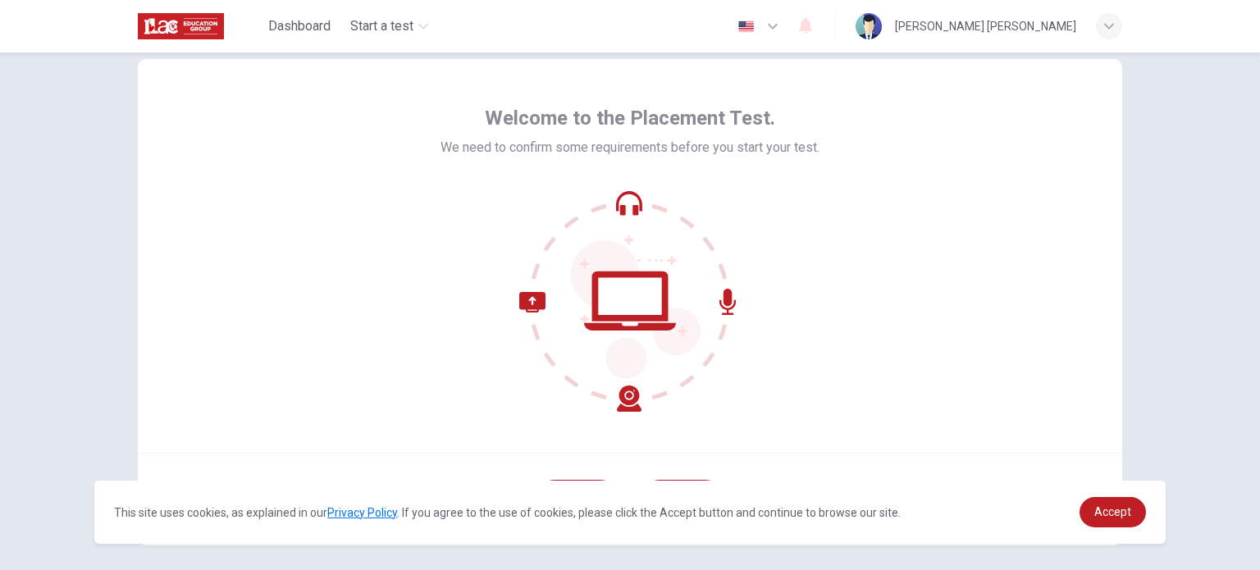
scroll to position [82, 0]
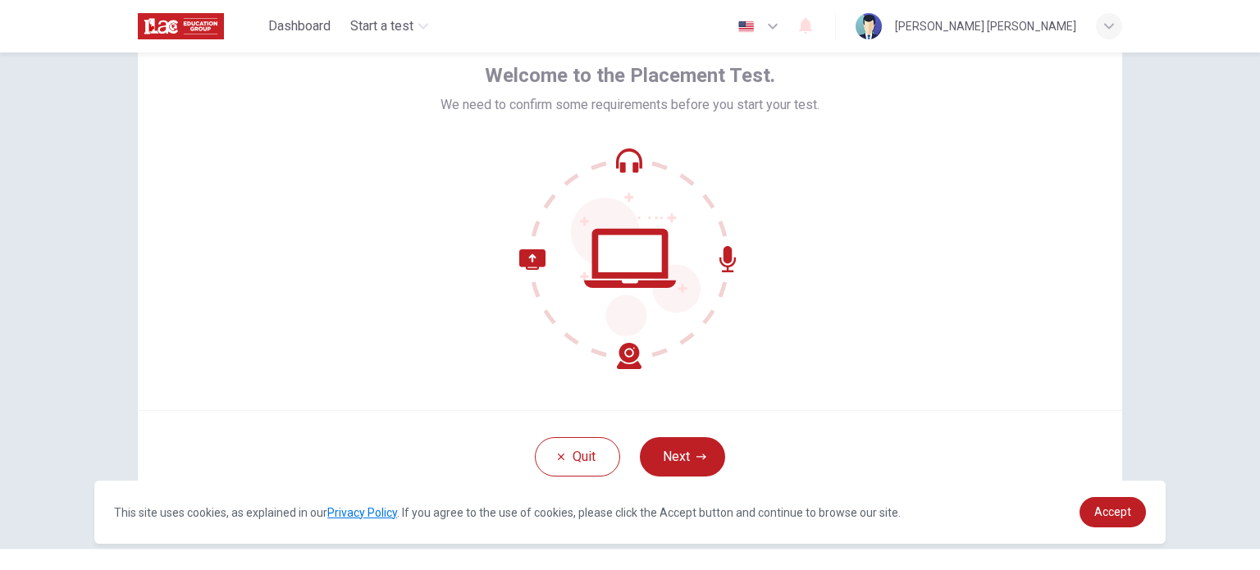
click at [688, 451] on button "Next" at bounding box center [682, 456] width 85 height 39
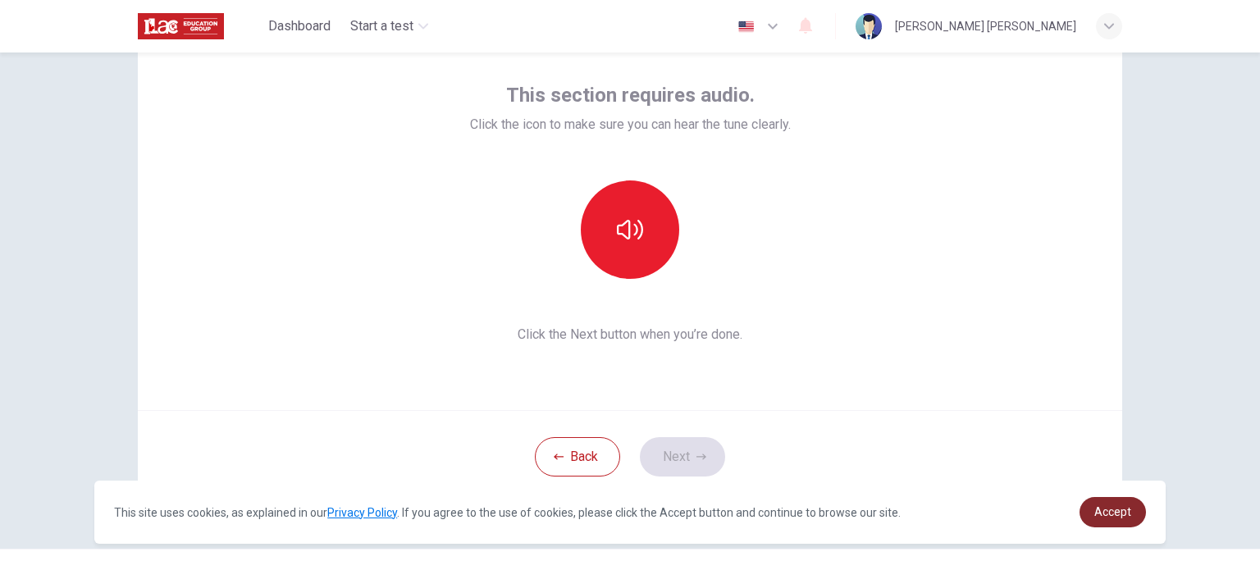
click at [1109, 521] on link "Accept" at bounding box center [1113, 512] width 66 height 30
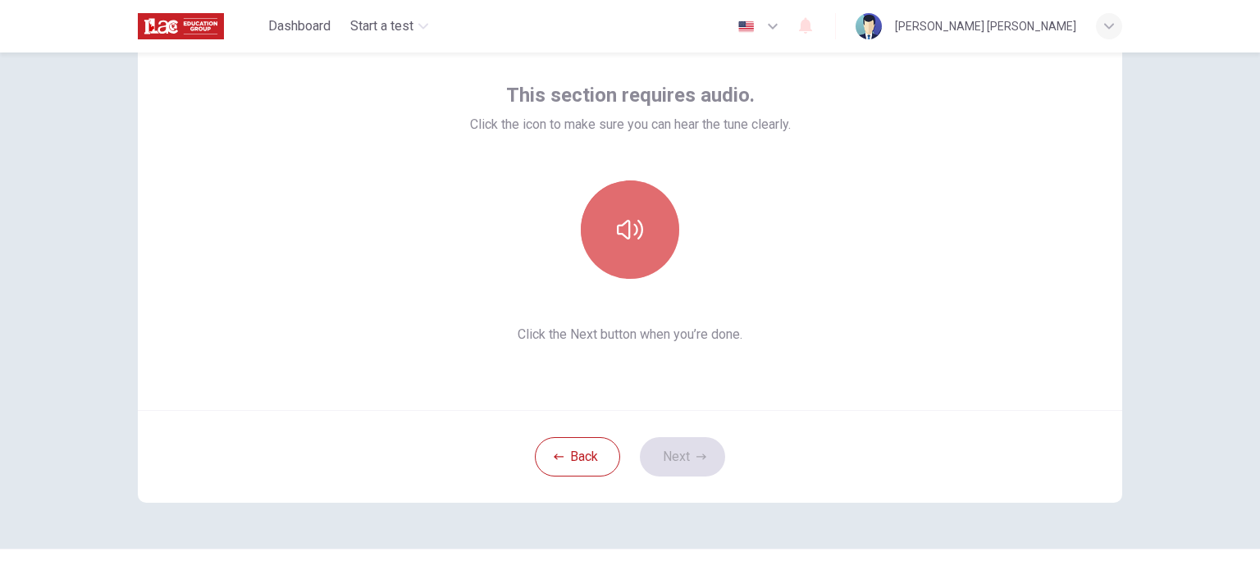
drag, startPoint x: 592, startPoint y: 205, endPoint x: 629, endPoint y: 216, distance: 37.6
click at [592, 206] on button "button" at bounding box center [630, 230] width 98 height 98
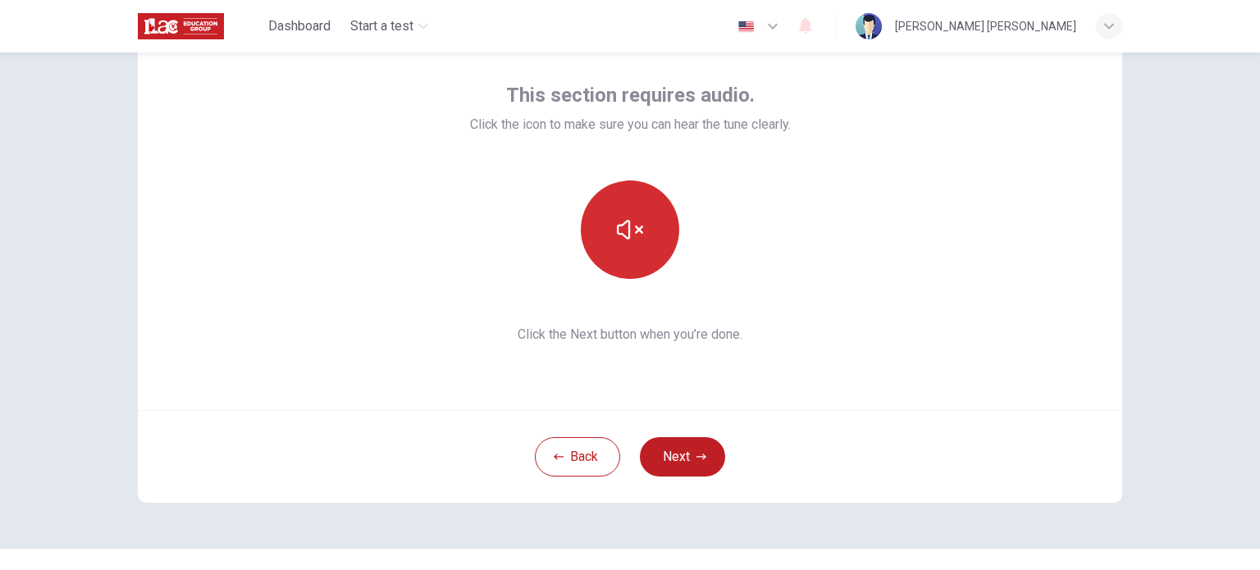
click at [638, 239] on icon "button" at bounding box center [630, 230] width 26 height 26
click at [636, 239] on icon "button" at bounding box center [630, 230] width 26 height 26
click at [640, 245] on button "button" at bounding box center [630, 230] width 98 height 98
click at [642, 231] on button "button" at bounding box center [630, 230] width 98 height 98
click at [640, 231] on button "button" at bounding box center [630, 230] width 98 height 98
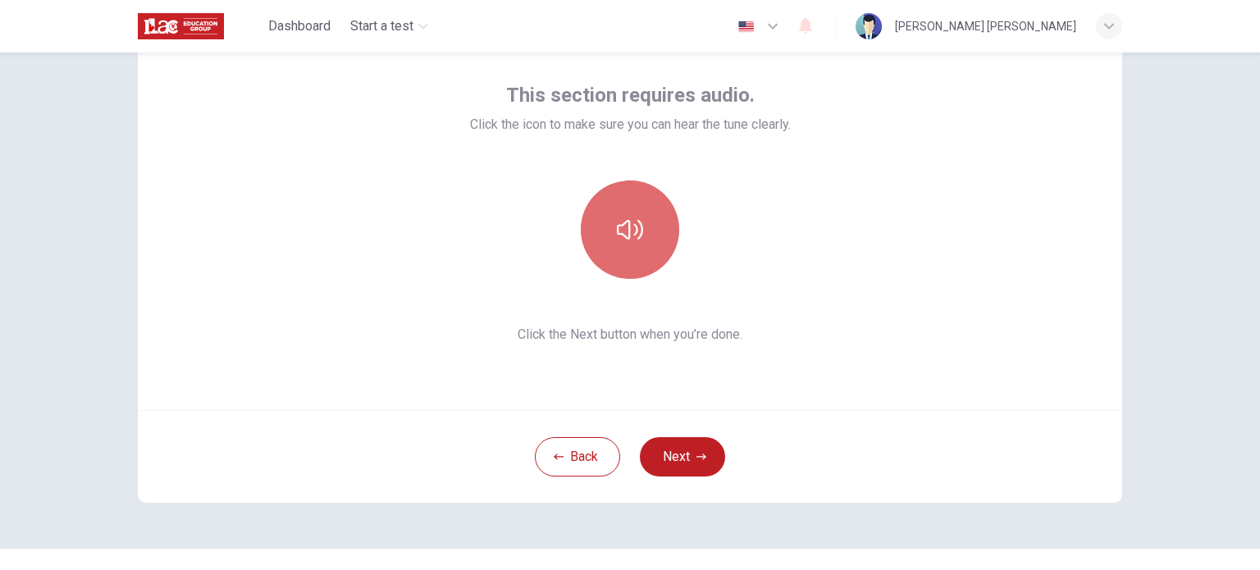
click at [648, 234] on button "button" at bounding box center [630, 230] width 98 height 98
click at [697, 452] on icon "button" at bounding box center [702, 457] width 10 height 10
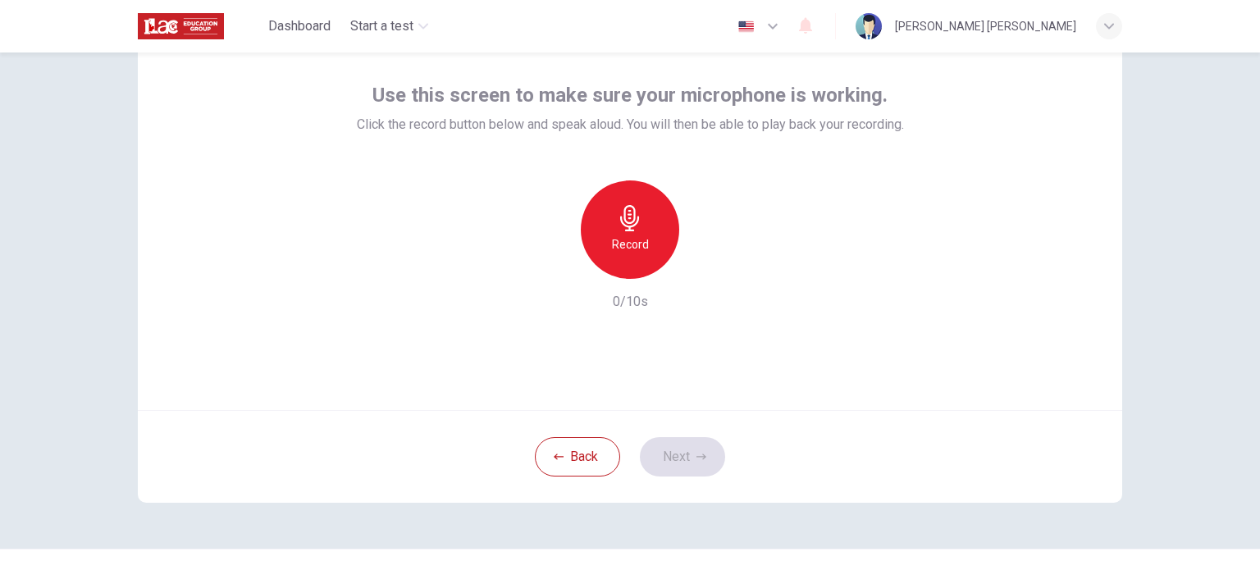
click at [631, 238] on h6 "Record" at bounding box center [630, 245] width 37 height 20
click at [638, 226] on icon "button" at bounding box center [630, 218] width 26 height 26
click at [698, 272] on icon "button" at bounding box center [705, 266] width 16 height 16
click at [623, 238] on h6 "Record" at bounding box center [630, 245] width 37 height 20
click at [702, 268] on icon "button" at bounding box center [705, 266] width 16 height 16
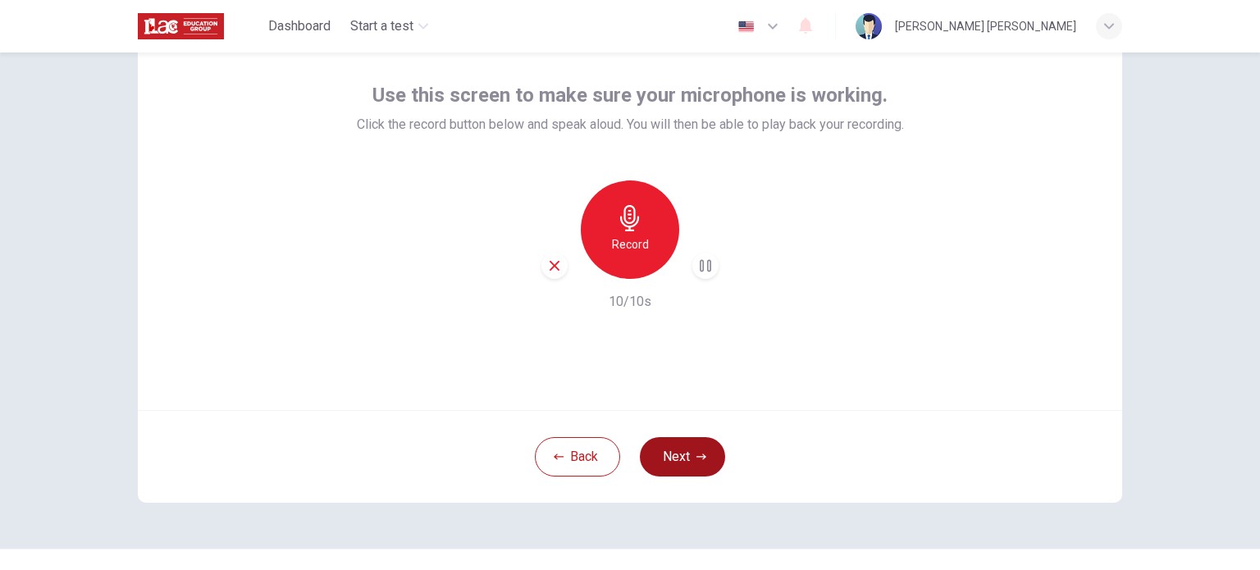
click at [699, 455] on button "Next" at bounding box center [682, 456] width 85 height 39
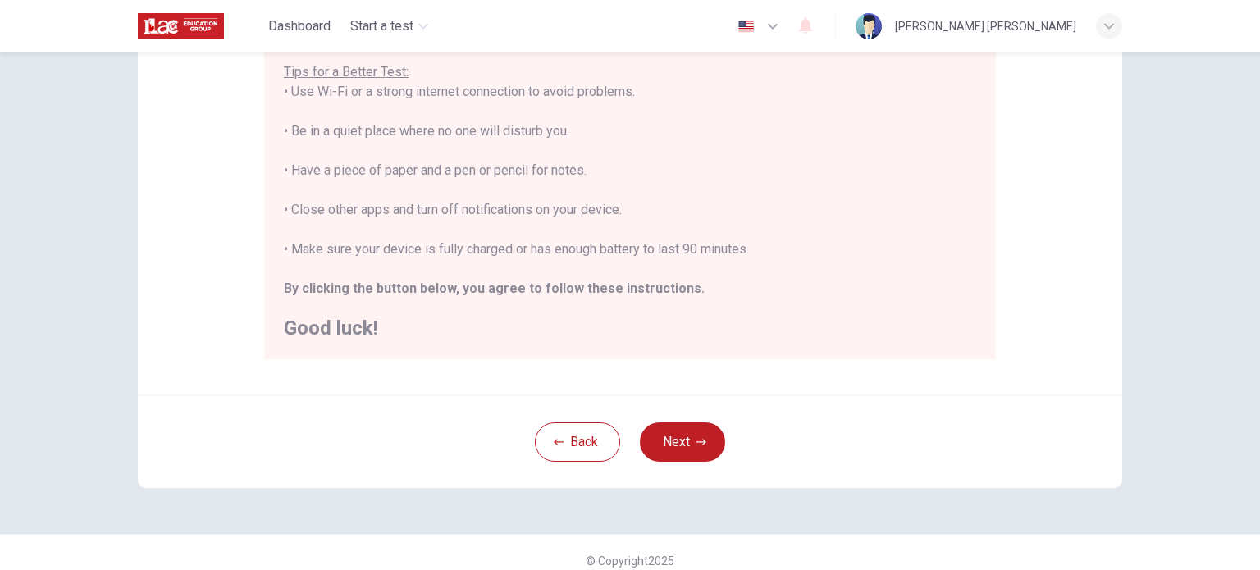
scroll to position [341, 0]
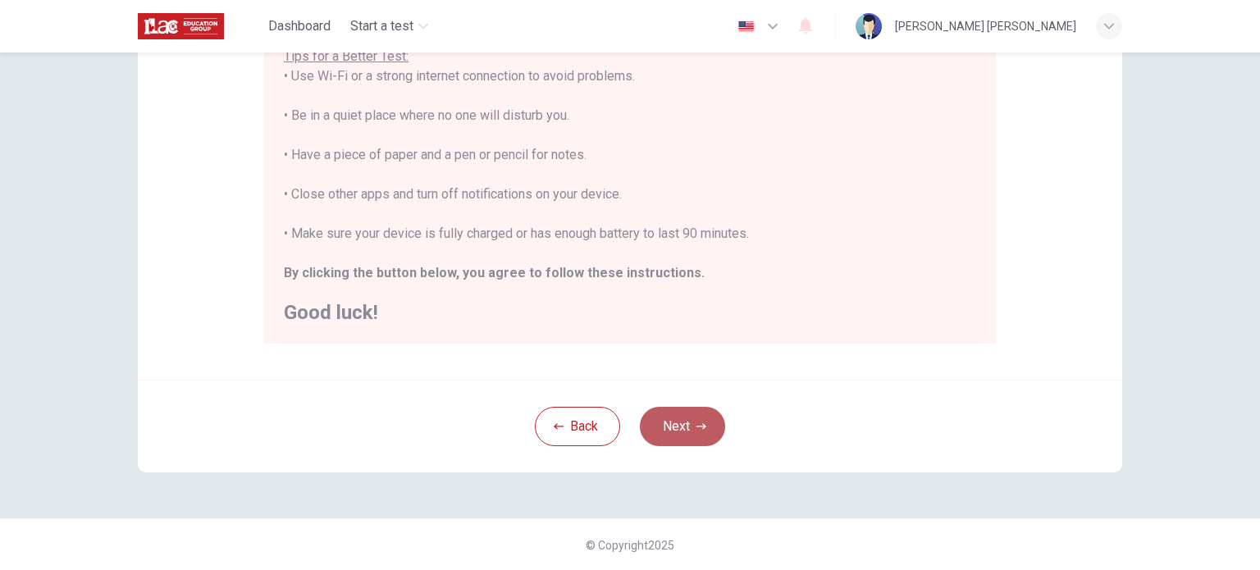
click at [689, 423] on button "Next" at bounding box center [682, 426] width 85 height 39
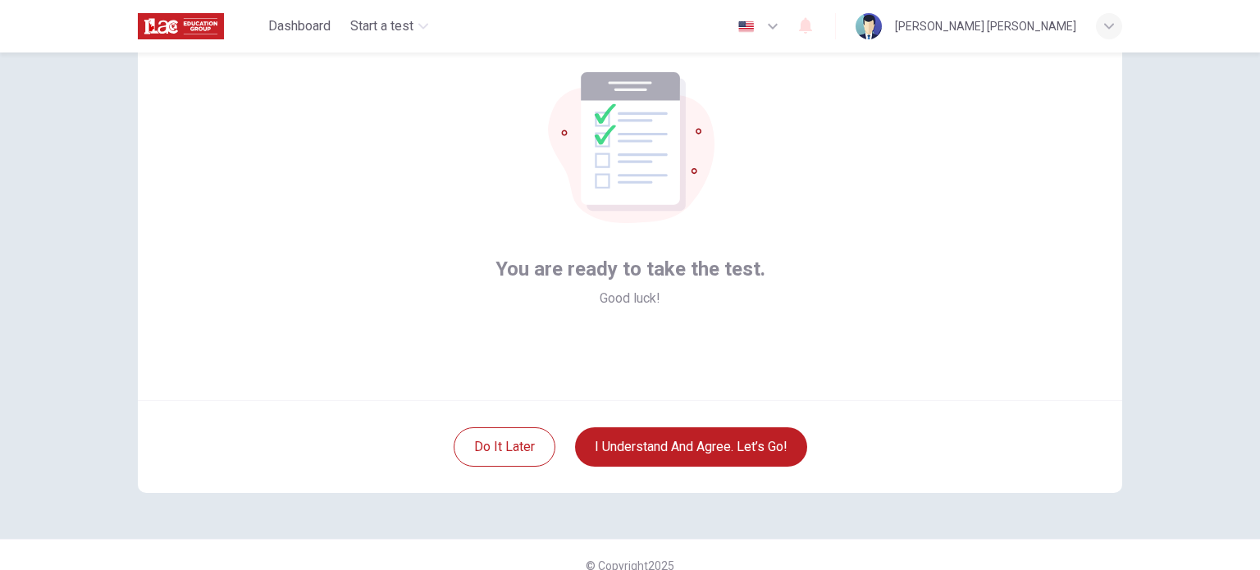
scroll to position [112, 0]
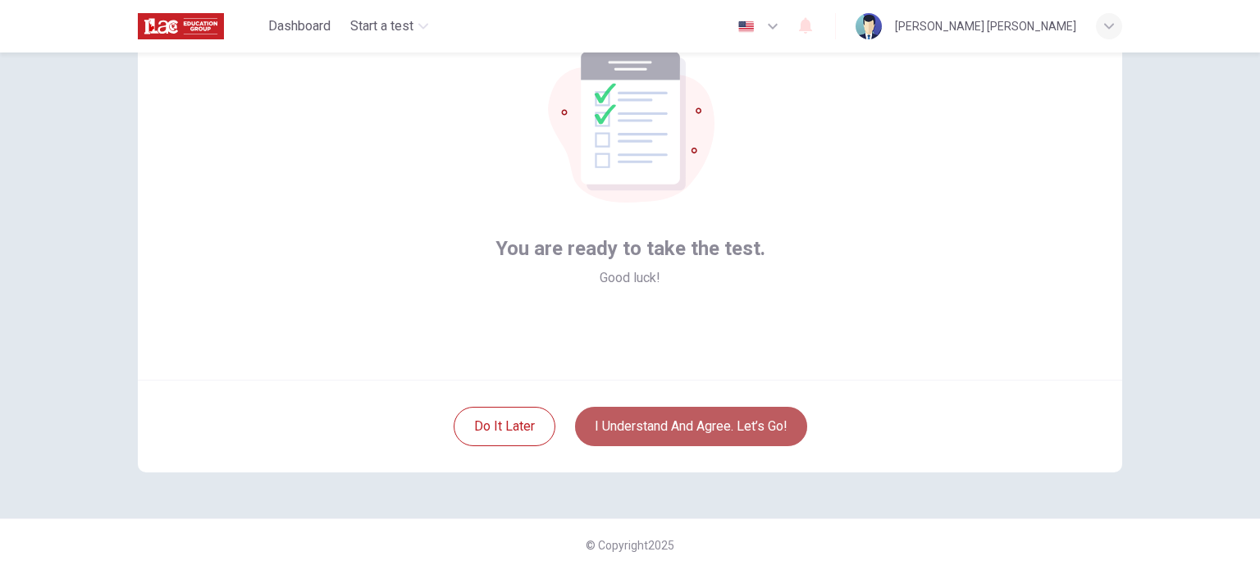
click at [714, 411] on button "I understand and agree. Let’s go!" at bounding box center [691, 426] width 232 height 39
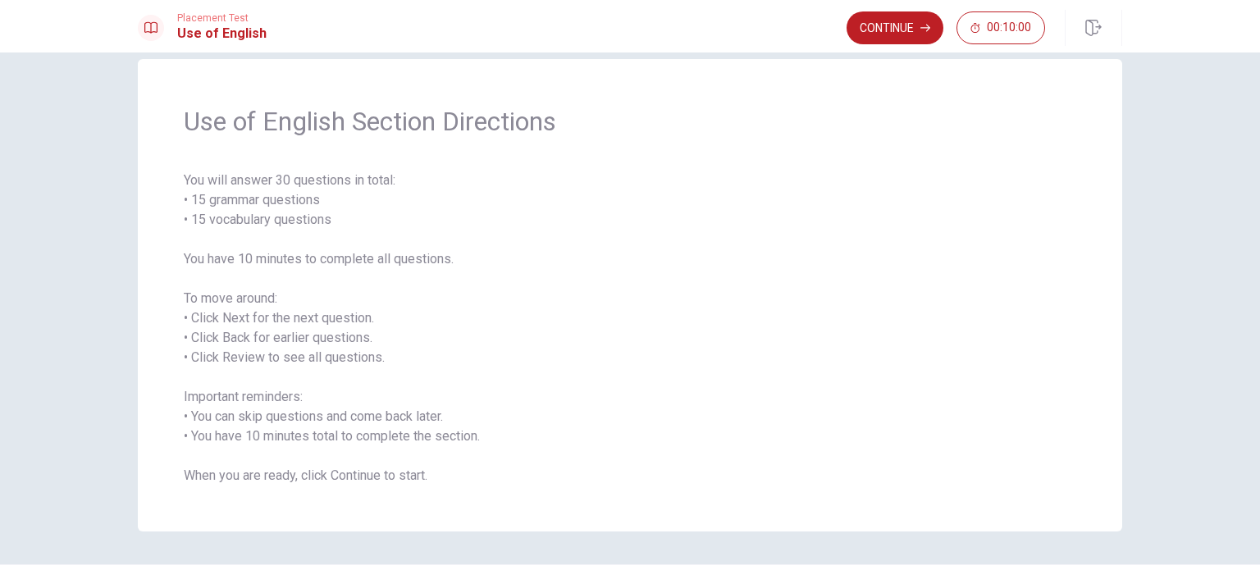
scroll to position [72, 0]
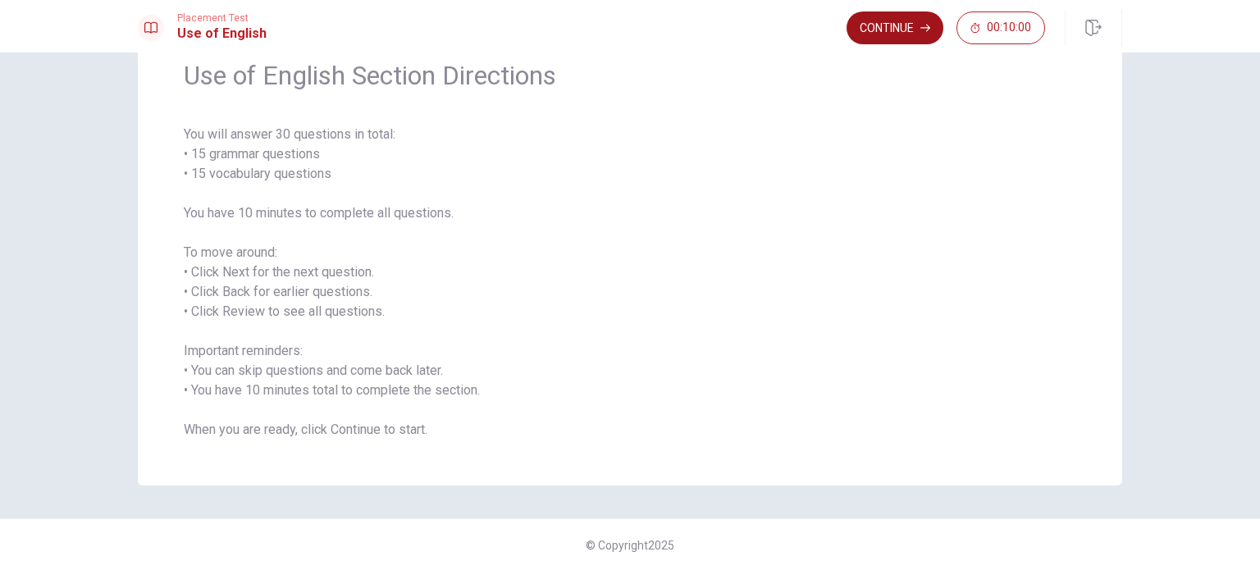
click at [890, 25] on button "Continue" at bounding box center [895, 27] width 97 height 33
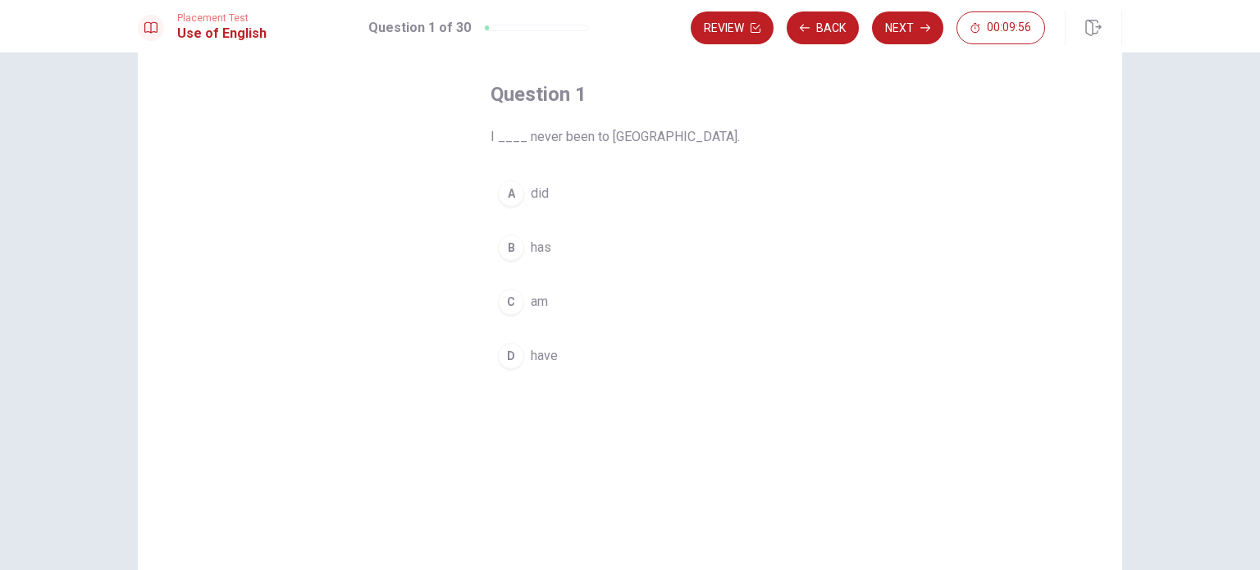
scroll to position [82, 0]
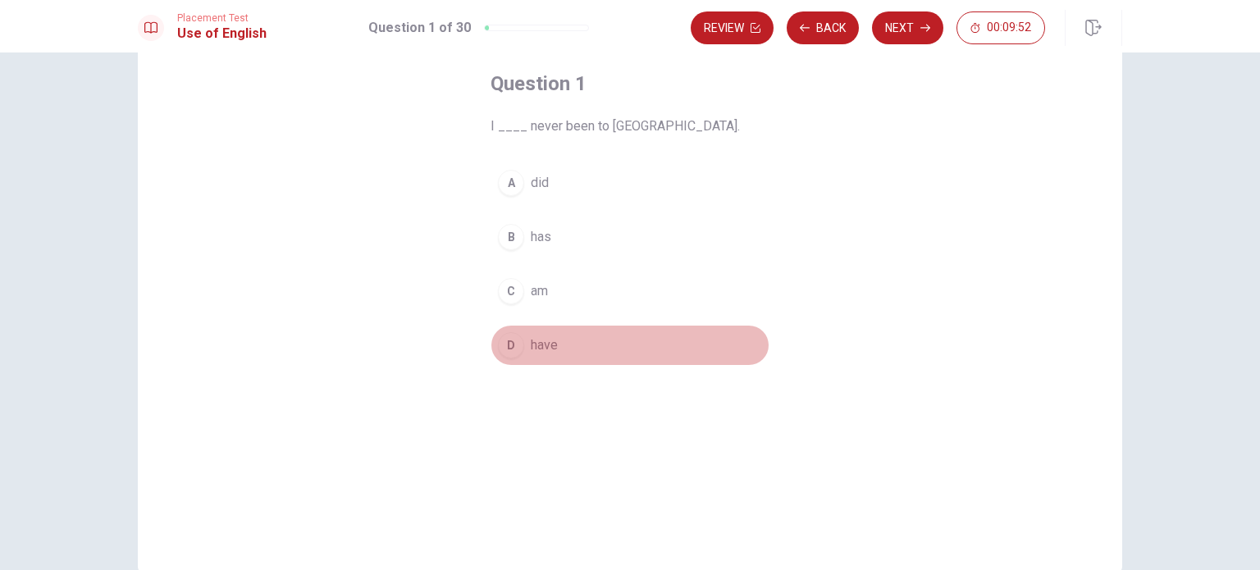
click at [508, 337] on div "D" at bounding box center [511, 345] width 26 height 26
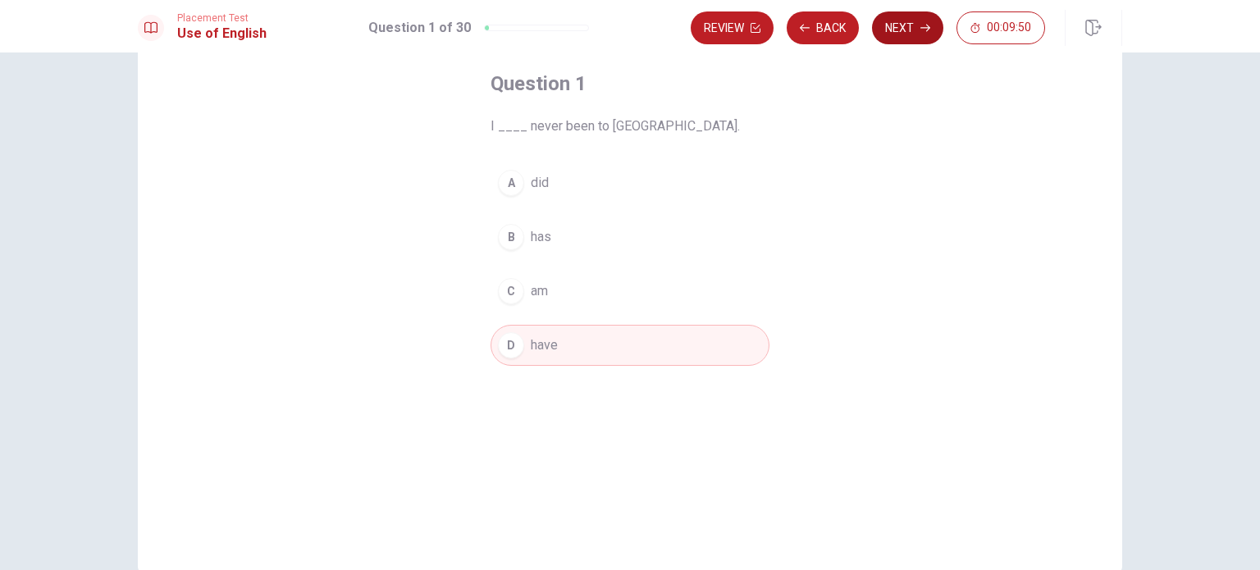
click at [921, 25] on icon "button" at bounding box center [926, 28] width 10 height 10
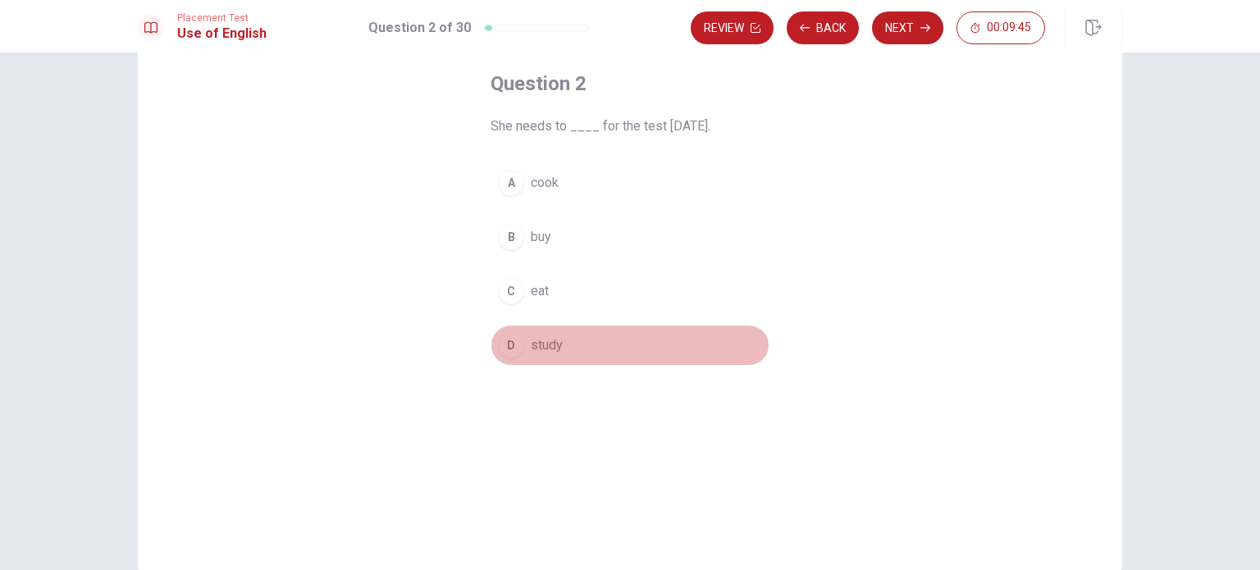
click at [502, 345] on div "D" at bounding box center [511, 345] width 26 height 26
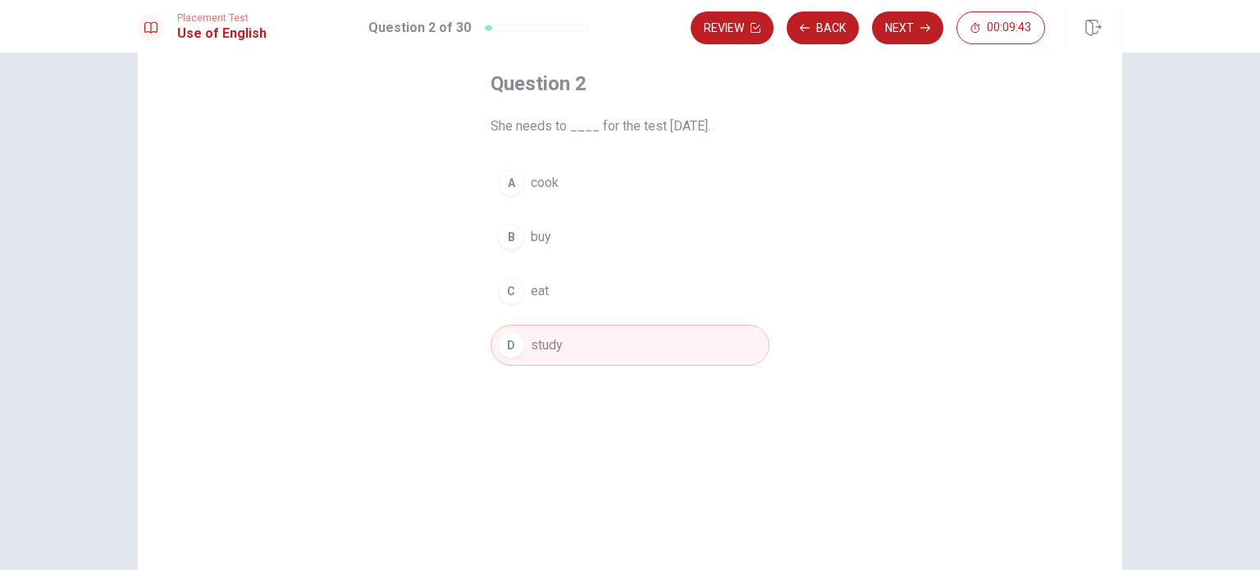
click at [891, 31] on button "Next" at bounding box center [907, 27] width 71 height 33
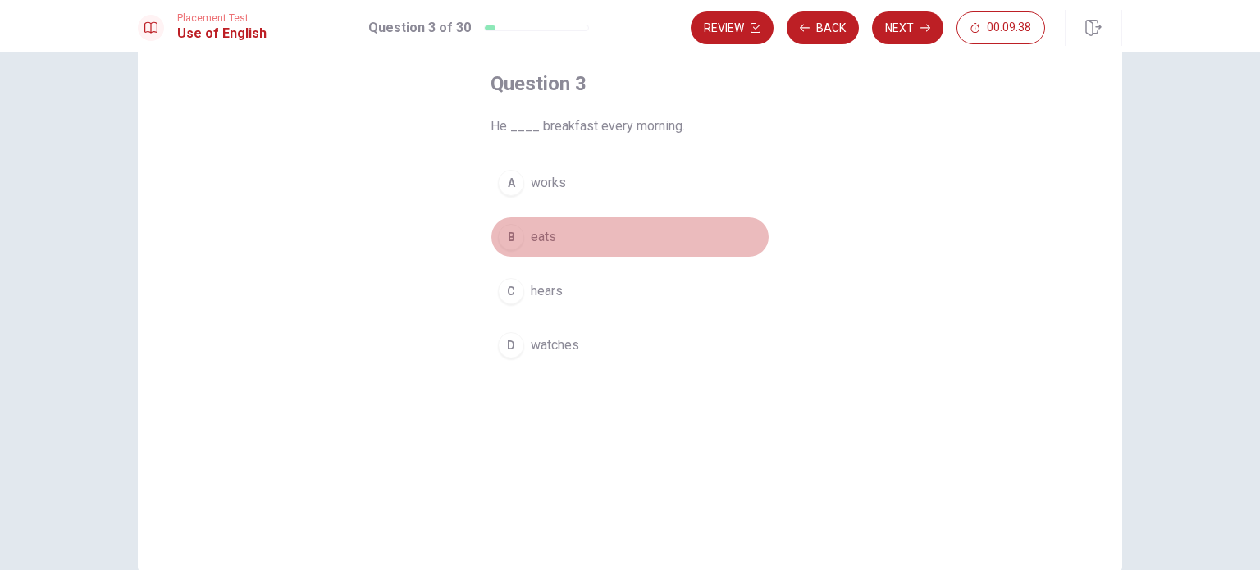
click at [509, 233] on div "B" at bounding box center [511, 237] width 26 height 26
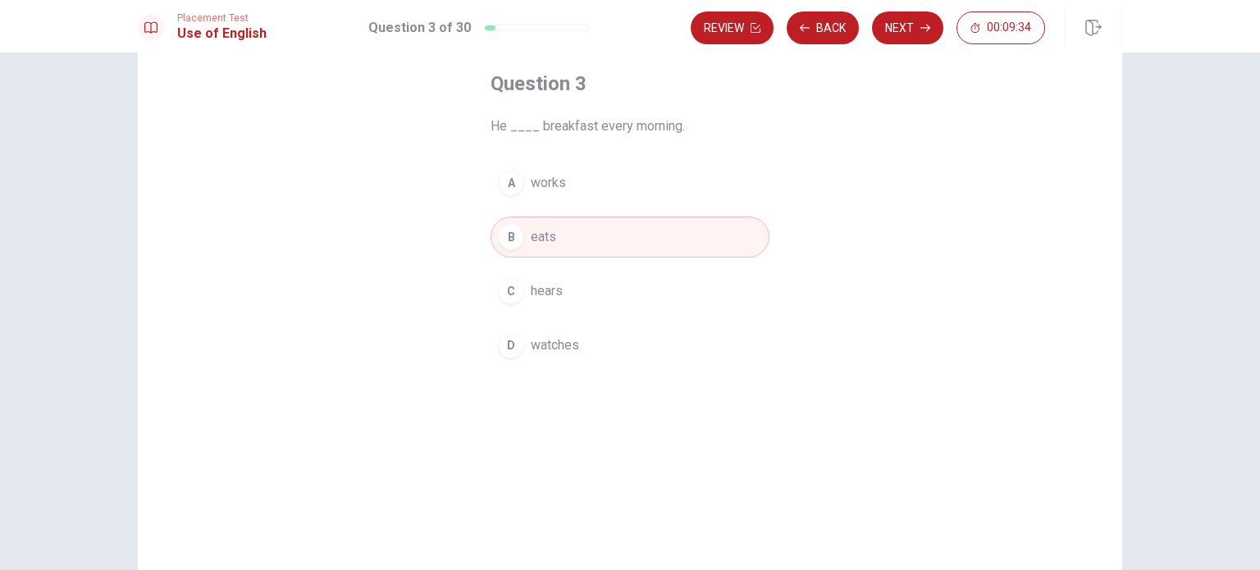
click at [903, 31] on button "Next" at bounding box center [907, 27] width 71 height 33
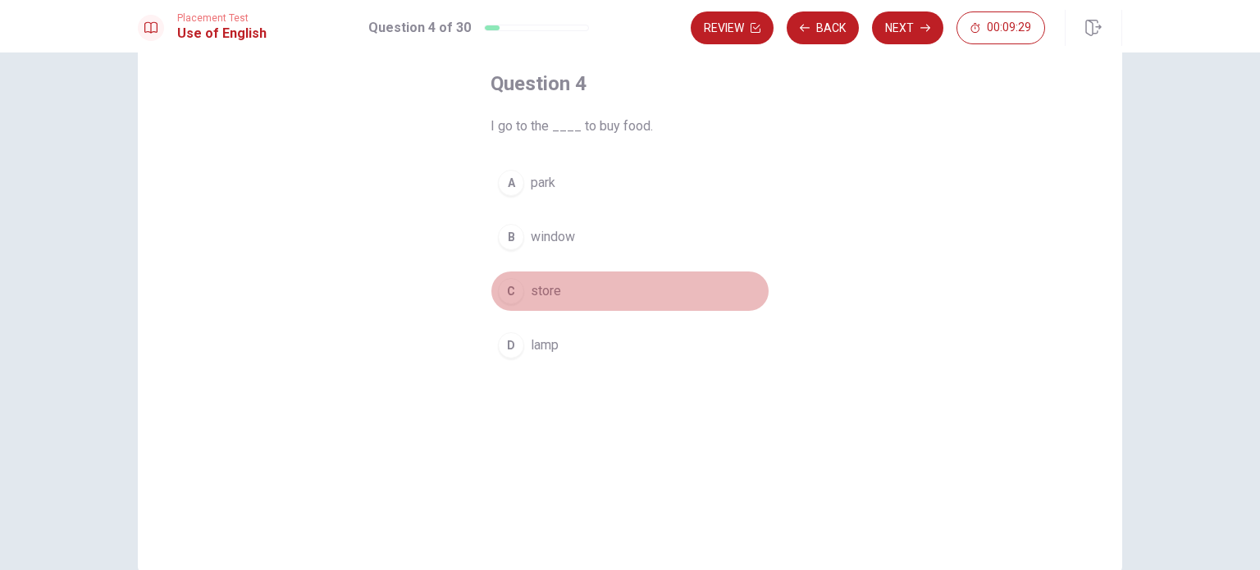
click at [509, 294] on div "C" at bounding box center [511, 291] width 26 height 26
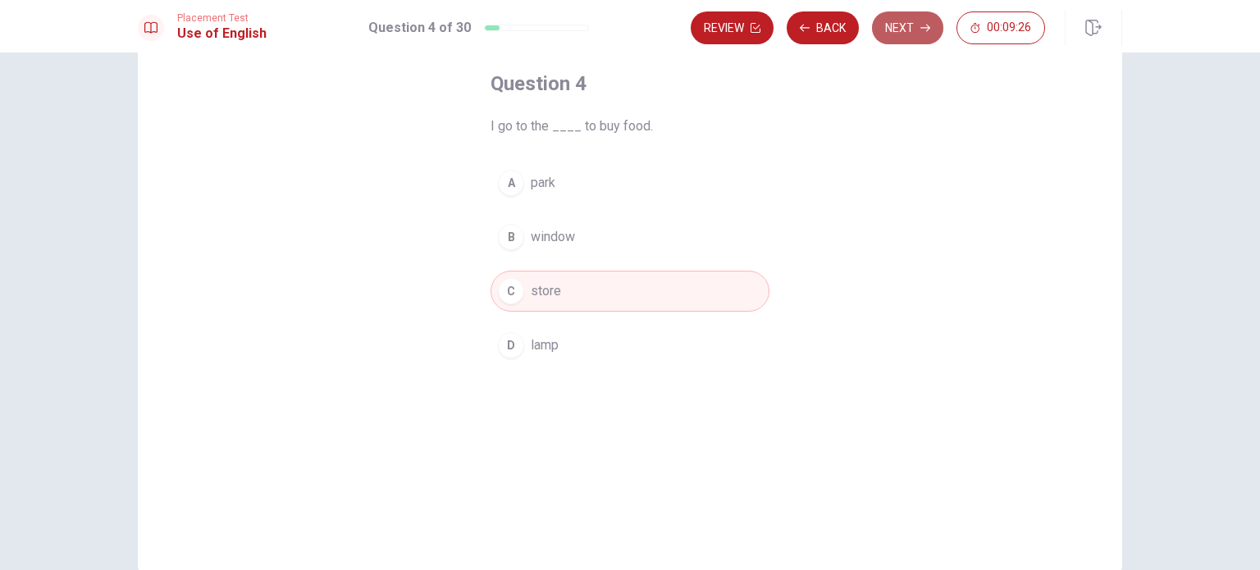
click at [911, 25] on button "Next" at bounding box center [907, 27] width 71 height 33
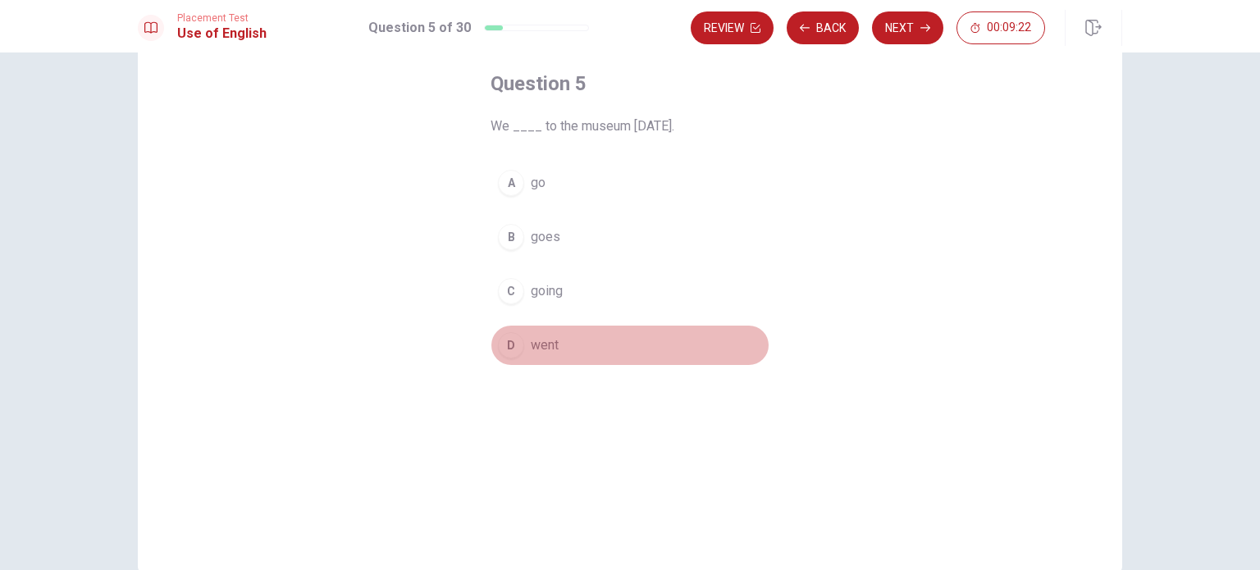
click at [505, 341] on div "D" at bounding box center [511, 345] width 26 height 26
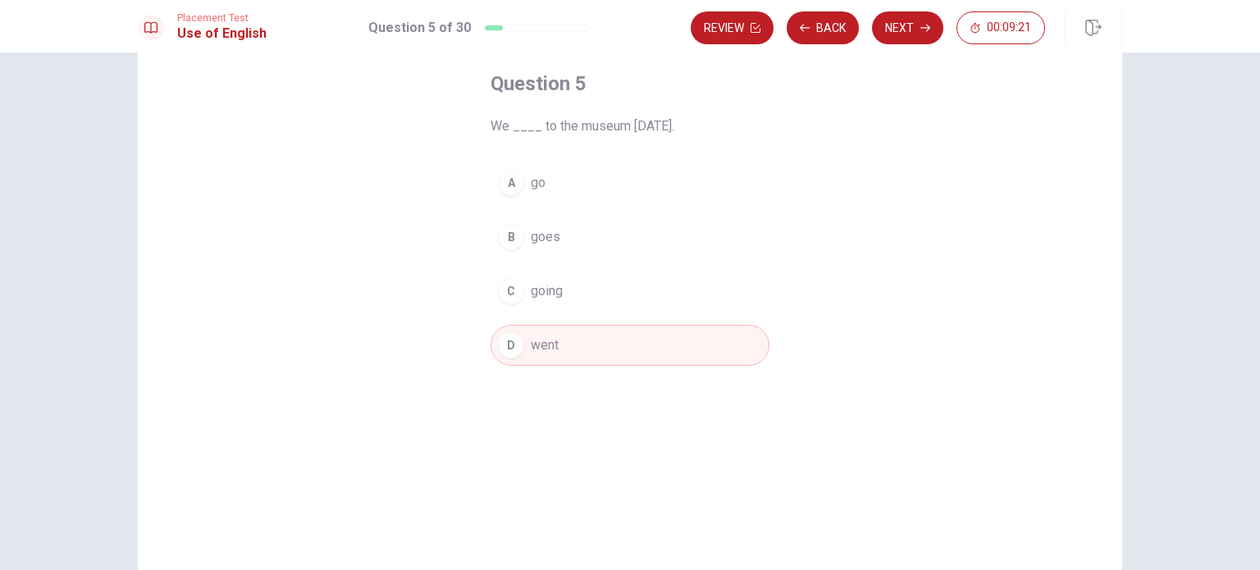
click at [899, 25] on button "Next" at bounding box center [907, 27] width 71 height 33
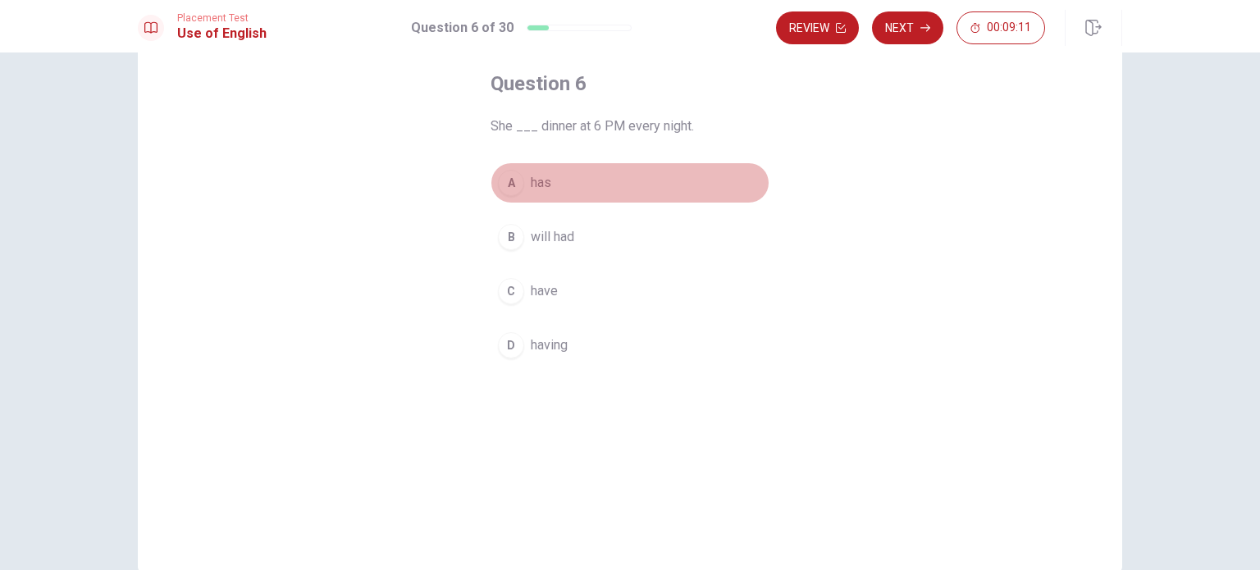
click at [502, 183] on div "A" at bounding box center [511, 183] width 26 height 26
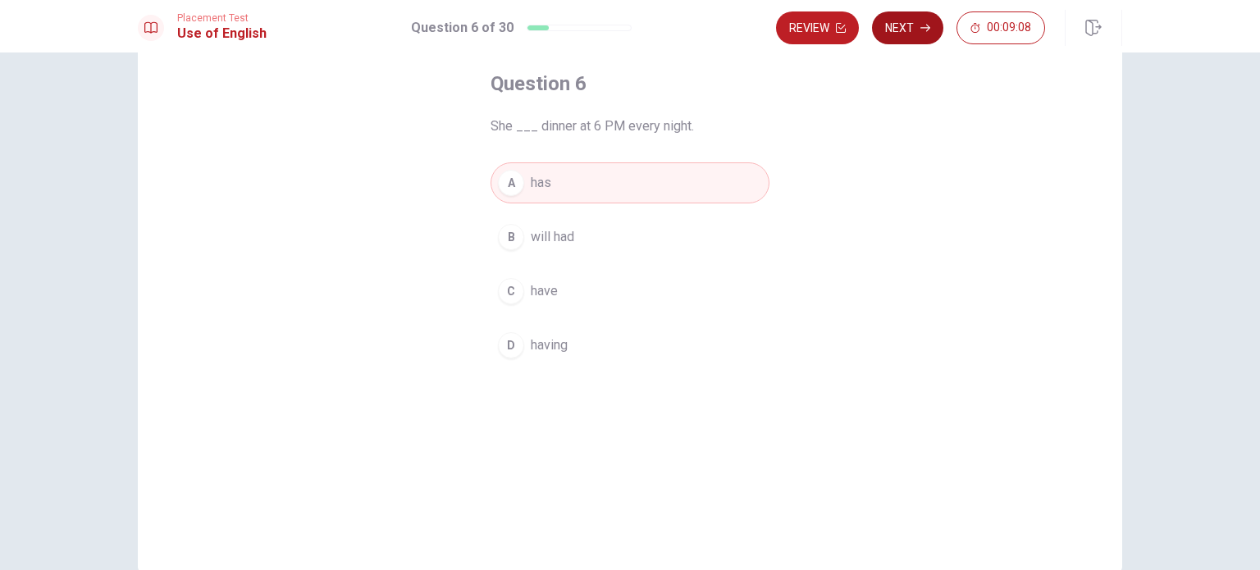
click at [908, 19] on button "Next" at bounding box center [907, 27] width 71 height 33
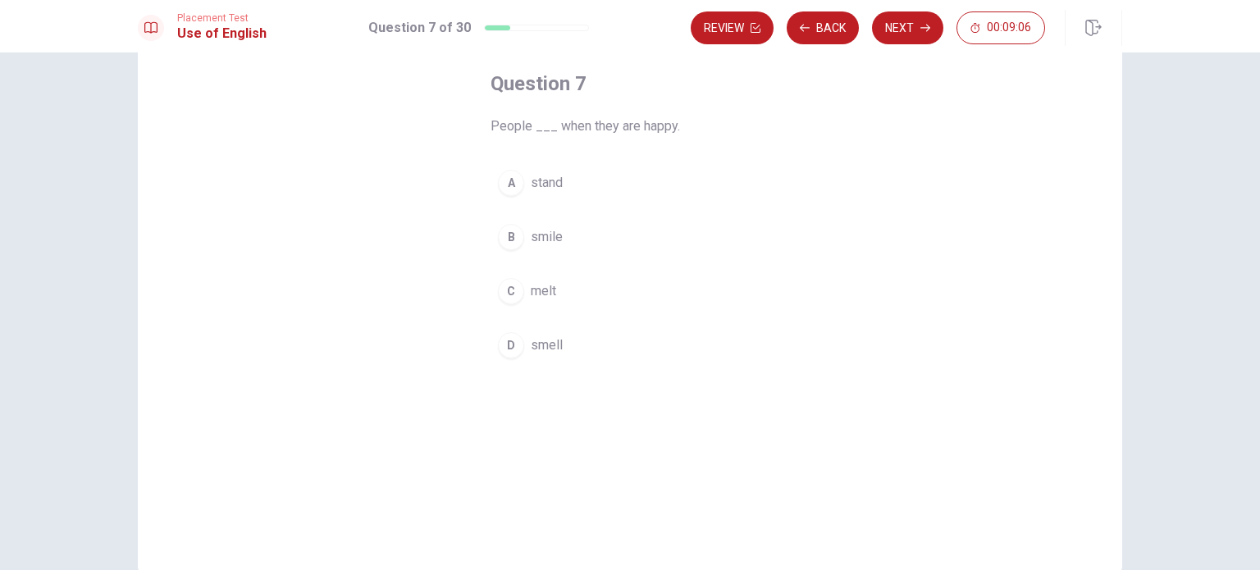
click at [503, 239] on div "B" at bounding box center [511, 237] width 26 height 26
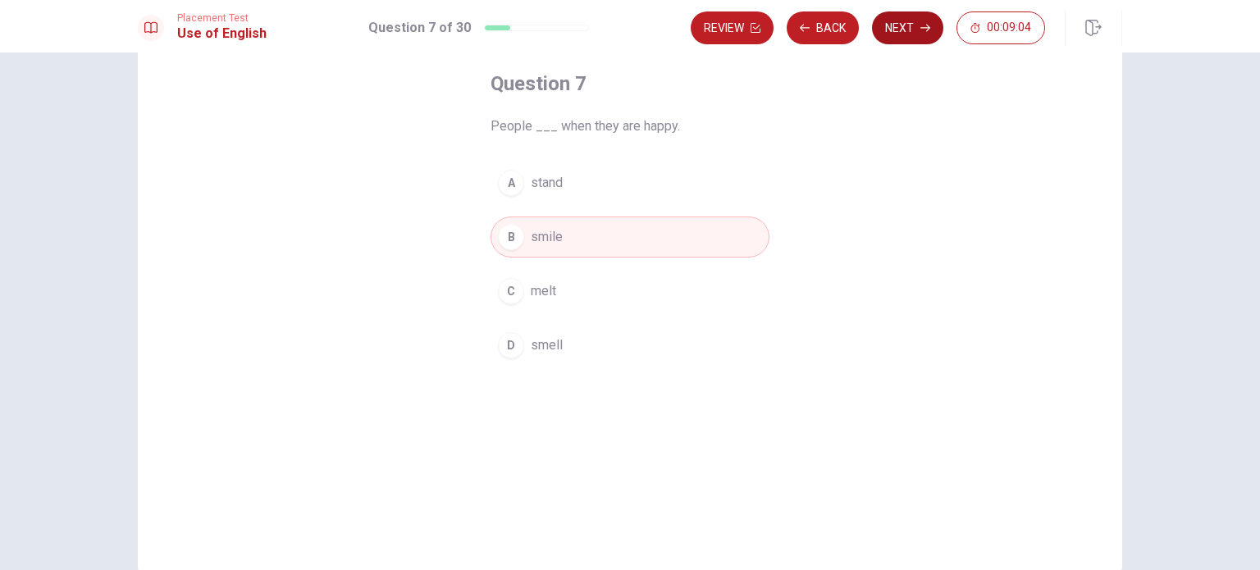
click at [901, 22] on button "Next" at bounding box center [907, 27] width 71 height 33
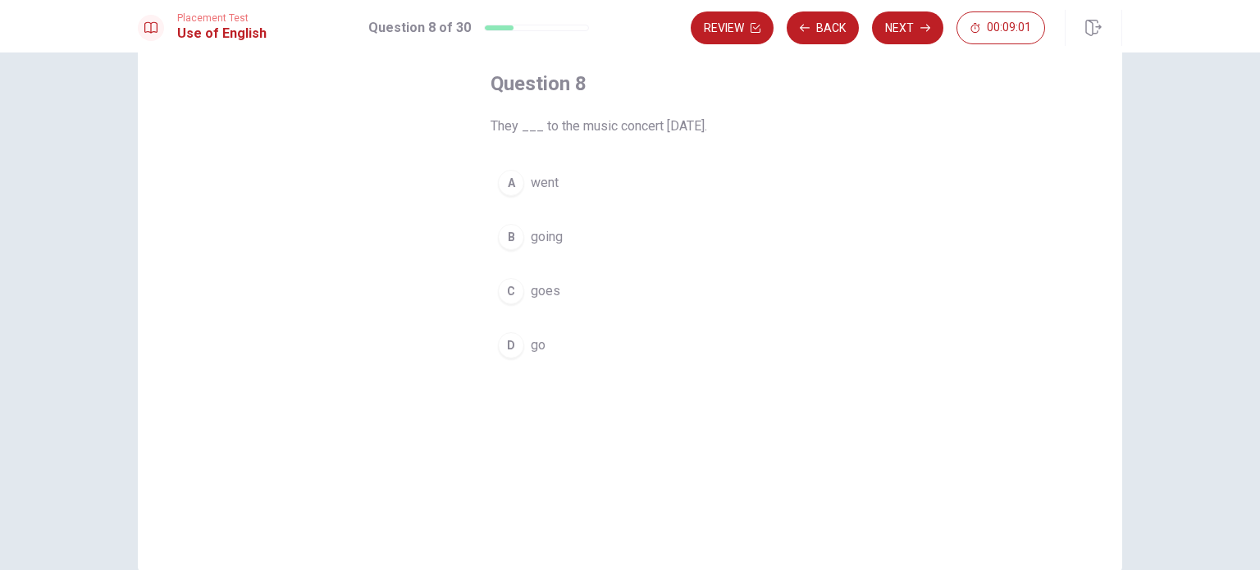
click at [494, 174] on button "A went" at bounding box center [630, 182] width 279 height 41
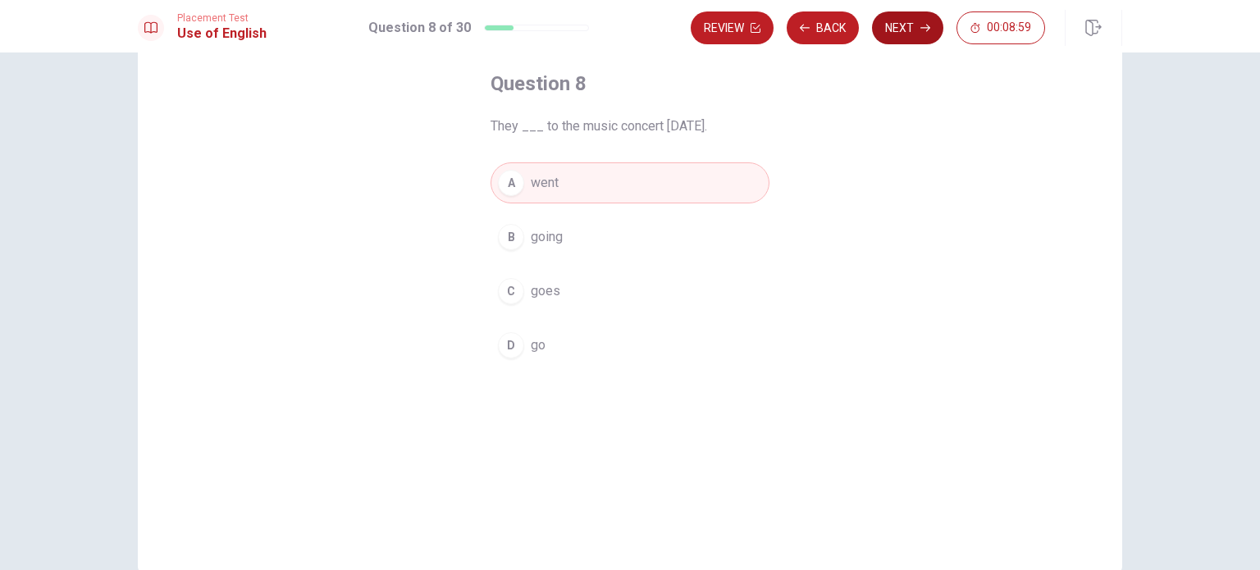
click at [906, 23] on button "Next" at bounding box center [907, 27] width 71 height 33
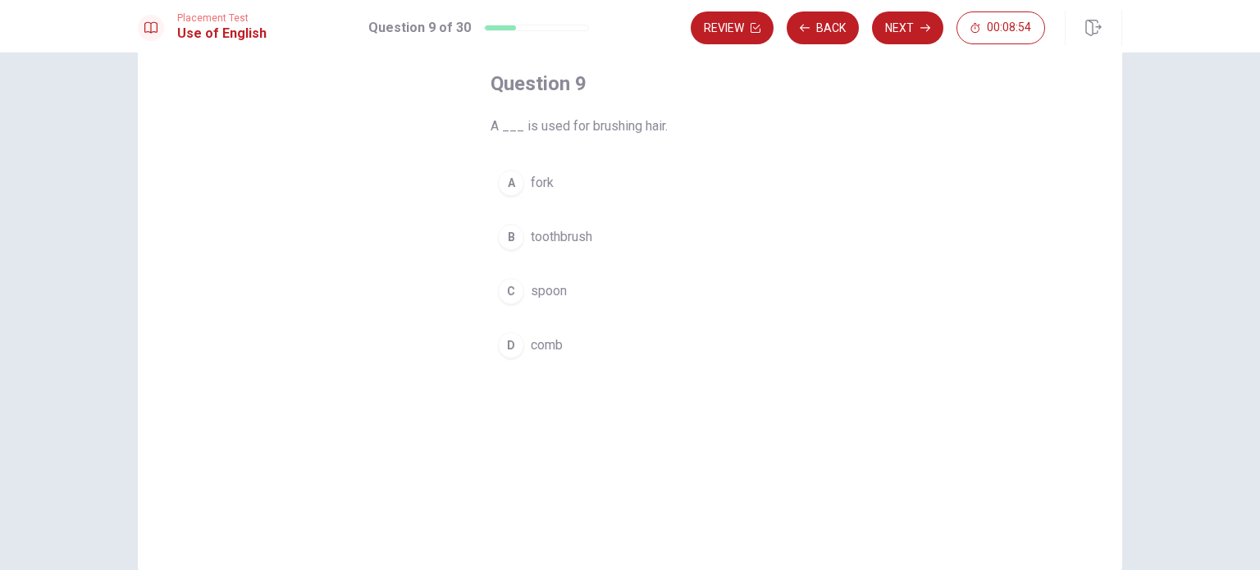
click at [513, 347] on div "D" at bounding box center [511, 345] width 26 height 26
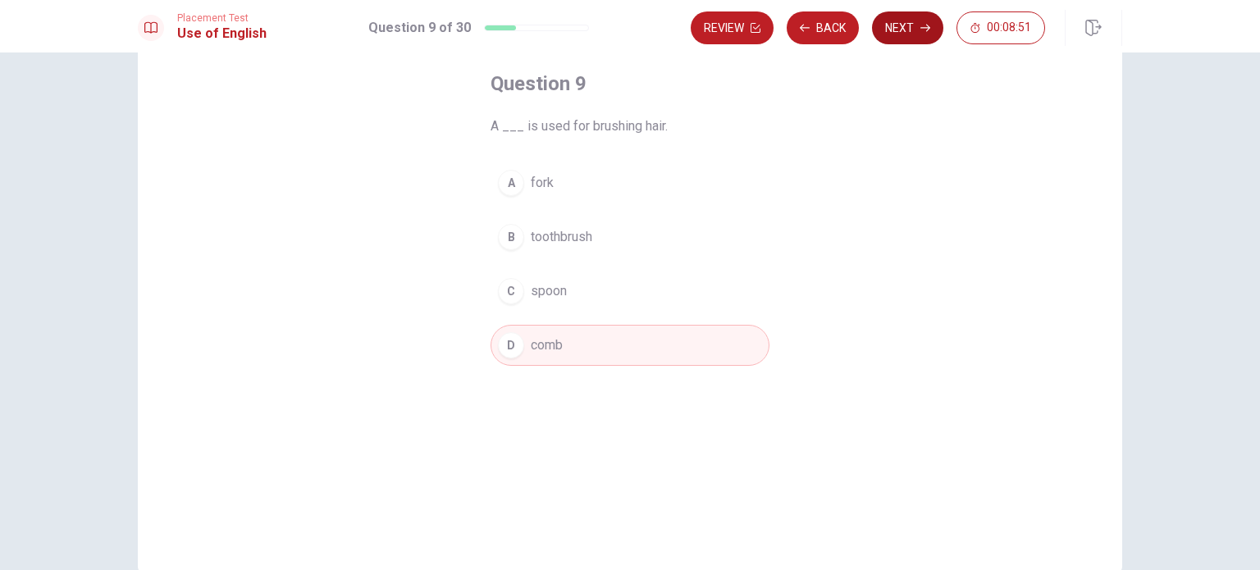
click at [908, 24] on button "Next" at bounding box center [907, 27] width 71 height 33
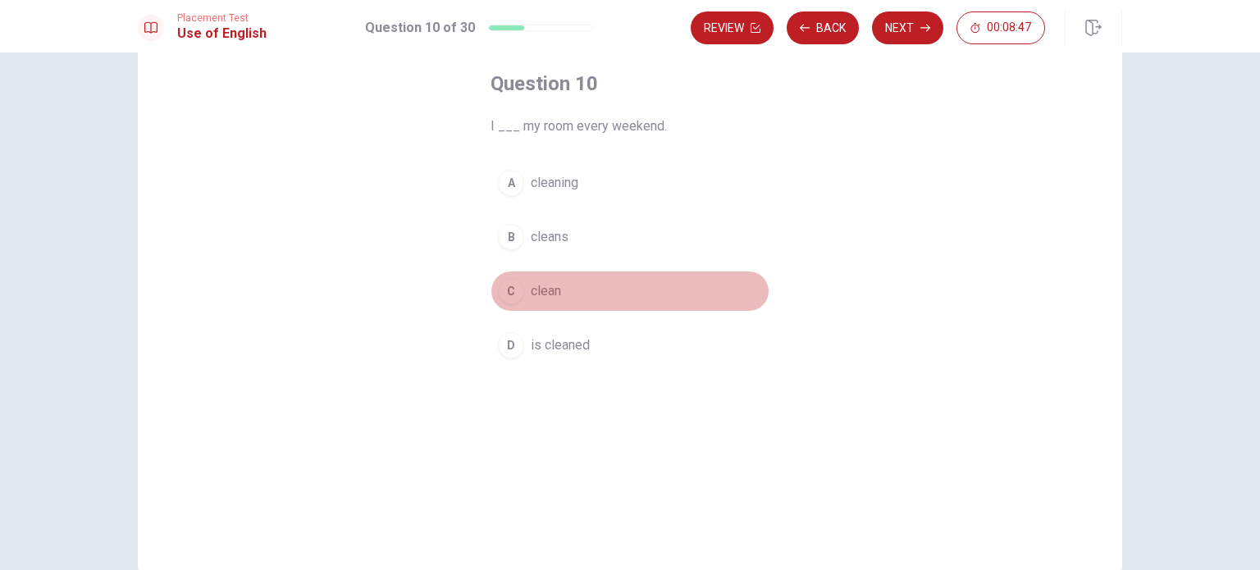
click at [501, 286] on div "C" at bounding box center [511, 291] width 26 height 26
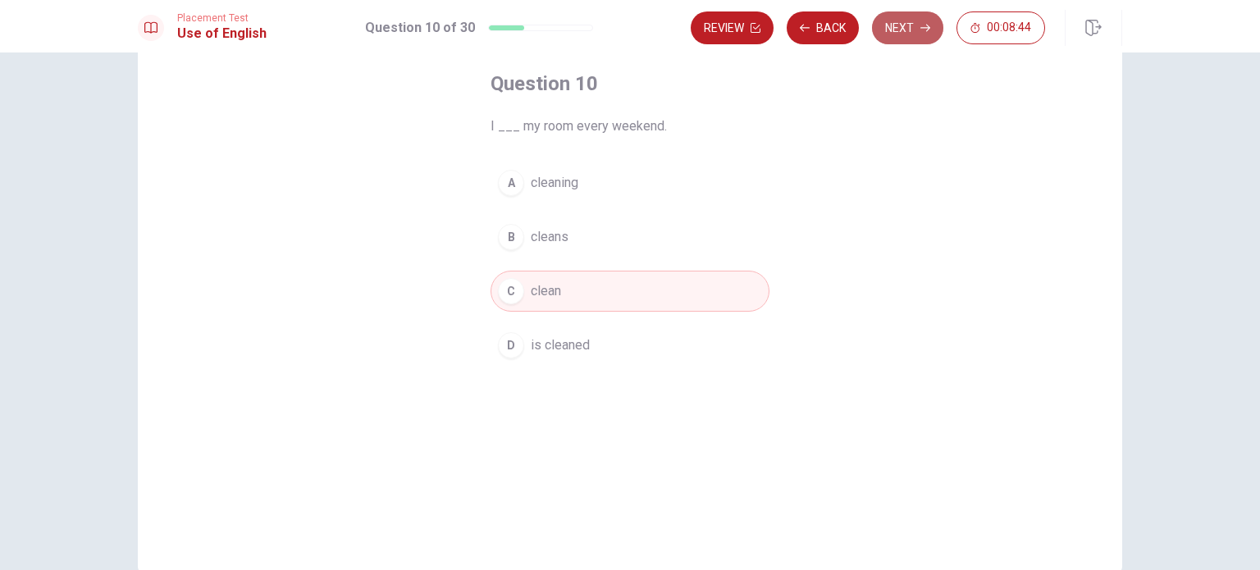
click at [898, 26] on button "Next" at bounding box center [907, 27] width 71 height 33
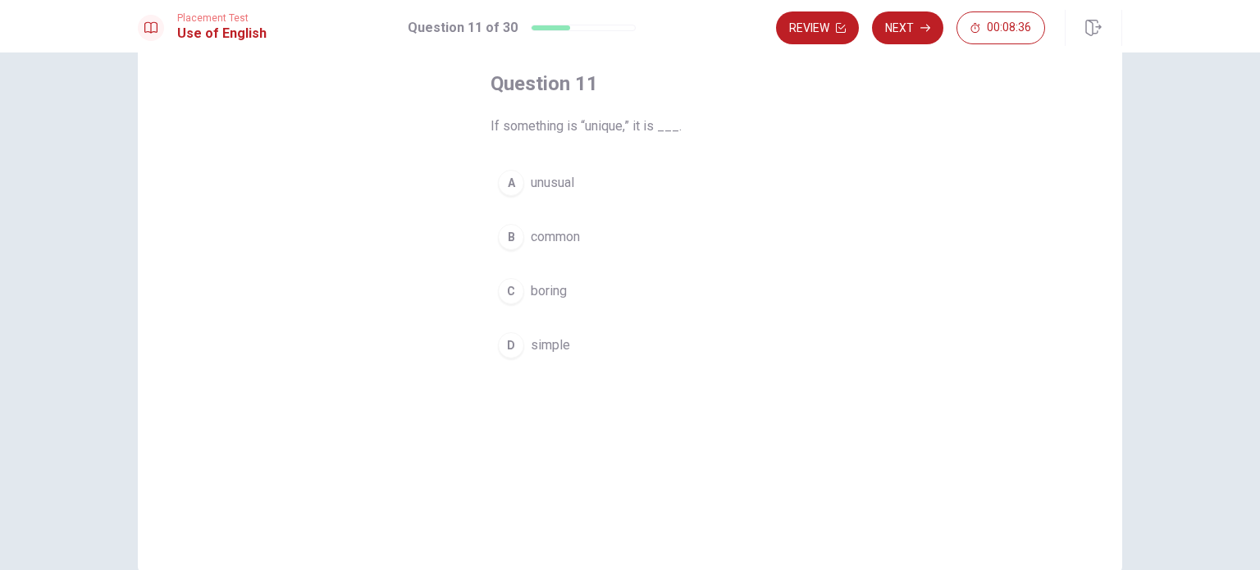
click at [501, 183] on div "A" at bounding box center [511, 183] width 26 height 26
click at [905, 40] on button "Next" at bounding box center [907, 27] width 71 height 33
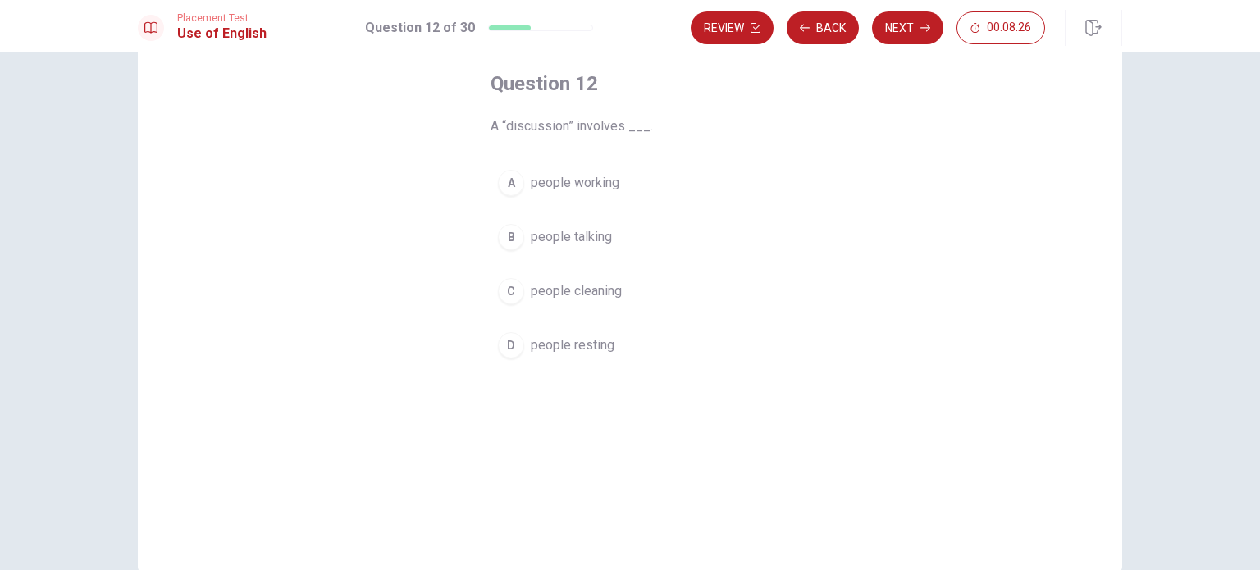
click at [502, 227] on div "B" at bounding box center [511, 237] width 26 height 26
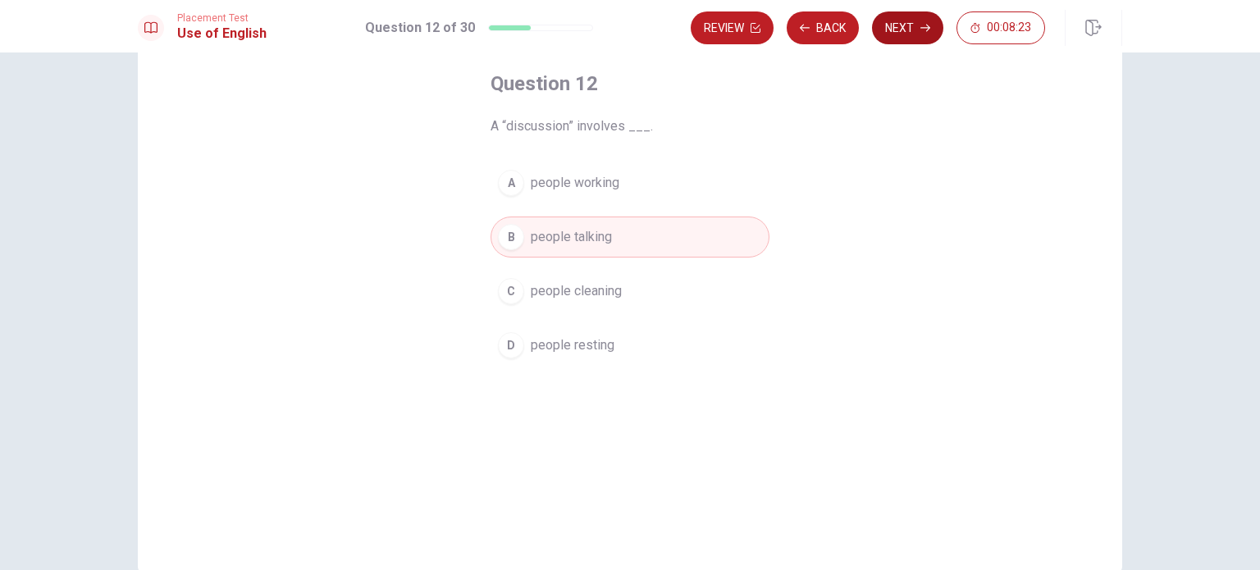
click at [895, 30] on button "Next" at bounding box center [907, 27] width 71 height 33
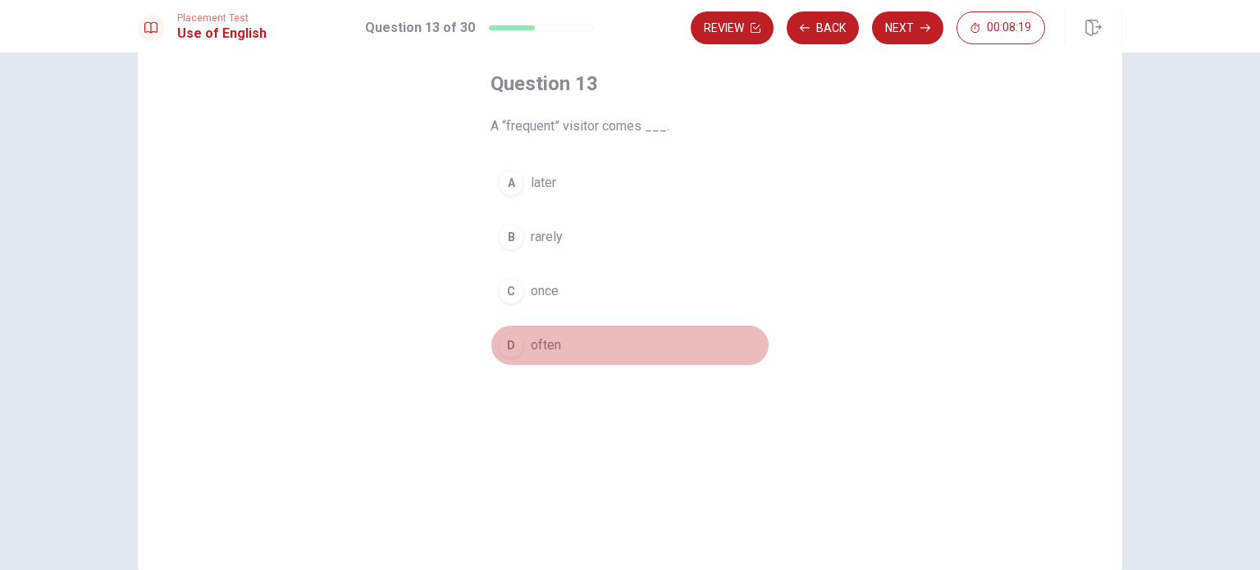
click at [505, 341] on div "D" at bounding box center [511, 345] width 26 height 26
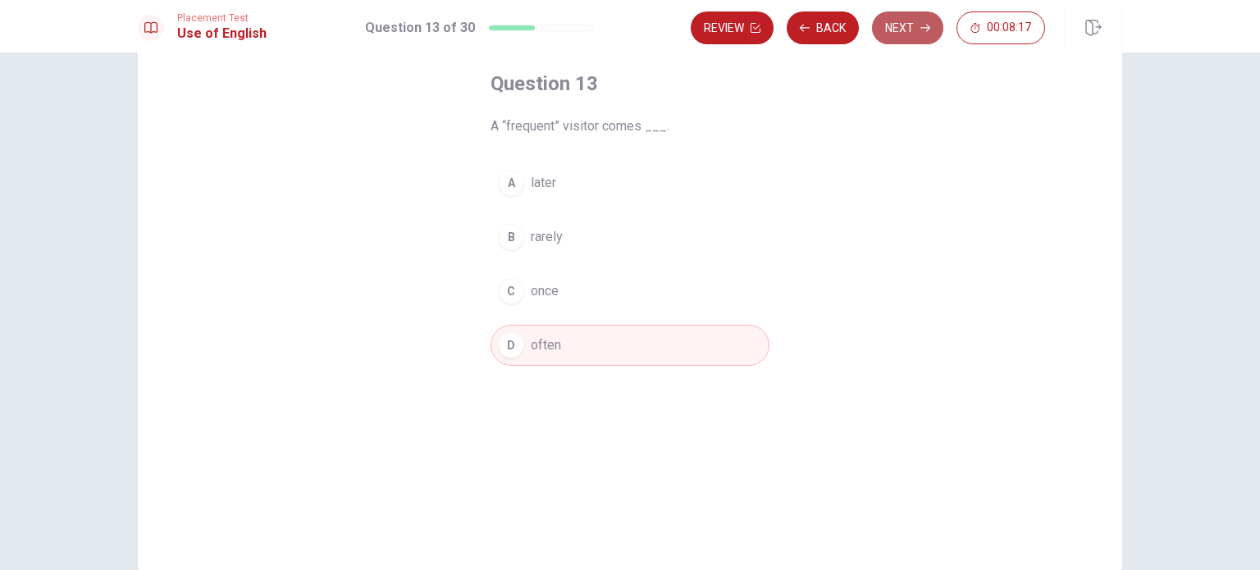
click at [906, 32] on button "Next" at bounding box center [907, 27] width 71 height 33
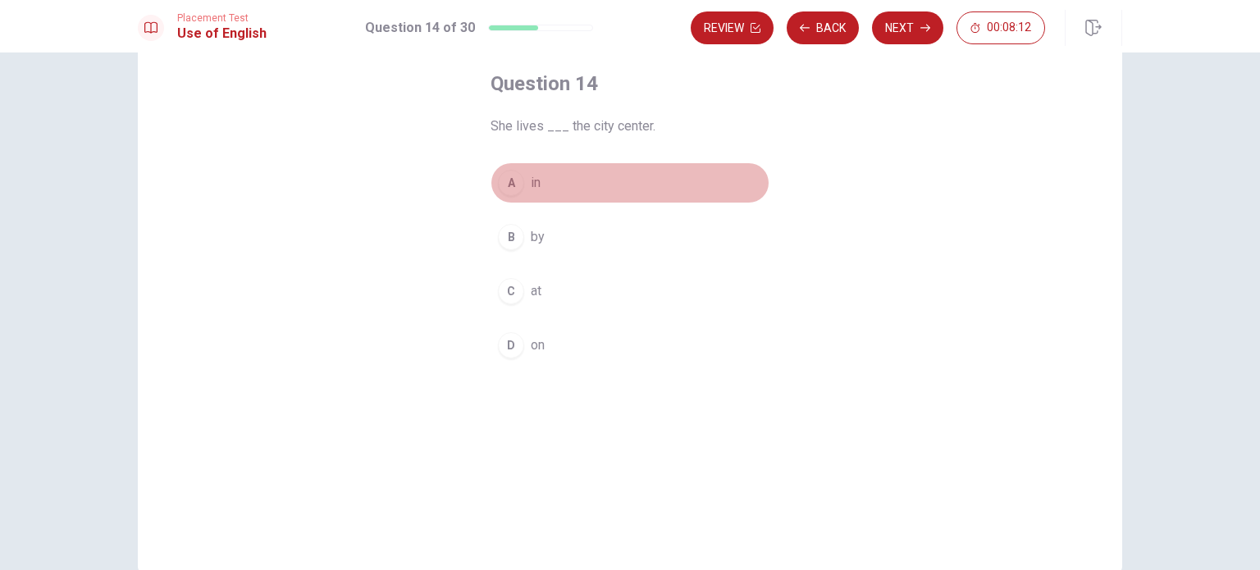
click at [505, 185] on div "A" at bounding box center [511, 183] width 26 height 26
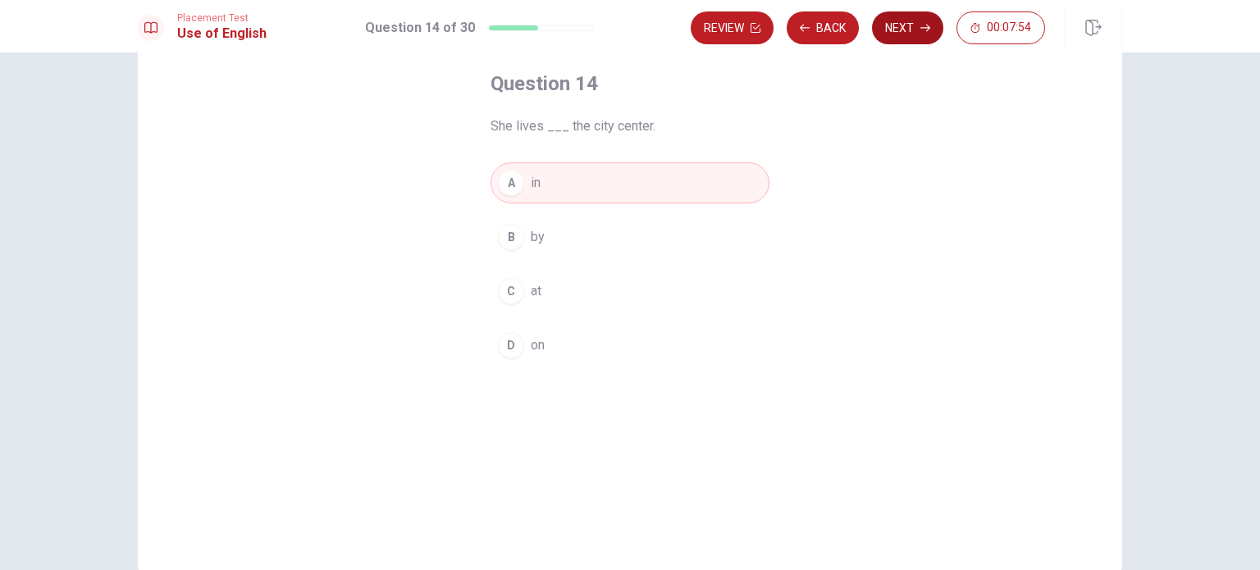
click at [908, 27] on button "Next" at bounding box center [907, 27] width 71 height 33
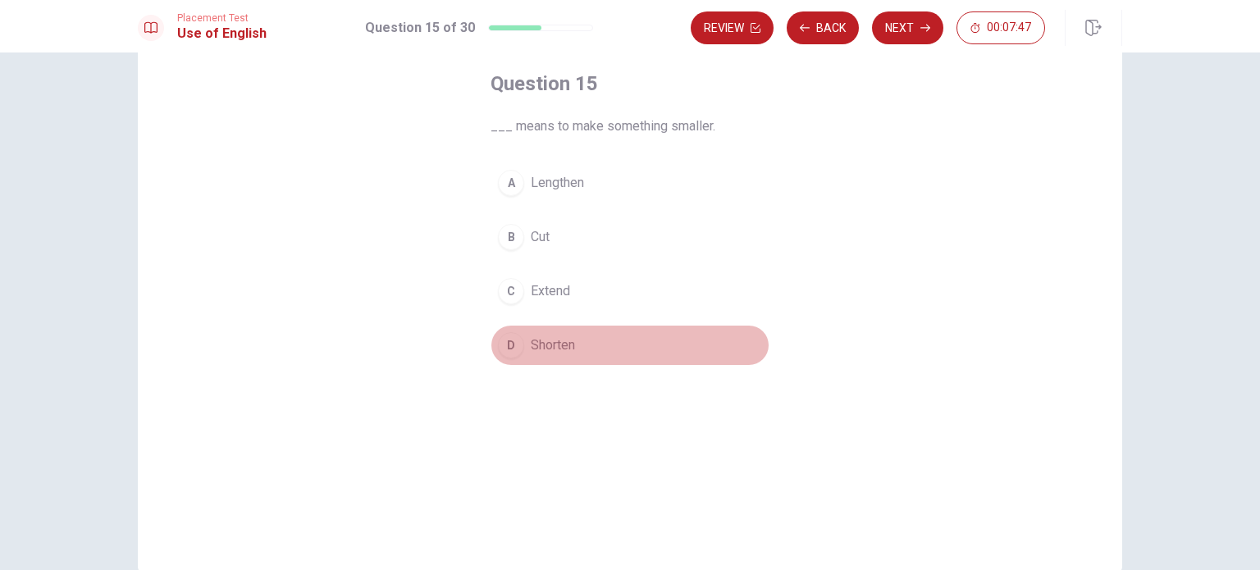
click at [503, 341] on div "D" at bounding box center [511, 345] width 26 height 26
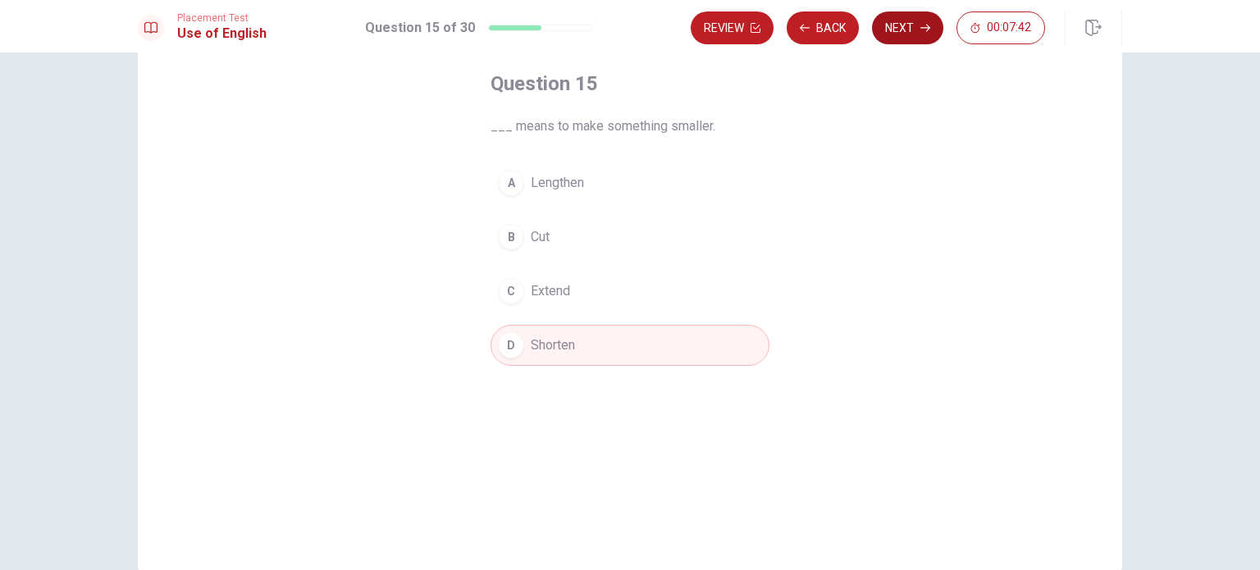
click at [895, 21] on button "Next" at bounding box center [907, 27] width 71 height 33
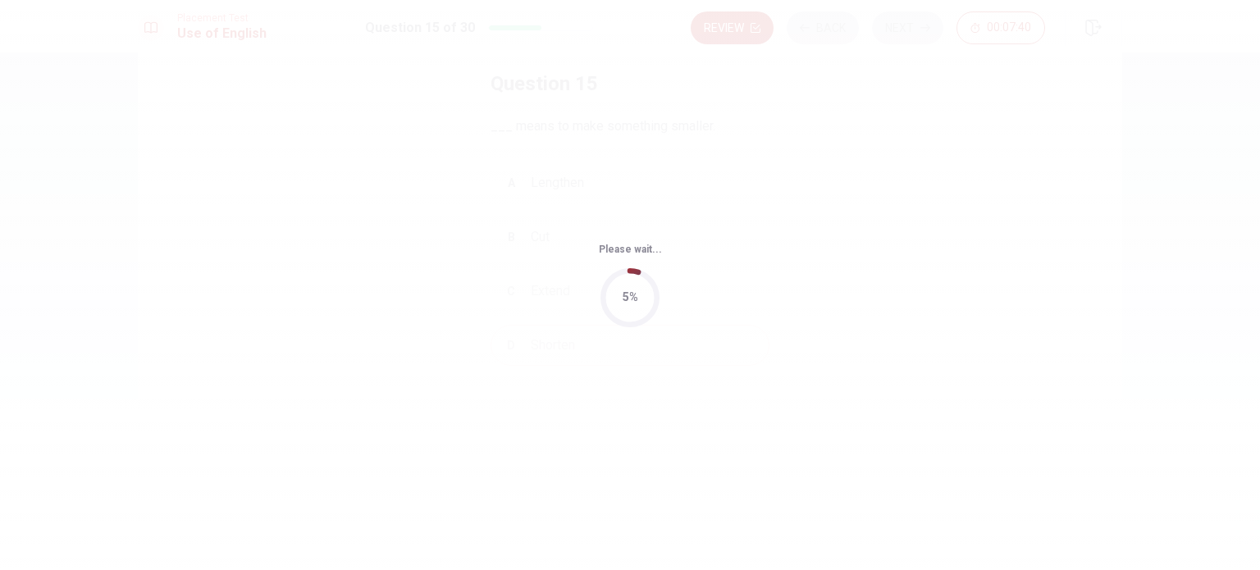
scroll to position [0, 0]
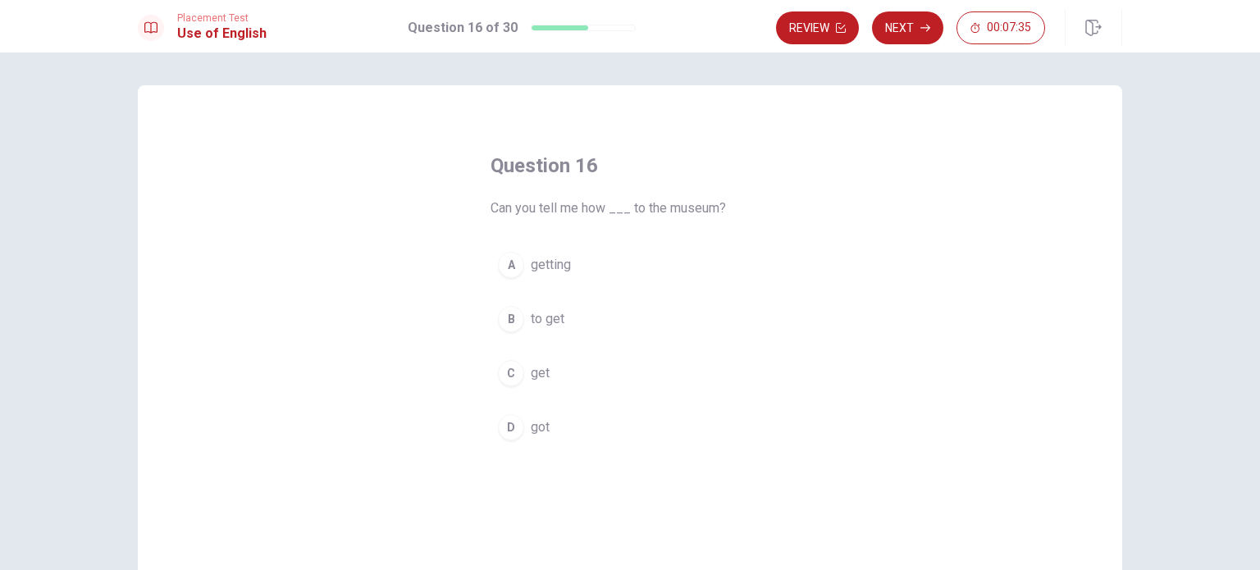
click at [510, 318] on div "B" at bounding box center [511, 319] width 26 height 26
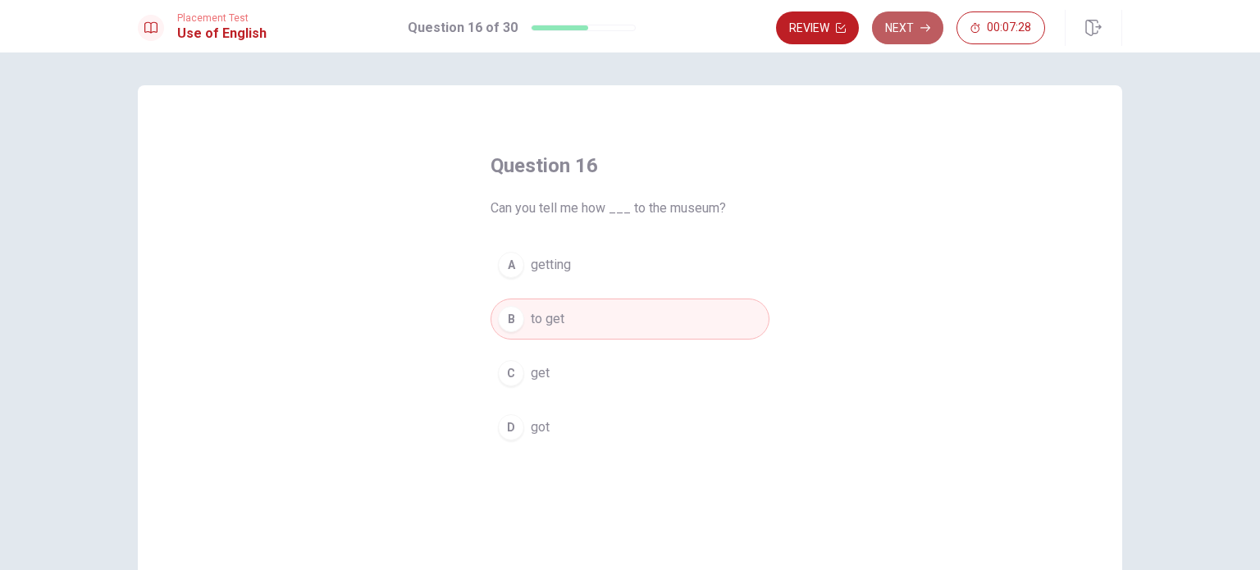
click at [899, 29] on button "Next" at bounding box center [907, 27] width 71 height 33
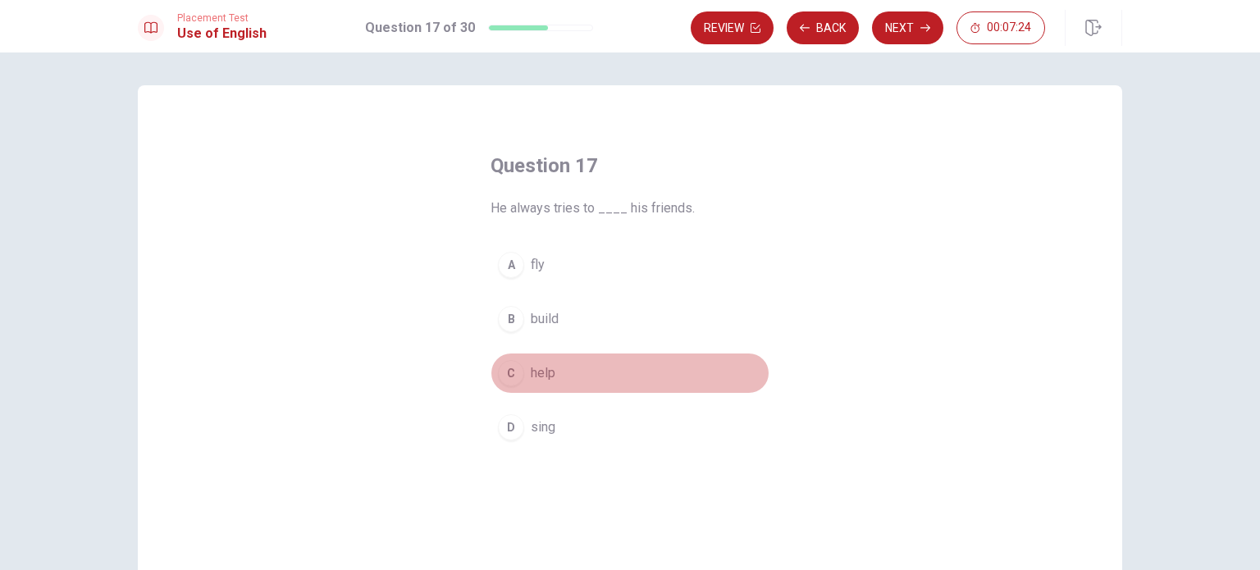
click at [505, 368] on div "C" at bounding box center [511, 373] width 26 height 26
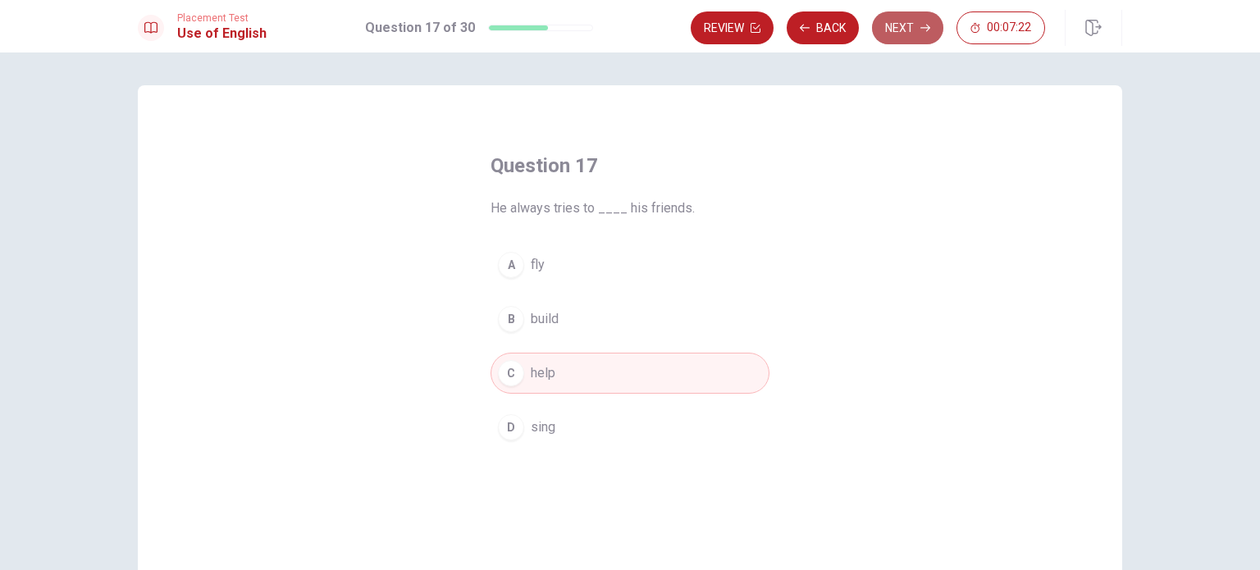
click at [911, 23] on button "Next" at bounding box center [907, 27] width 71 height 33
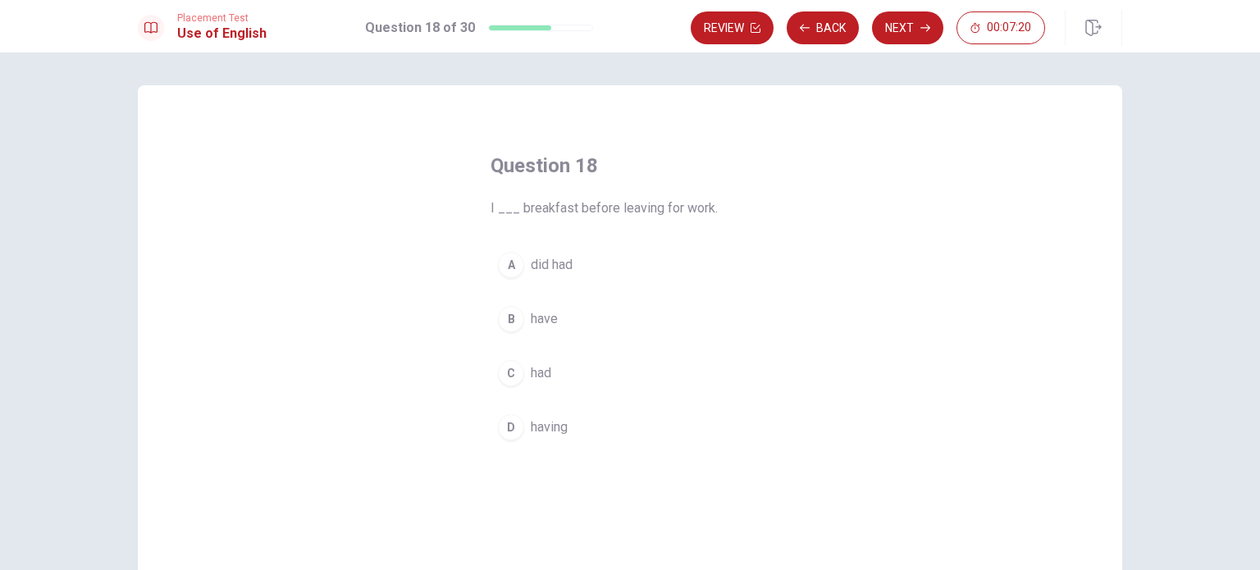
click at [503, 374] on div "C" at bounding box center [511, 373] width 26 height 26
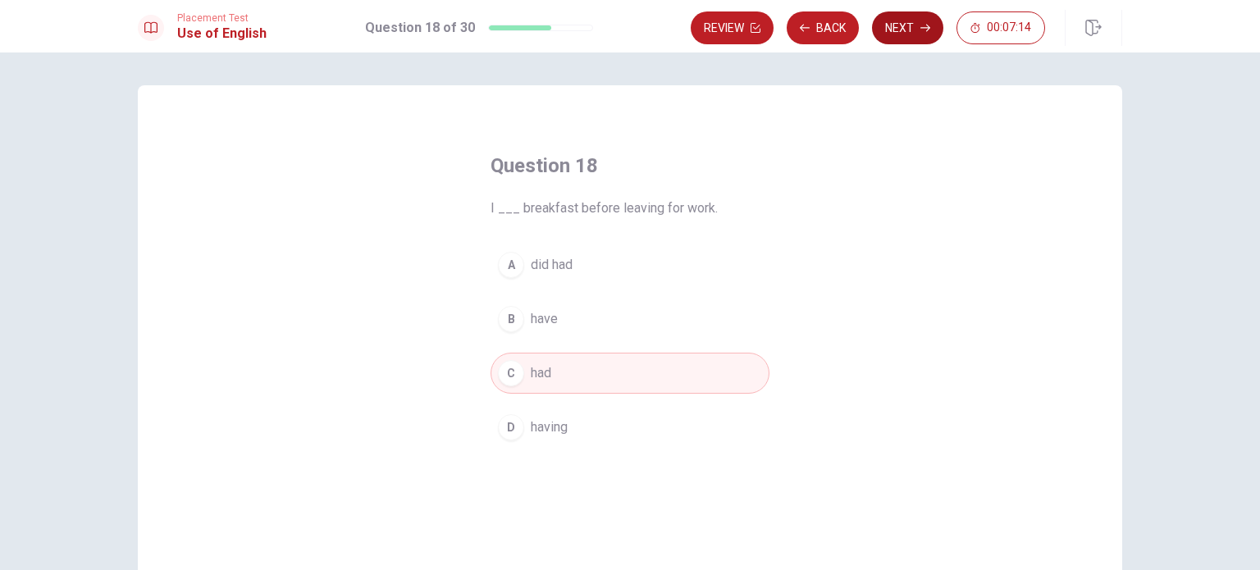
click at [908, 24] on button "Next" at bounding box center [907, 27] width 71 height 33
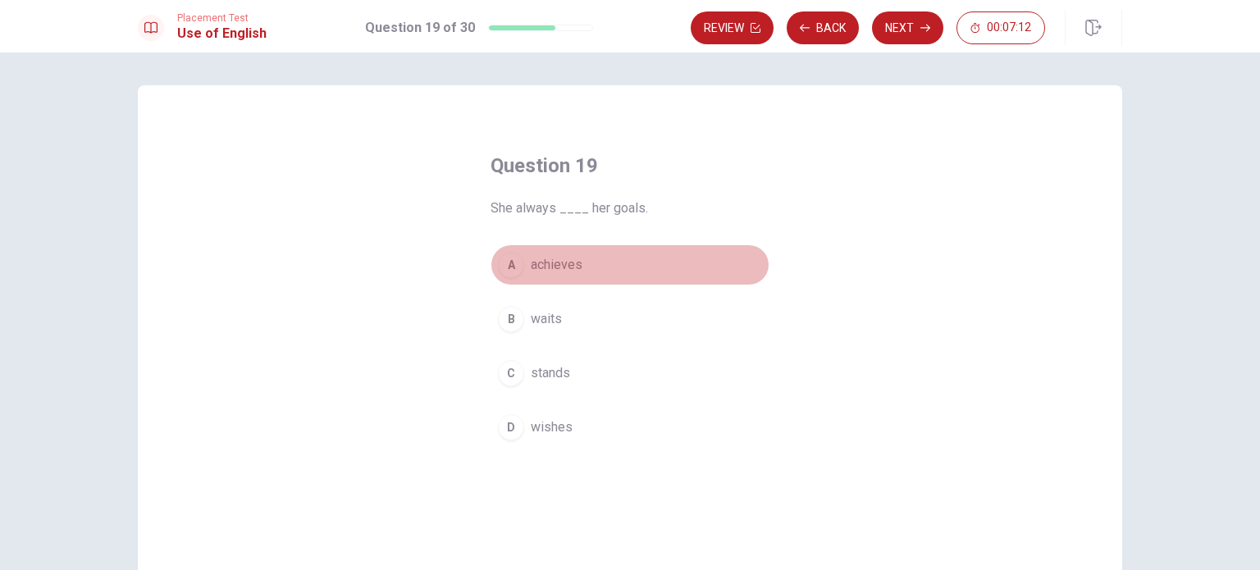
click at [510, 258] on div "A" at bounding box center [511, 265] width 26 height 26
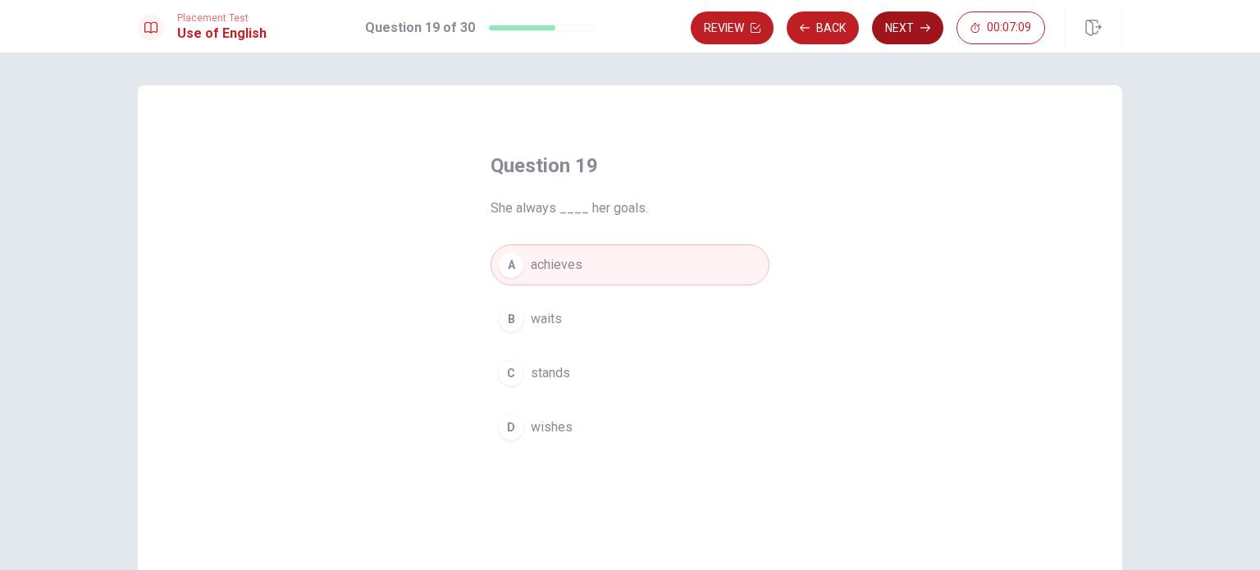
click at [898, 28] on button "Next" at bounding box center [907, 27] width 71 height 33
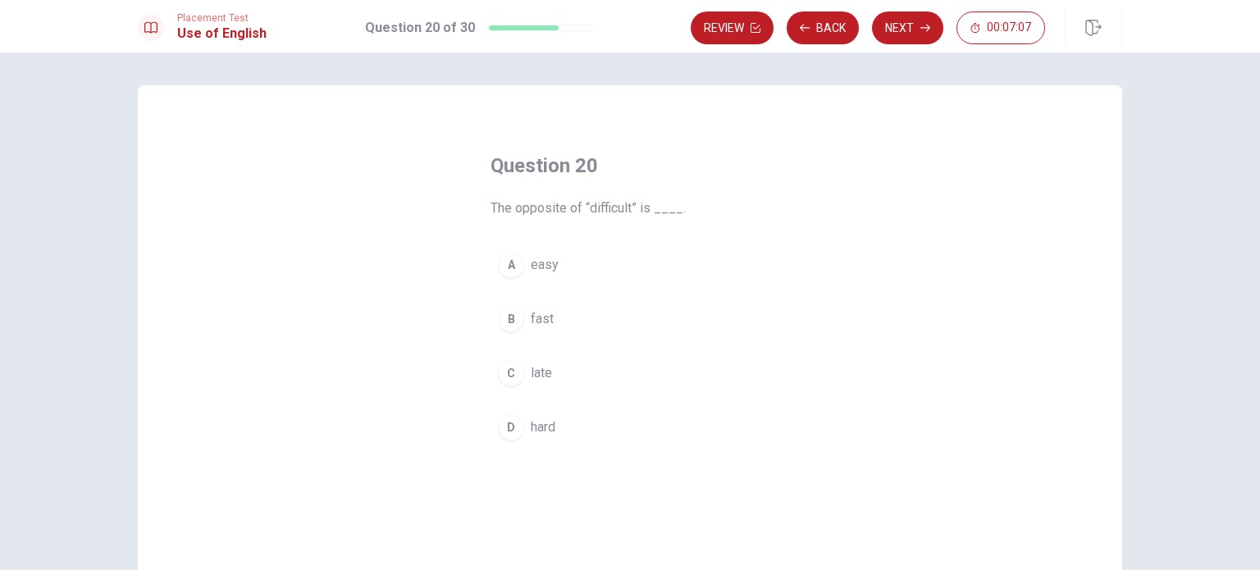
click at [501, 258] on div "A" at bounding box center [511, 265] width 26 height 26
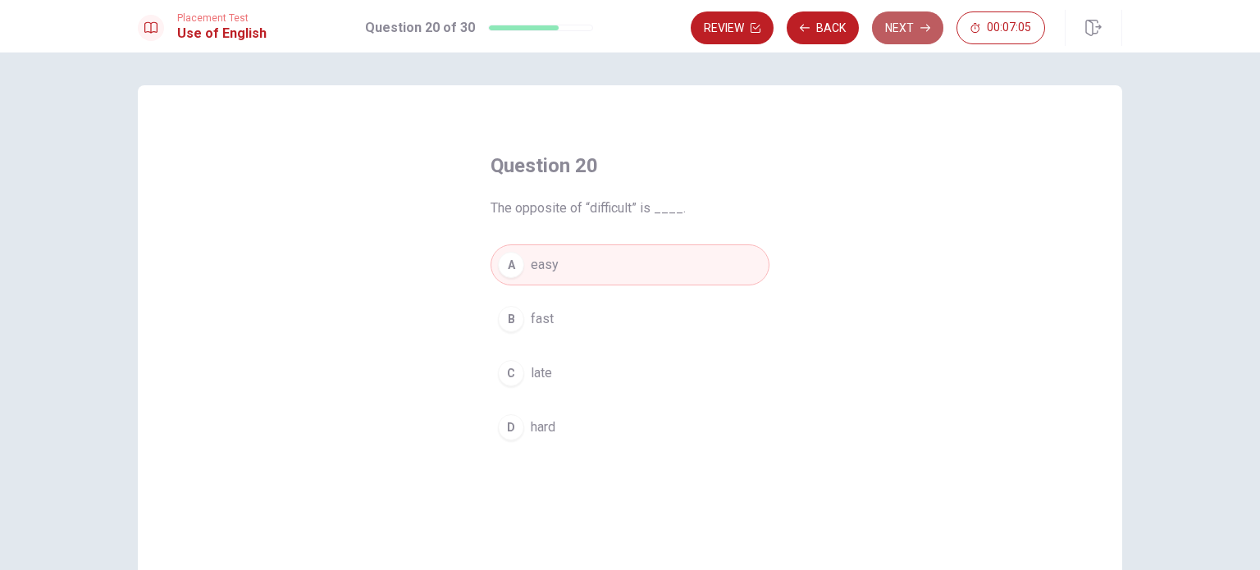
click at [924, 25] on icon "button" at bounding box center [926, 28] width 10 height 10
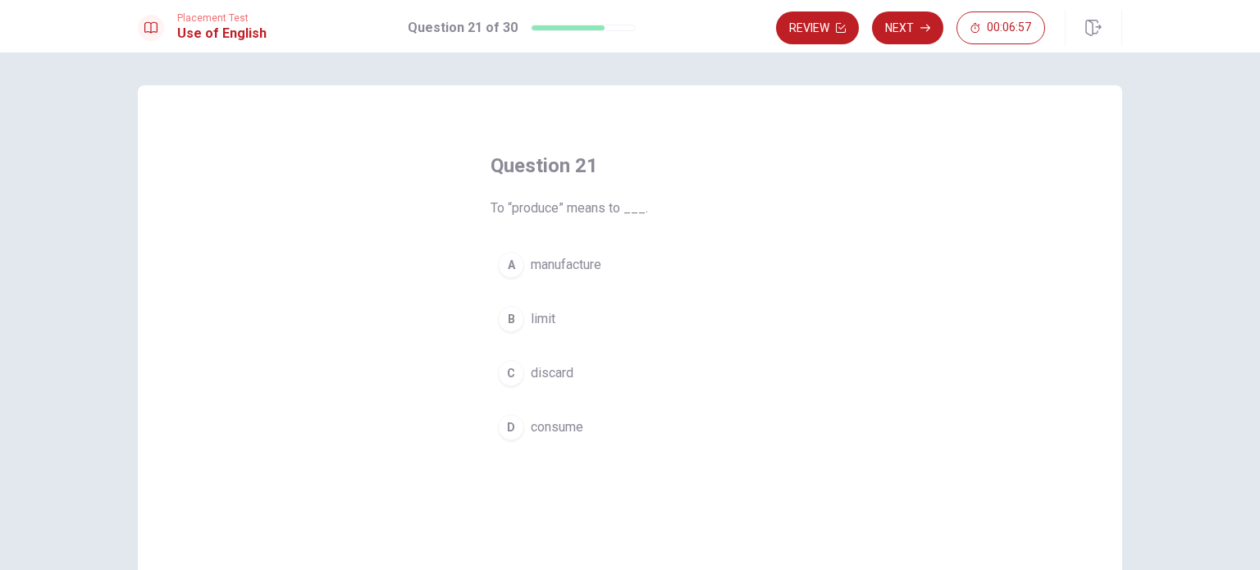
click at [507, 263] on div "A" at bounding box center [511, 265] width 26 height 26
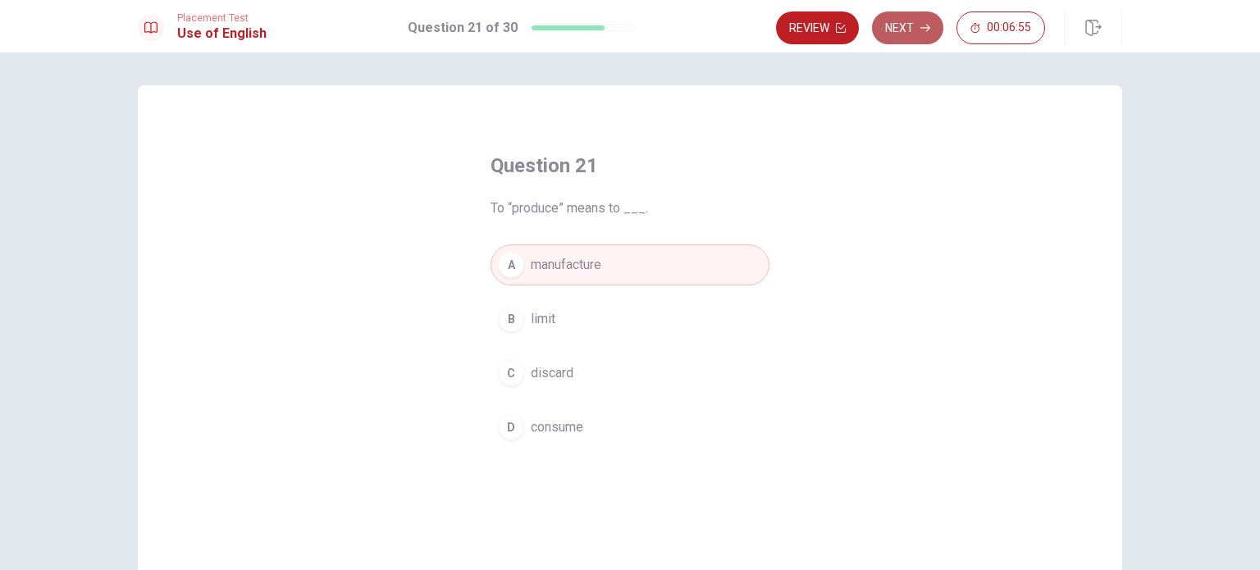
click at [894, 25] on button "Next" at bounding box center [907, 27] width 71 height 33
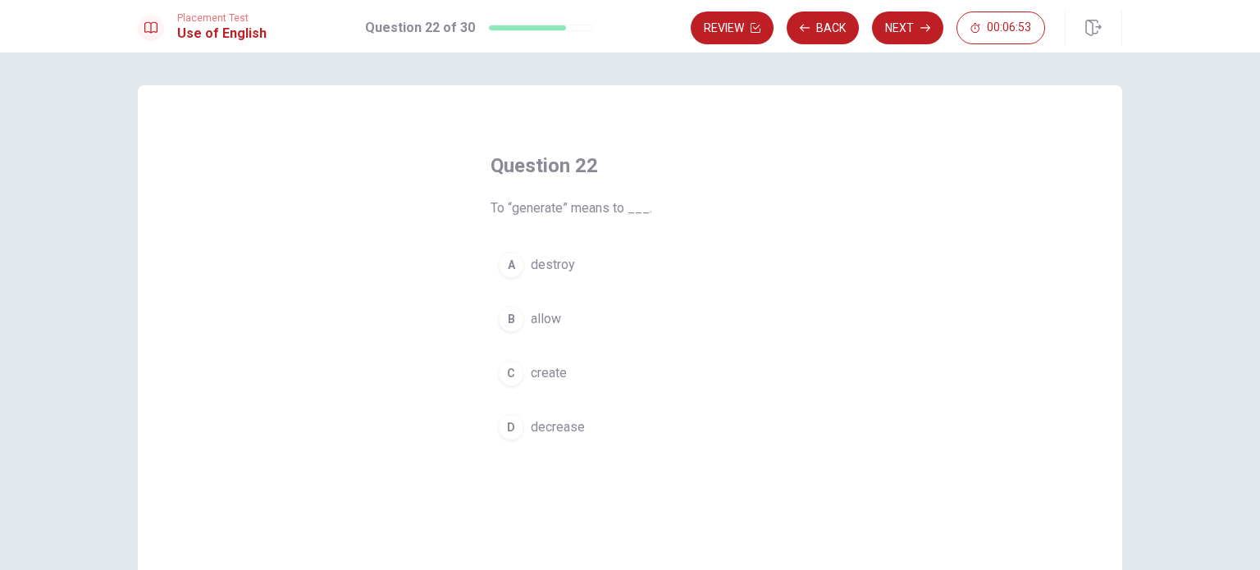
click at [508, 368] on div "C" at bounding box center [511, 373] width 26 height 26
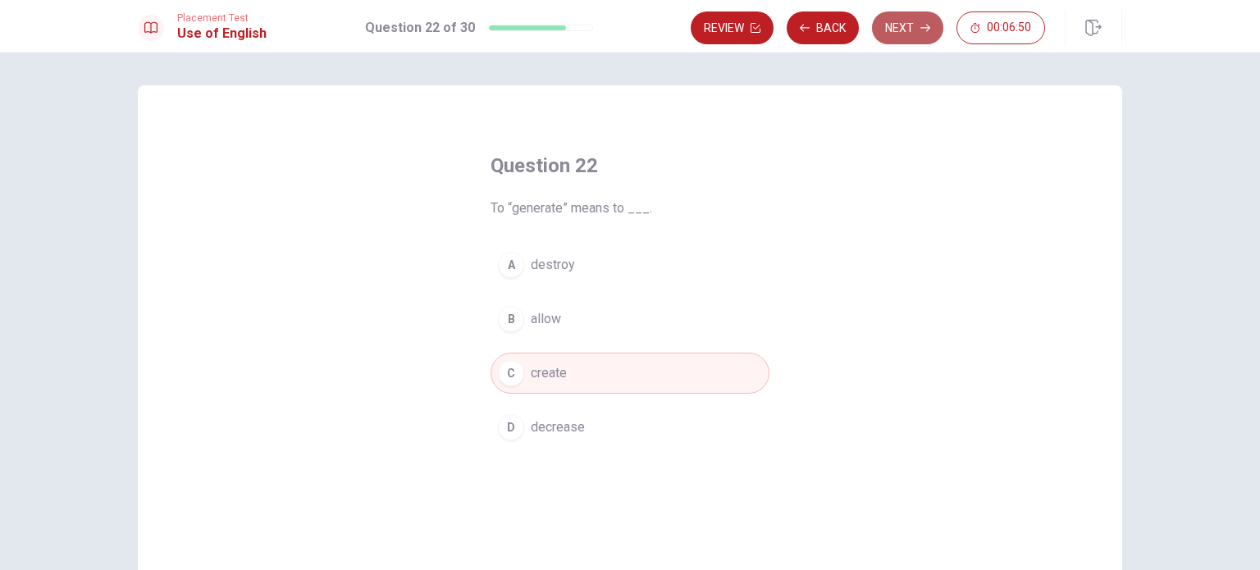
click at [896, 26] on button "Next" at bounding box center [907, 27] width 71 height 33
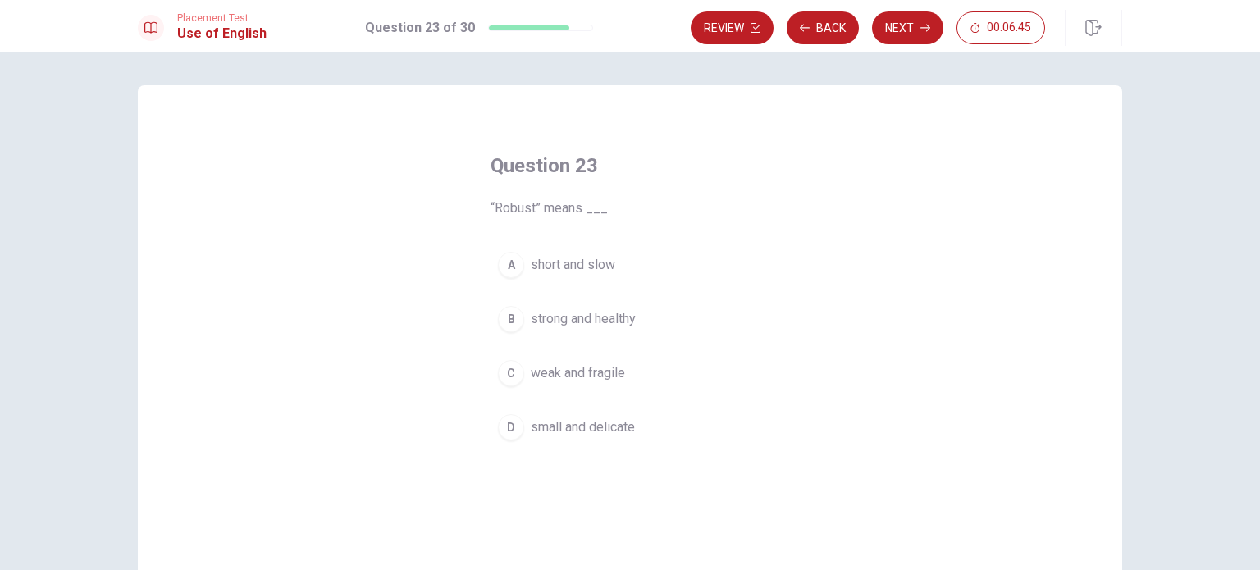
click at [505, 321] on div "B" at bounding box center [511, 319] width 26 height 26
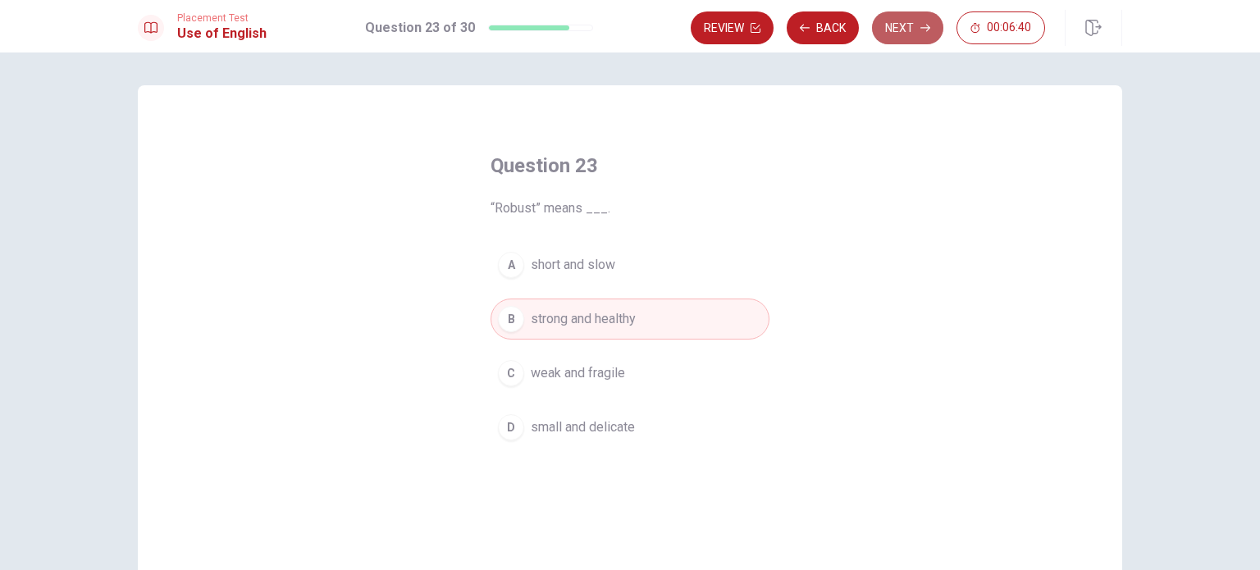
click at [895, 27] on button "Next" at bounding box center [907, 27] width 71 height 33
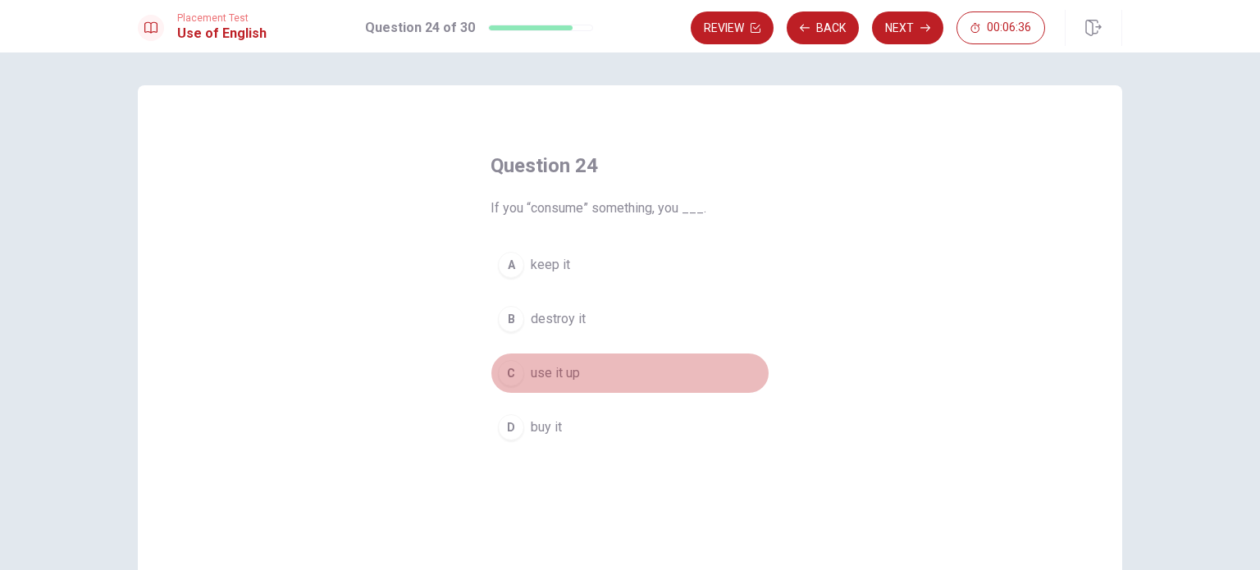
click at [505, 366] on div "C" at bounding box center [511, 373] width 26 height 26
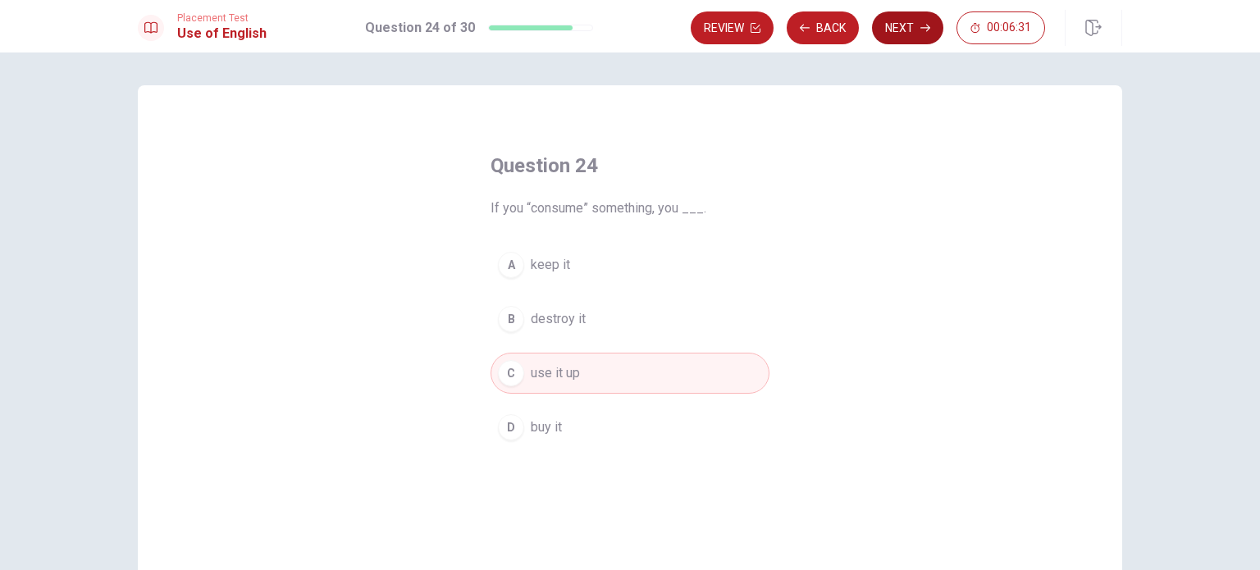
click at [889, 26] on button "Next" at bounding box center [907, 27] width 71 height 33
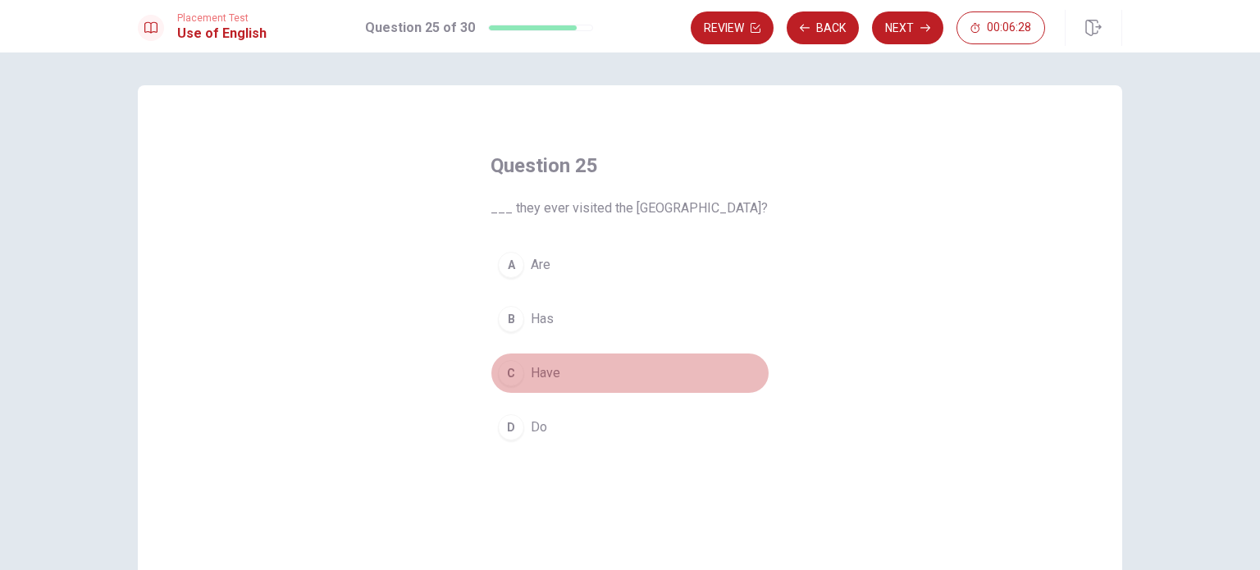
click at [505, 373] on div "C" at bounding box center [511, 373] width 26 height 26
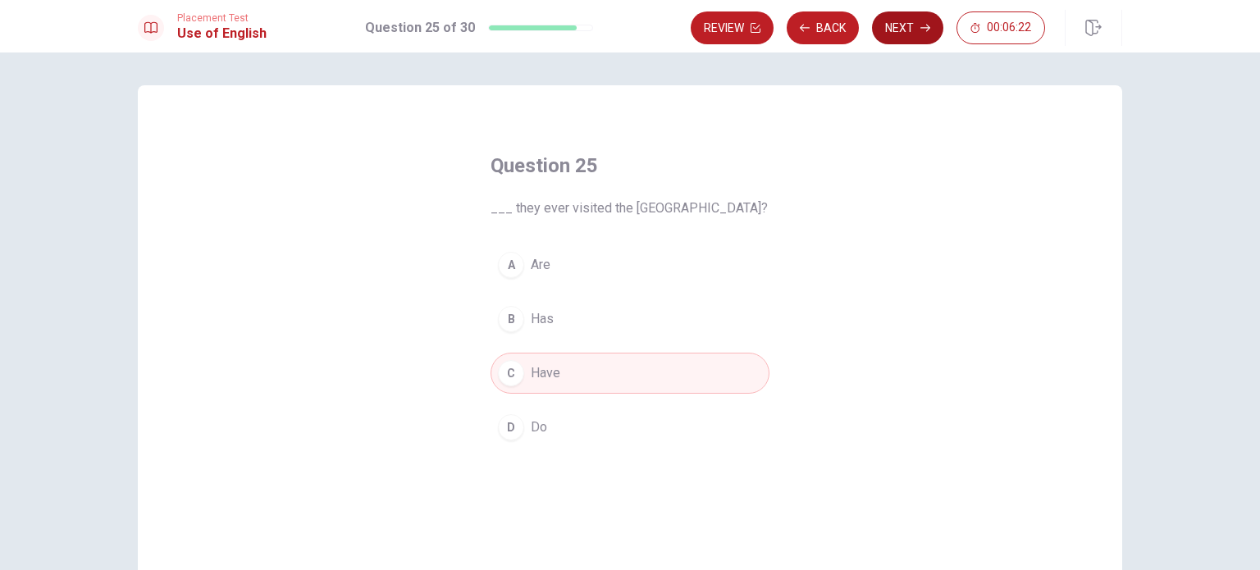
click at [916, 24] on button "Next" at bounding box center [907, 27] width 71 height 33
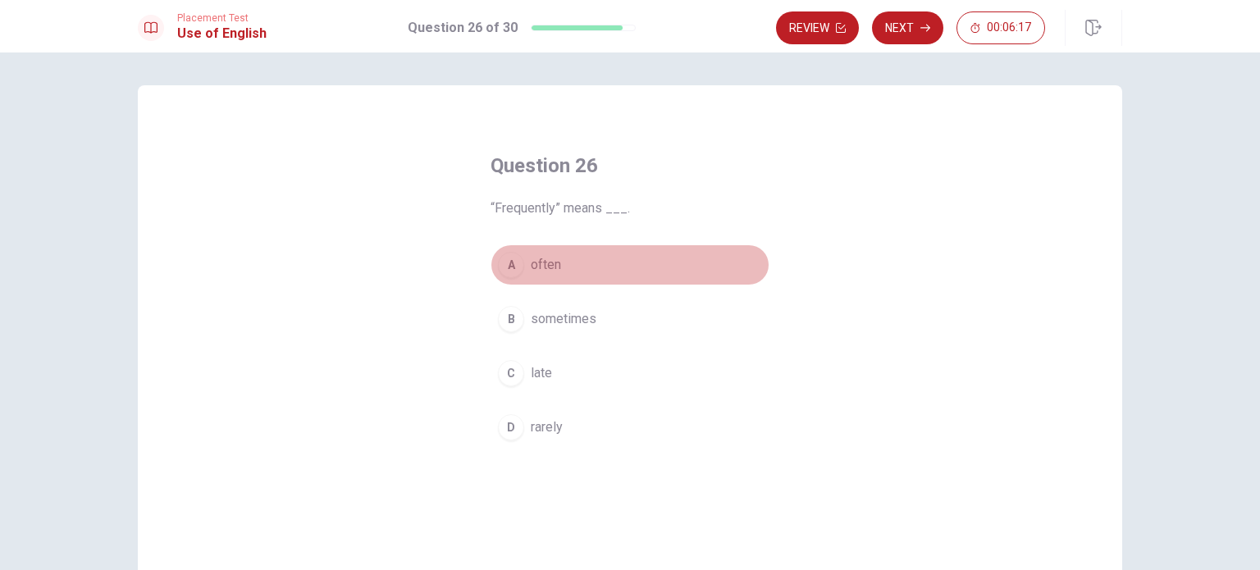
click at [510, 257] on div "A" at bounding box center [511, 265] width 26 height 26
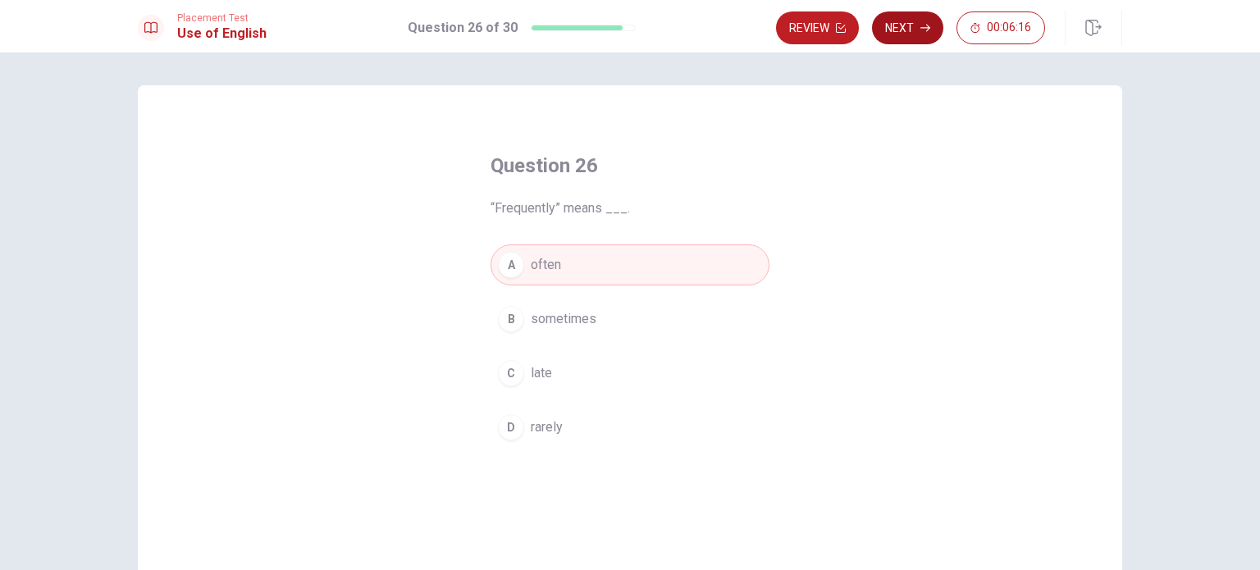
click at [915, 29] on button "Next" at bounding box center [907, 27] width 71 height 33
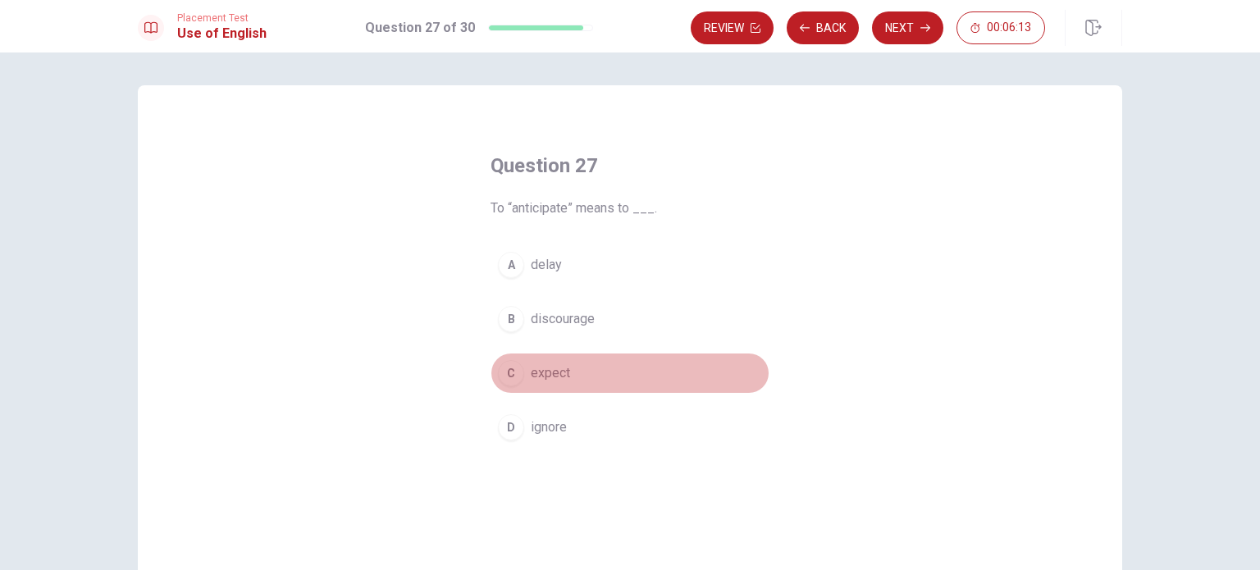
click at [512, 364] on div "C" at bounding box center [511, 373] width 26 height 26
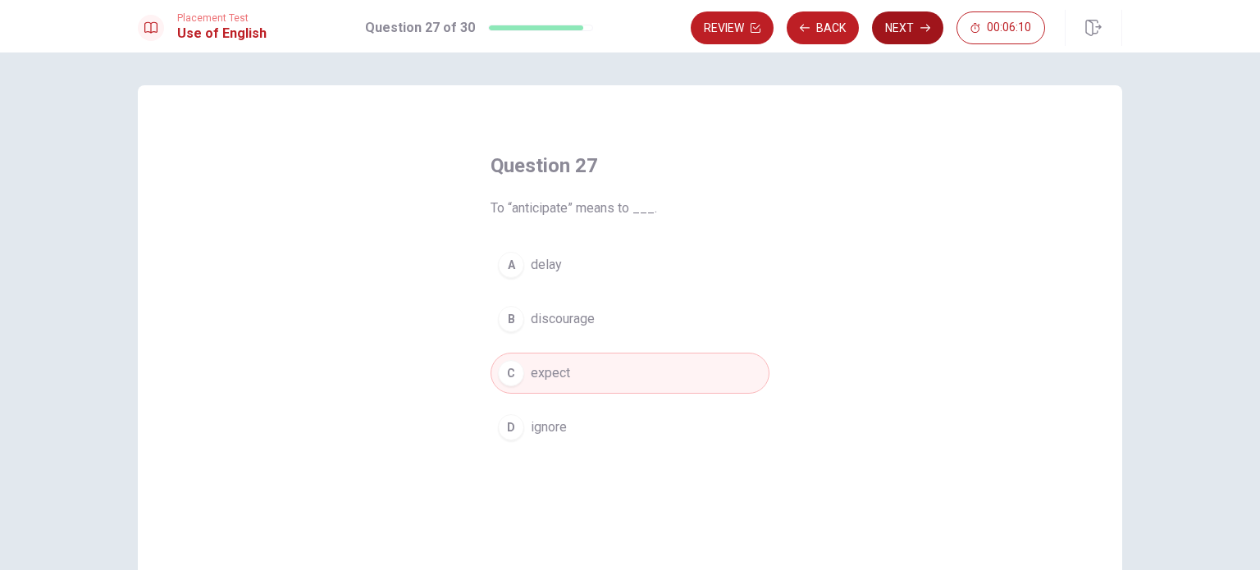
click at [894, 25] on button "Next" at bounding box center [907, 27] width 71 height 33
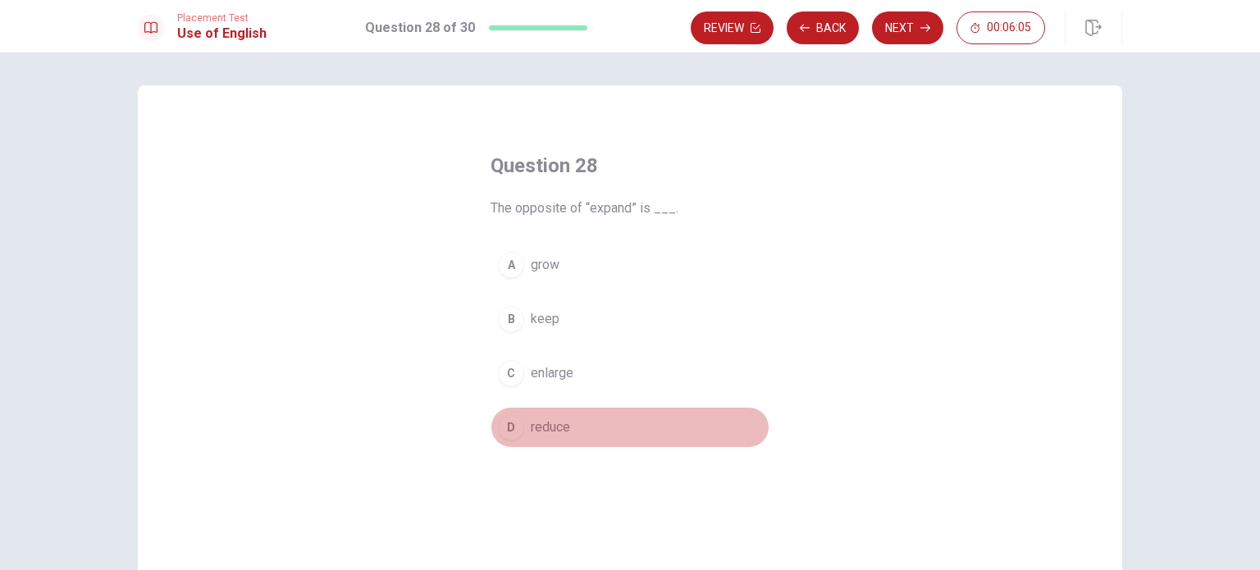
click at [507, 427] on div "D" at bounding box center [511, 427] width 26 height 26
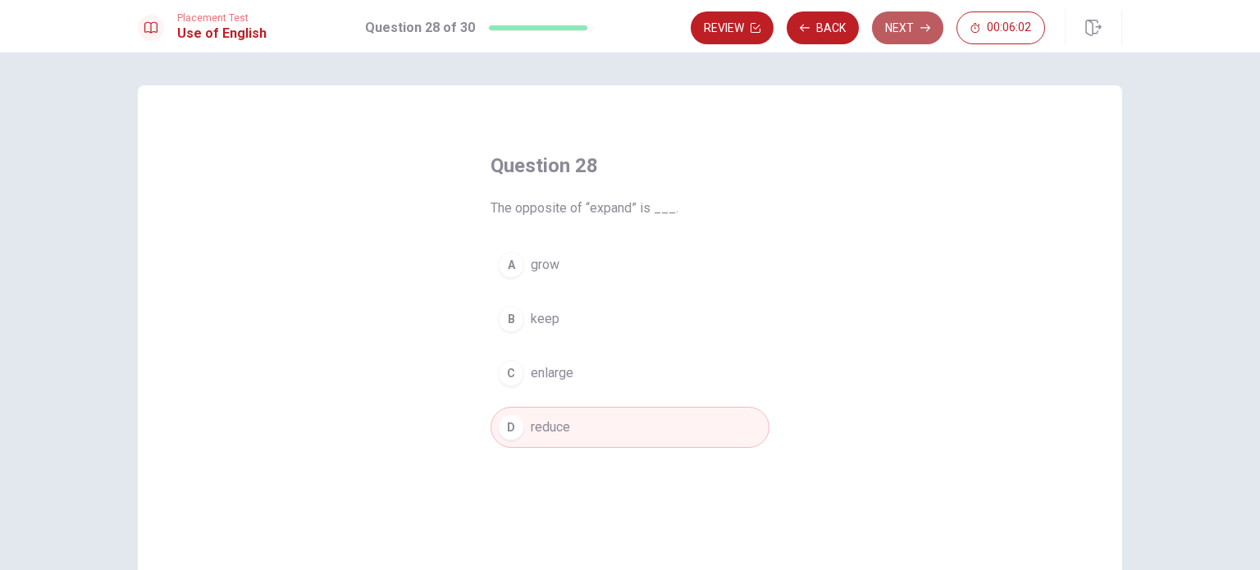
click at [897, 22] on button "Next" at bounding box center [907, 27] width 71 height 33
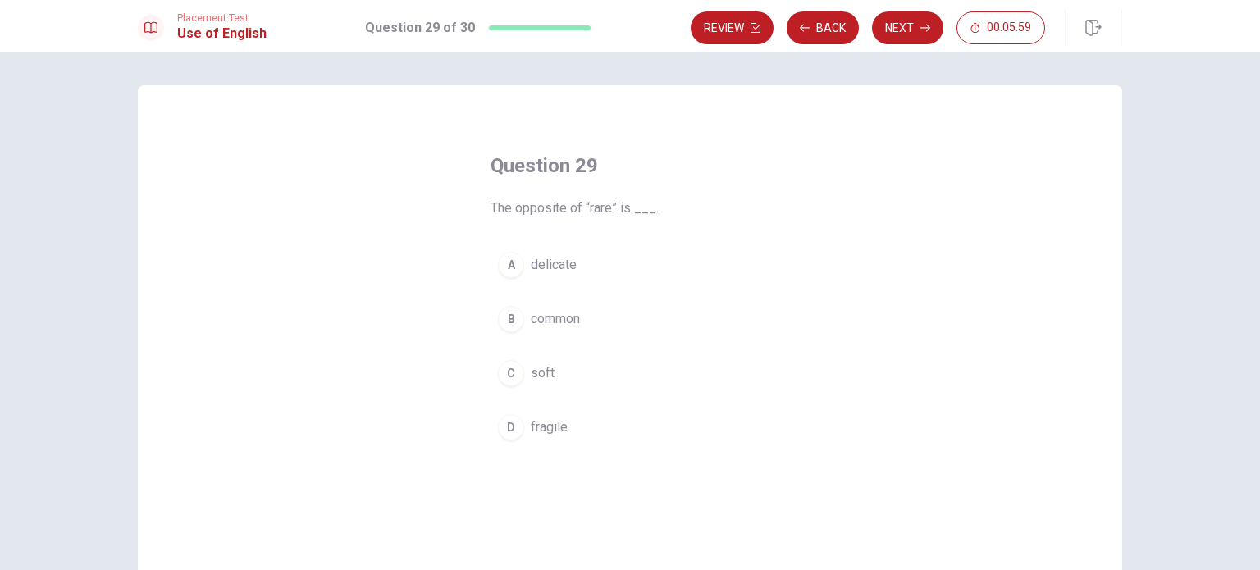
click at [505, 321] on div "B" at bounding box center [511, 319] width 26 height 26
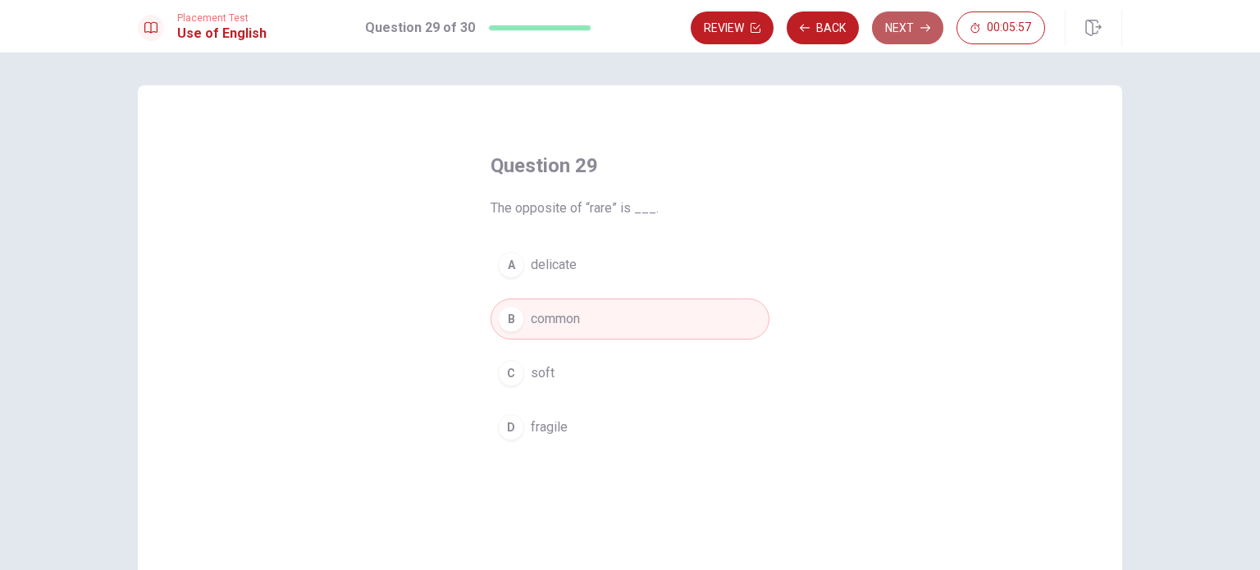
click at [904, 30] on button "Next" at bounding box center [907, 27] width 71 height 33
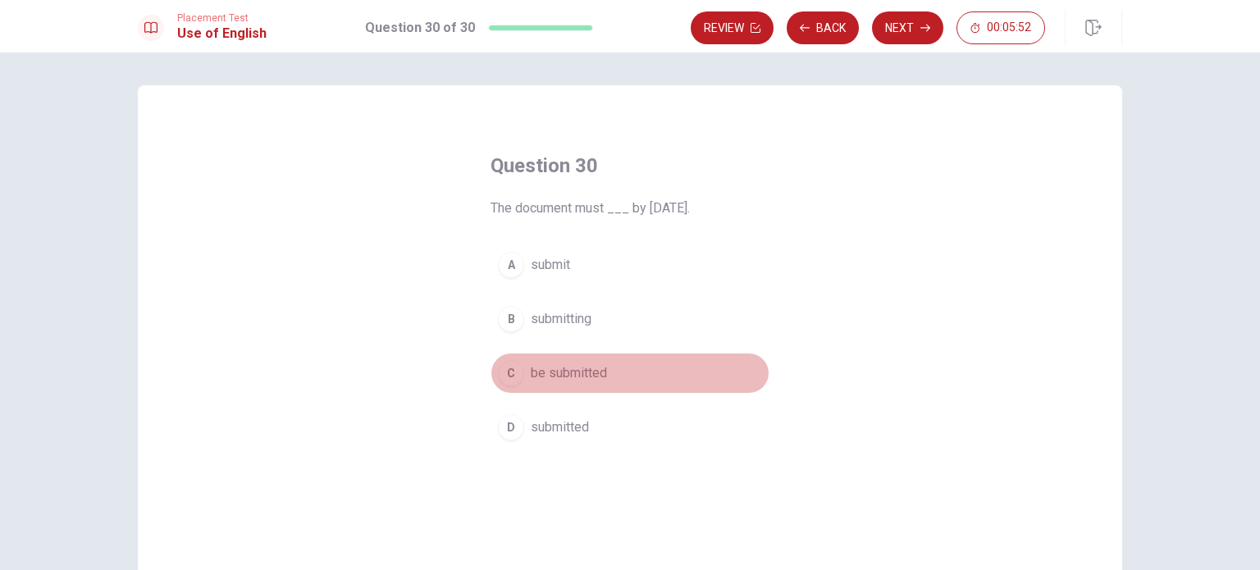
click at [512, 370] on div "C" at bounding box center [511, 373] width 26 height 26
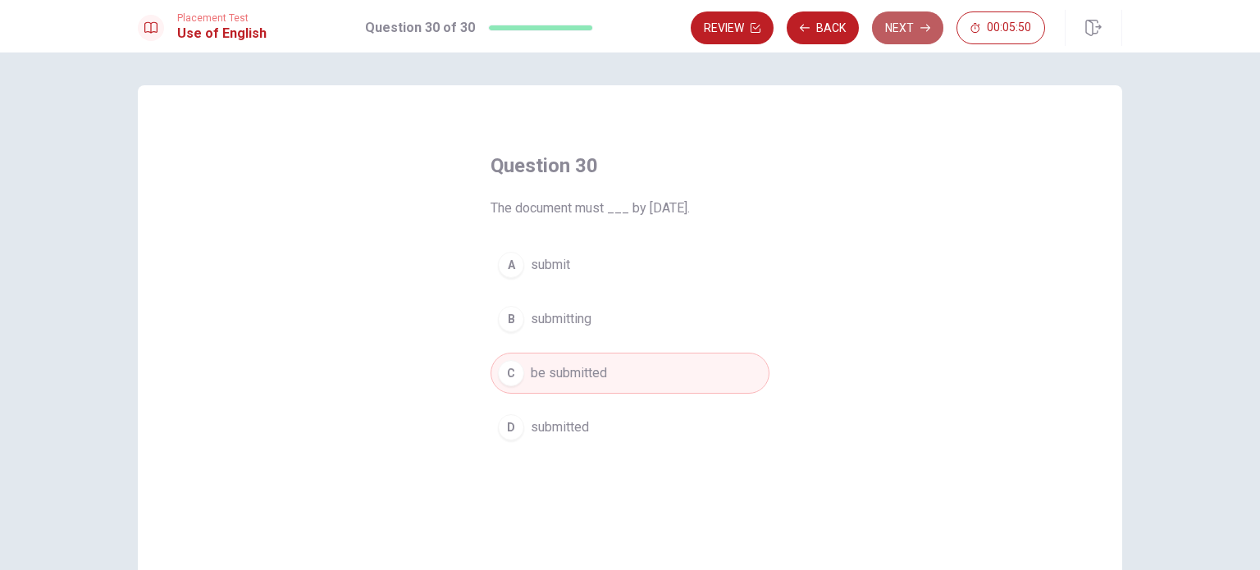
click at [917, 29] on button "Next" at bounding box center [907, 27] width 71 height 33
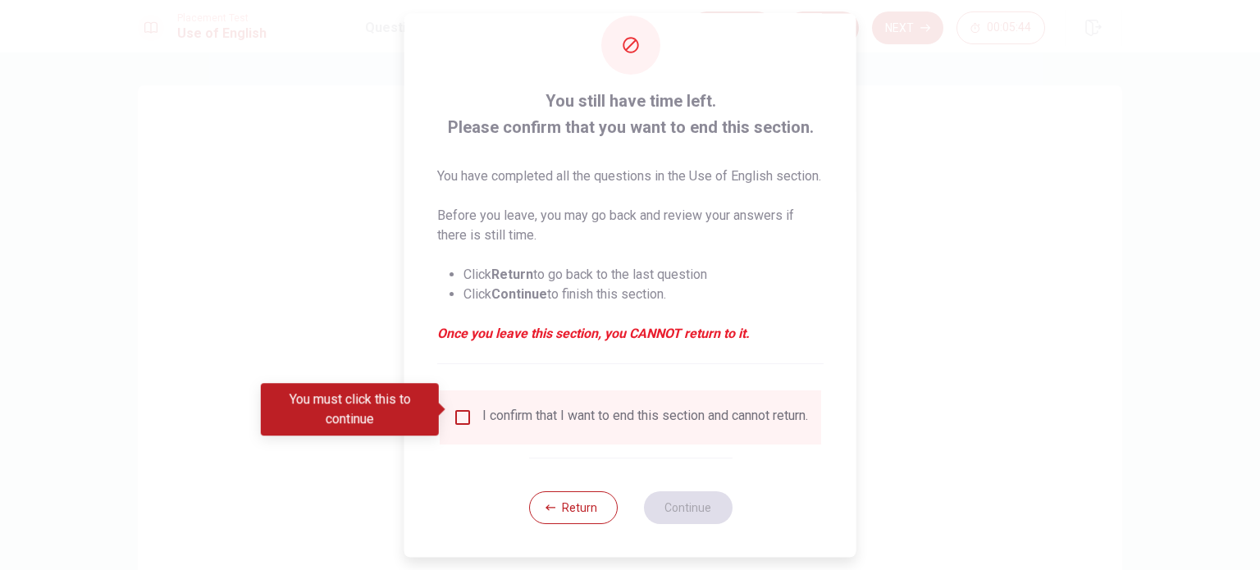
scroll to position [61, 0]
drag, startPoint x: 588, startPoint y: 511, endPoint x: 578, endPoint y: 502, distance: 12.8
click at [581, 507] on button "Return" at bounding box center [572, 508] width 89 height 33
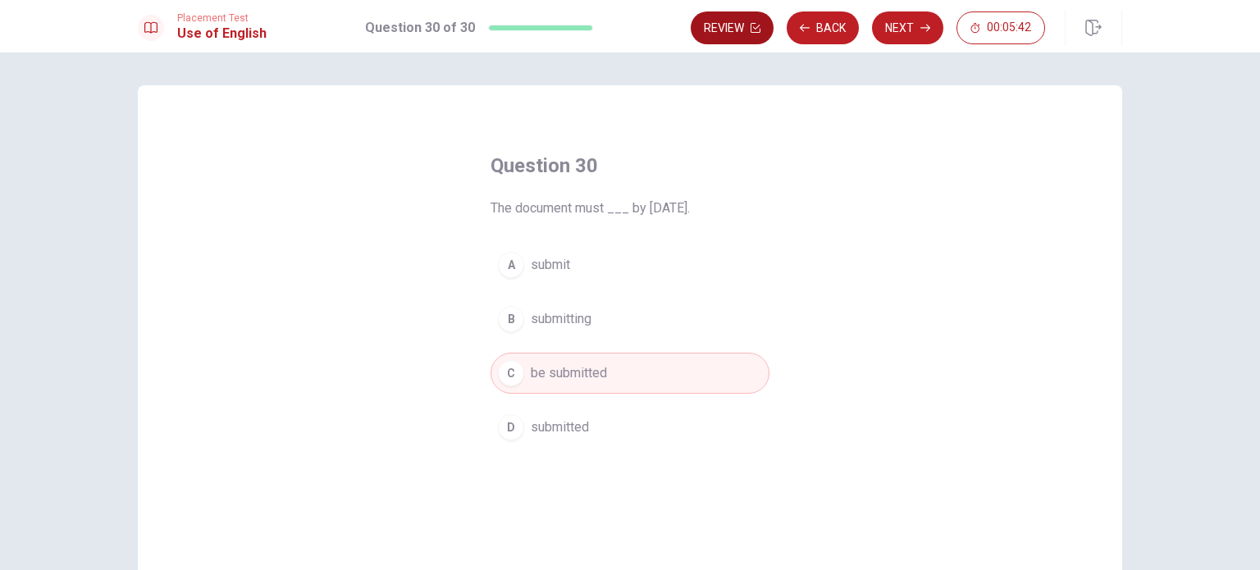
click at [716, 30] on button "Review" at bounding box center [732, 27] width 83 height 33
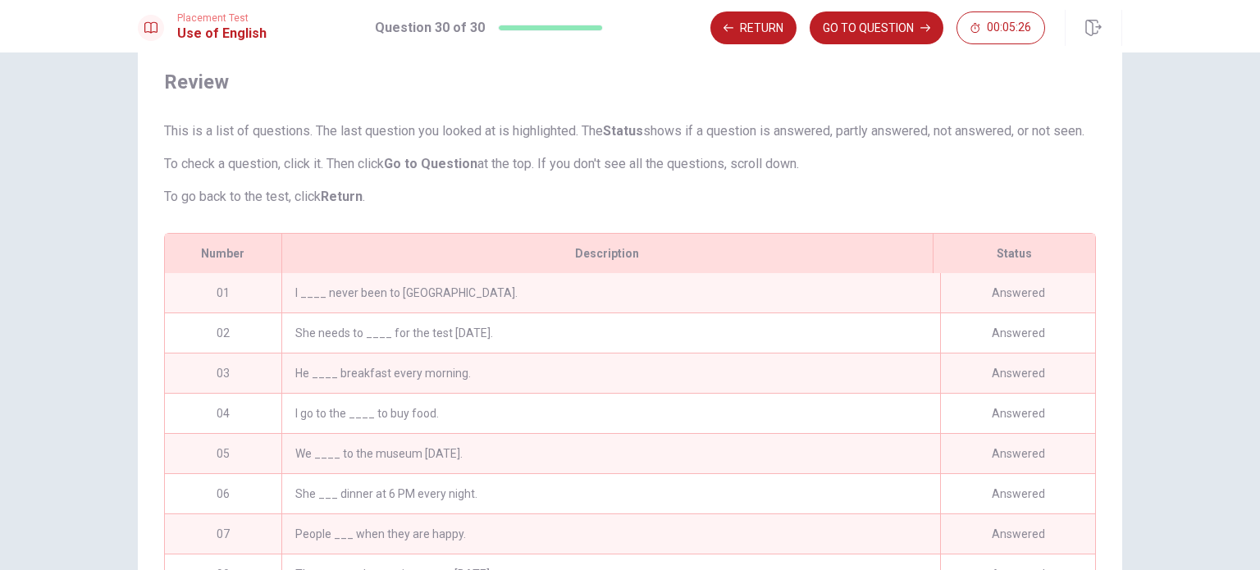
scroll to position [164, 0]
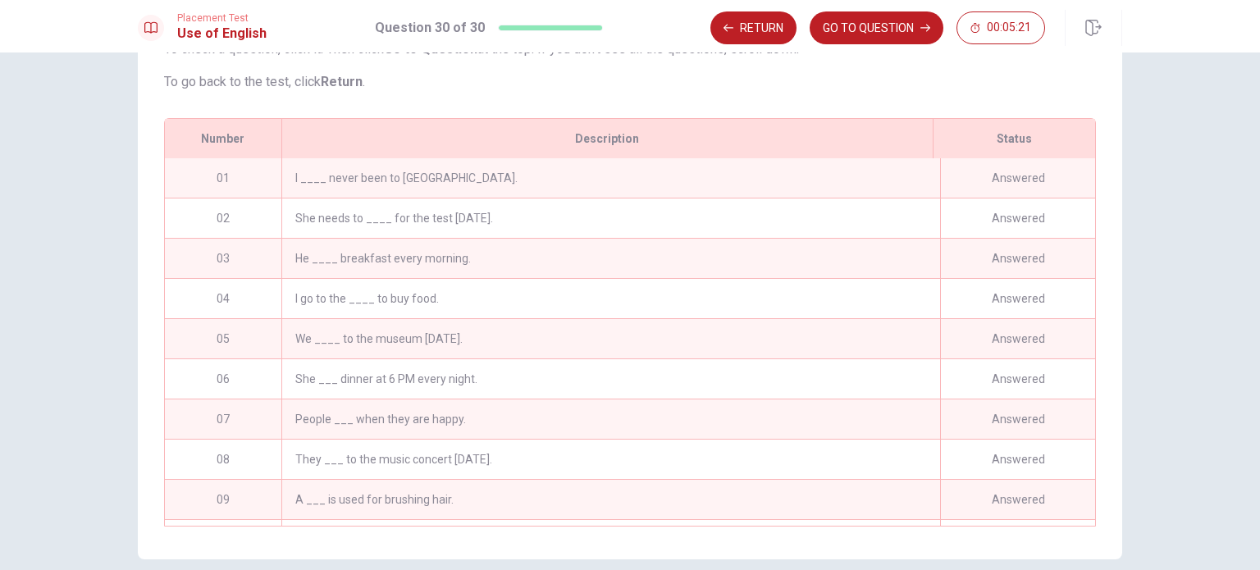
click at [400, 197] on div "I ____ never been to [GEOGRAPHIC_DATA]." at bounding box center [610, 177] width 659 height 39
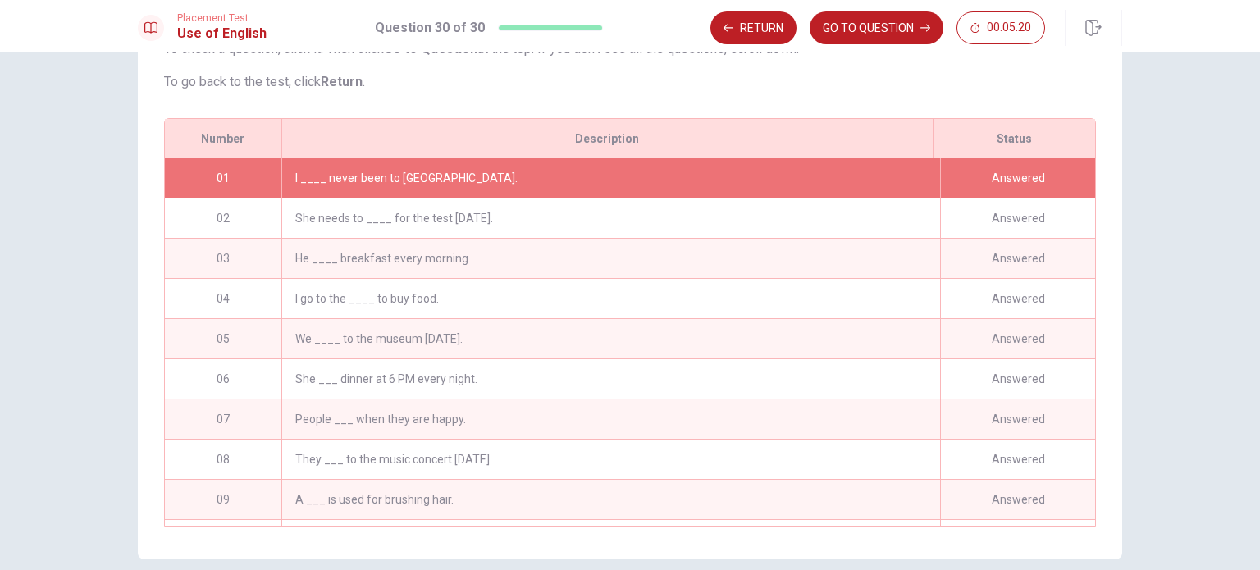
click at [400, 197] on div "I ____ never been to [GEOGRAPHIC_DATA]." at bounding box center [610, 177] width 659 height 39
click at [761, 34] on button "Return" at bounding box center [754, 27] width 86 height 33
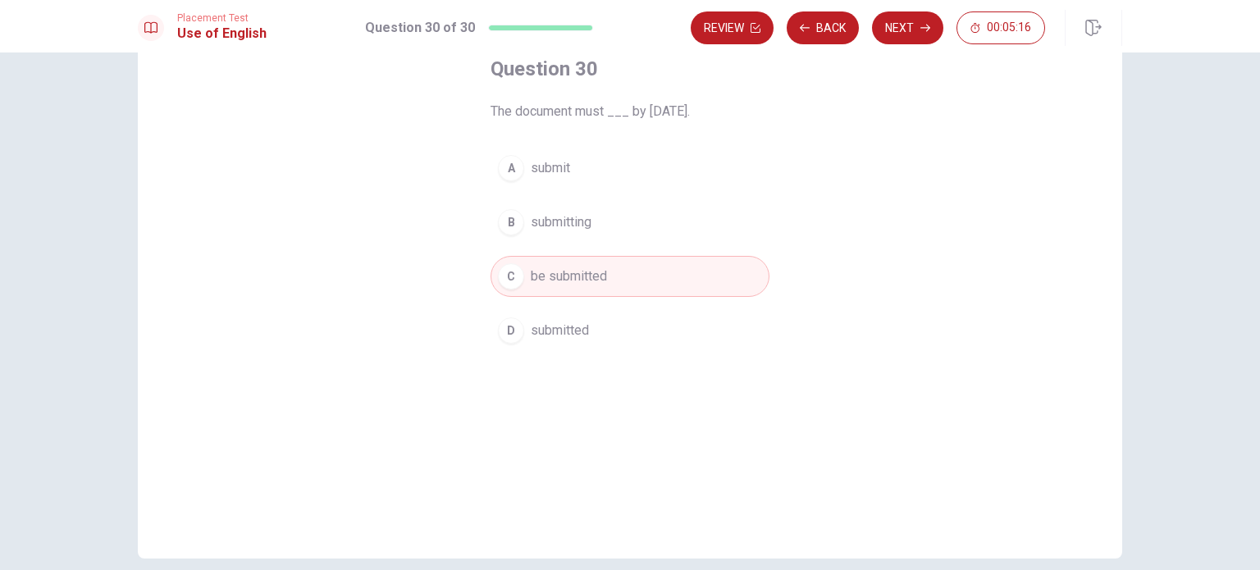
scroll to position [82, 0]
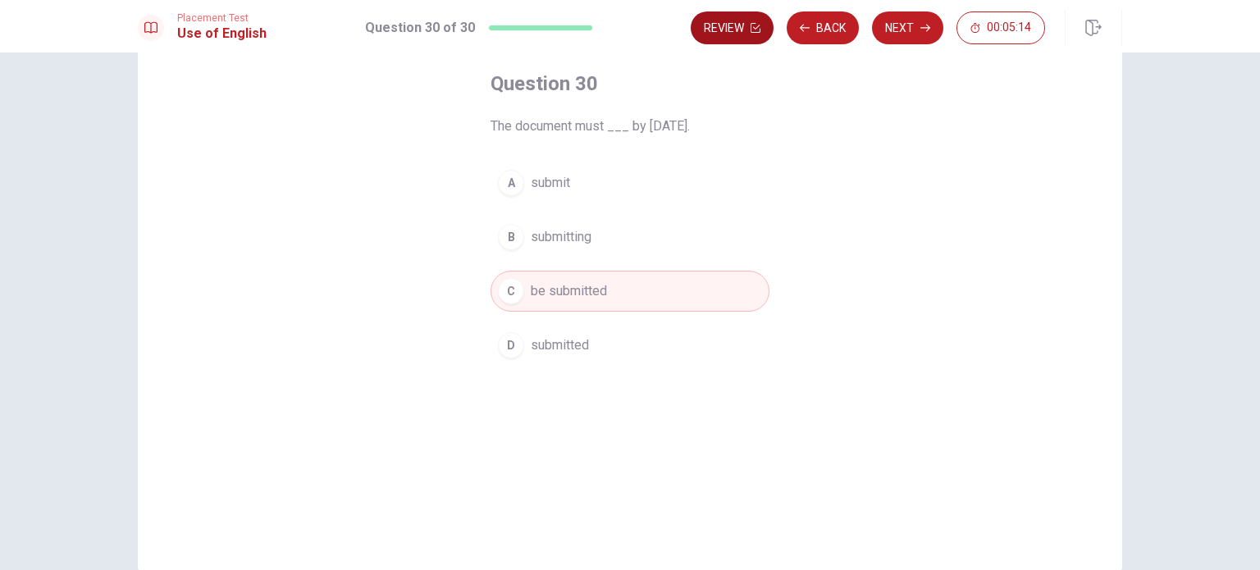
click at [740, 29] on button "Review" at bounding box center [732, 27] width 83 height 33
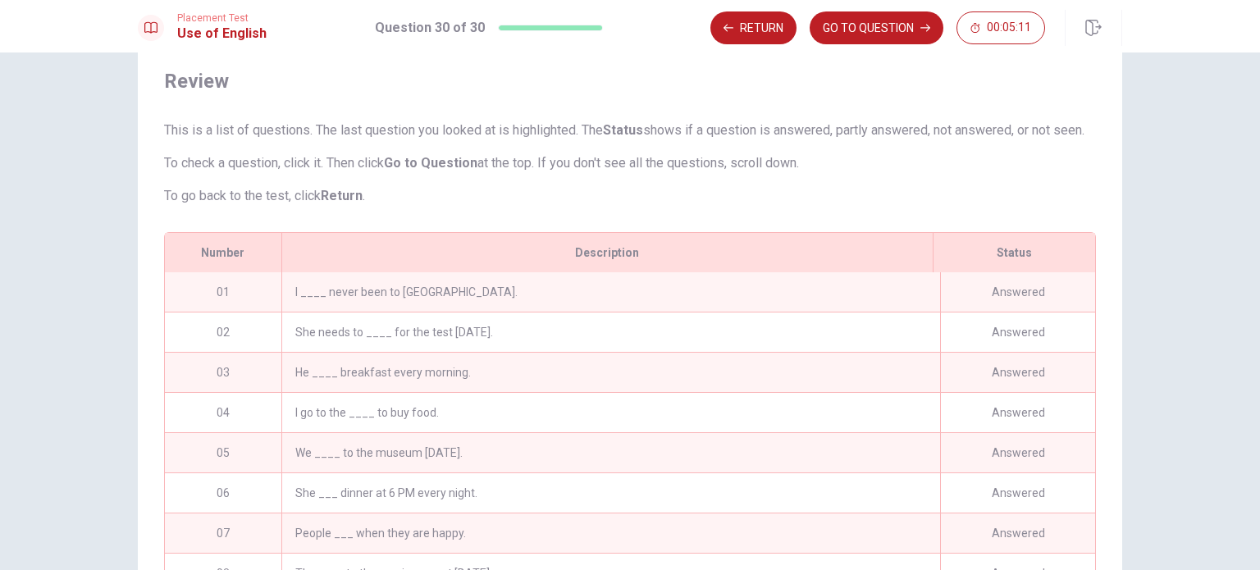
scroll to position [0, 0]
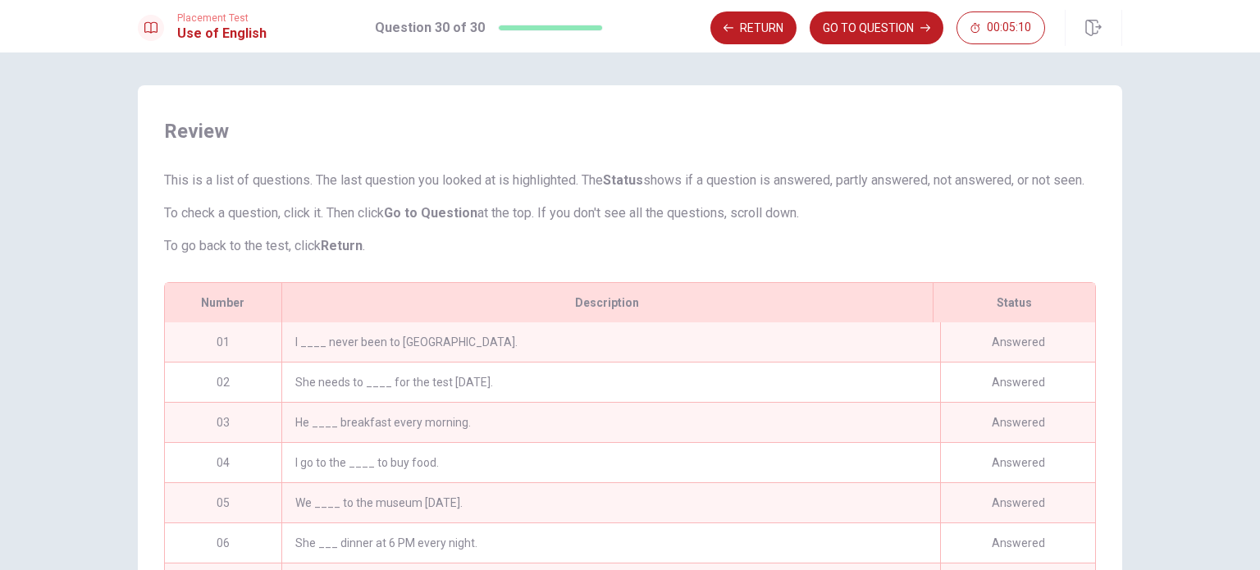
drag, startPoint x: 410, startPoint y: 356, endPoint x: 446, endPoint y: 333, distance: 42.1
click at [411, 355] on div "I ____ never been to [GEOGRAPHIC_DATA]." at bounding box center [610, 341] width 659 height 39
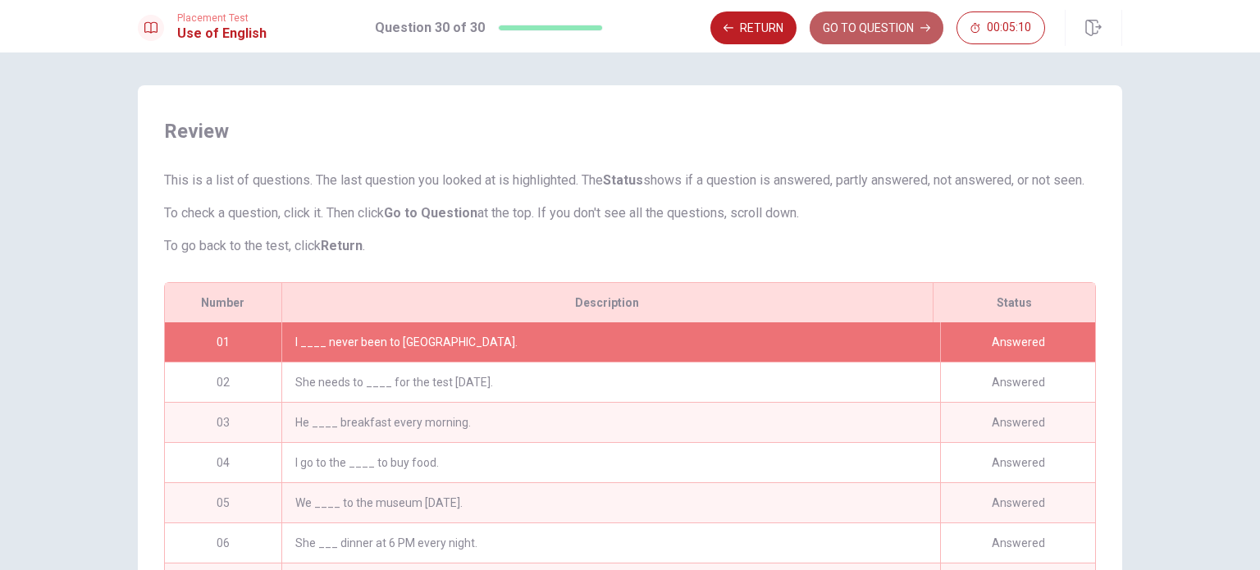
click at [903, 16] on button "GO TO QUESTION" at bounding box center [877, 27] width 134 height 33
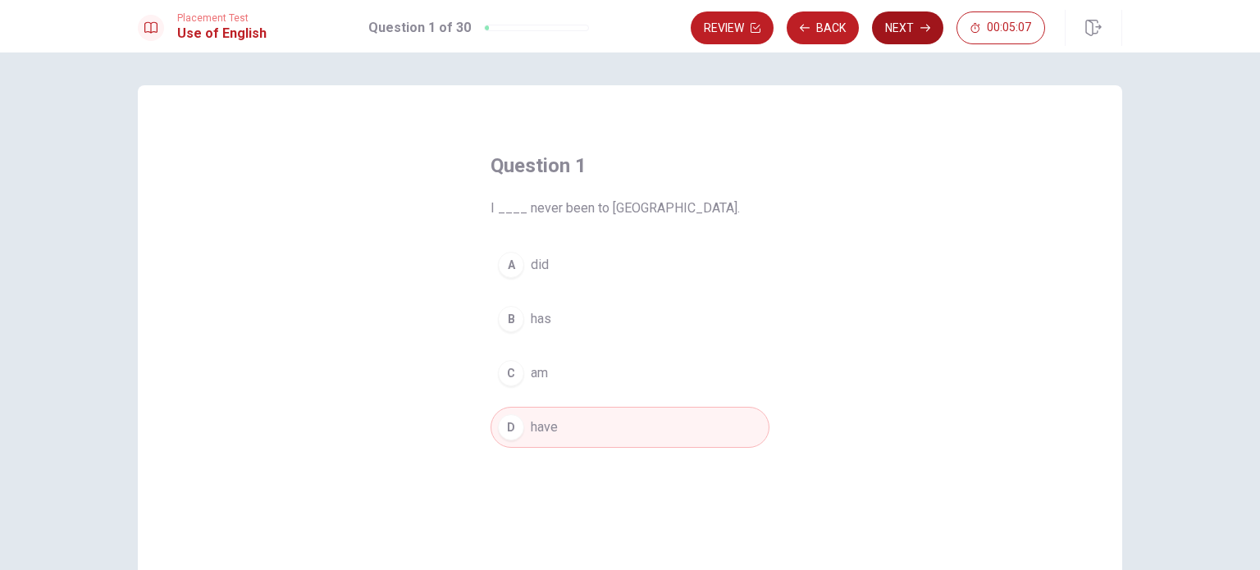
click at [911, 21] on button "Next" at bounding box center [907, 27] width 71 height 33
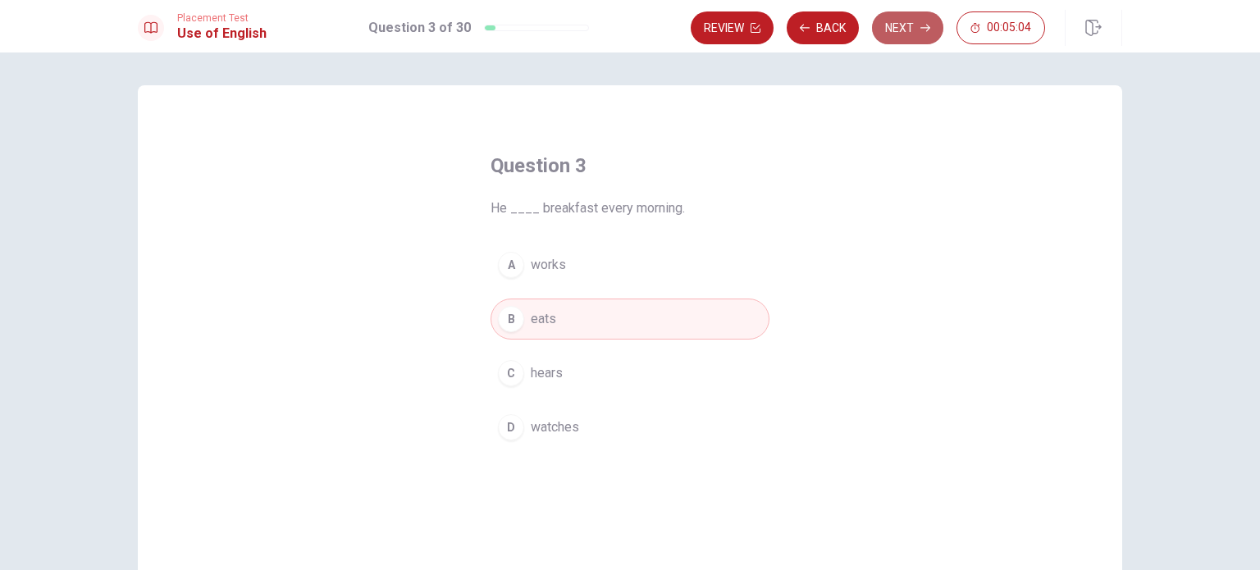
click at [911, 21] on button "Next" at bounding box center [907, 27] width 71 height 33
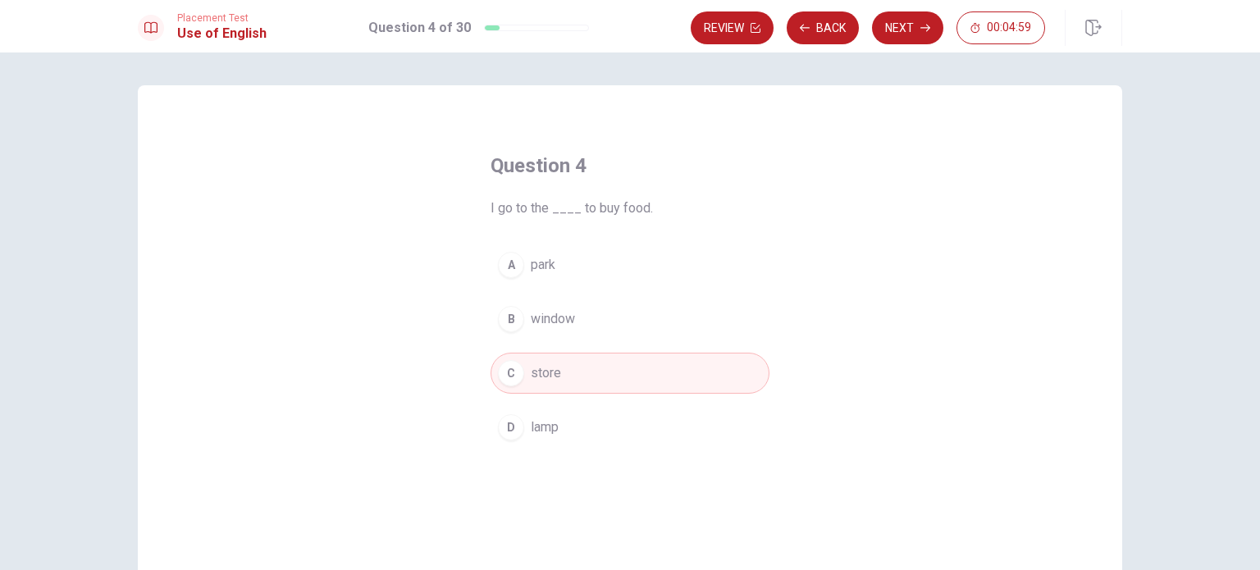
click at [911, 21] on button "Next" at bounding box center [907, 27] width 71 height 33
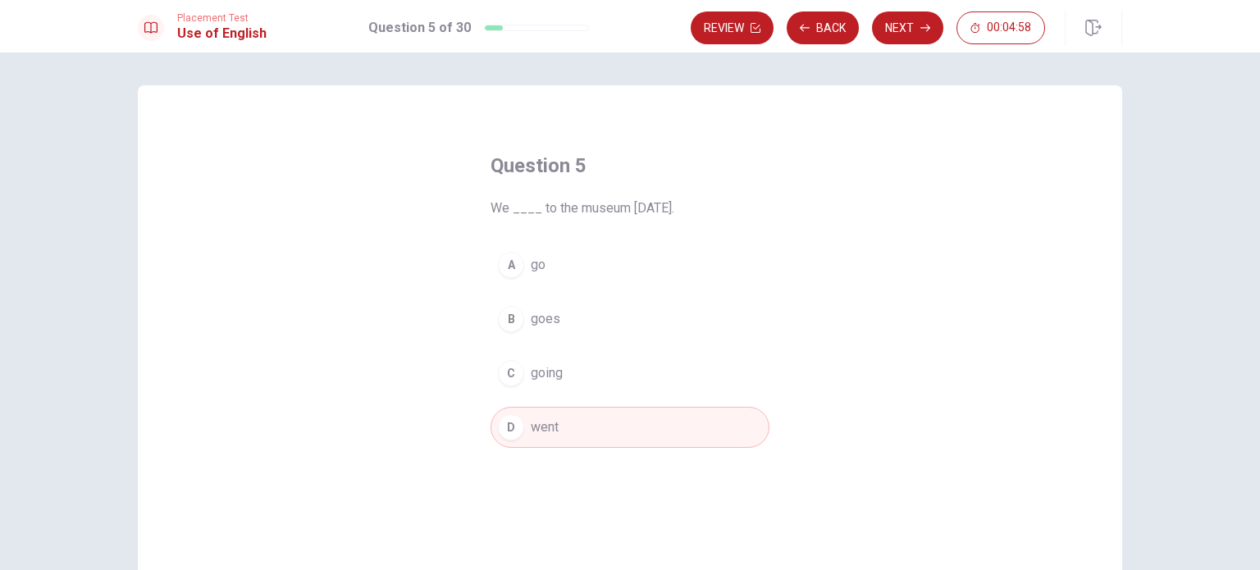
click at [910, 21] on button "Next" at bounding box center [907, 27] width 71 height 33
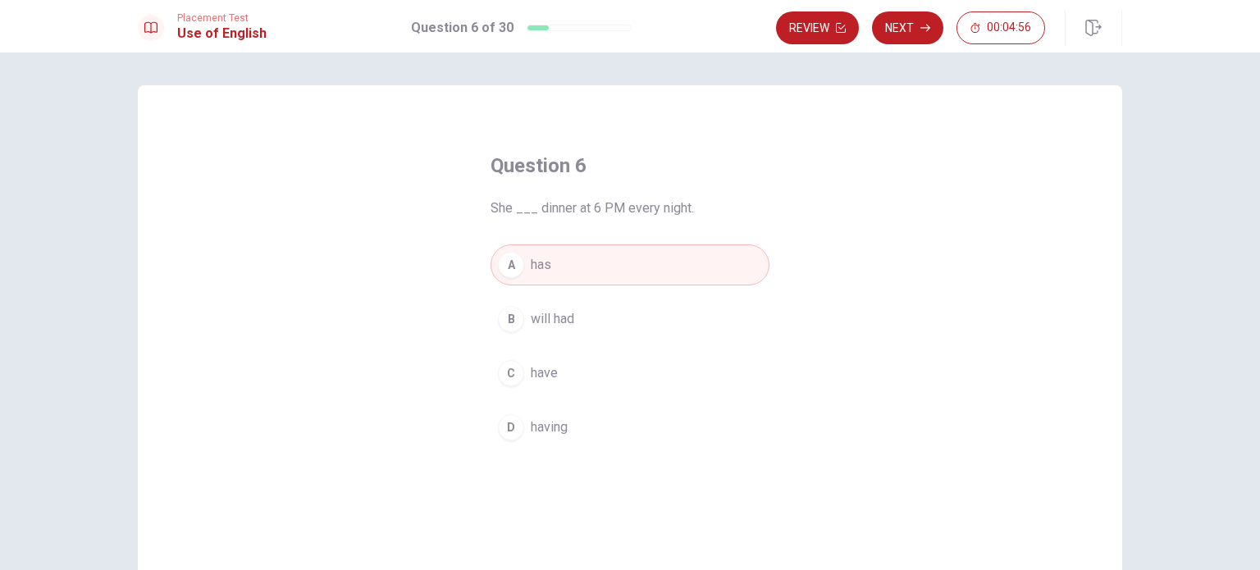
click at [910, 21] on button "Next" at bounding box center [907, 27] width 71 height 33
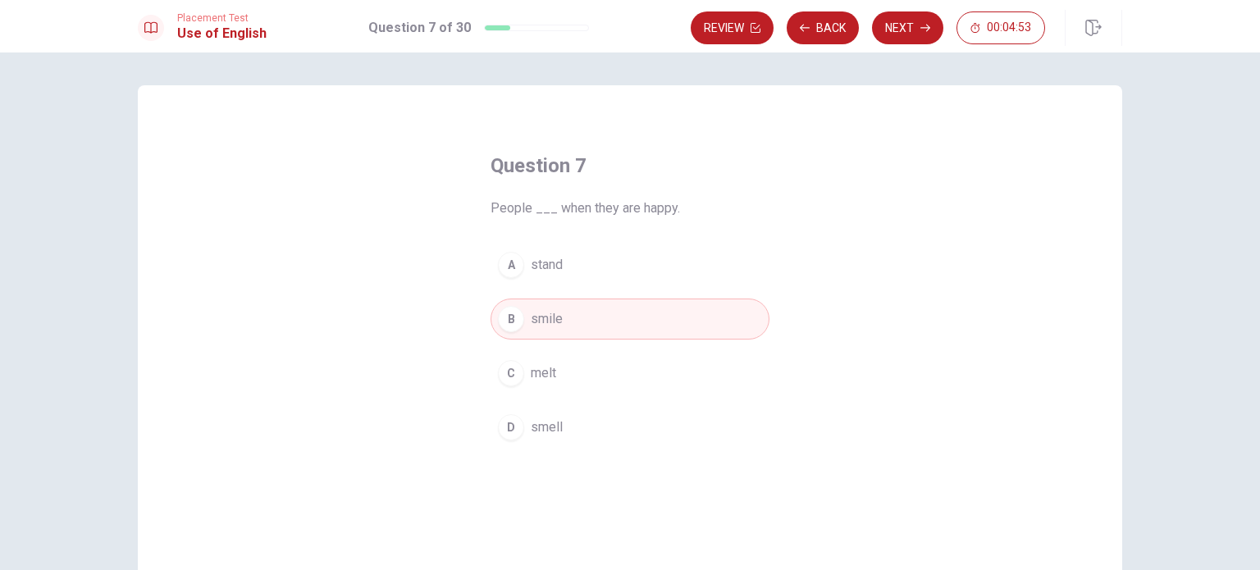
click at [910, 21] on button "Next" at bounding box center [907, 27] width 71 height 33
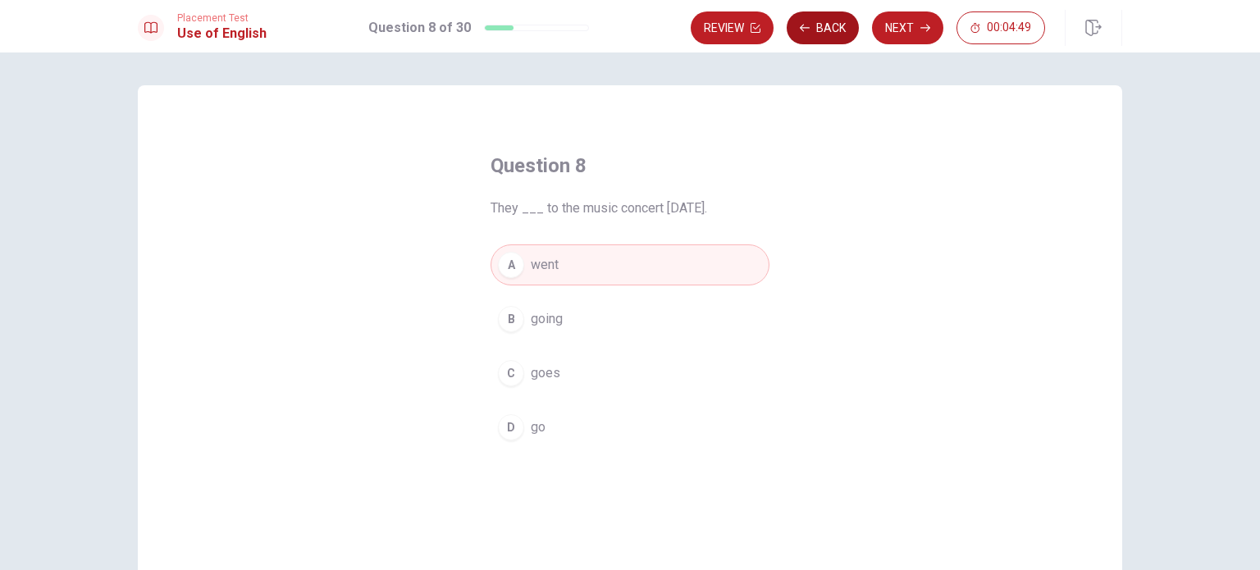
click at [845, 22] on button "Back" at bounding box center [823, 27] width 72 height 33
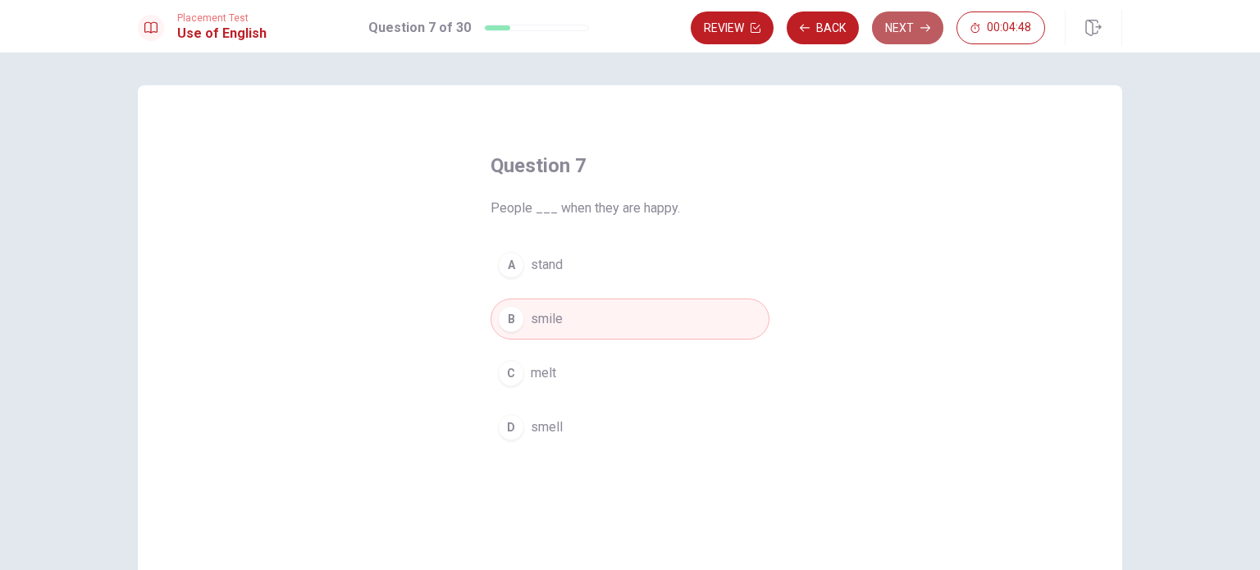
click at [911, 16] on button "Next" at bounding box center [907, 27] width 71 height 33
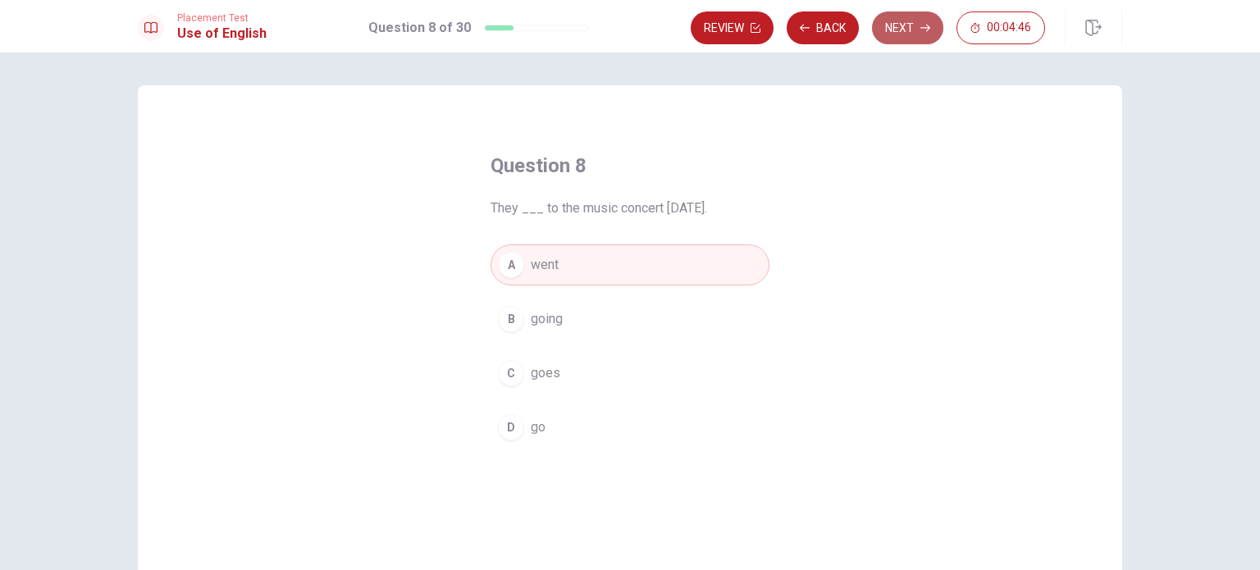
click at [901, 19] on button "Next" at bounding box center [907, 27] width 71 height 33
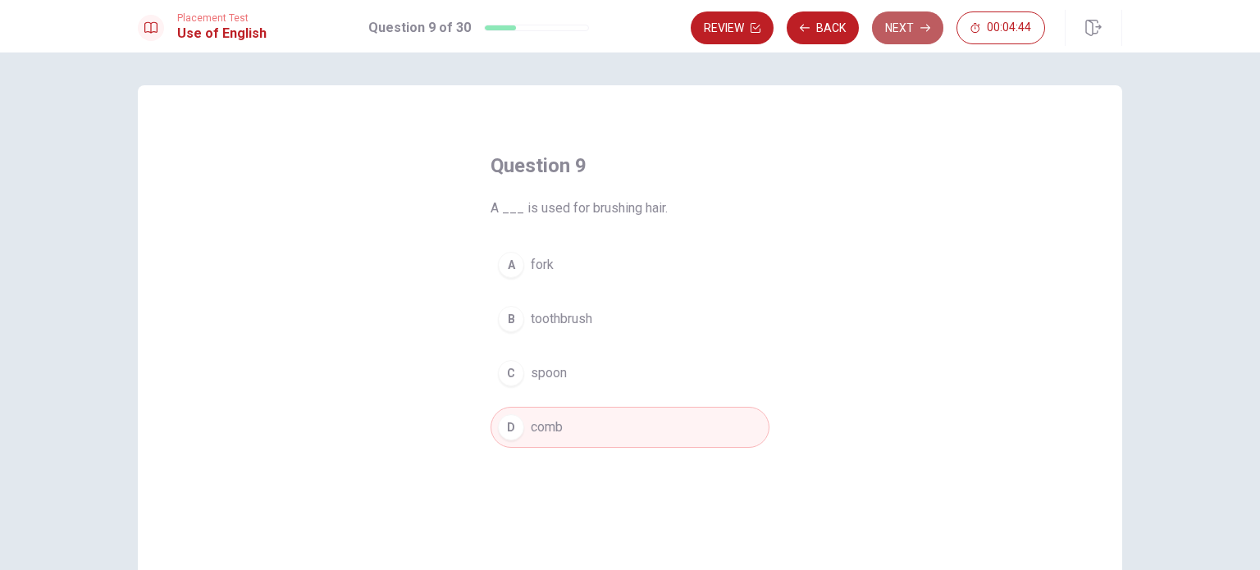
click at [901, 19] on button "Next" at bounding box center [907, 27] width 71 height 33
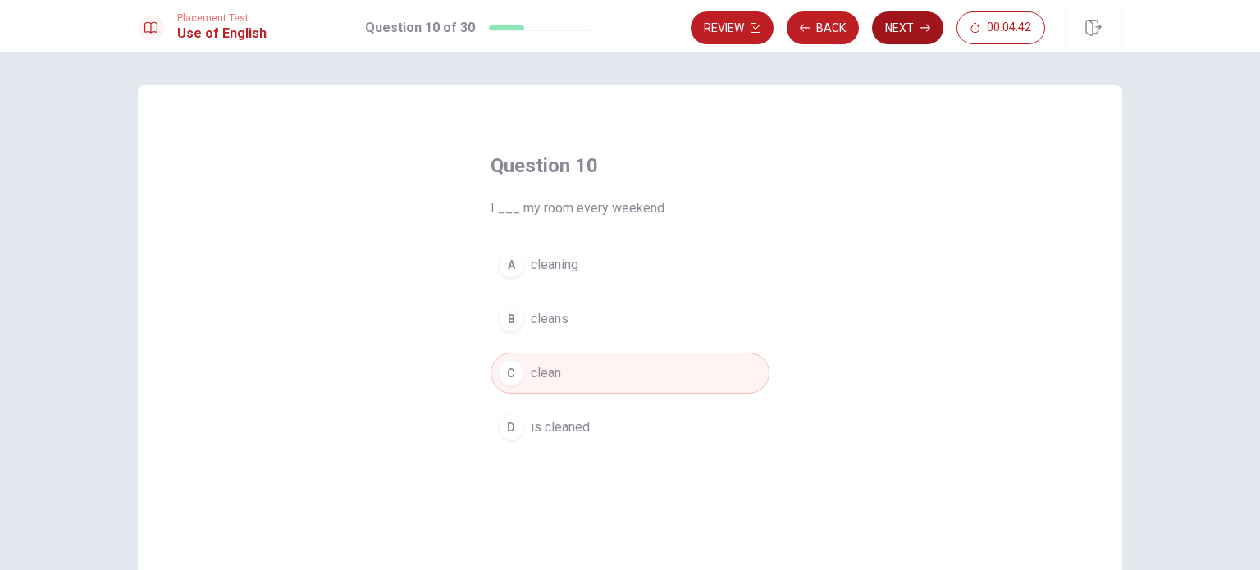
click at [901, 19] on button "Next" at bounding box center [907, 27] width 71 height 33
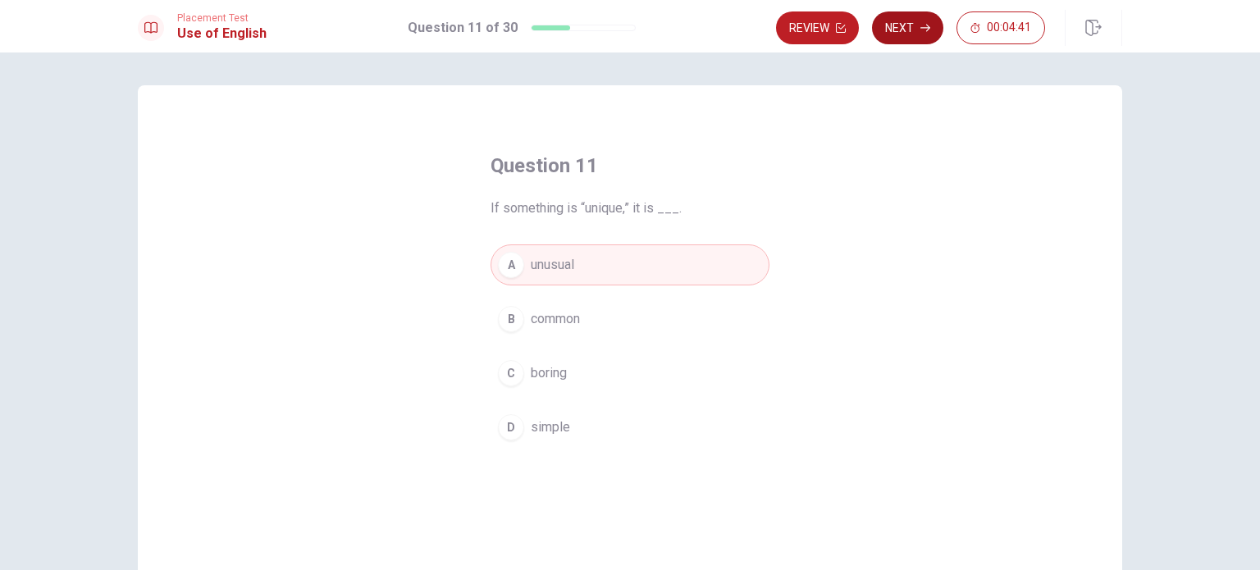
click at [901, 19] on button "Next" at bounding box center [907, 27] width 71 height 33
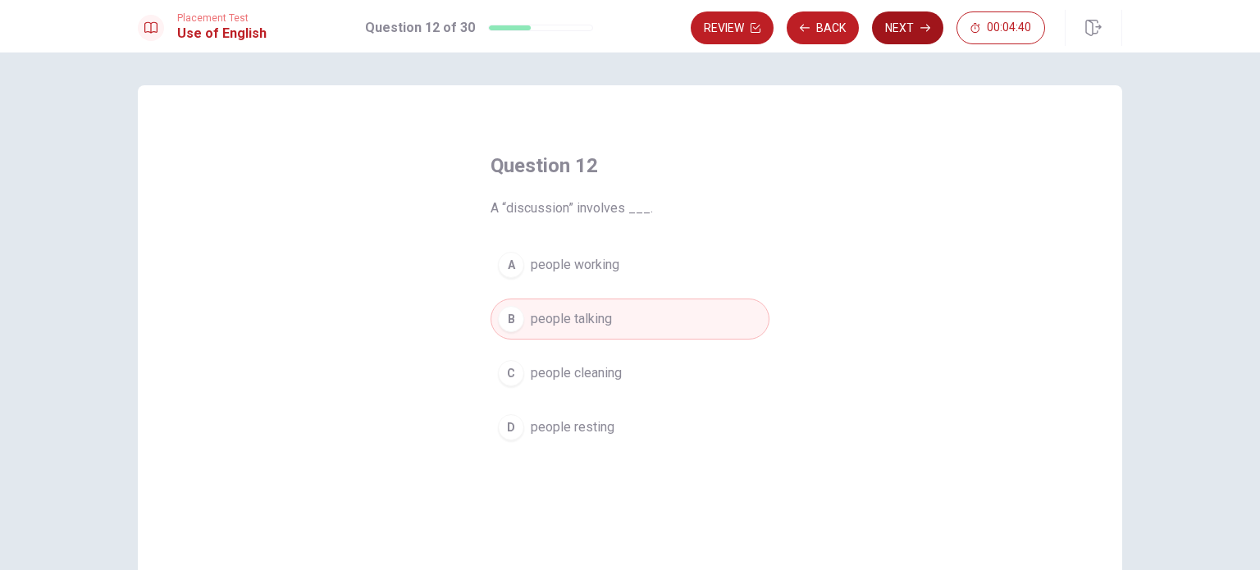
click at [901, 19] on button "Next" at bounding box center [907, 27] width 71 height 33
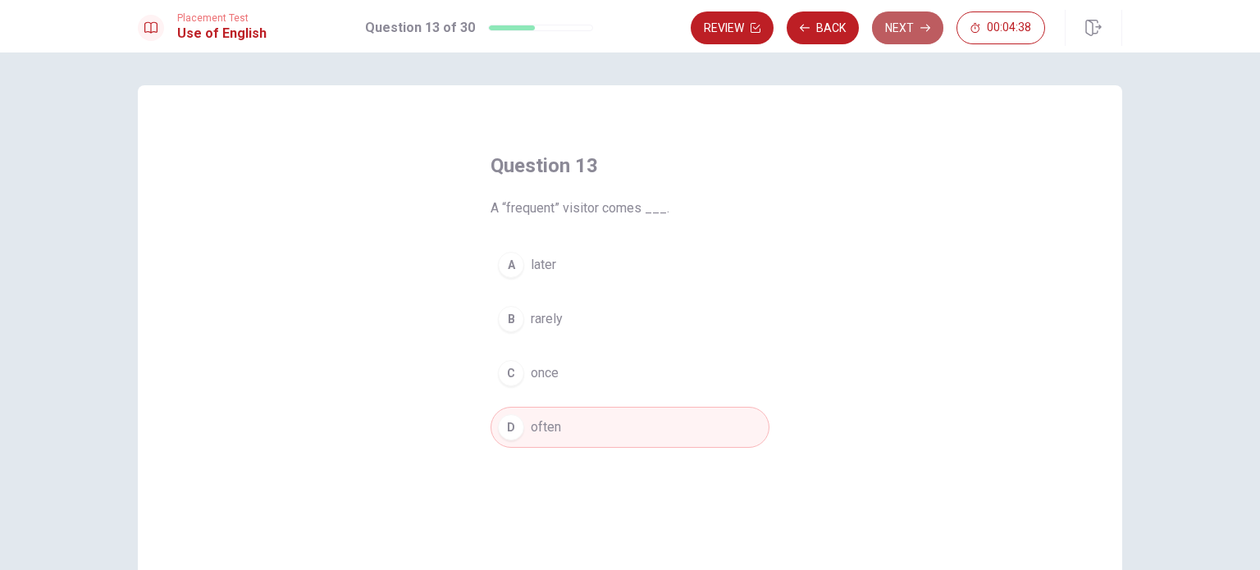
click at [901, 19] on button "Next" at bounding box center [907, 27] width 71 height 33
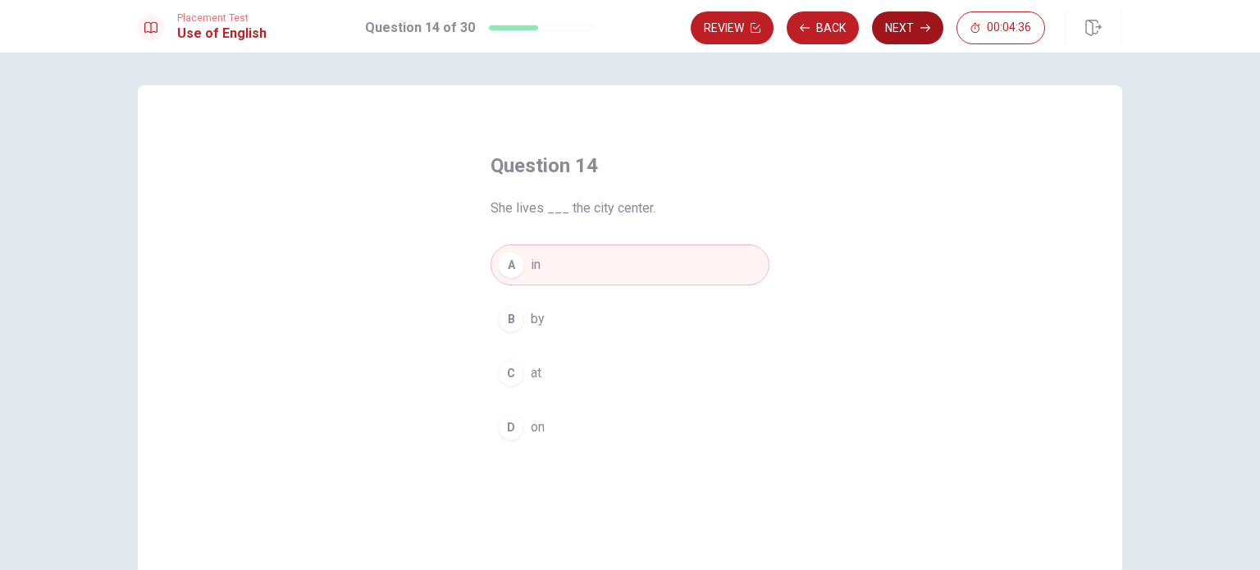
click at [901, 19] on button "Next" at bounding box center [907, 27] width 71 height 33
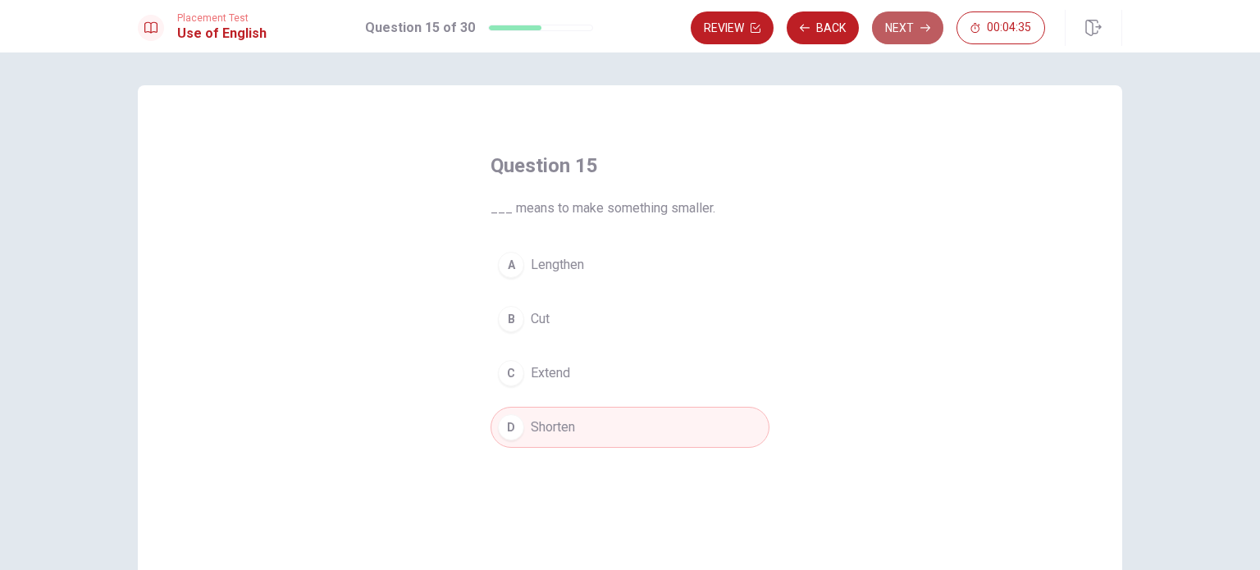
click at [901, 19] on button "Next" at bounding box center [907, 27] width 71 height 33
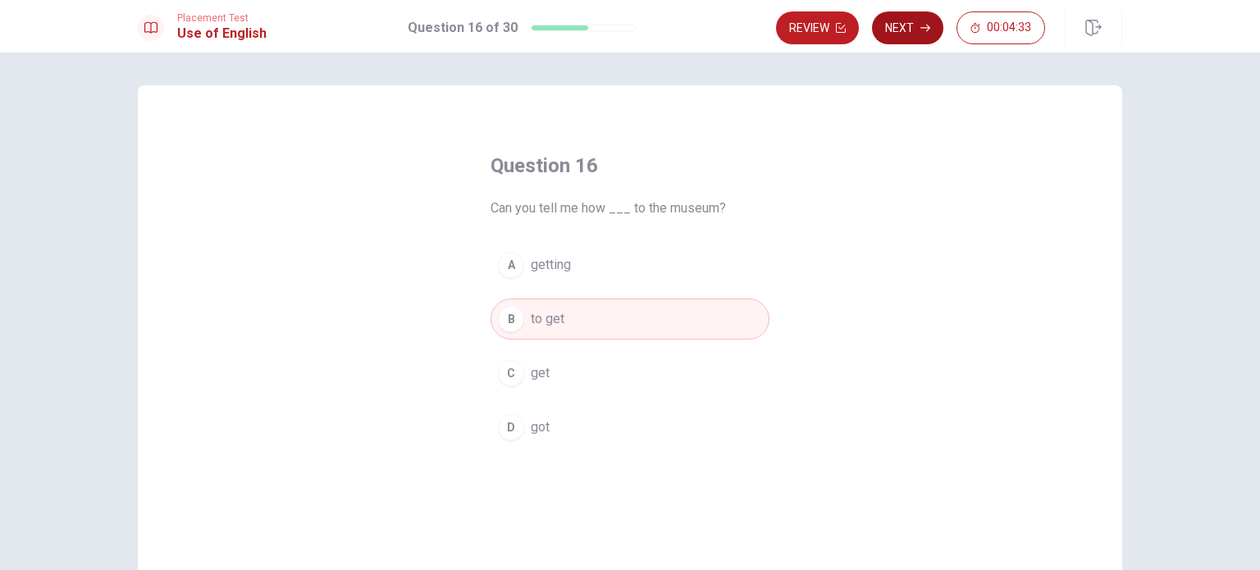
click at [901, 19] on button "Next" at bounding box center [907, 27] width 71 height 33
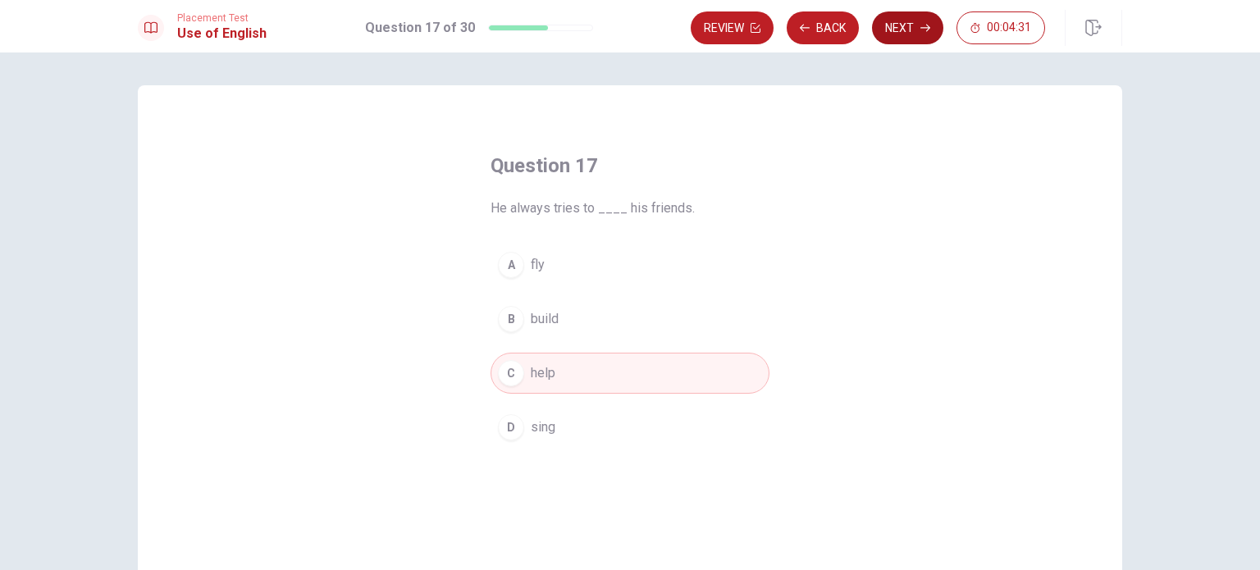
click at [901, 19] on button "Next" at bounding box center [907, 27] width 71 height 33
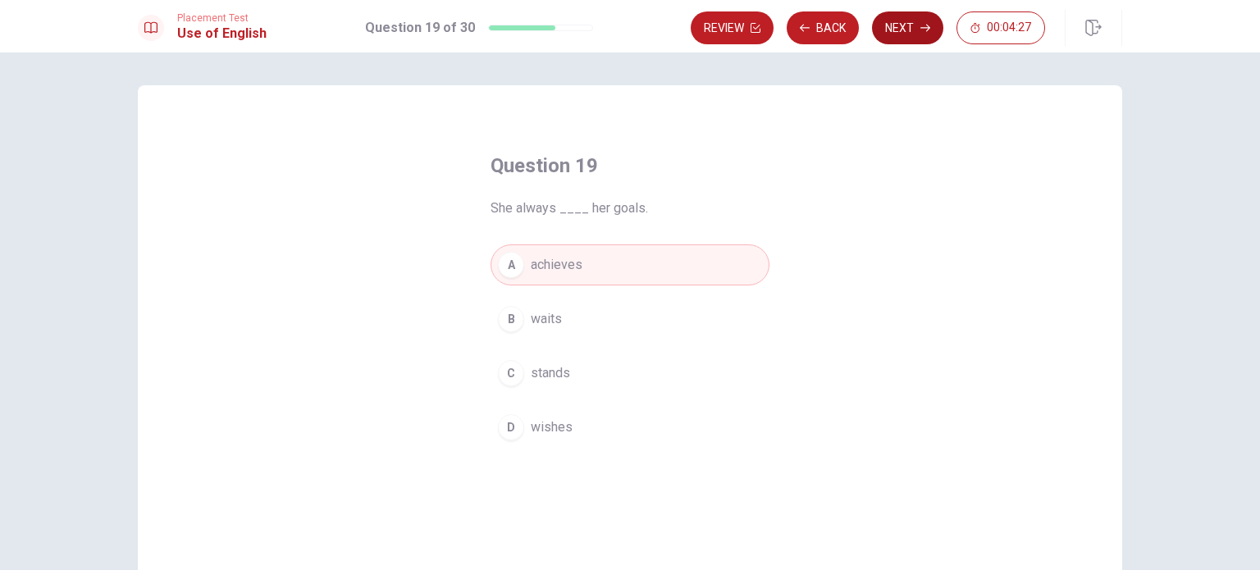
click at [901, 19] on button "Next" at bounding box center [907, 27] width 71 height 33
click at [901, 19] on div "Review Back Next 00:04:26" at bounding box center [868, 27] width 354 height 33
click at [901, 19] on button "Next" at bounding box center [907, 27] width 71 height 33
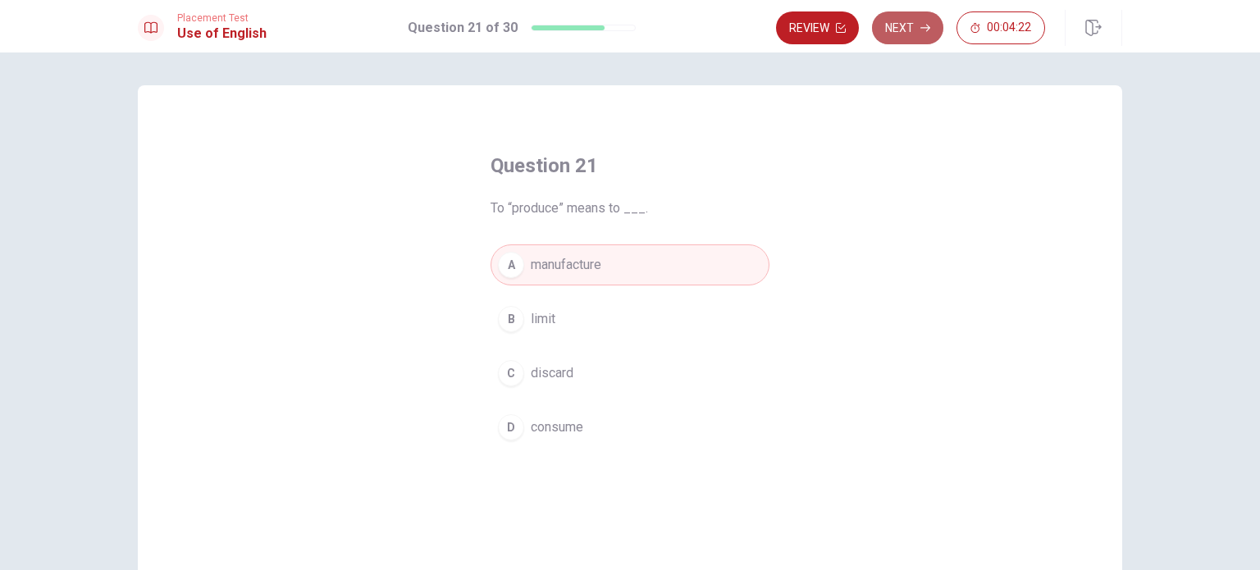
click at [901, 19] on button "Next" at bounding box center [907, 27] width 71 height 33
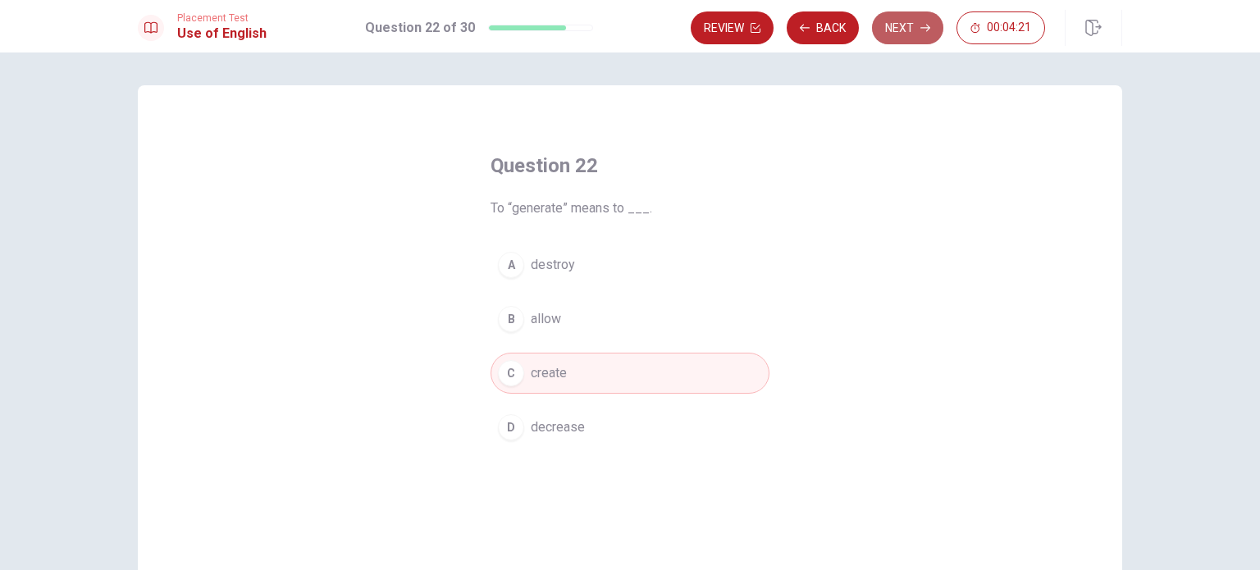
click at [901, 19] on button "Next" at bounding box center [907, 27] width 71 height 33
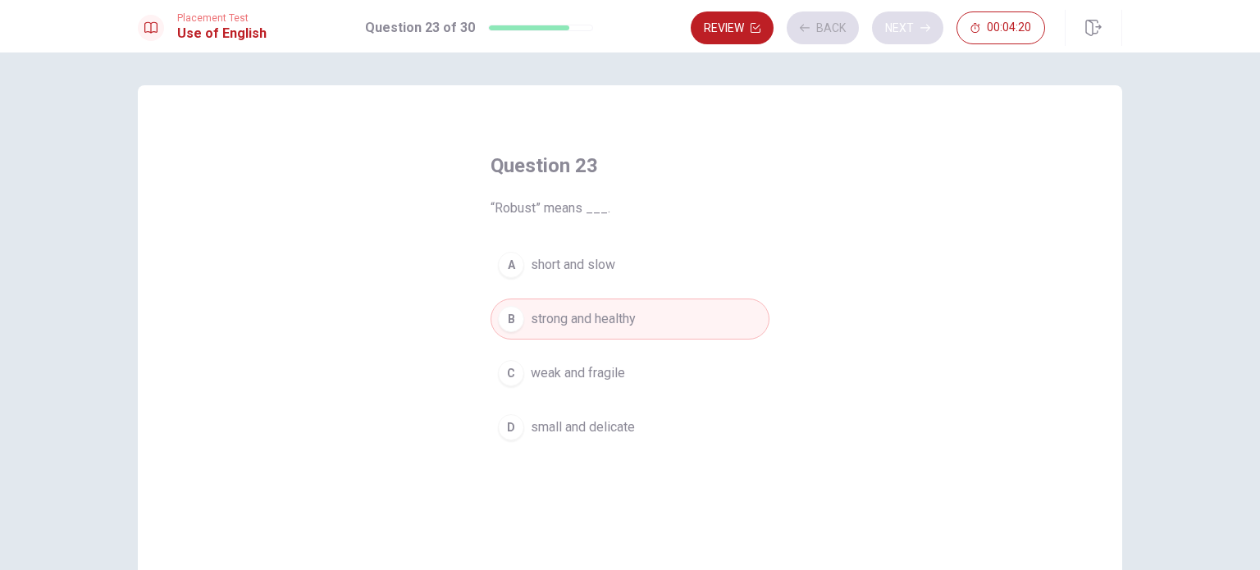
click at [901, 19] on div "Review Back Next 00:04:20" at bounding box center [868, 27] width 354 height 33
click at [901, 19] on button "Next" at bounding box center [907, 27] width 71 height 33
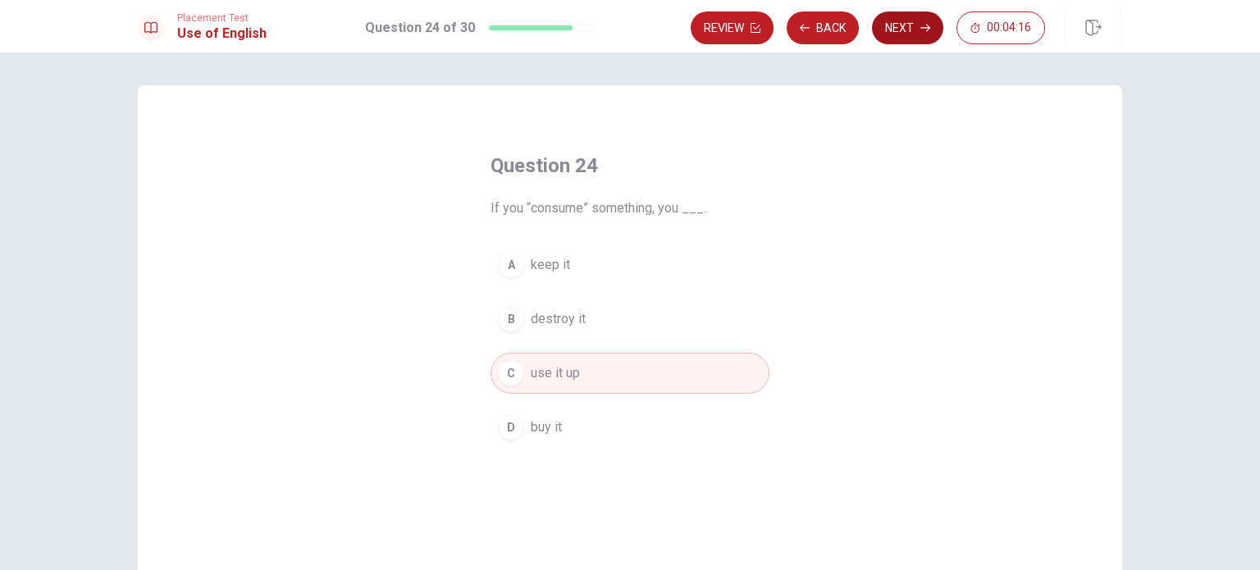
click at [903, 25] on button "Next" at bounding box center [907, 27] width 71 height 33
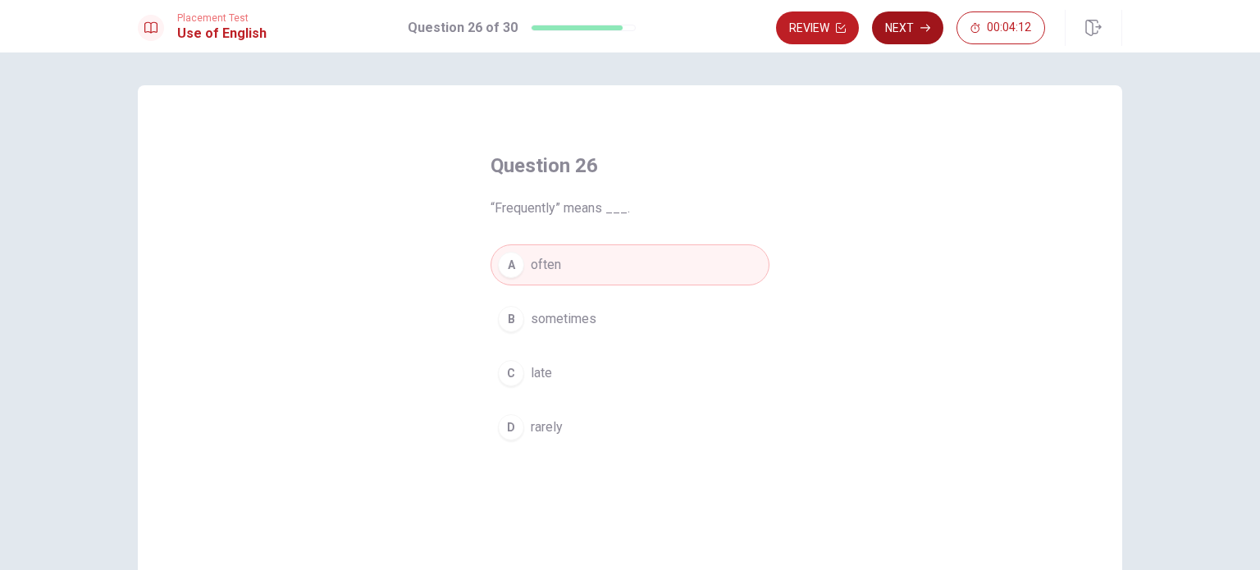
click at [902, 25] on button "Next" at bounding box center [907, 27] width 71 height 33
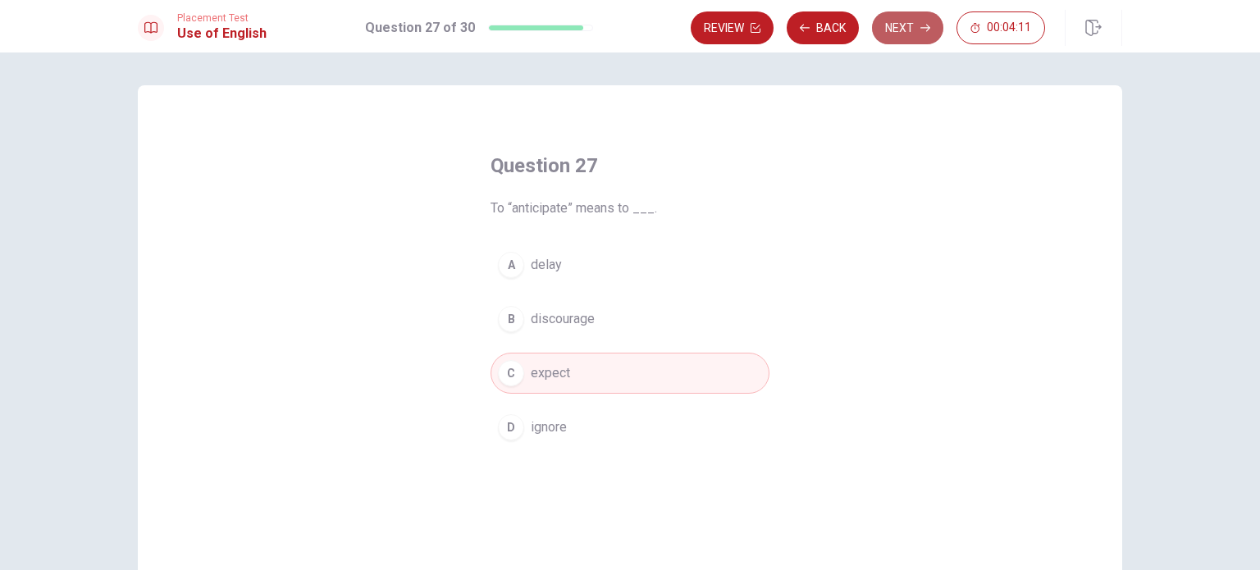
click at [899, 30] on button "Next" at bounding box center [907, 27] width 71 height 33
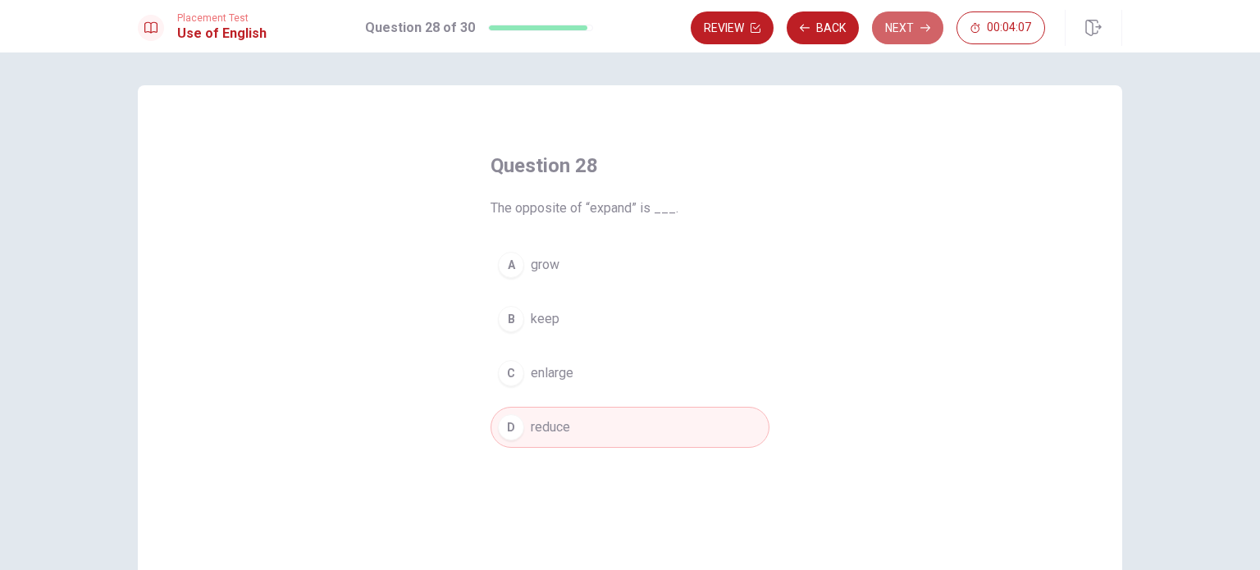
click at [895, 32] on button "Next" at bounding box center [907, 27] width 71 height 33
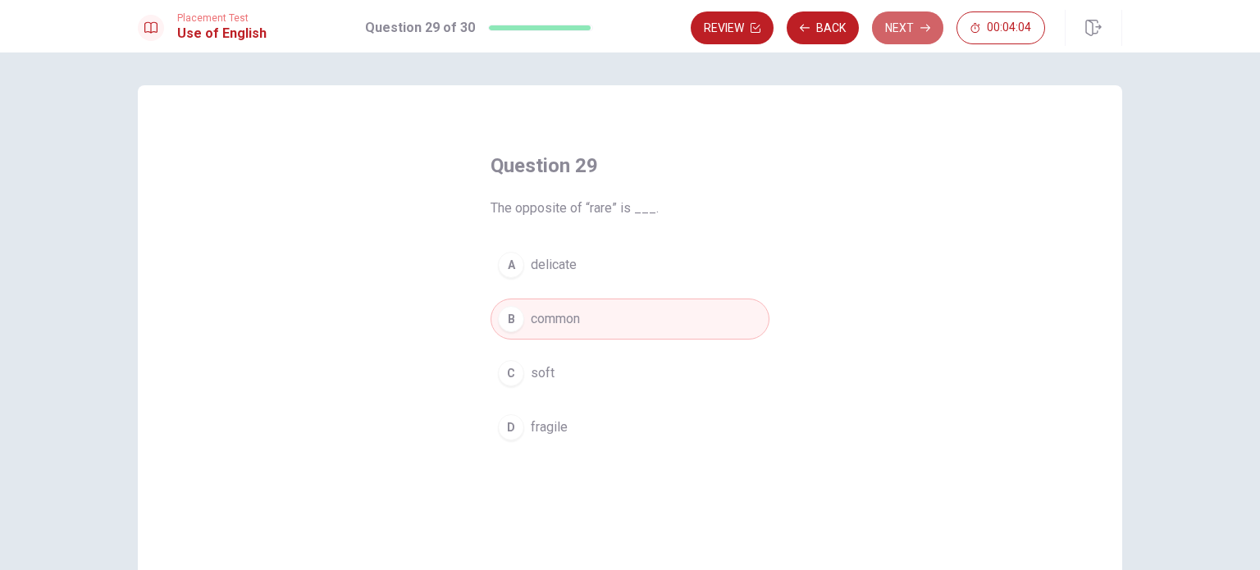
click at [895, 32] on button "Next" at bounding box center [907, 27] width 71 height 33
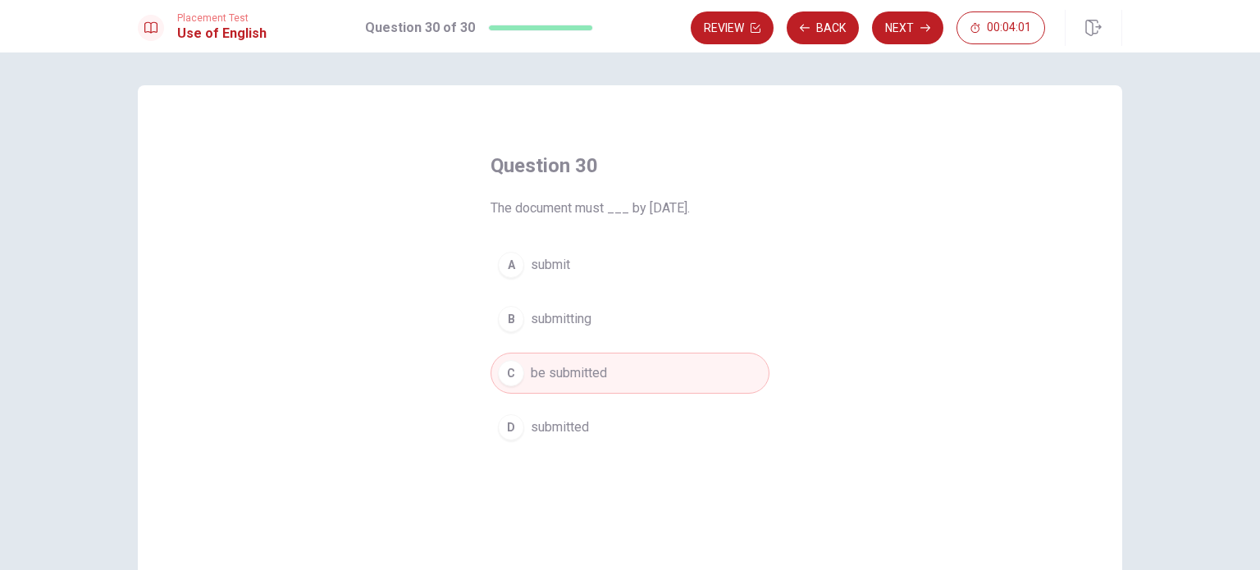
click at [895, 32] on button "Next" at bounding box center [907, 27] width 71 height 33
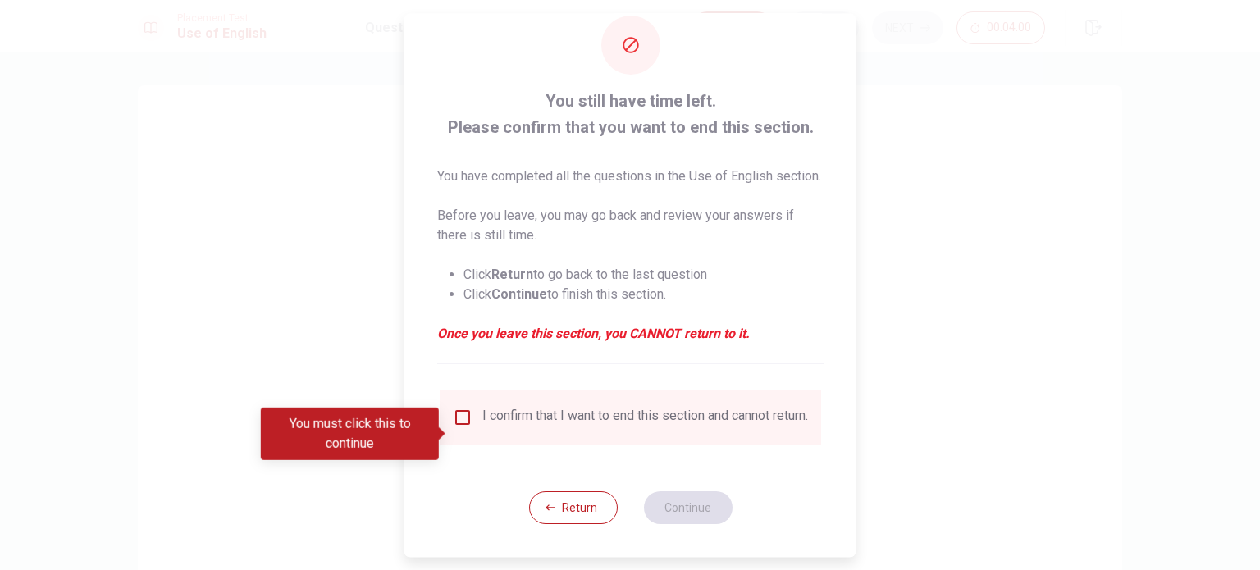
scroll to position [61, 0]
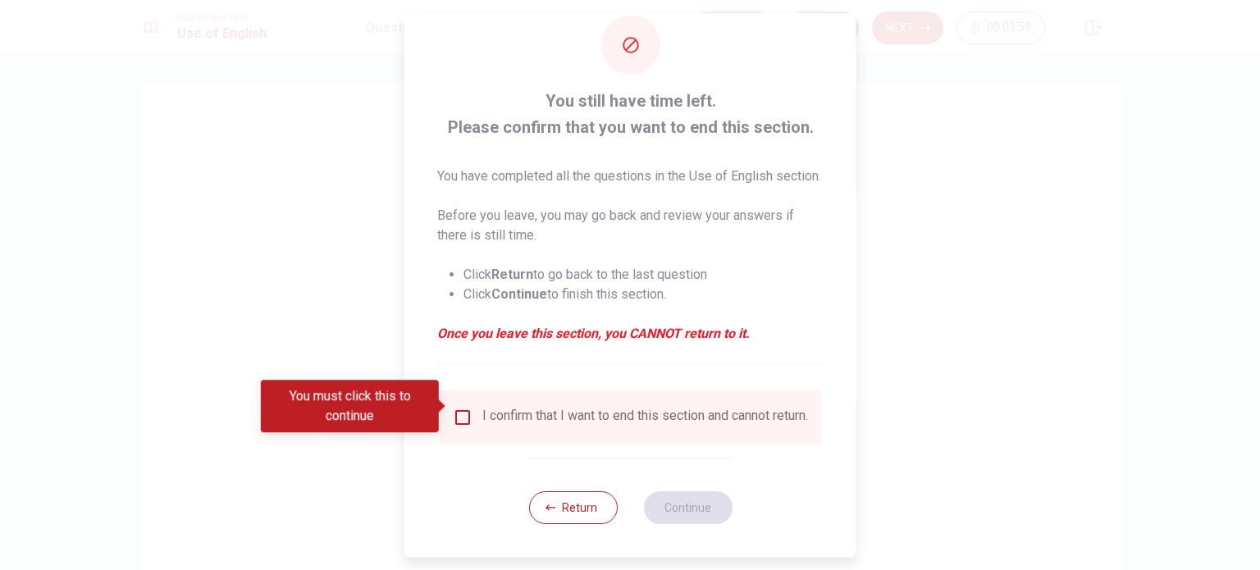
click at [467, 408] on input "You must click this to continue" at bounding box center [463, 418] width 20 height 20
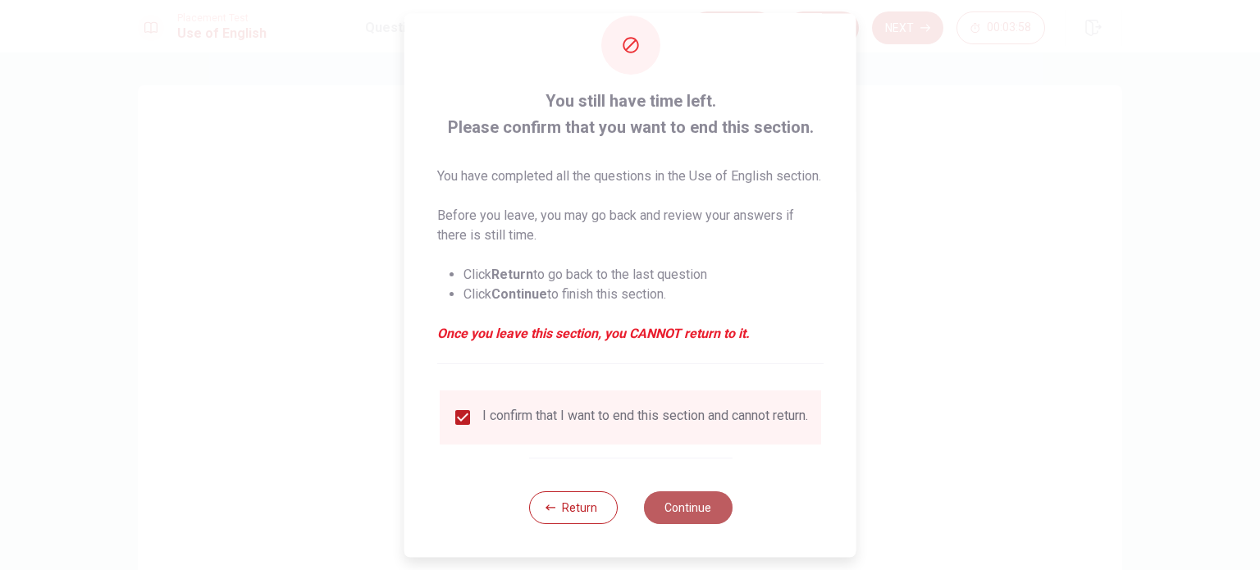
click at [702, 509] on button "Continue" at bounding box center [687, 508] width 89 height 33
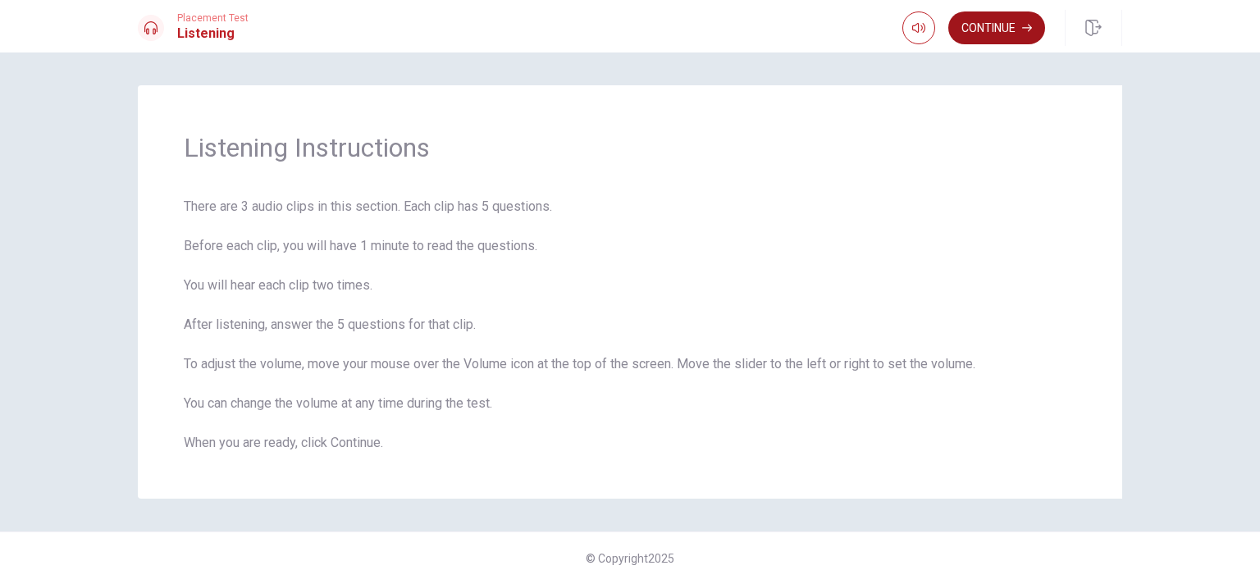
click at [999, 30] on button "Continue" at bounding box center [997, 27] width 97 height 33
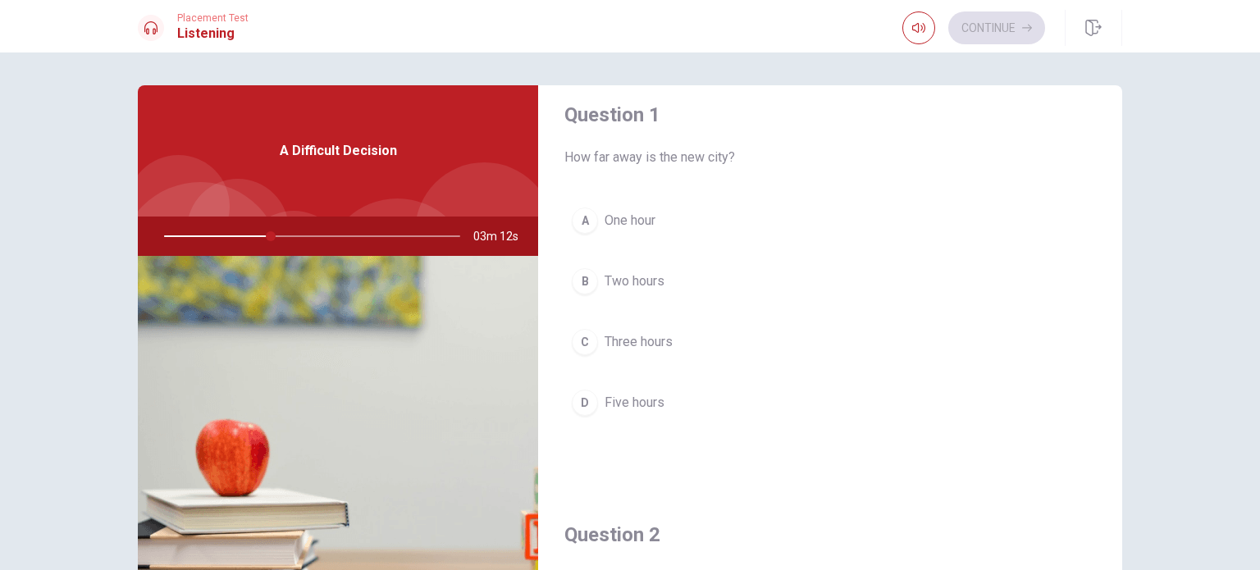
scroll to position [0, 0]
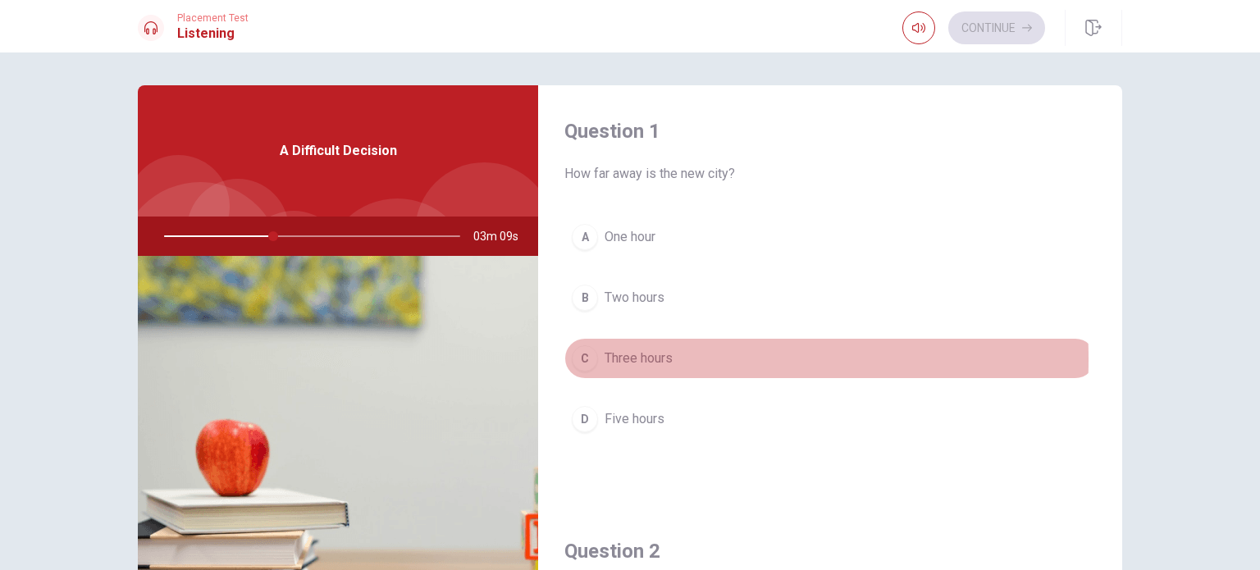
click at [584, 359] on div "C" at bounding box center [585, 358] width 26 height 26
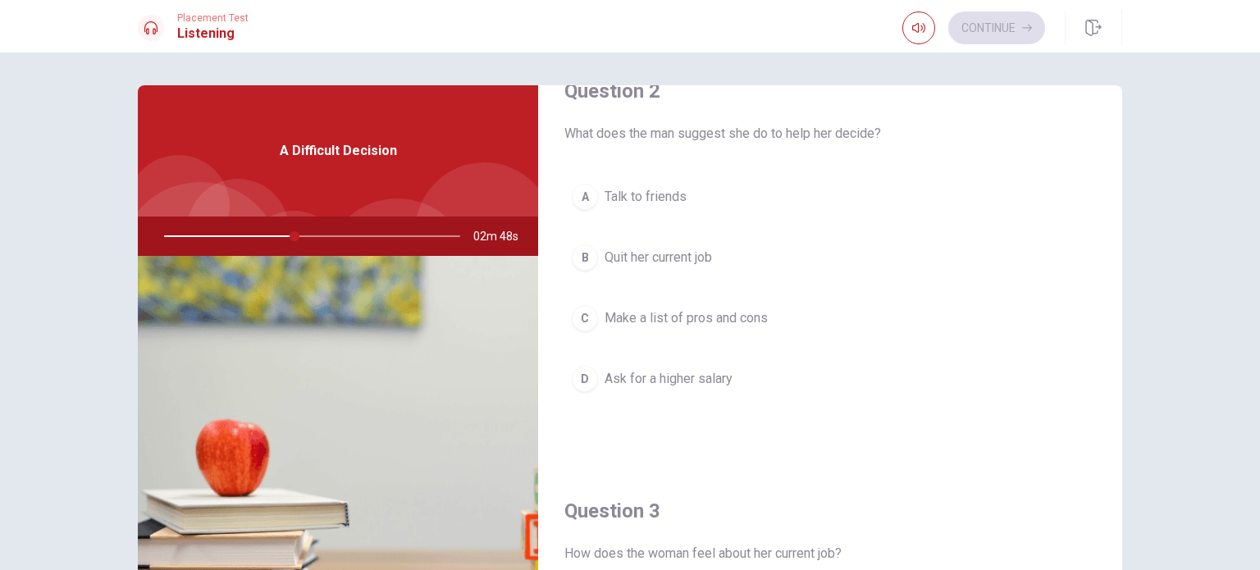
scroll to position [410, 0]
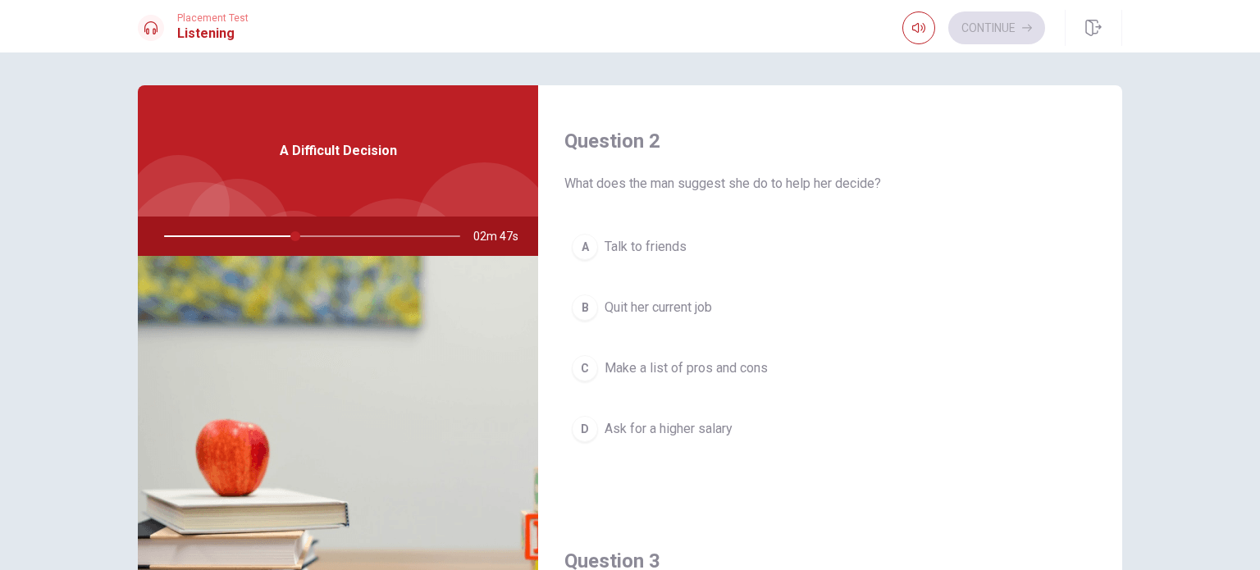
drag, startPoint x: 588, startPoint y: 365, endPoint x: 656, endPoint y: 332, distance: 76.3
click at [588, 364] on div "C" at bounding box center [585, 368] width 26 height 26
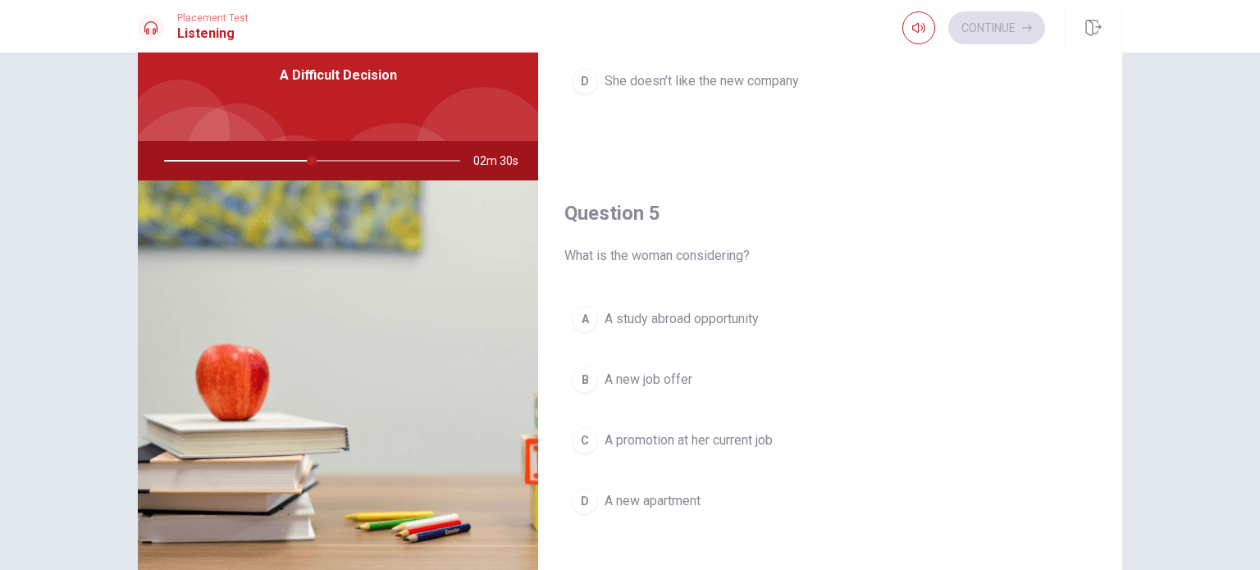
scroll to position [82, 0]
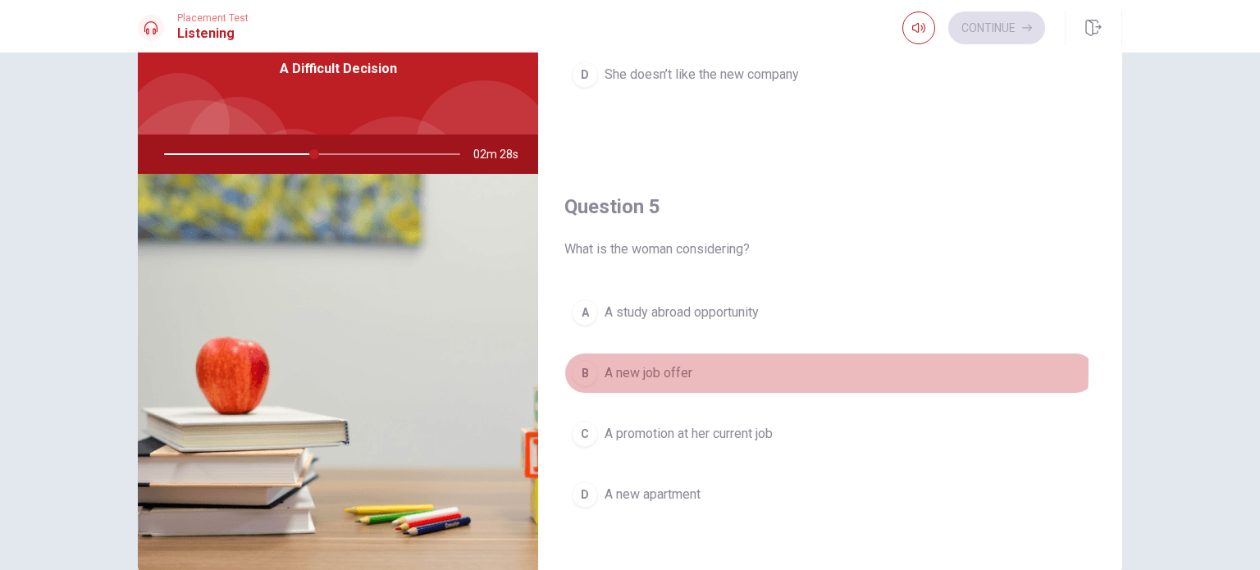
click at [582, 361] on div "B" at bounding box center [585, 373] width 26 height 26
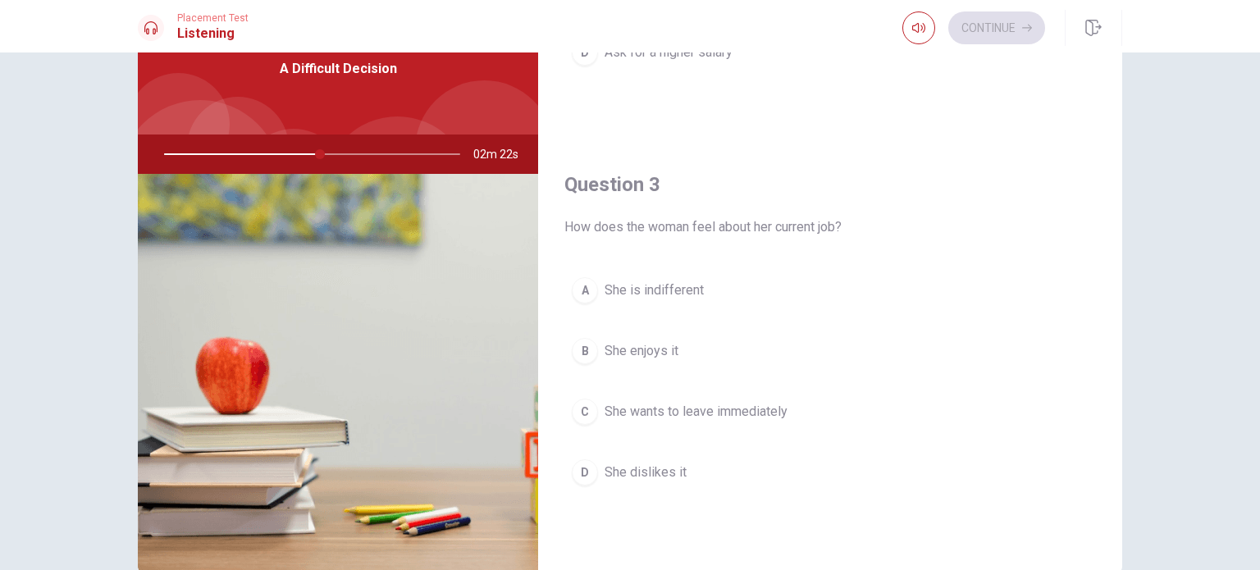
scroll to position [702, 0]
click at [578, 347] on div "B" at bounding box center [585, 354] width 26 height 26
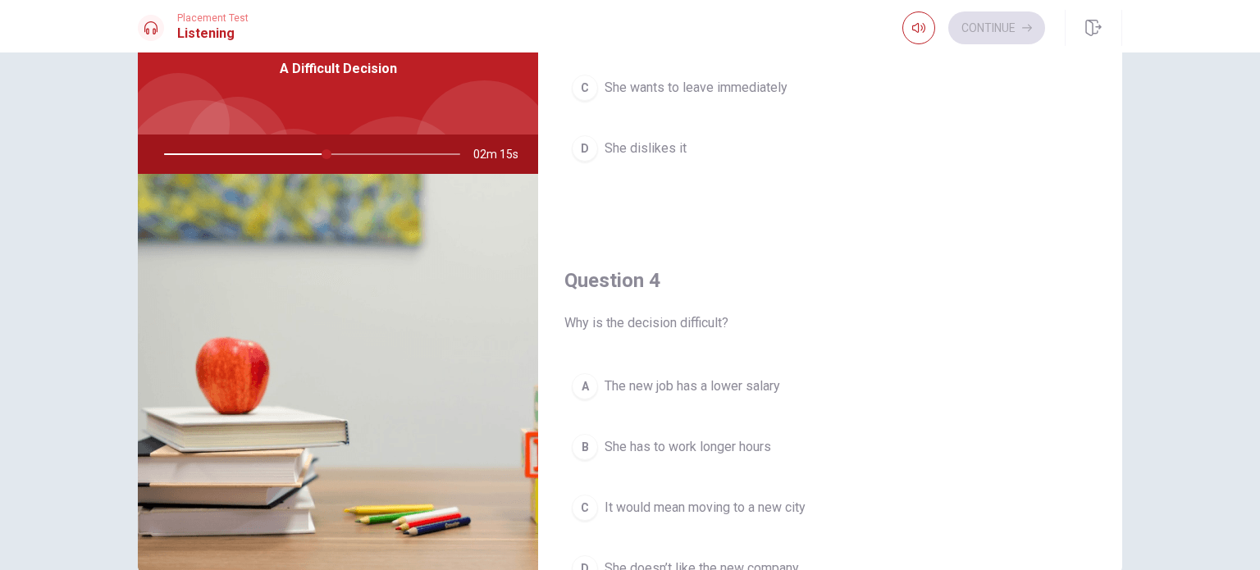
scroll to position [1149, 0]
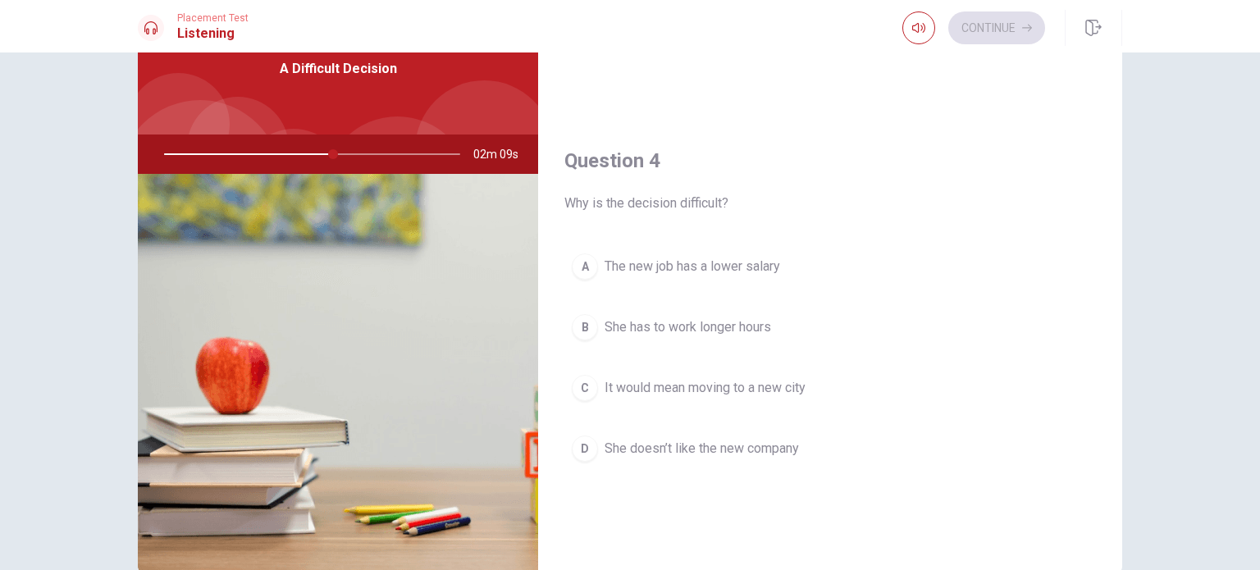
click at [584, 382] on div "C" at bounding box center [585, 388] width 26 height 26
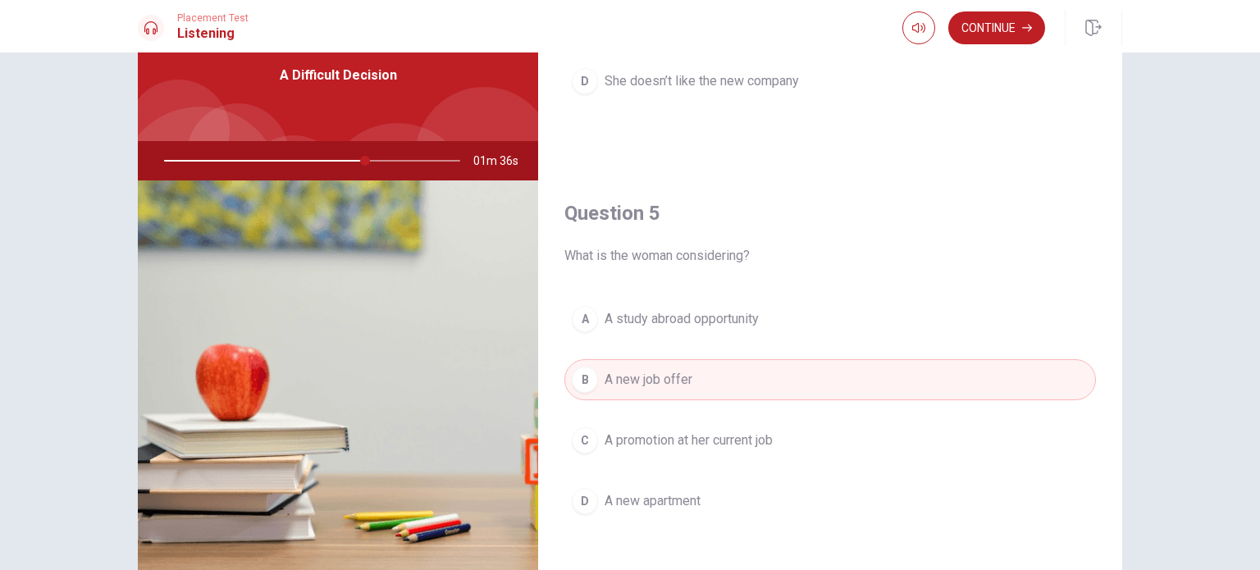
scroll to position [82, 0]
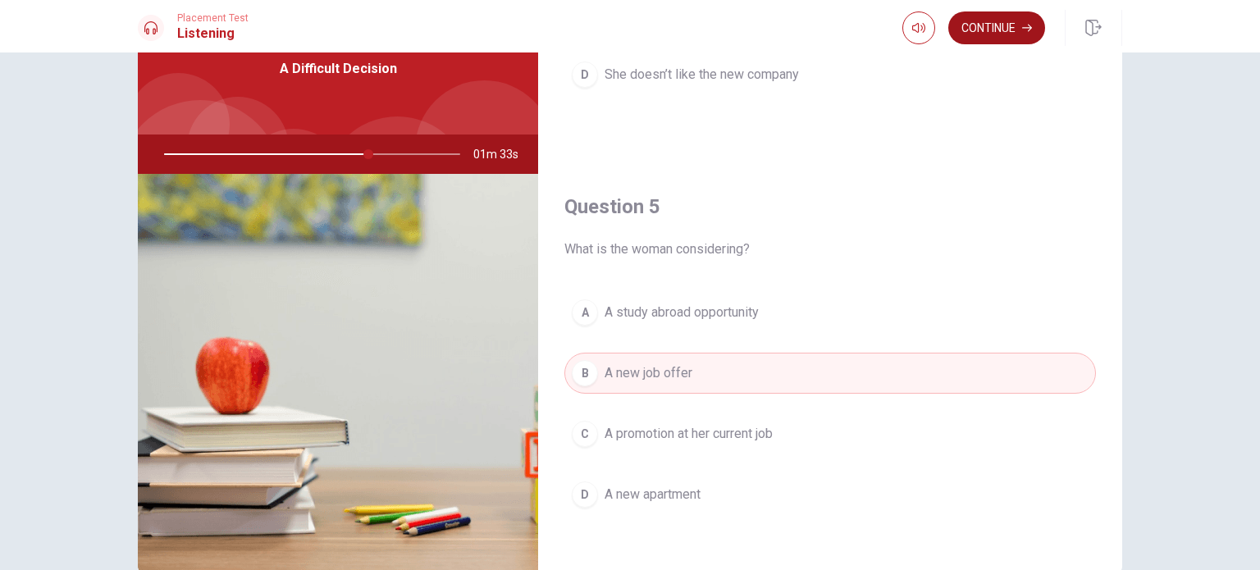
click at [990, 22] on button "Continue" at bounding box center [997, 27] width 97 height 33
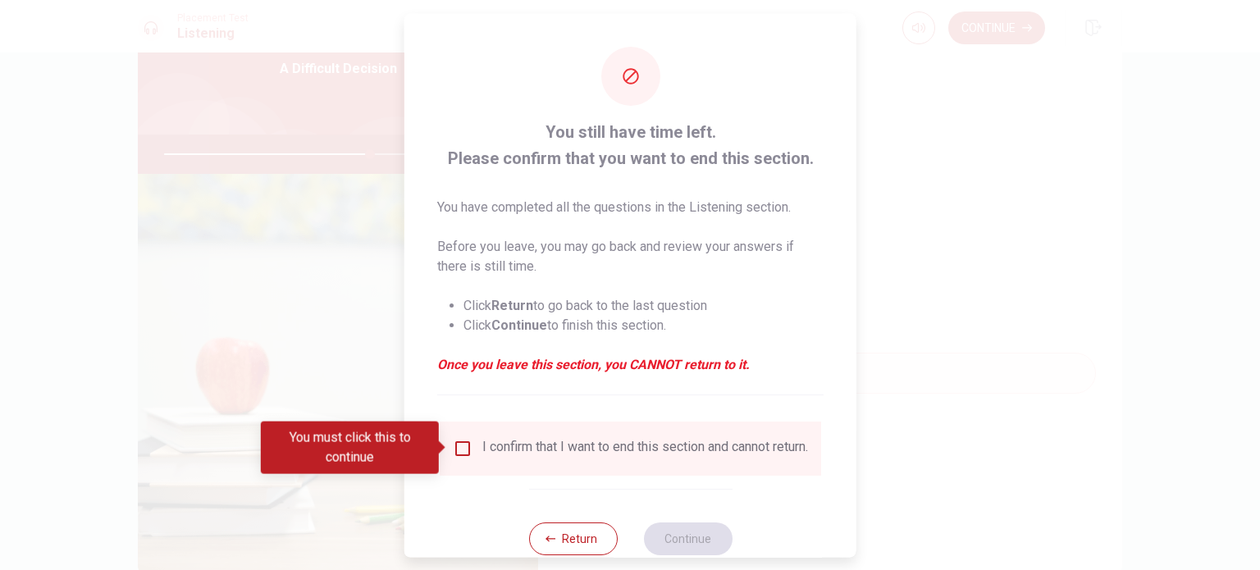
click at [455, 445] on input "You must click this to continue" at bounding box center [463, 448] width 20 height 20
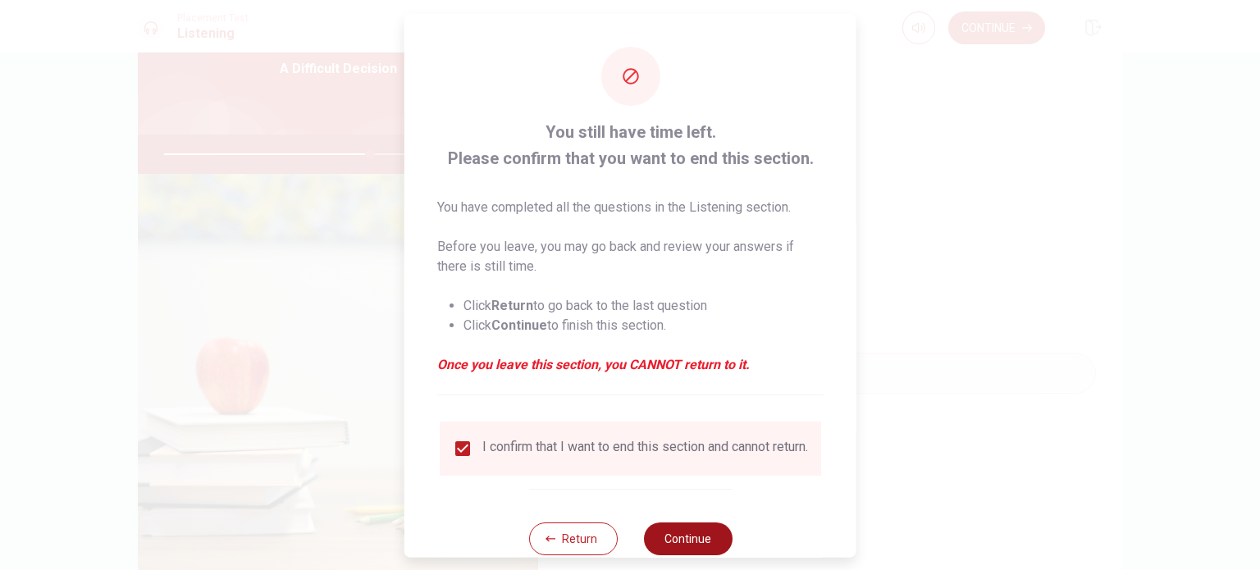
click at [664, 546] on button "Continue" at bounding box center [687, 538] width 89 height 33
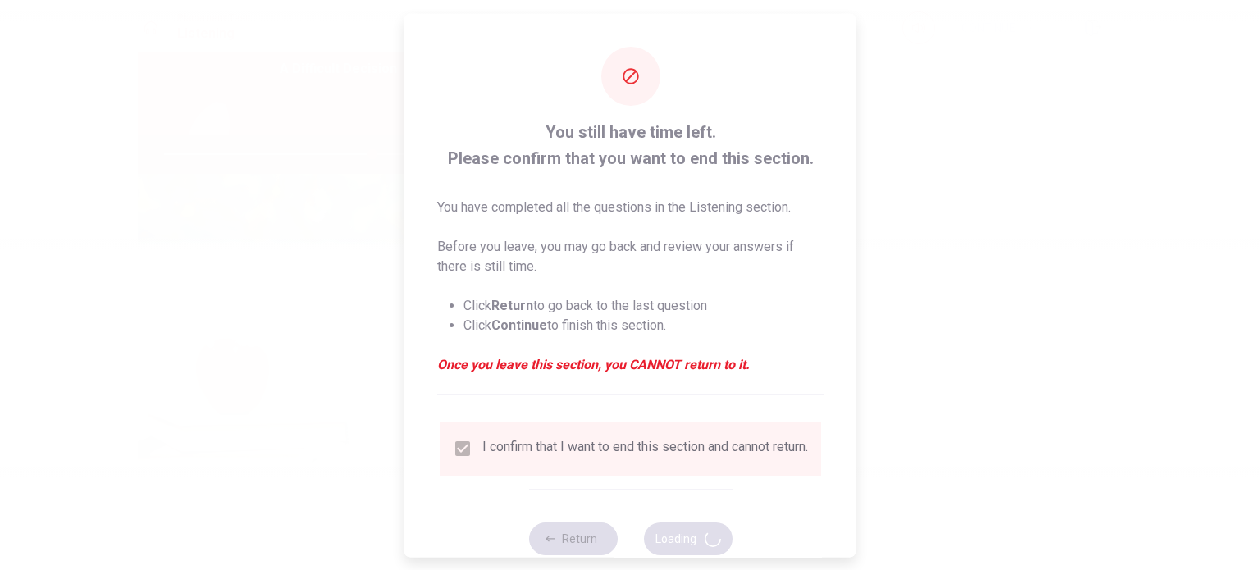
type input "71"
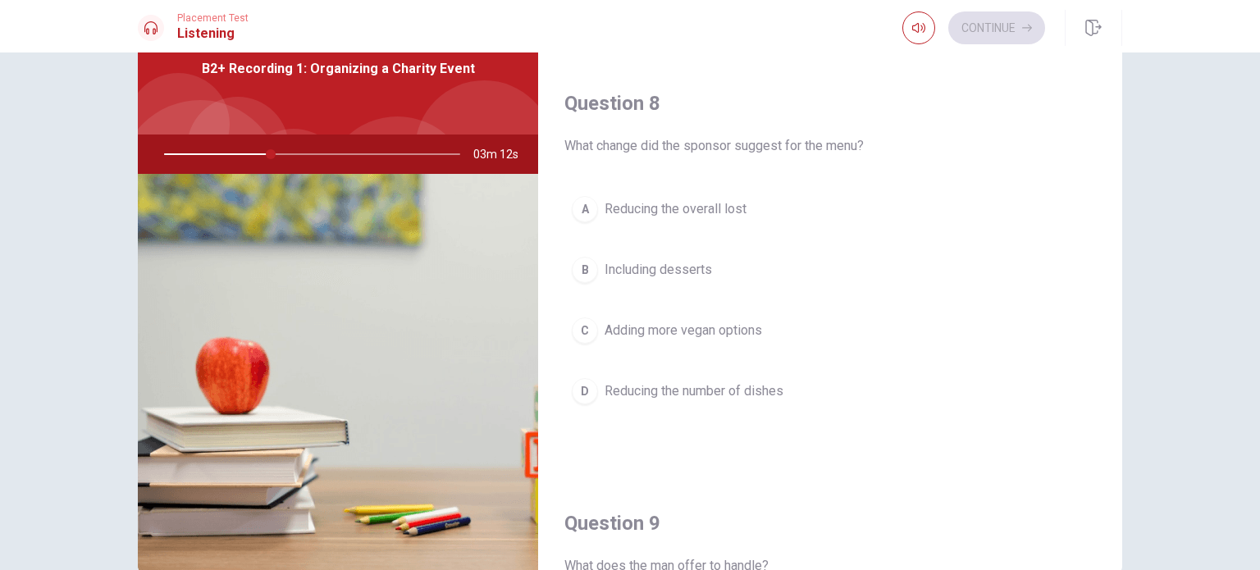
scroll to position [784, 0]
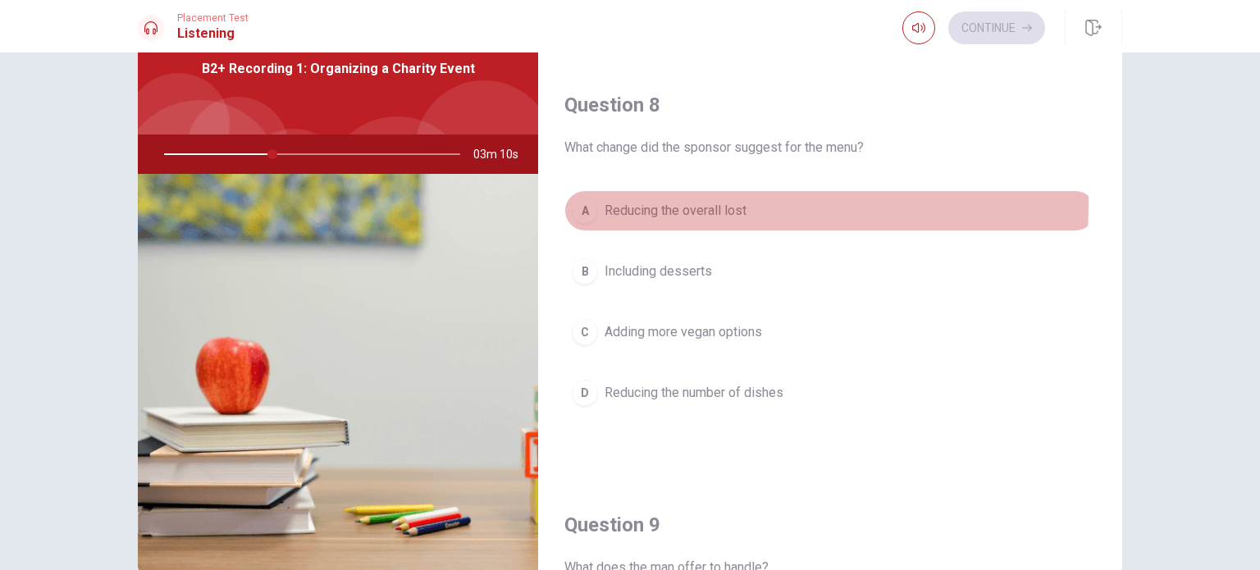
click at [580, 199] on div "A" at bounding box center [585, 211] width 26 height 26
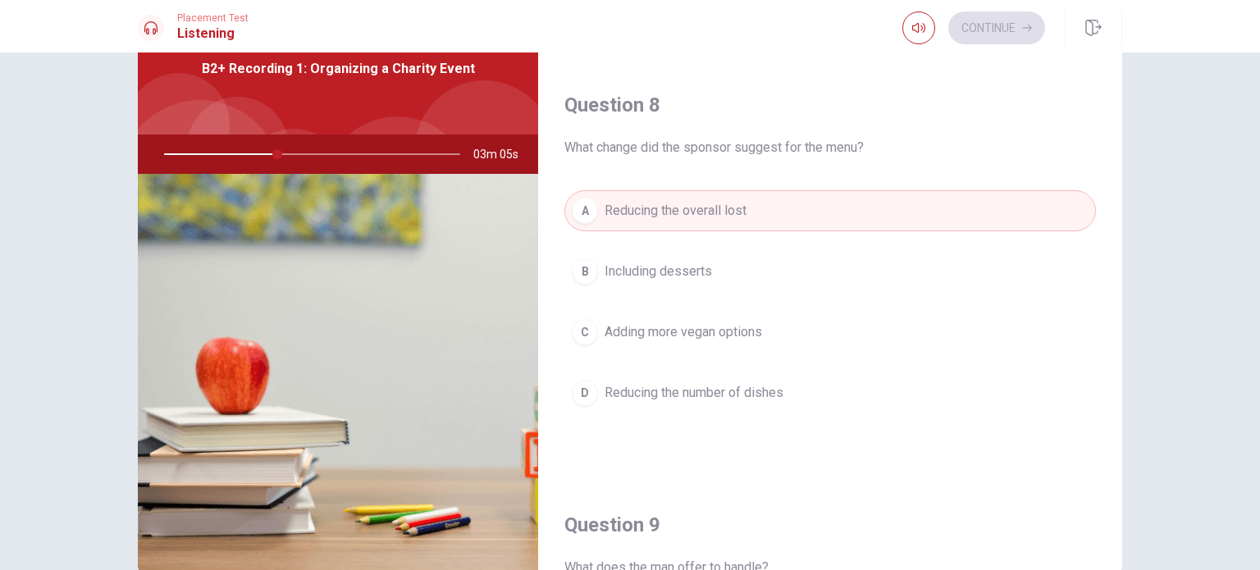
click at [584, 319] on div "C" at bounding box center [585, 332] width 26 height 26
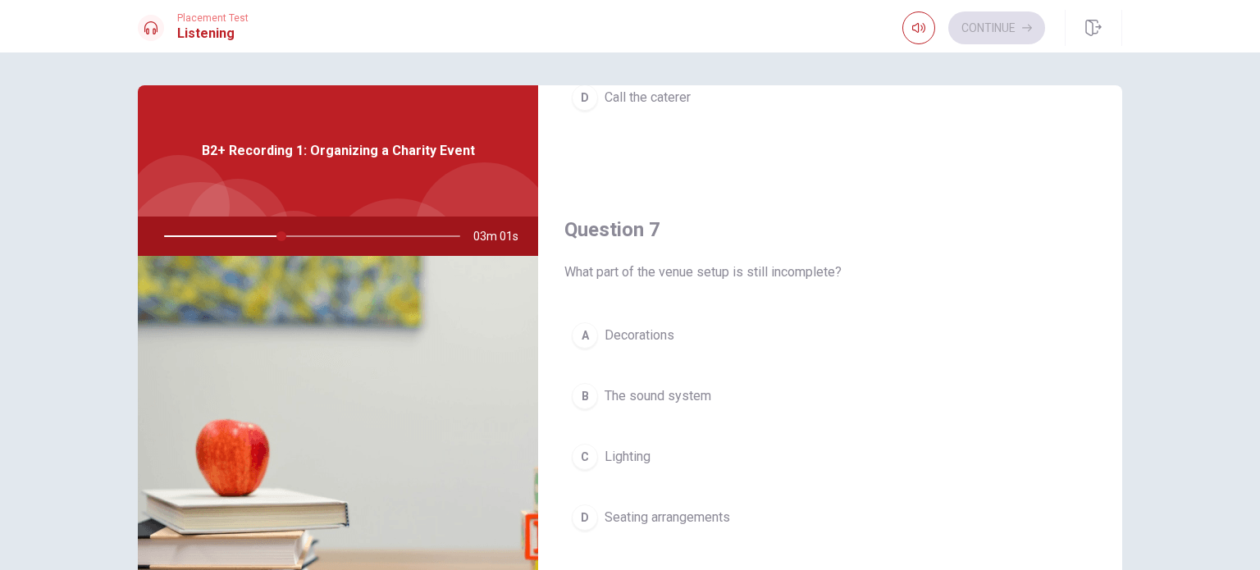
scroll to position [328, 0]
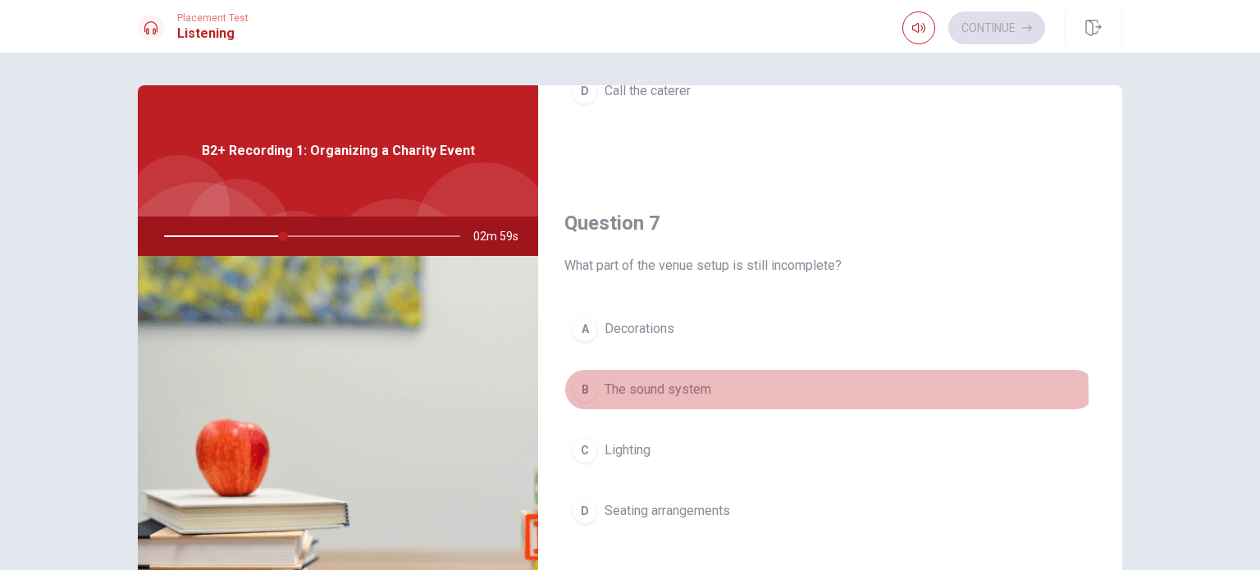
click at [578, 395] on div "B" at bounding box center [585, 390] width 26 height 26
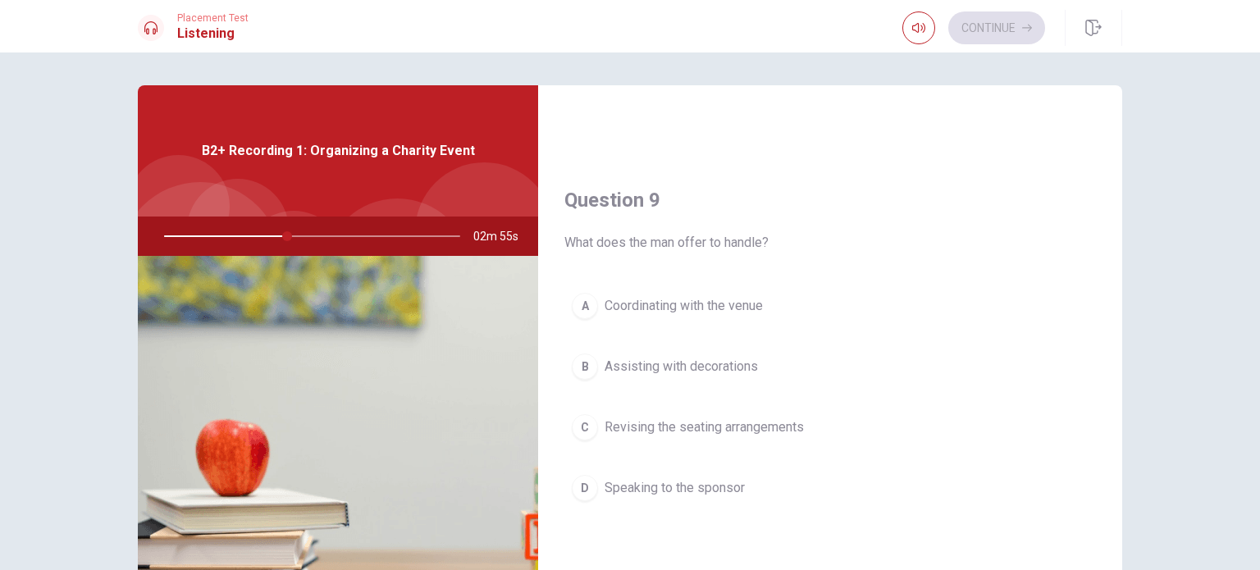
scroll to position [1231, 0]
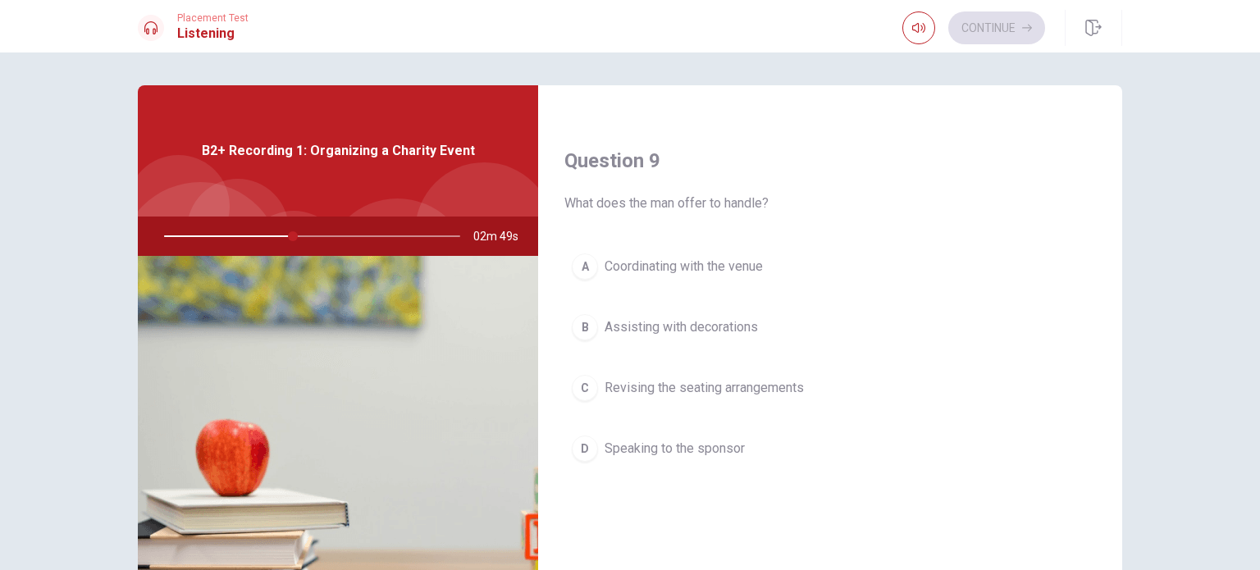
click at [584, 261] on div "A" at bounding box center [585, 267] width 26 height 26
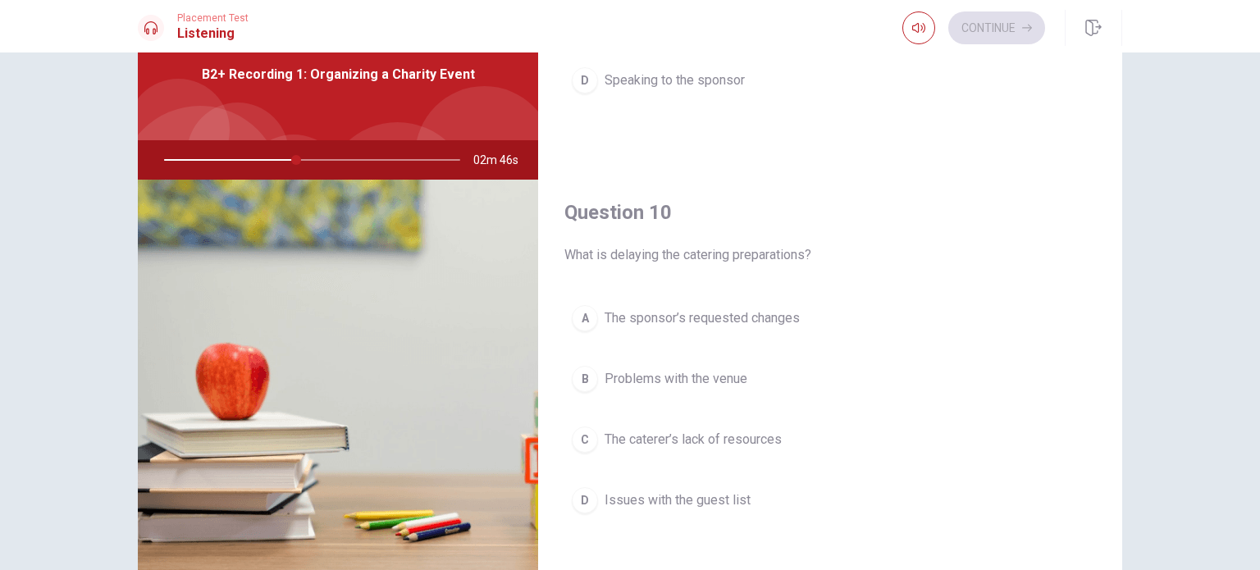
scroll to position [82, 0]
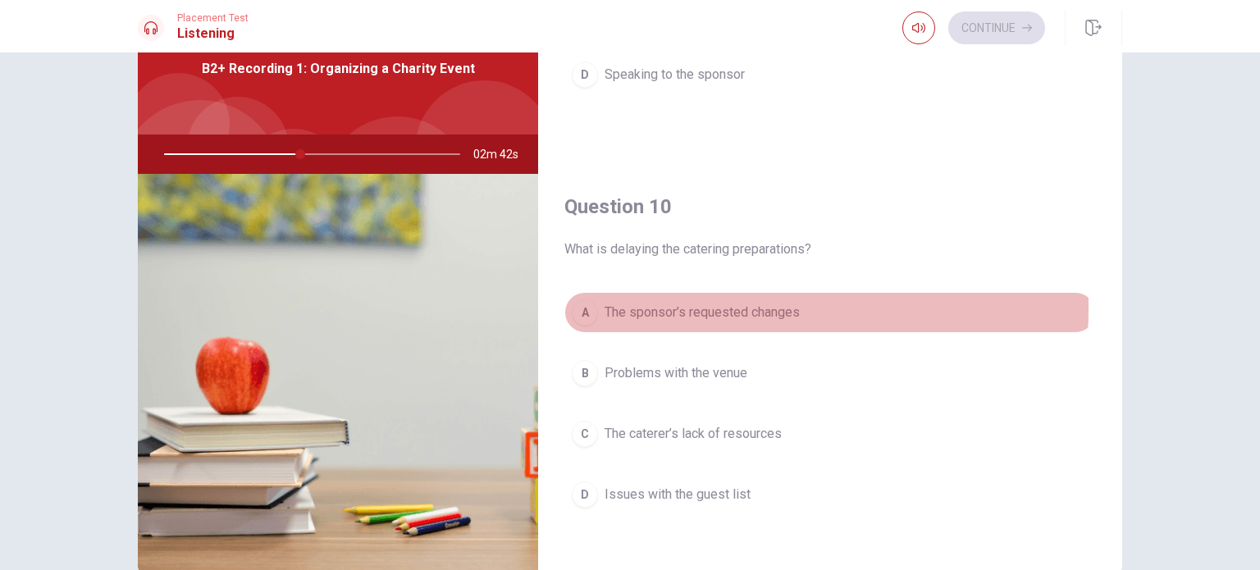
click at [588, 301] on div "A" at bounding box center [585, 313] width 26 height 26
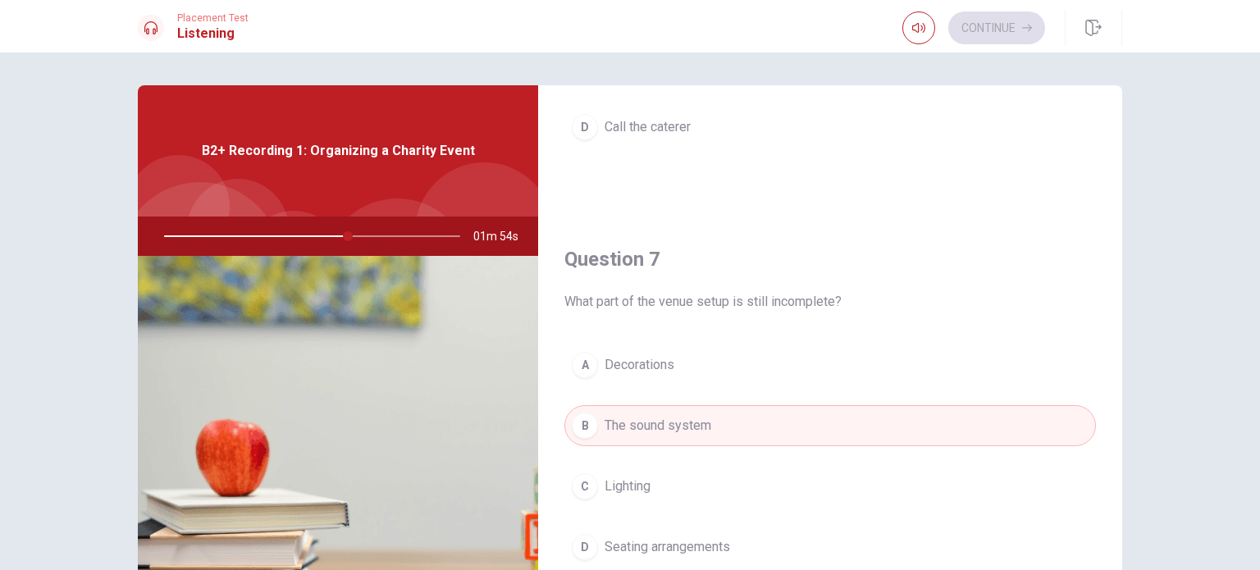
scroll to position [0, 0]
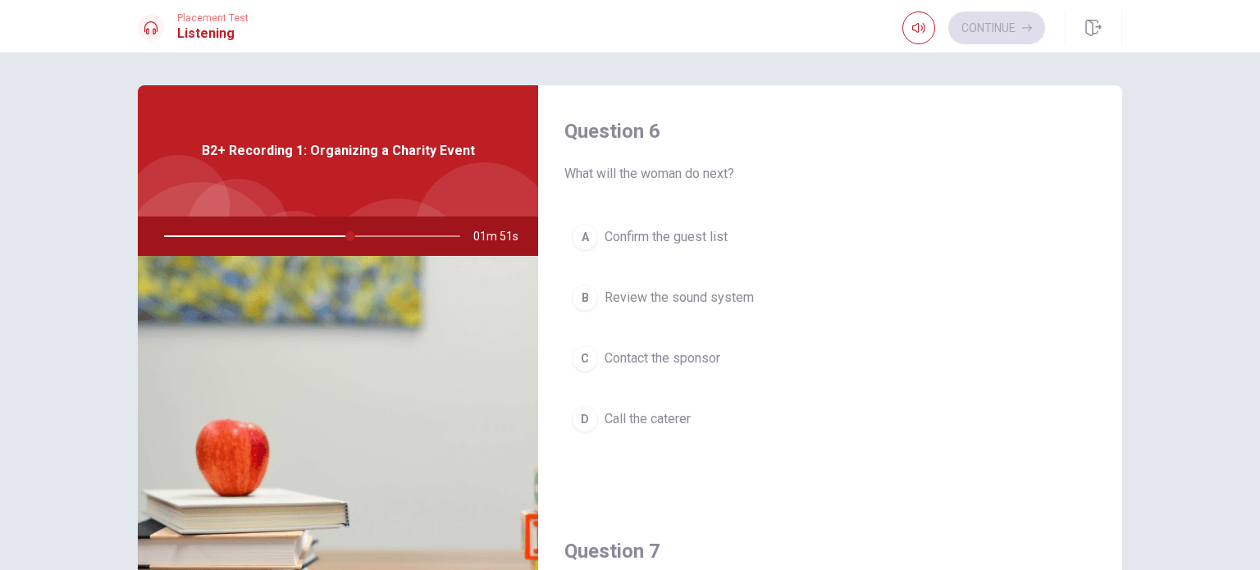
click at [683, 418] on span "Call the caterer" at bounding box center [648, 419] width 86 height 20
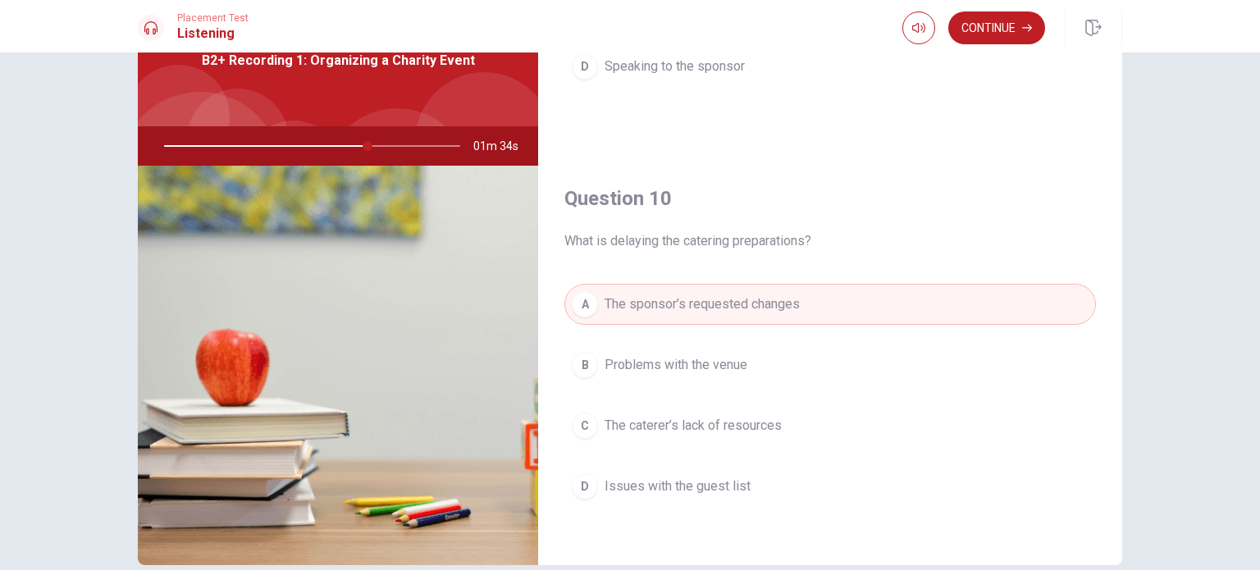
scroll to position [164, 0]
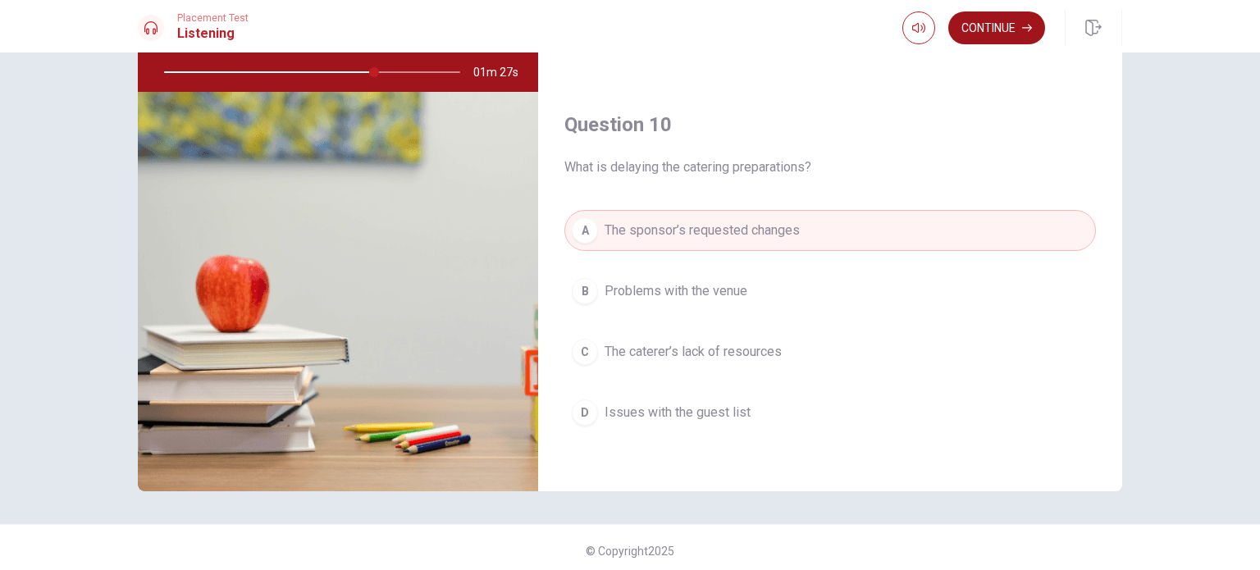
click at [975, 31] on button "Continue" at bounding box center [997, 27] width 97 height 33
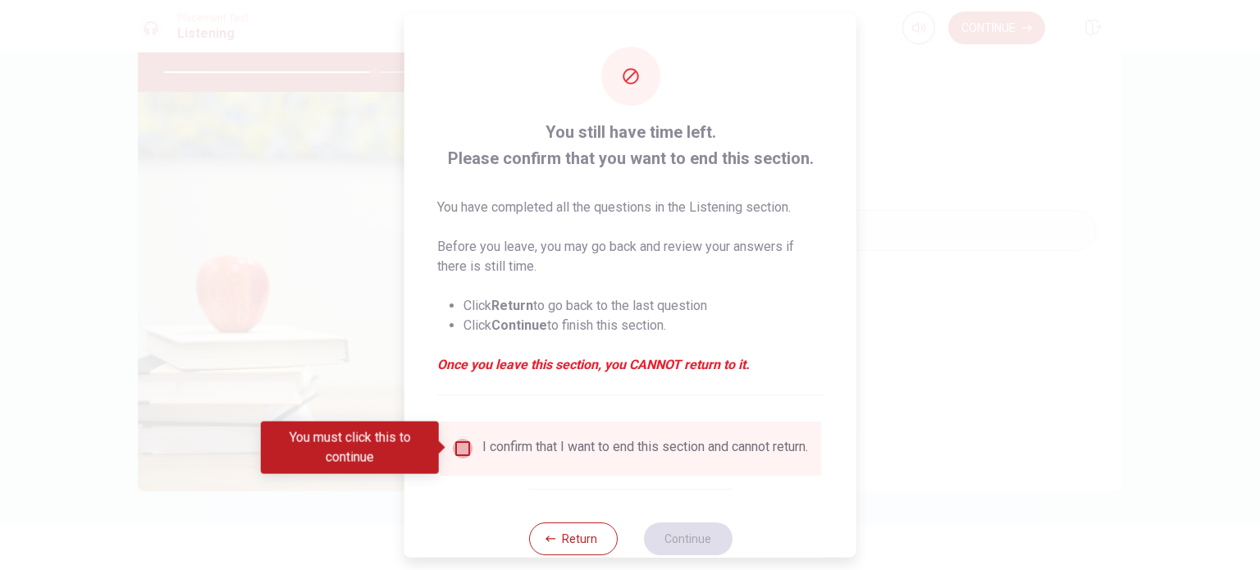
click at [458, 450] on input "You must click this to continue" at bounding box center [463, 448] width 20 height 20
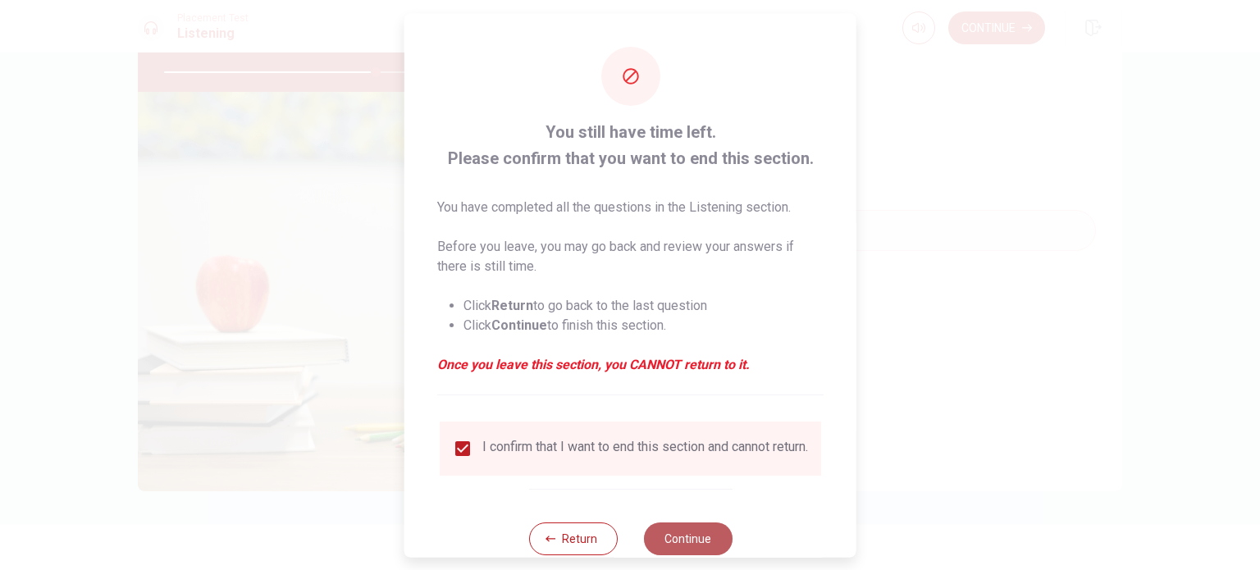
click at [702, 551] on button "Continue" at bounding box center [687, 538] width 89 height 33
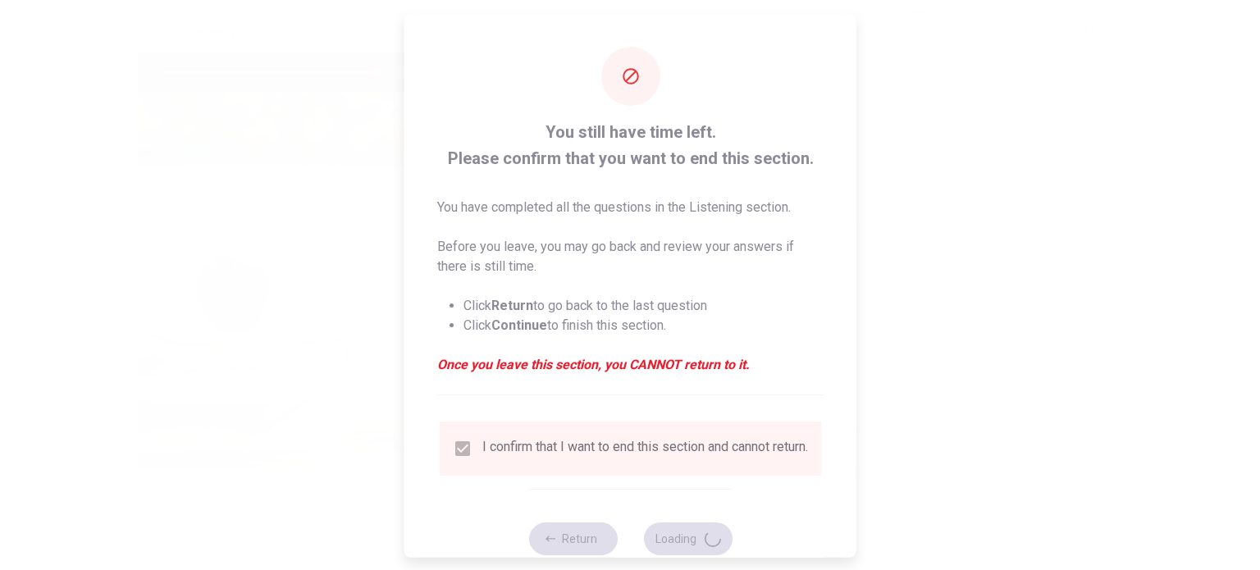
type input "72"
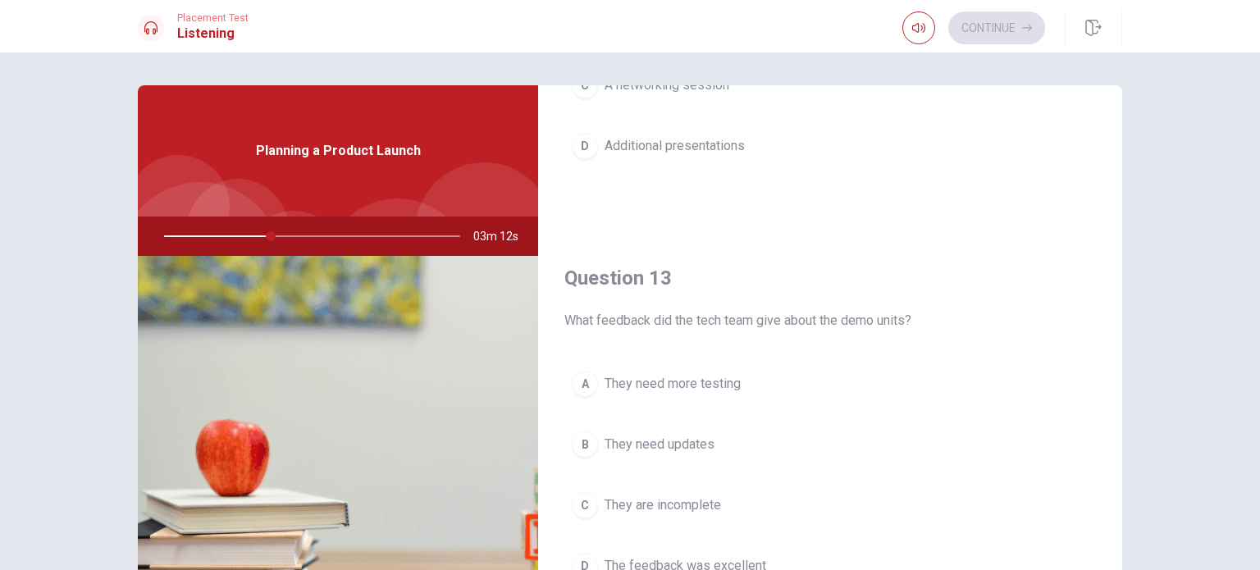
scroll to position [821, 0]
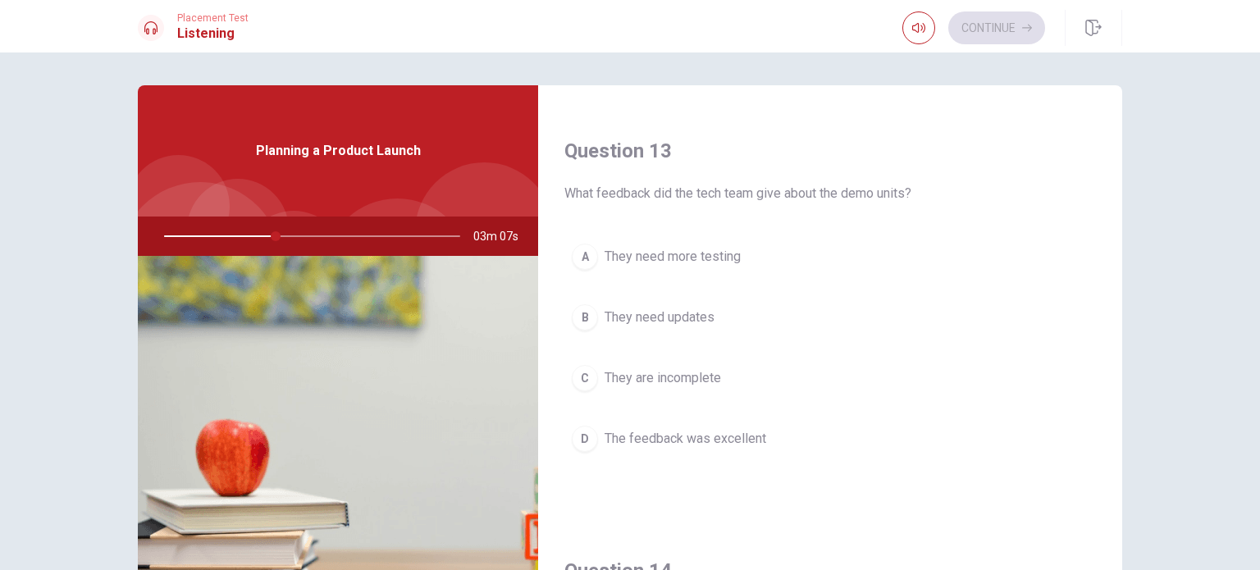
click at [676, 431] on span "The feedback was excellent" at bounding box center [686, 439] width 162 height 20
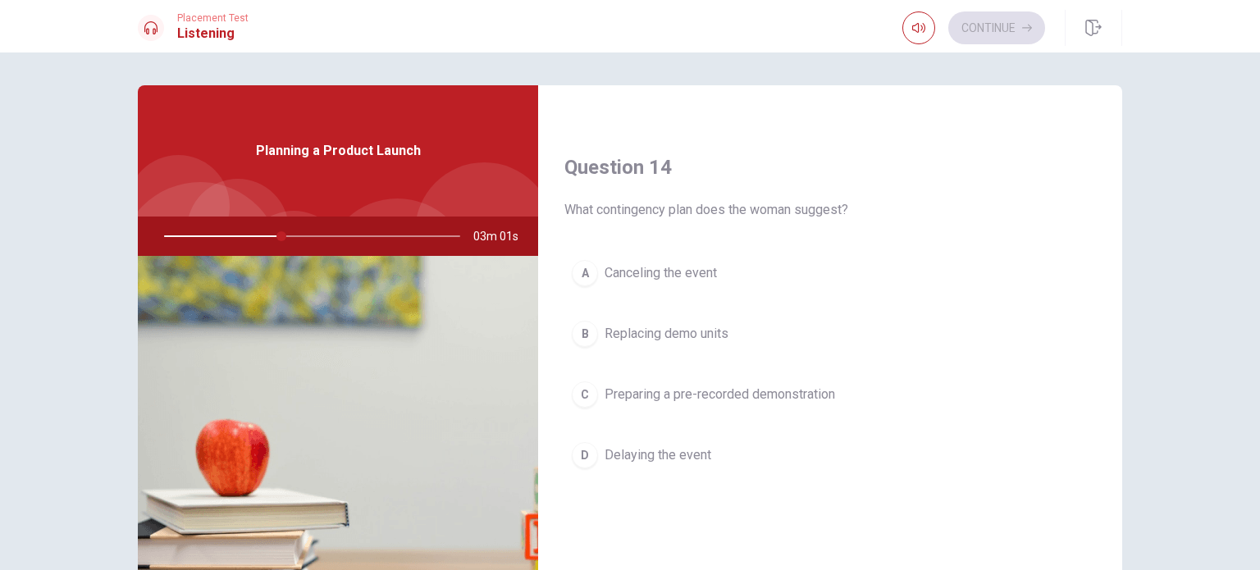
scroll to position [1231, 0]
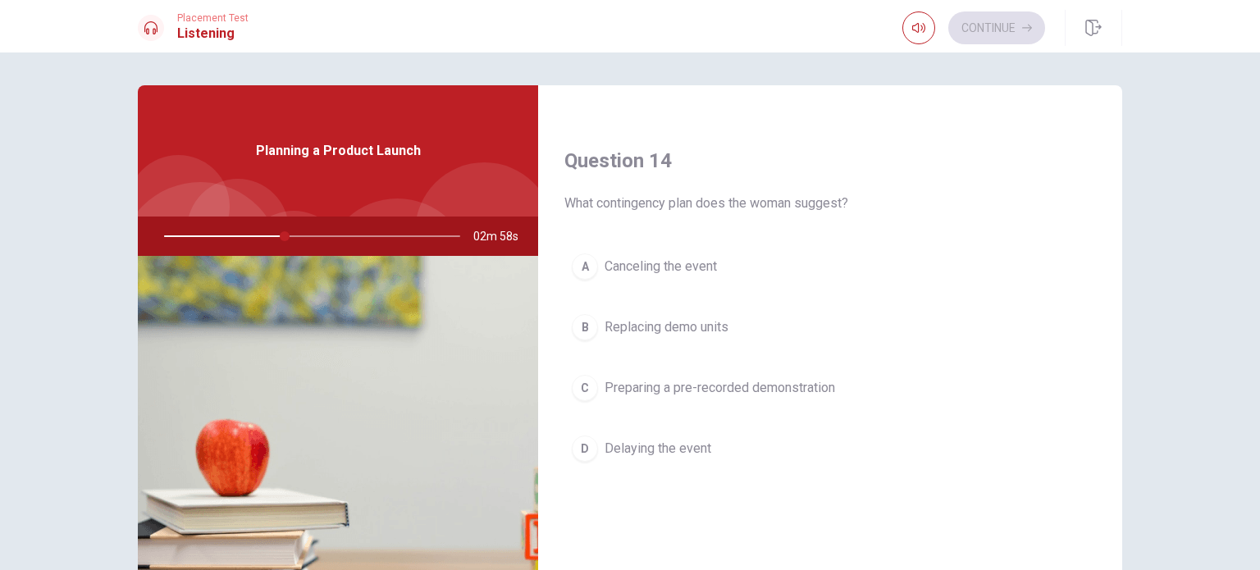
click at [585, 384] on div "C" at bounding box center [585, 388] width 26 height 26
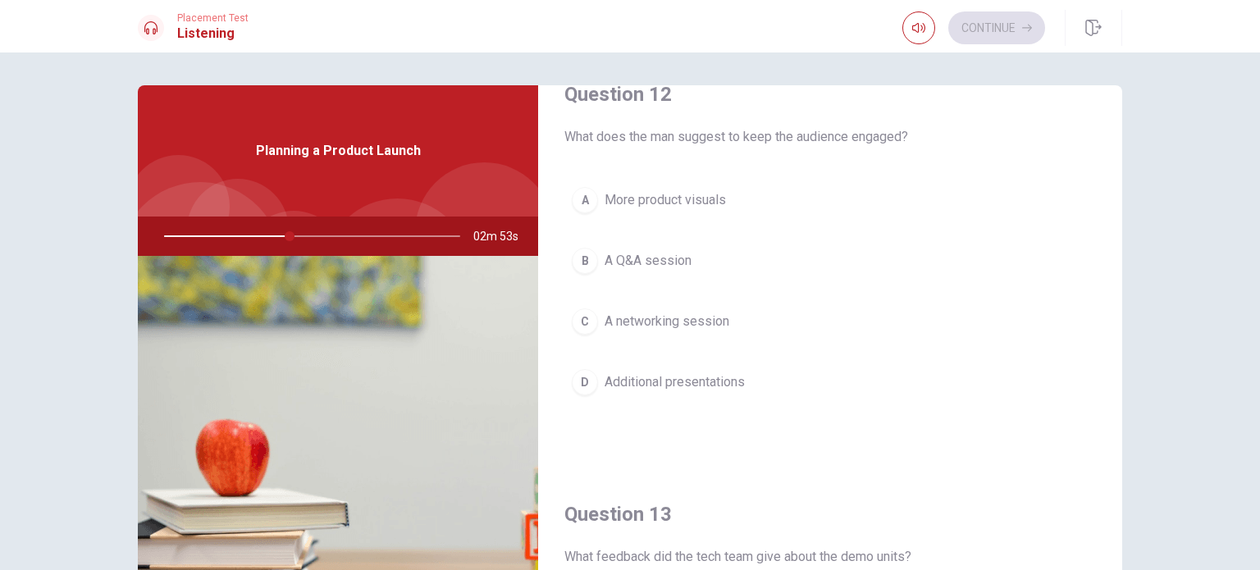
scroll to position [410, 0]
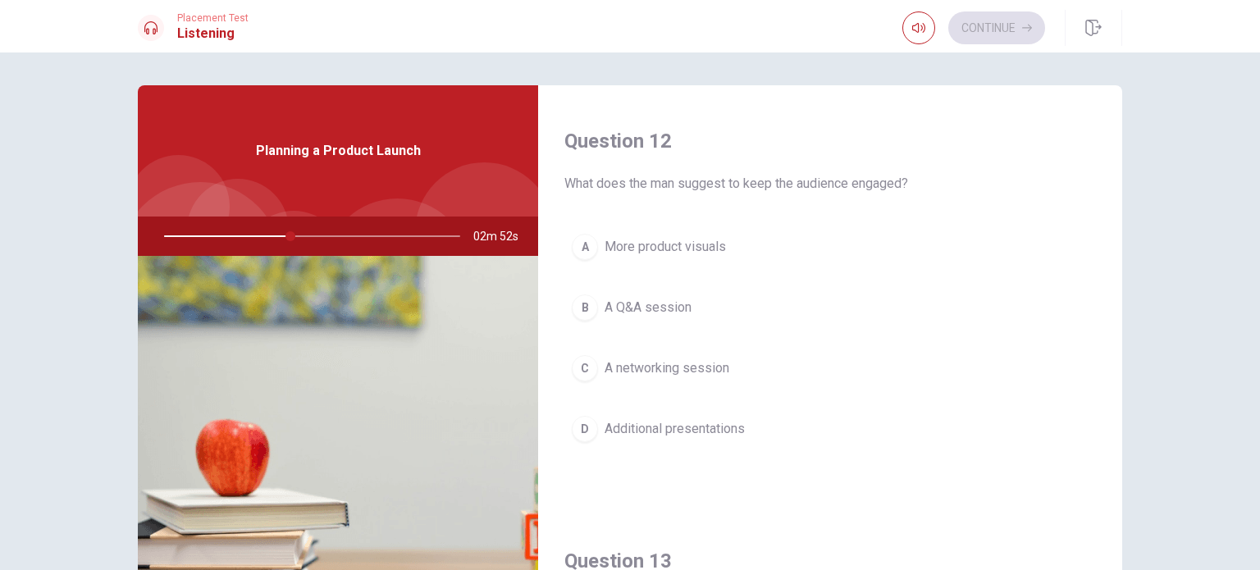
click at [648, 305] on span "A Q&A session" at bounding box center [648, 308] width 87 height 20
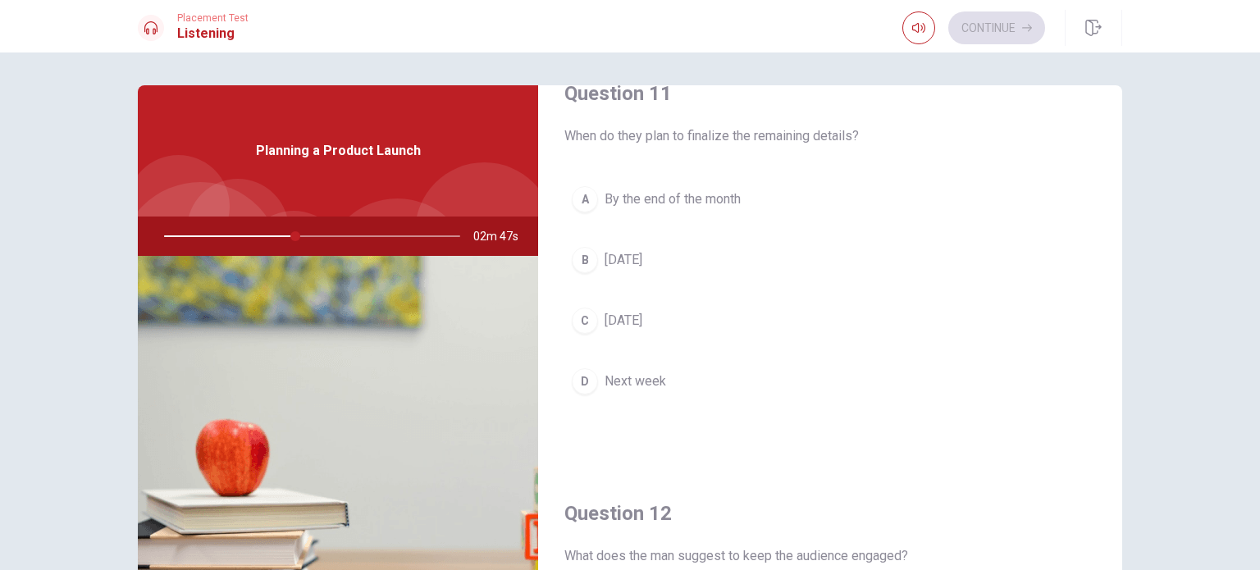
scroll to position [0, 0]
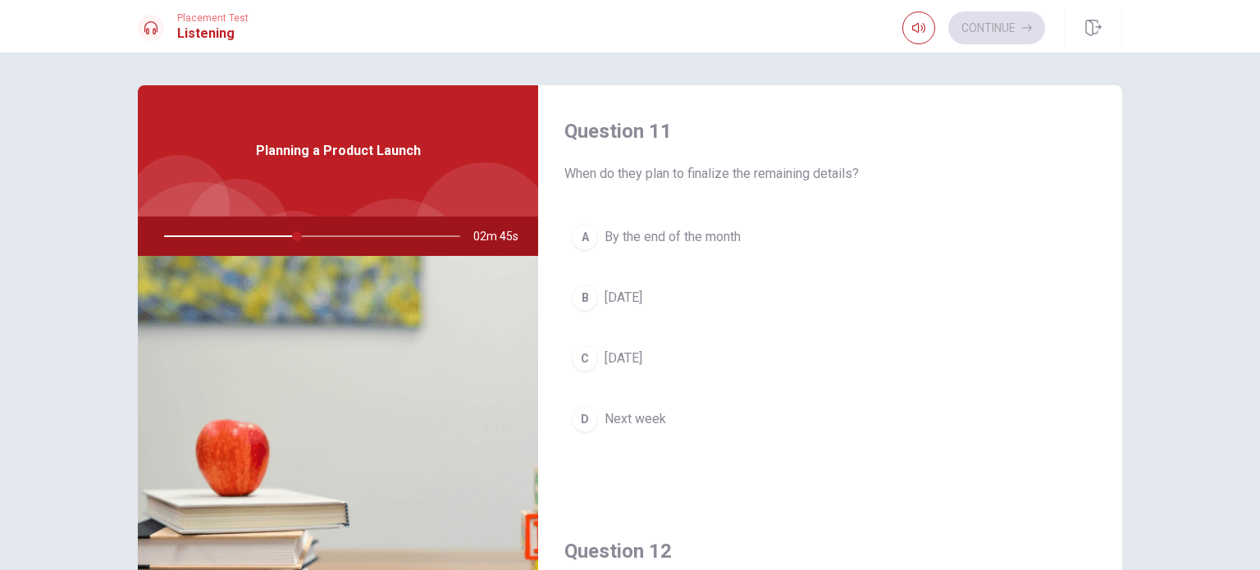
click at [597, 290] on button "B [DATE]" at bounding box center [831, 297] width 532 height 41
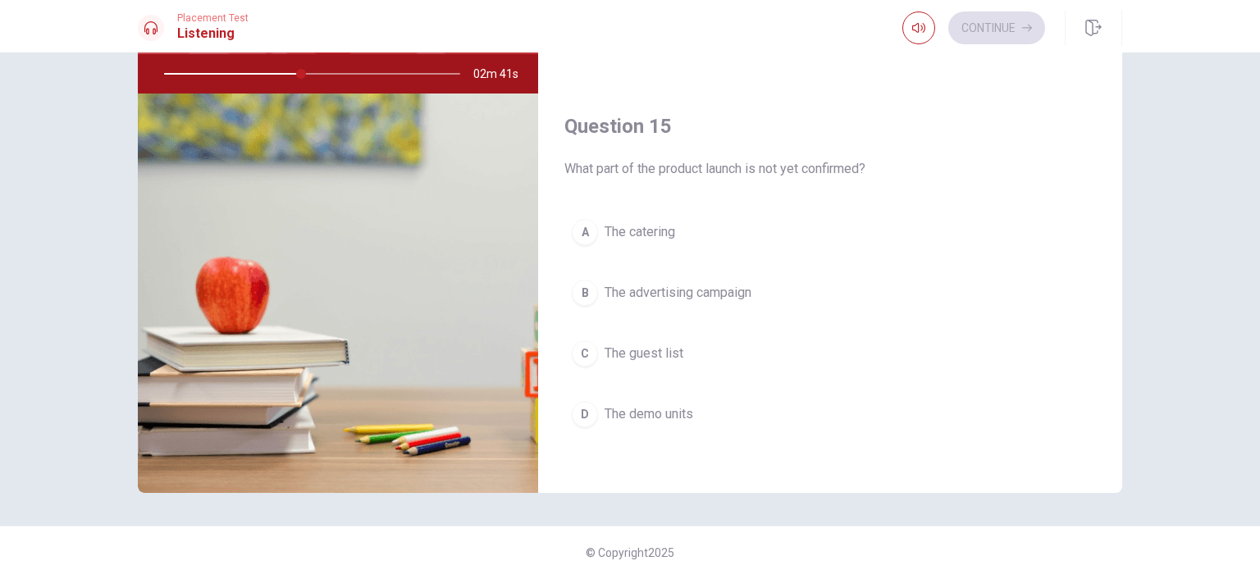
scroll to position [164, 0]
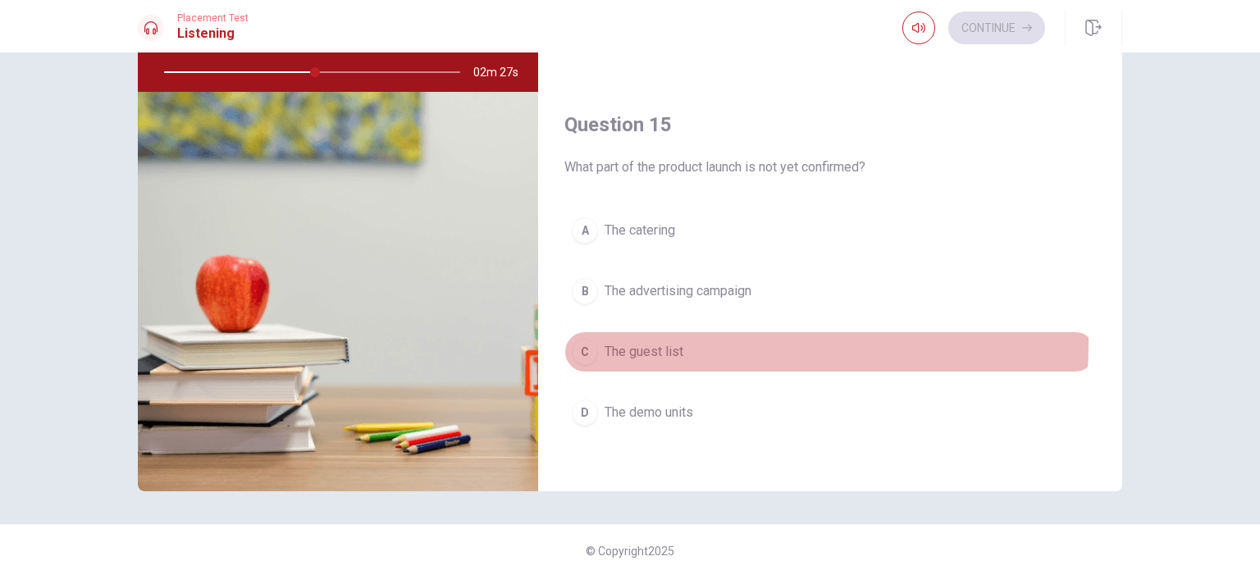
click at [679, 336] on button "C The guest list" at bounding box center [831, 352] width 532 height 41
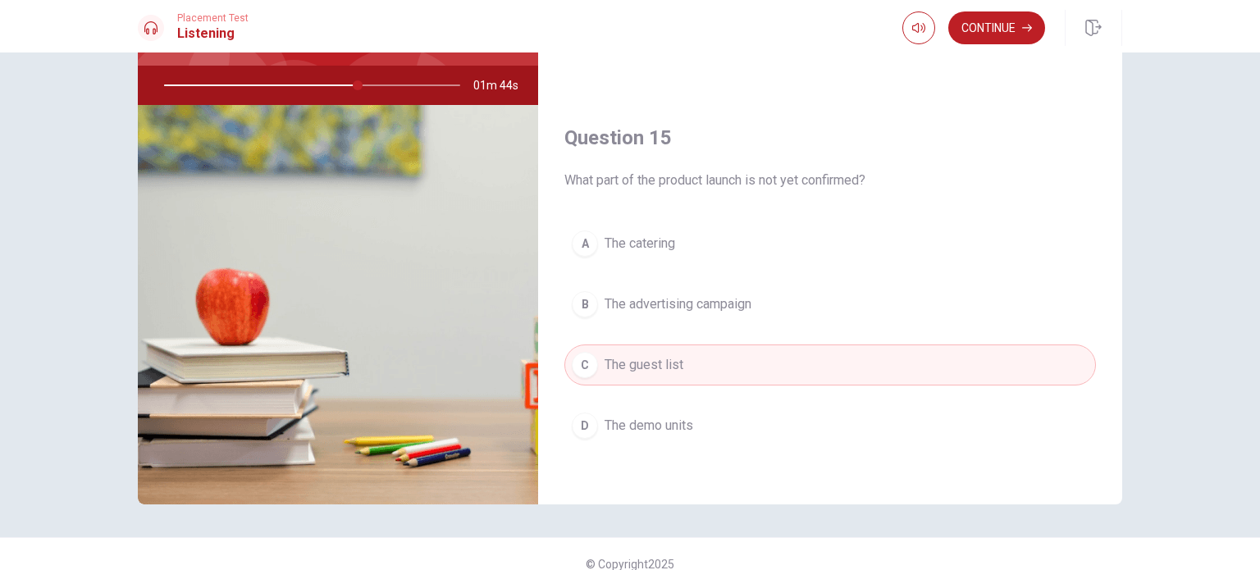
scroll to position [171, 0]
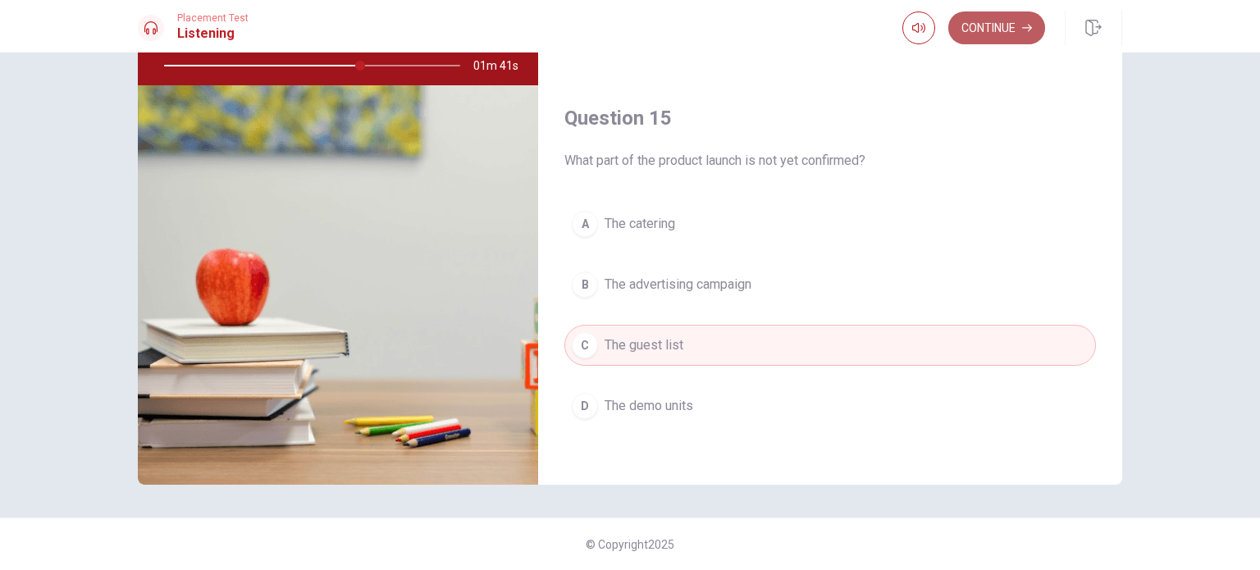
click at [1002, 19] on button "Continue" at bounding box center [997, 27] width 97 height 33
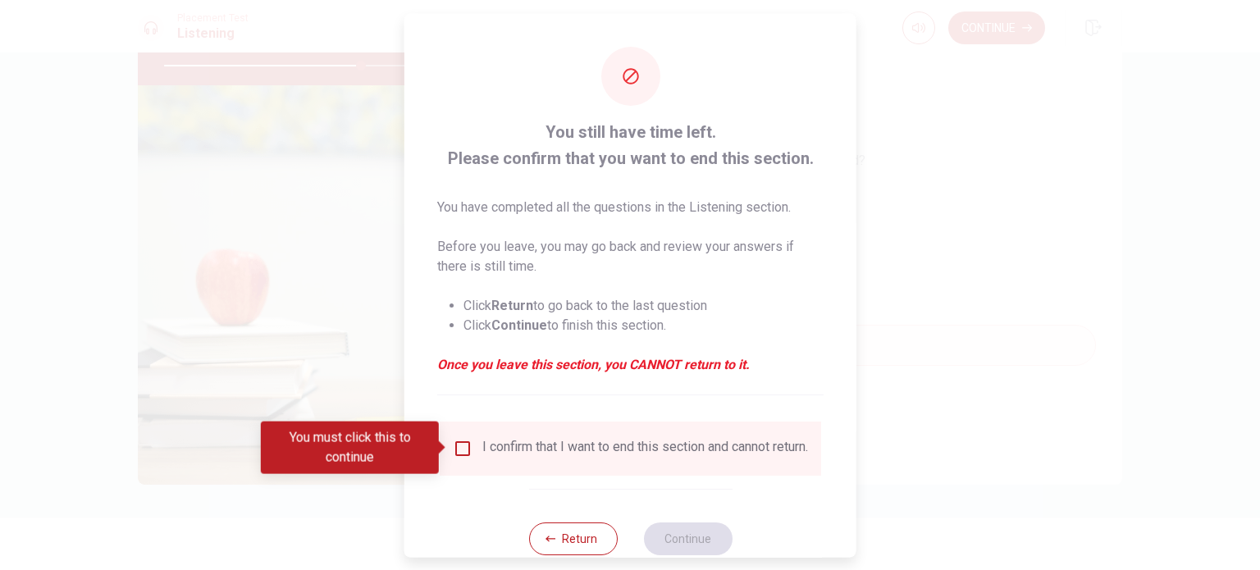
click at [455, 453] on input "You must click this to continue" at bounding box center [463, 448] width 20 height 20
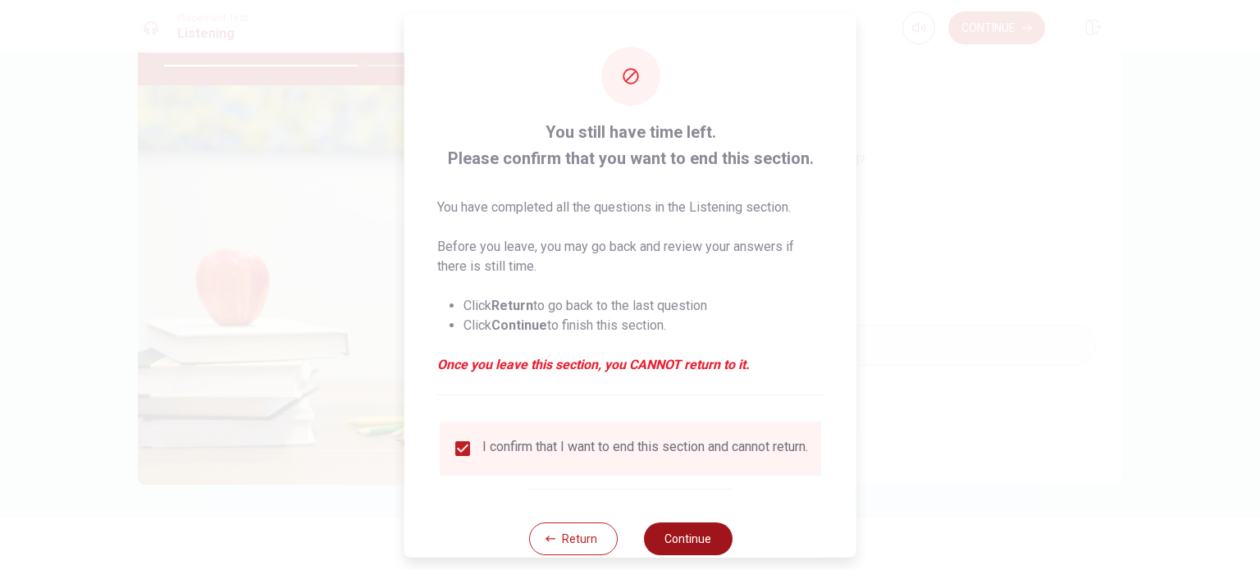
click at [679, 545] on button "Continue" at bounding box center [687, 538] width 89 height 33
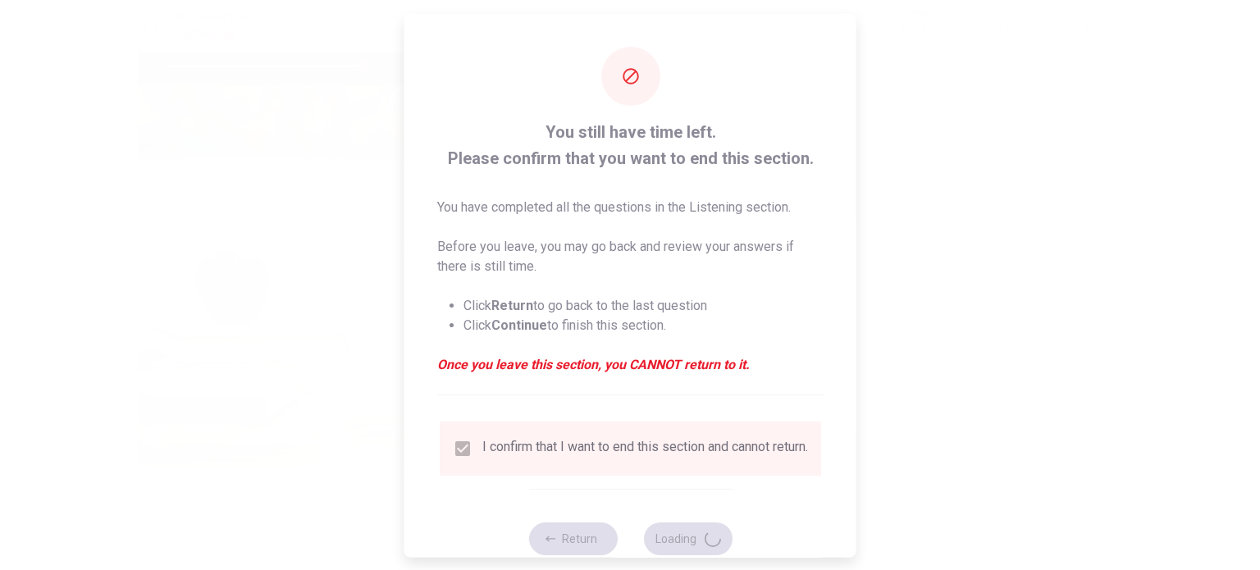
type input "68"
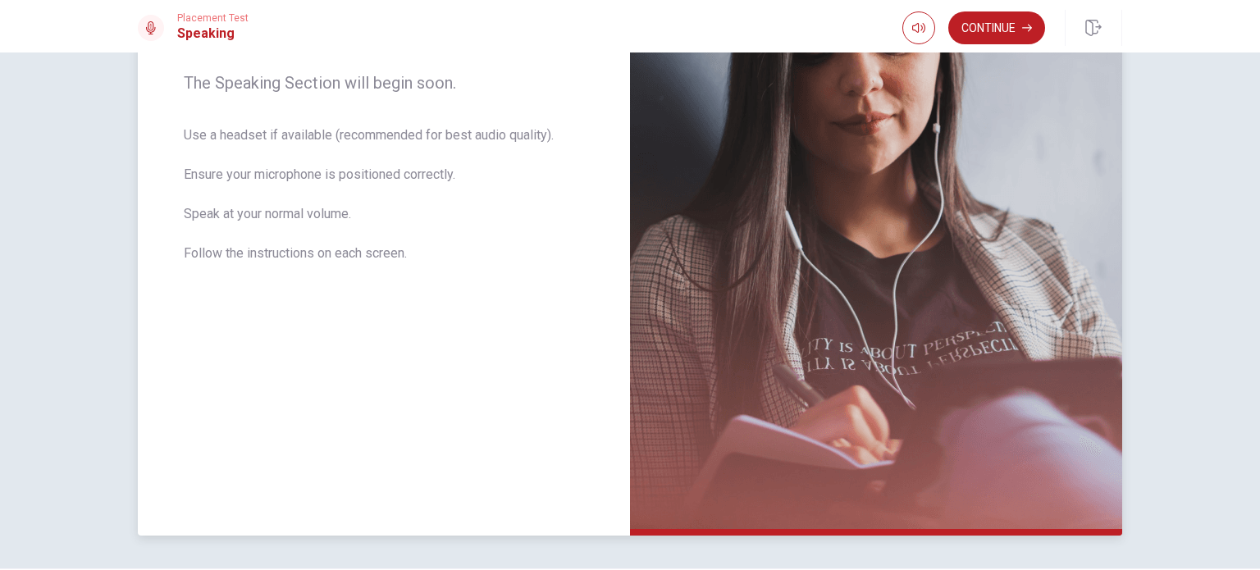
scroll to position [69, 0]
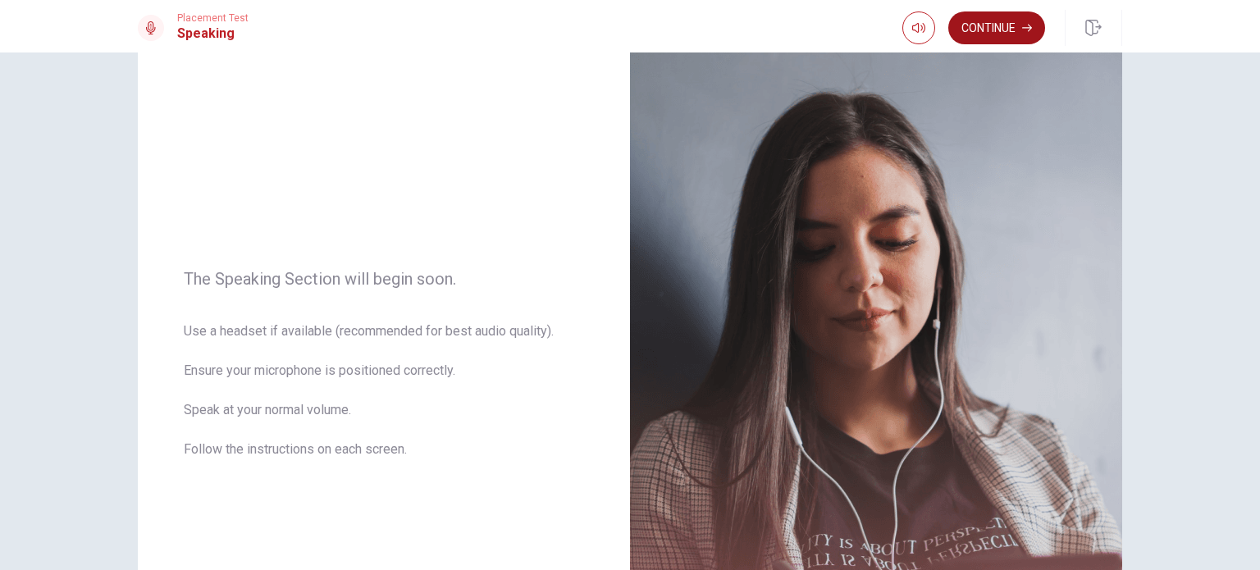
click at [992, 22] on button "Continue" at bounding box center [997, 27] width 97 height 33
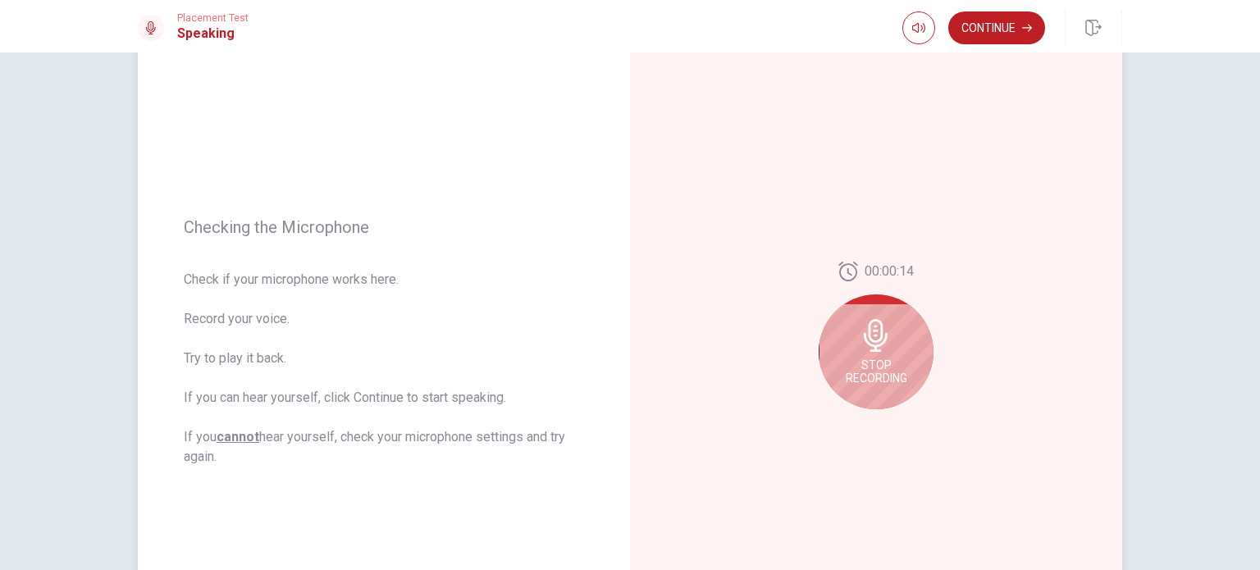
scroll to position [151, 0]
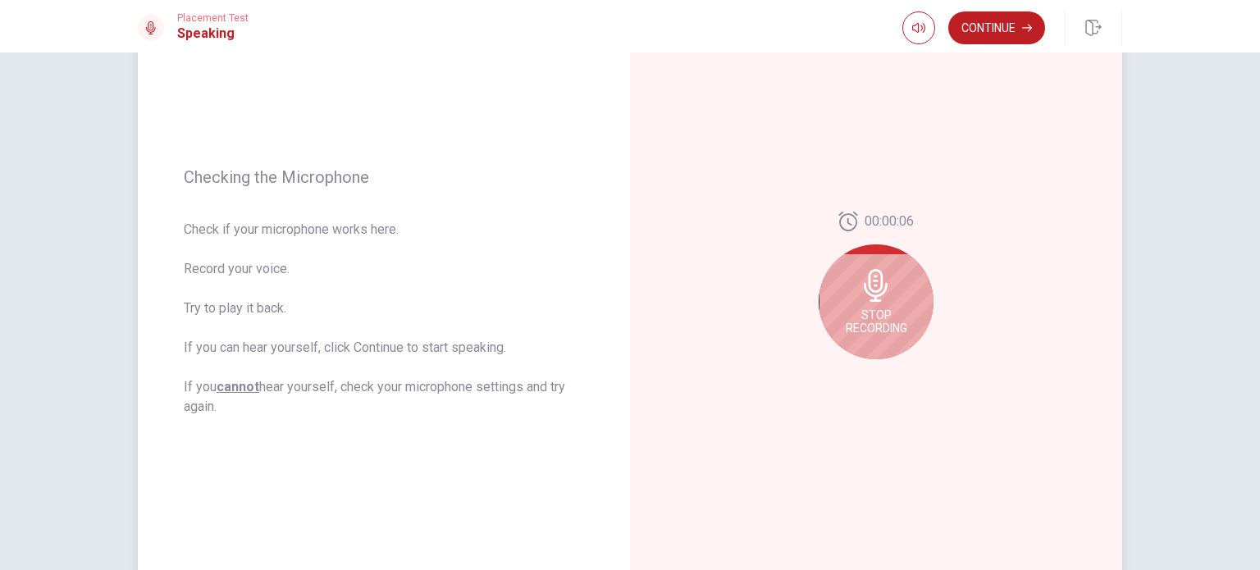
click at [871, 305] on div "Stop Recording" at bounding box center [876, 302] width 115 height 115
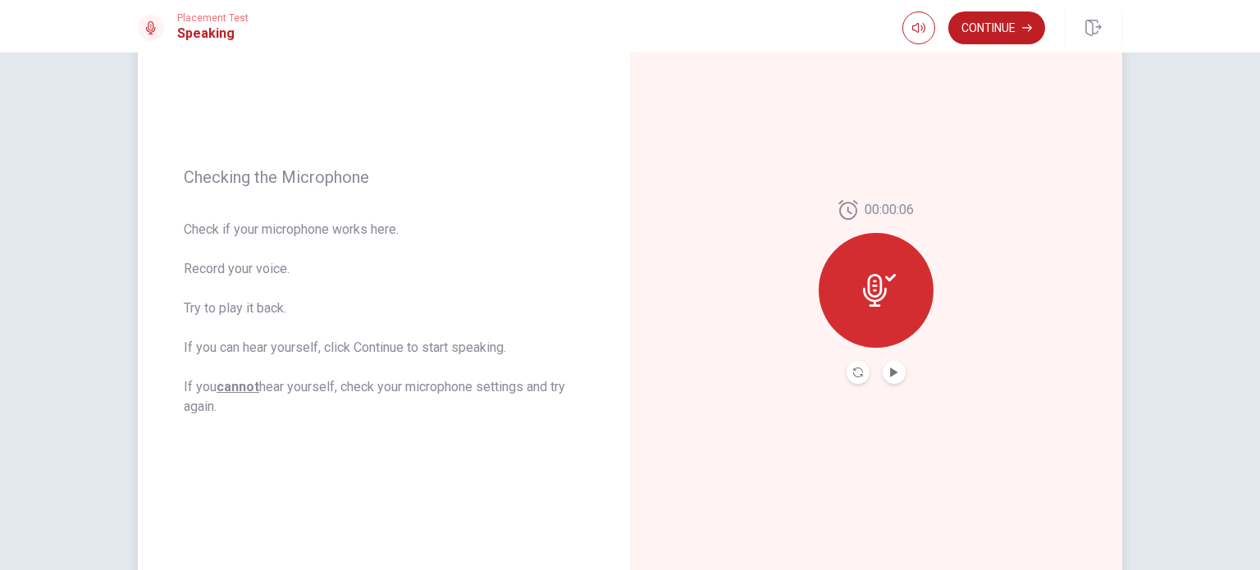
click at [889, 362] on button "Play Audio" at bounding box center [894, 372] width 23 height 23
click at [854, 375] on icon "Record Again" at bounding box center [858, 373] width 10 height 10
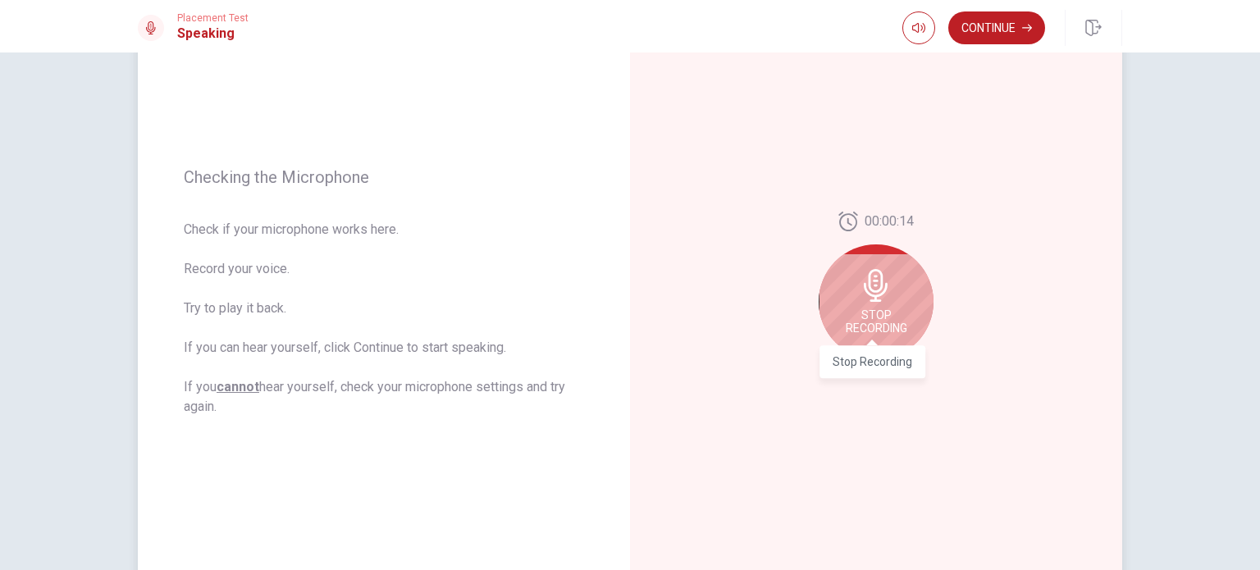
click at [890, 310] on span "Stop Recording" at bounding box center [877, 322] width 62 height 26
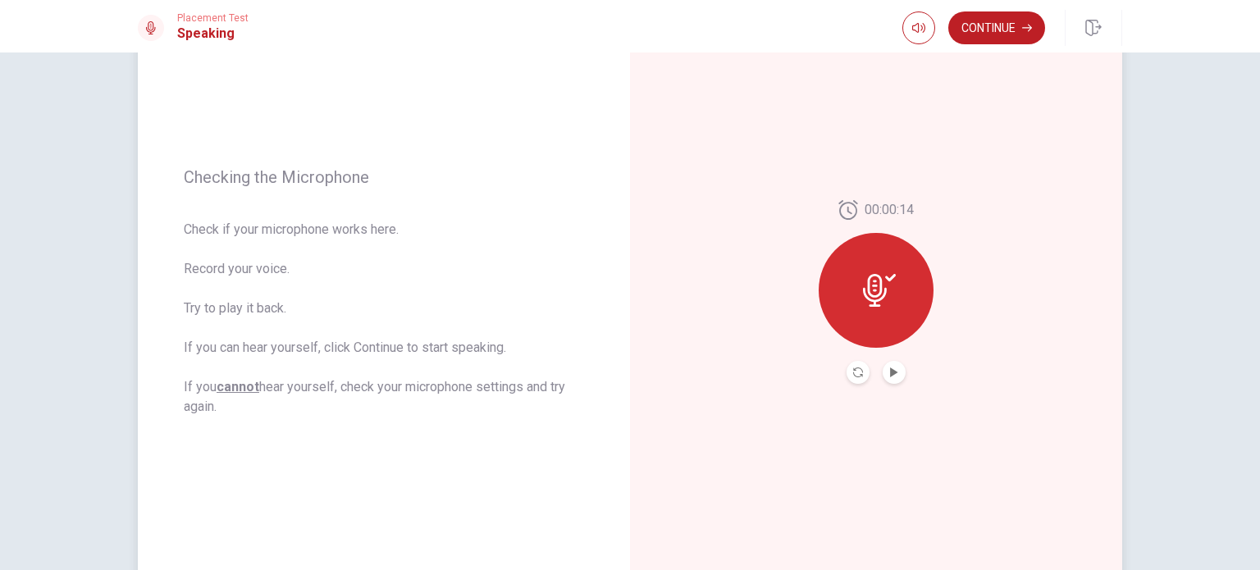
click at [853, 377] on button "Record Again" at bounding box center [858, 372] width 23 height 23
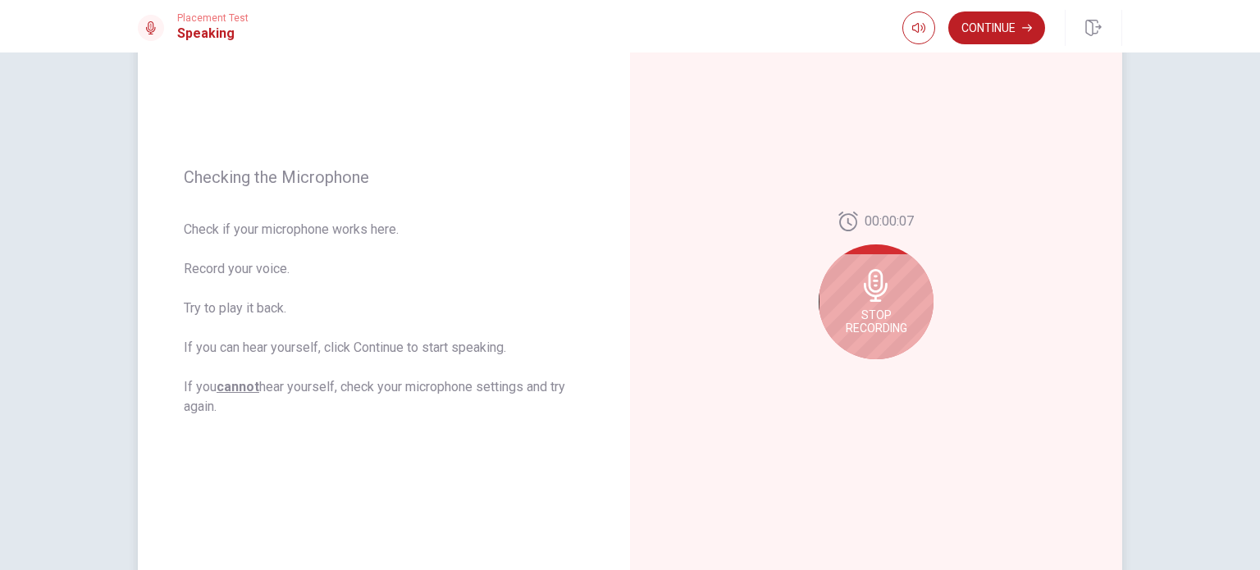
click at [906, 300] on div "Stop Recording" at bounding box center [876, 302] width 115 height 115
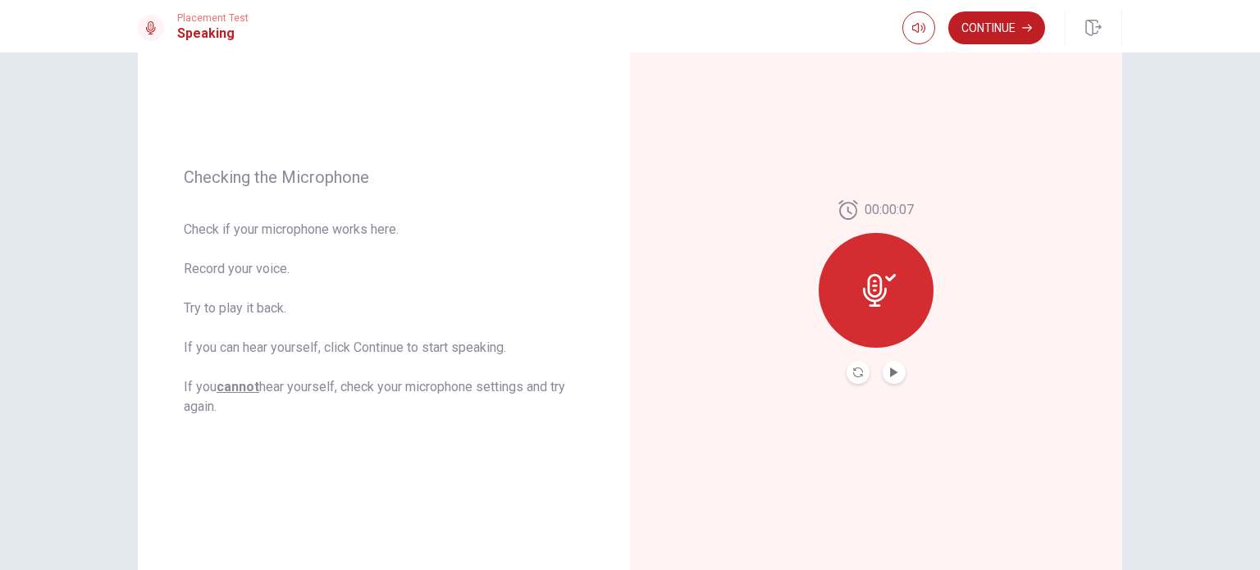
click at [896, 365] on button "Play Audio" at bounding box center [894, 372] width 23 height 23
click at [1014, 20] on button "Continue" at bounding box center [997, 27] width 97 height 33
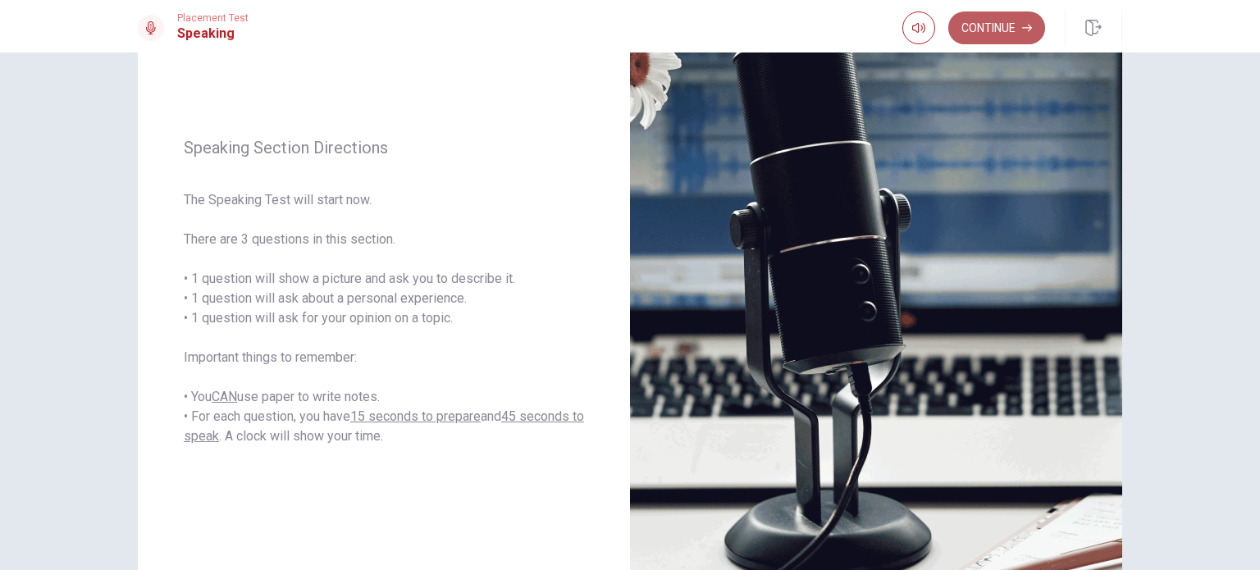
click at [982, 29] on button "Continue" at bounding box center [997, 27] width 97 height 33
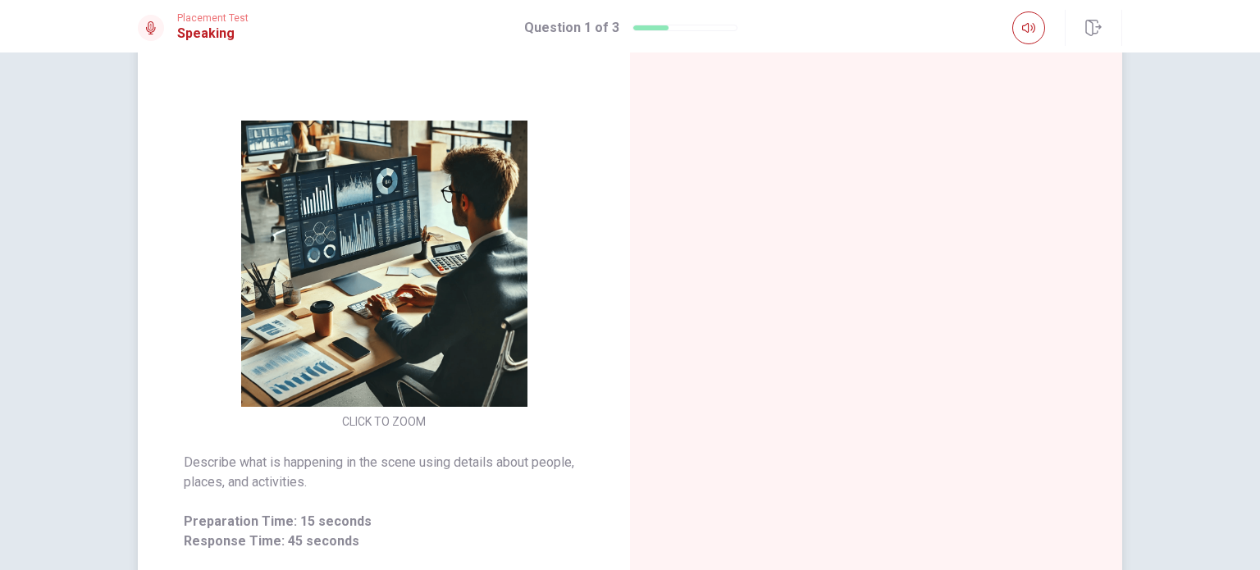
scroll to position [164, 0]
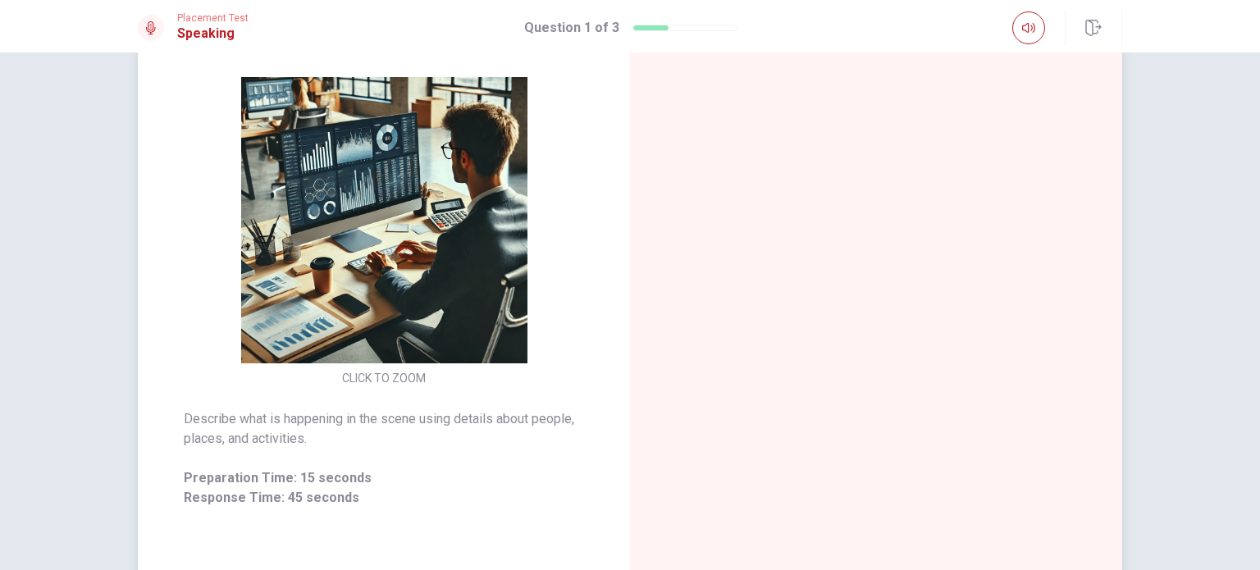
click at [417, 190] on img at bounding box center [383, 220] width 315 height 286
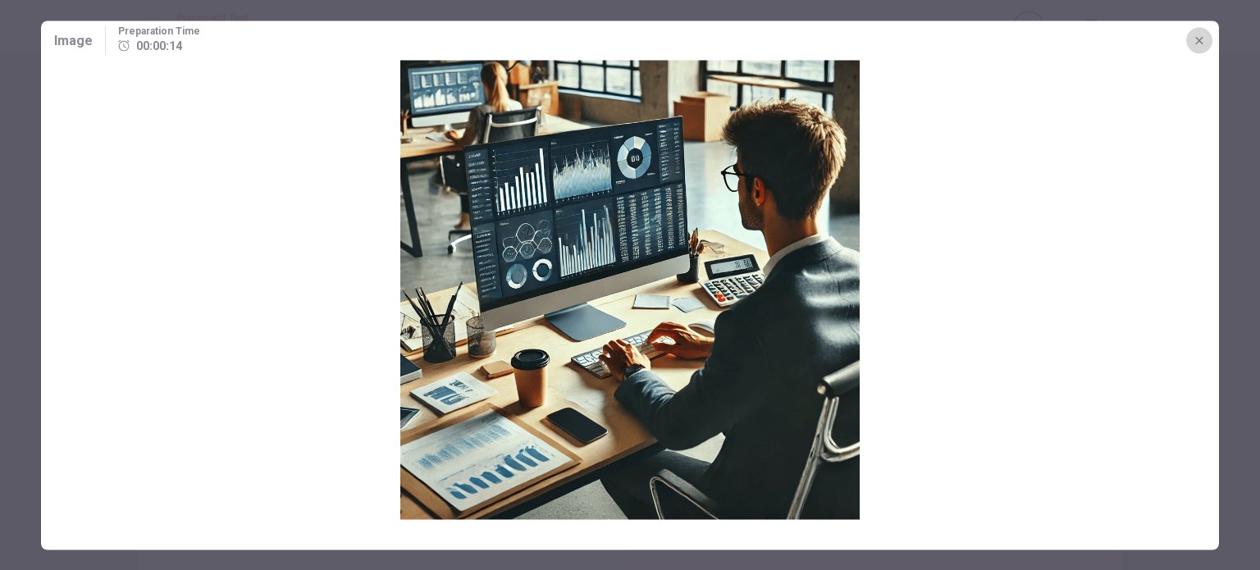
click at [1201, 36] on icon "button" at bounding box center [1199, 40] width 13 height 13
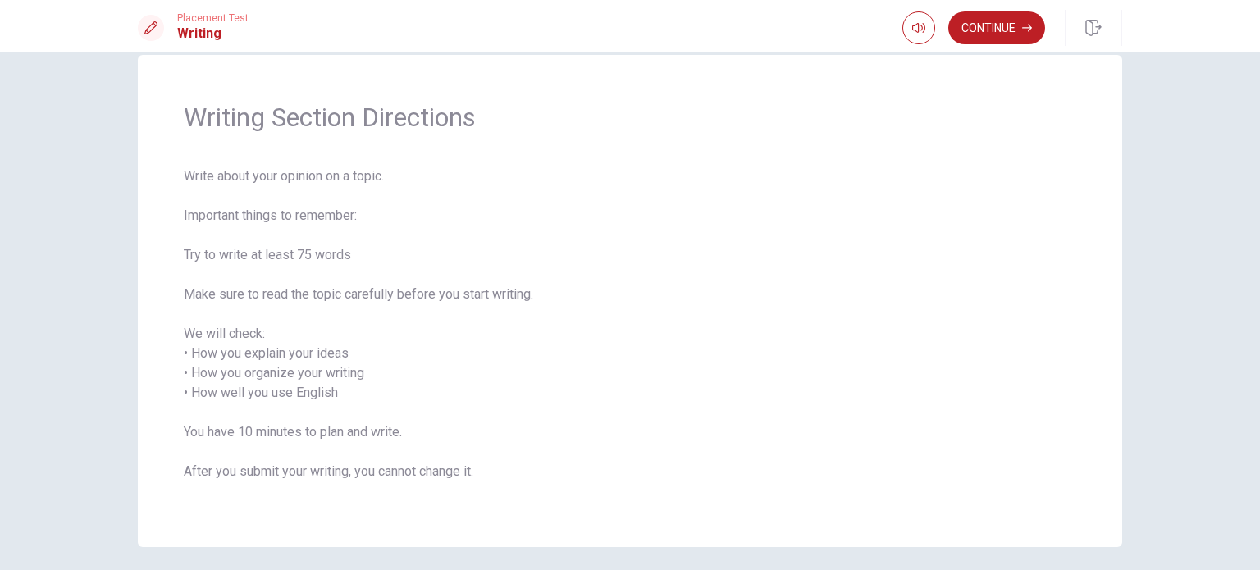
scroll to position [92, 0]
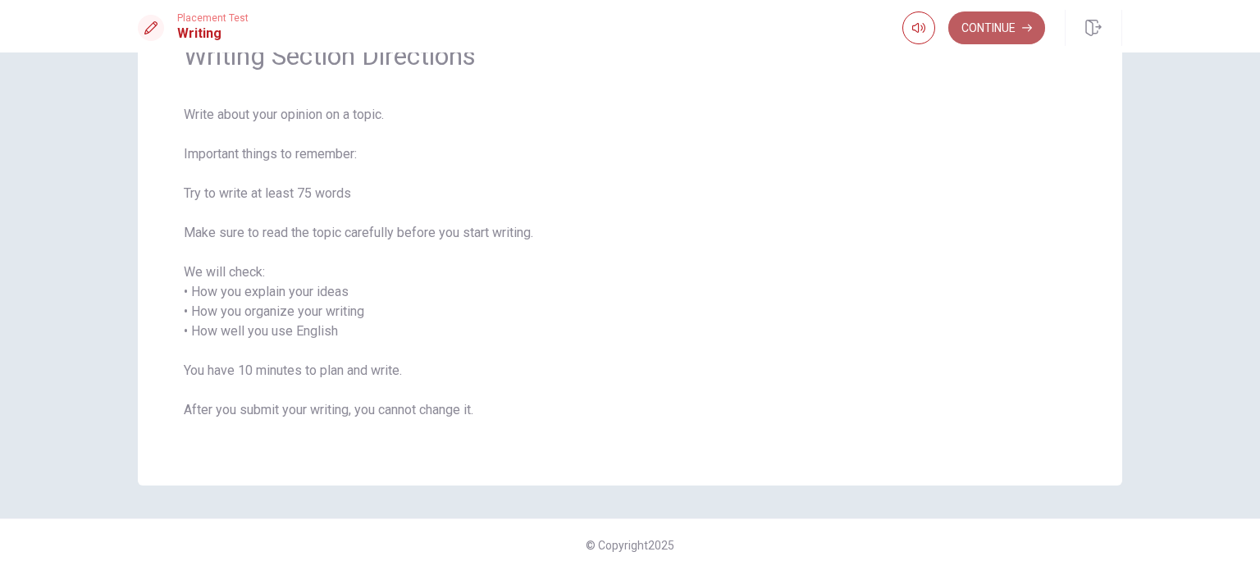
click at [992, 34] on button "Continue" at bounding box center [997, 27] width 97 height 33
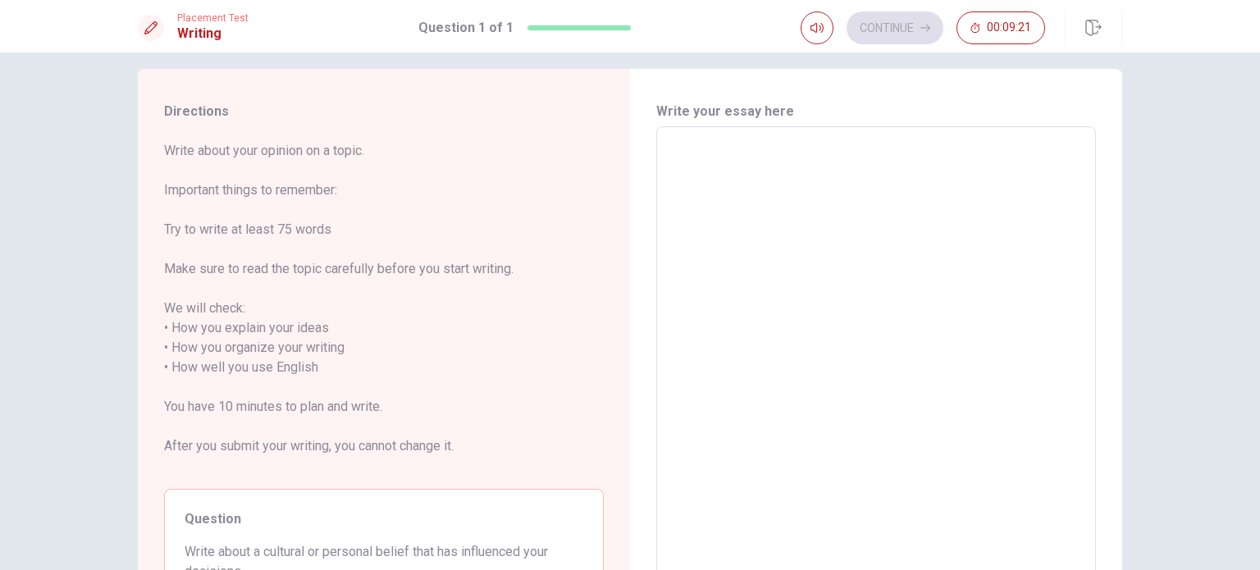
scroll to position [0, 0]
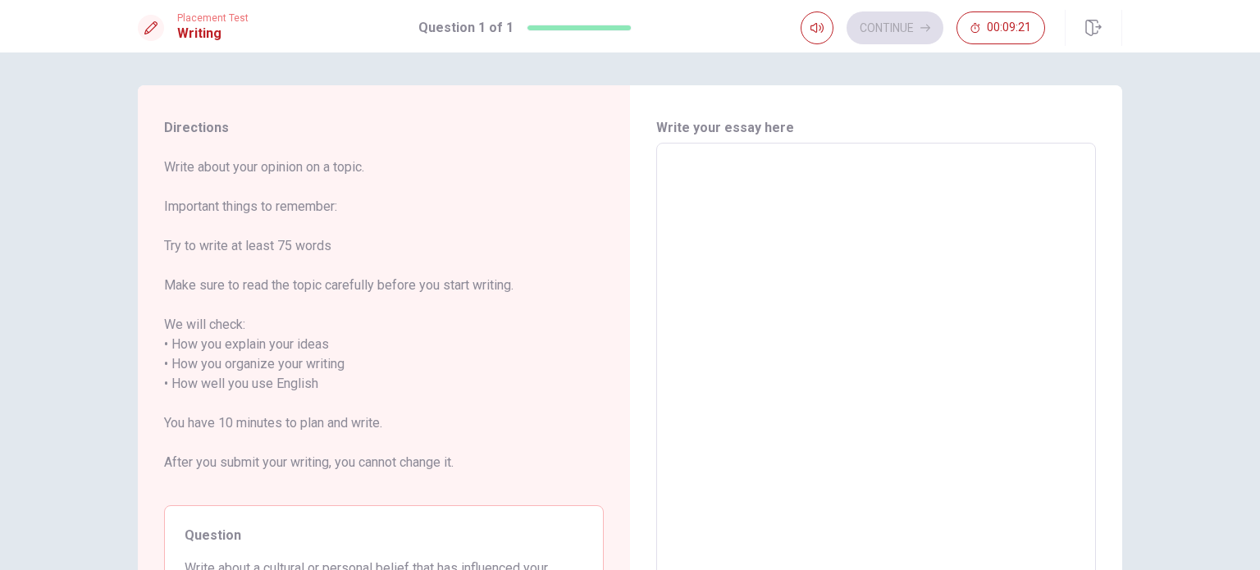
click at [849, 180] on textarea at bounding box center [876, 384] width 417 height 455
type textarea "T"
type textarea "x"
type textarea "Th"
type textarea "x"
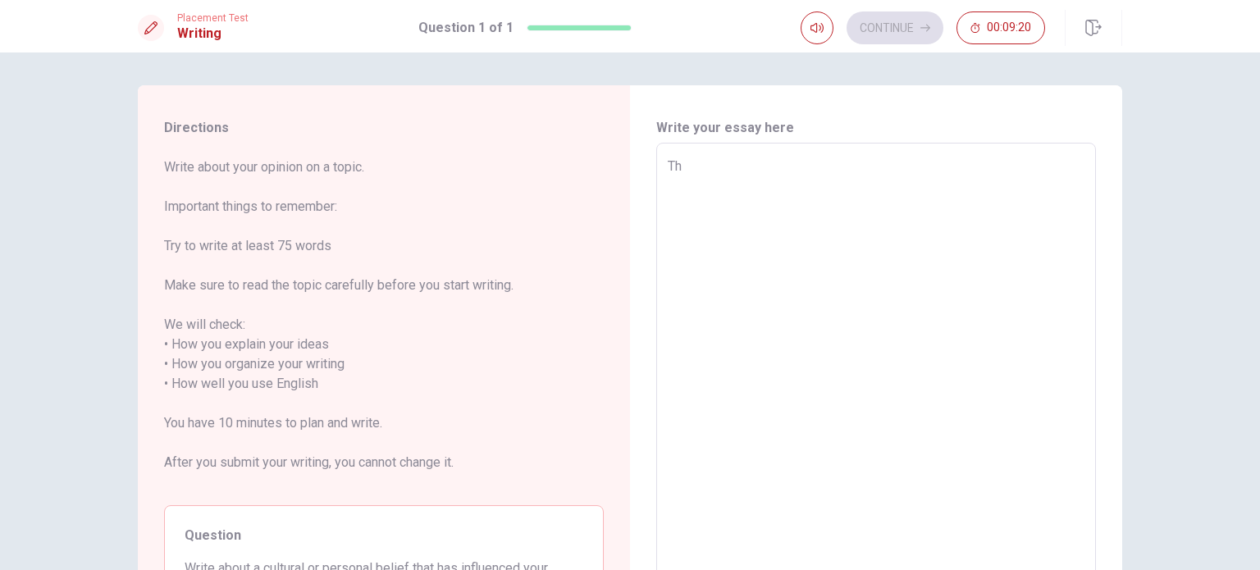
type textarea "The"
type textarea "x"
type textarea "The"
type textarea "x"
type textarea "The p"
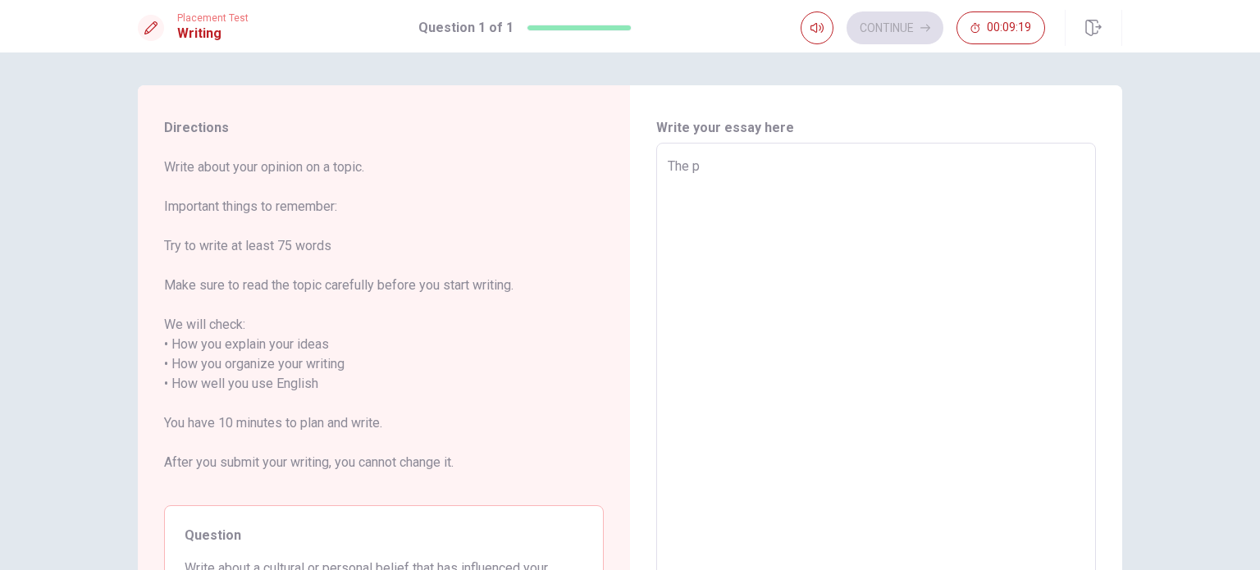
type textarea "x"
type textarea "The pe"
type textarea "x"
type textarea "The per"
type textarea "x"
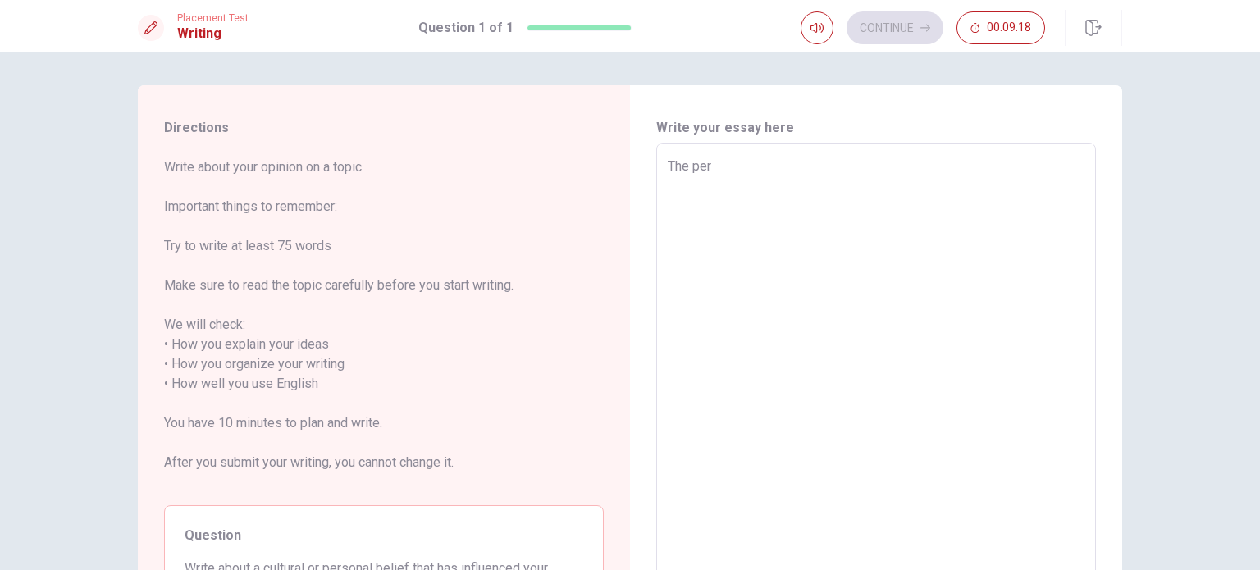
type textarea "The pers"
type textarea "x"
type textarea "The perso"
type textarea "x"
type textarea "The person"
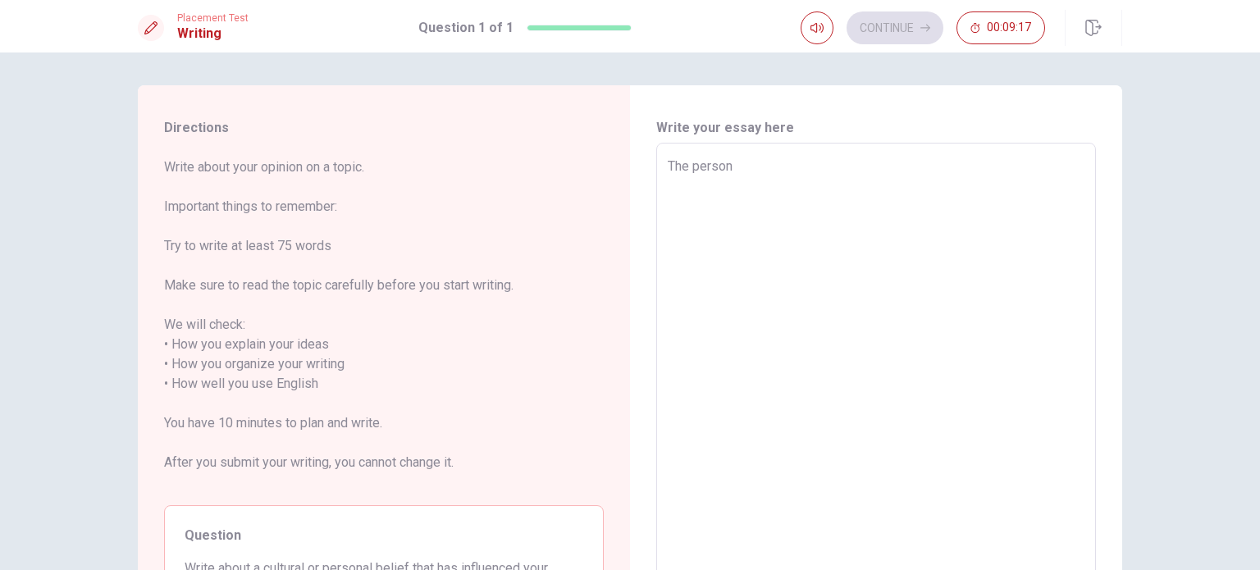
type textarea "x"
type textarea "The persona"
type textarea "x"
type textarea "The personal"
type textarea "x"
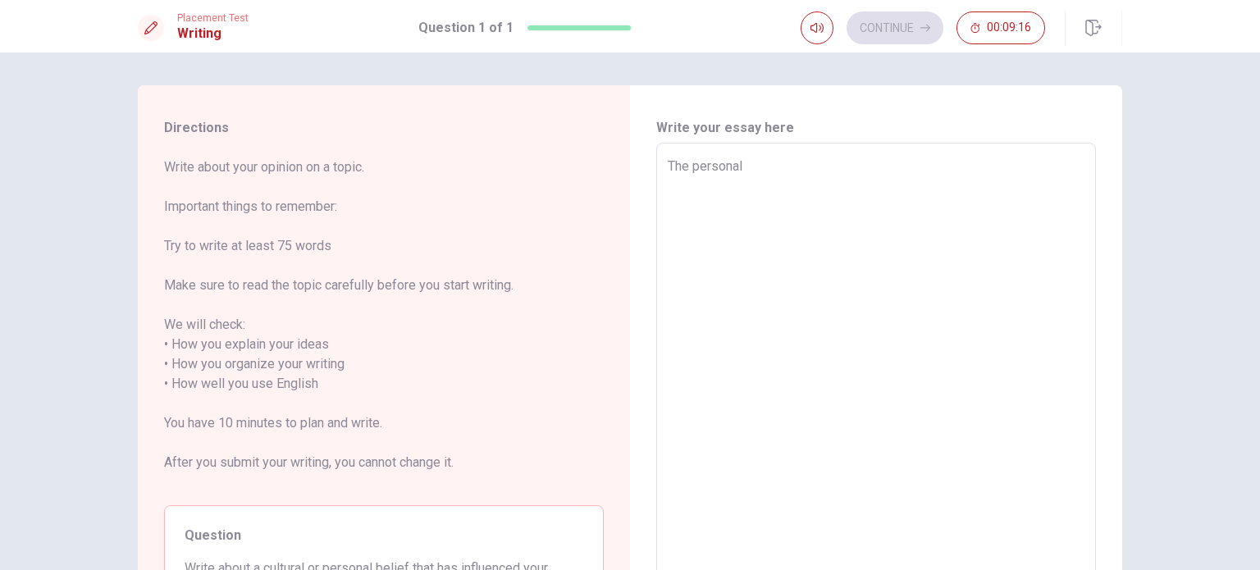
type textarea "The personal"
type textarea "x"
type textarea "The personal b"
type textarea "x"
type textarea "The personal be"
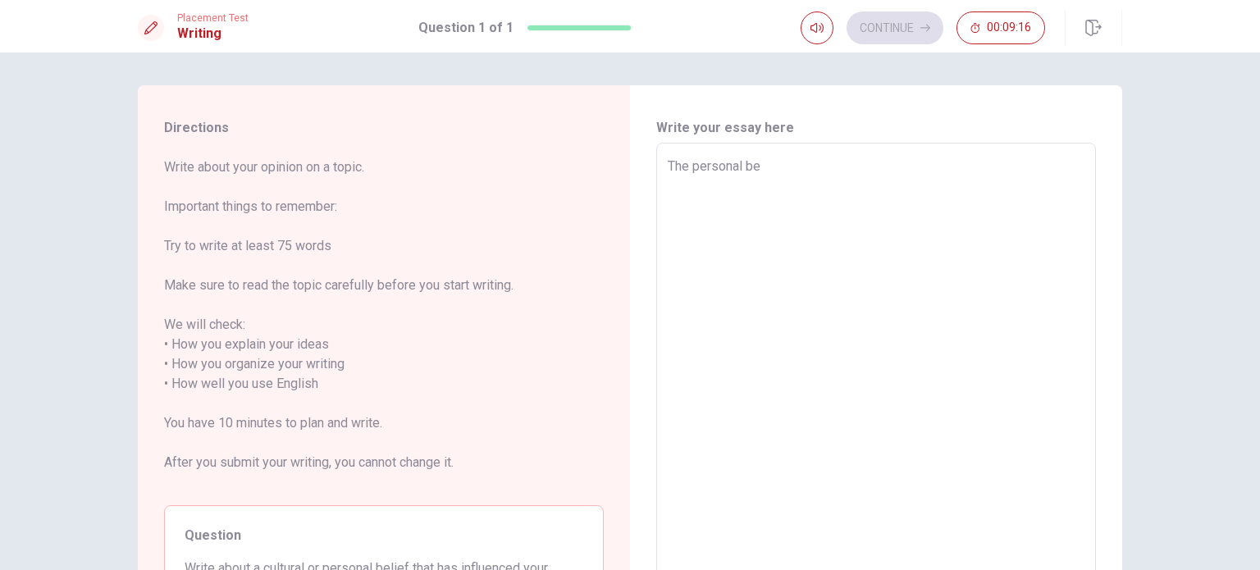
type textarea "x"
type textarea "The personal bel"
type textarea "x"
type textarea "The personal beli"
type textarea "x"
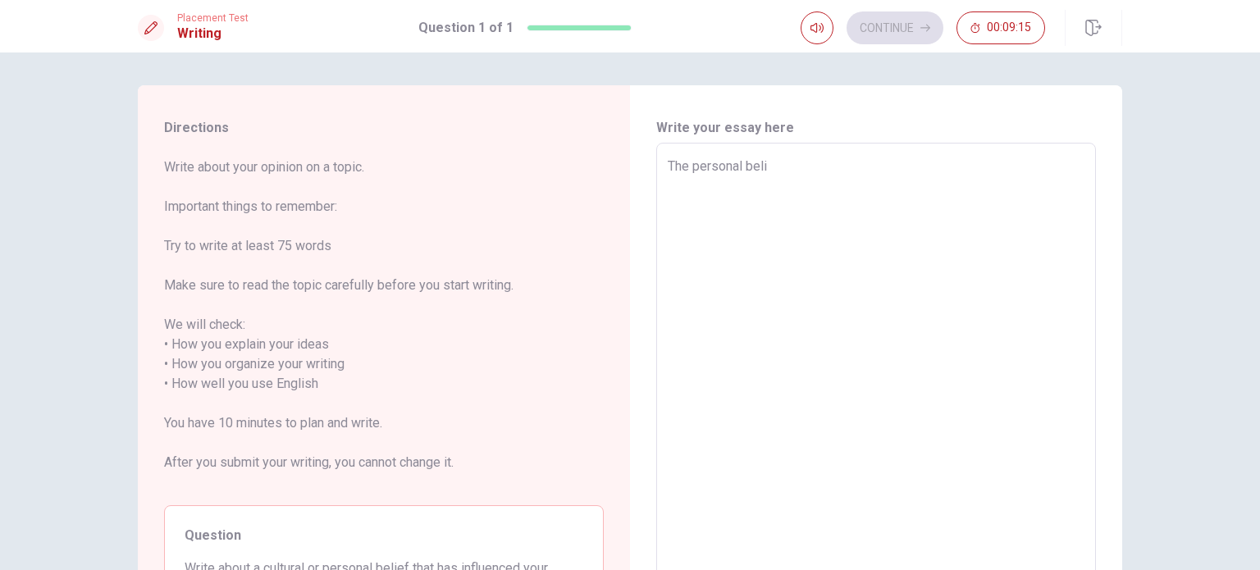
type textarea "The personal belie"
type textarea "x"
type textarea "The personal belief"
type textarea "x"
type textarea "The personal belief"
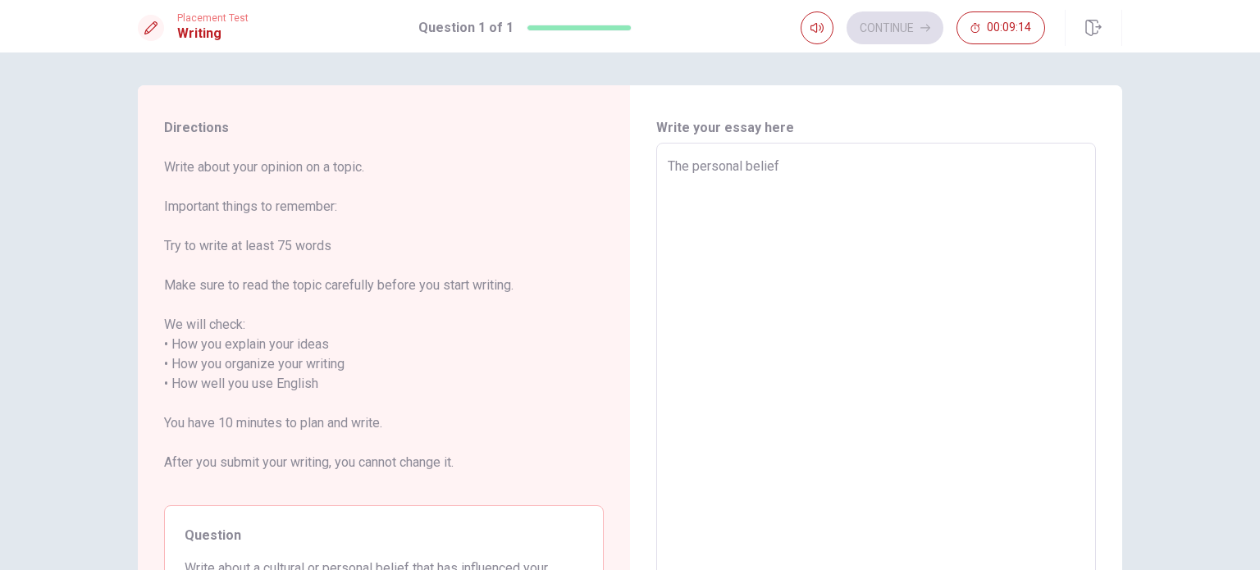
type textarea "x"
type textarea "The personal belief t"
type textarea "x"
type textarea "The personal belief th"
type textarea "x"
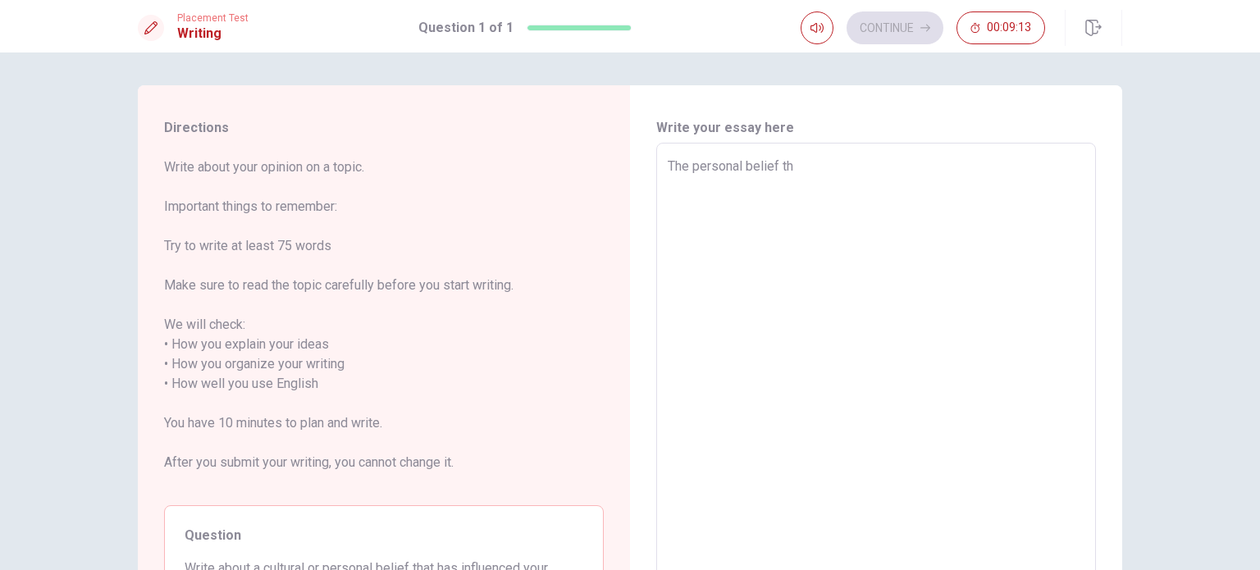
type textarea "The personal belief tha"
type textarea "x"
type textarea "The personal belief that"
type textarea "x"
type textarea "The personal belief that"
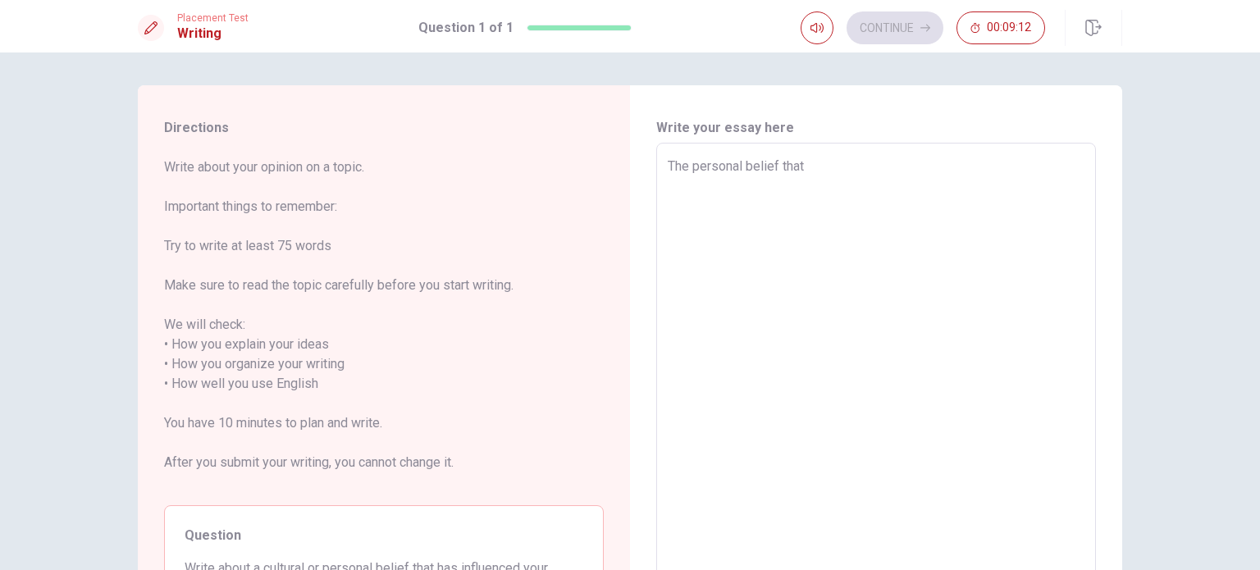
type textarea "x"
type textarea "The personal belief that I"
type textarea "x"
type textarea "The personal belief that I"
type textarea "x"
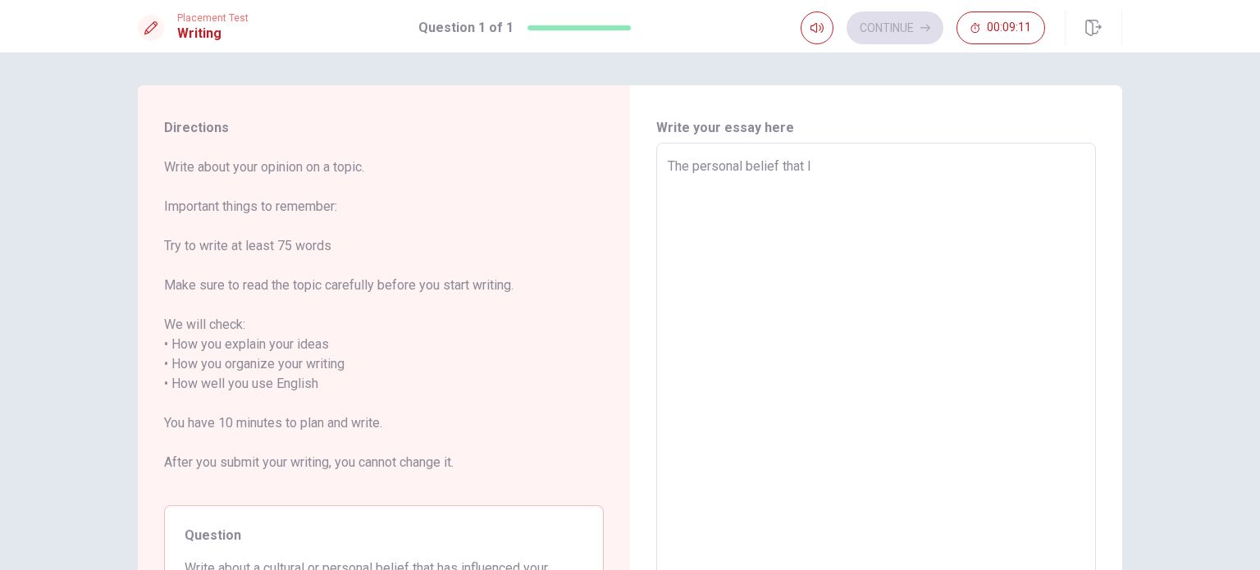
type textarea "The personal belief that I w"
type textarea "x"
type textarea "The personal belief that I wi"
type textarea "x"
type textarea "The personal belief that I wil"
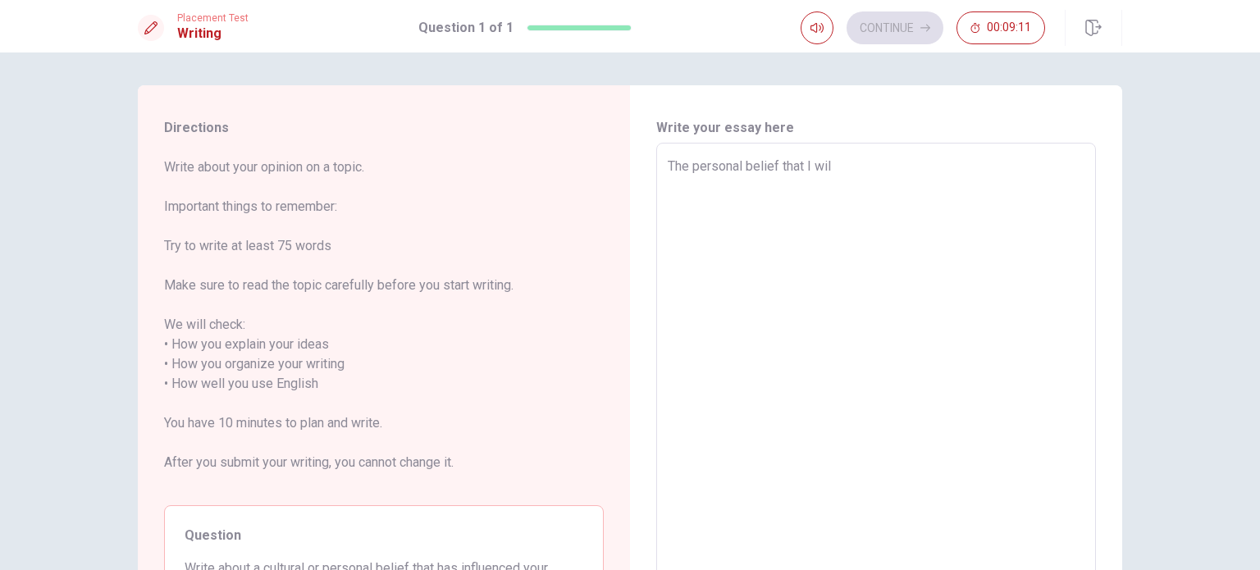
type textarea "x"
type textarea "The personal belief that I will"
type textarea "x"
type textarea "The personal belief that I will"
type textarea "x"
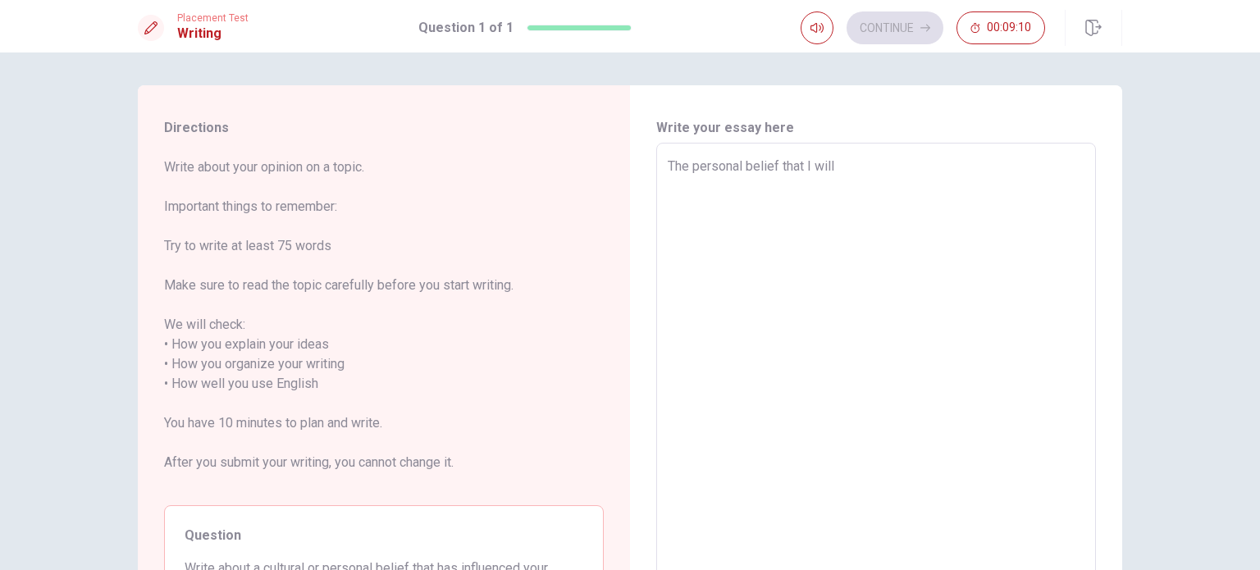
type textarea "The personal belief that I will h"
type textarea "x"
type textarea "The personal belief that I will hi"
type textarea "x"
type textarea "The personal belief that I will hig"
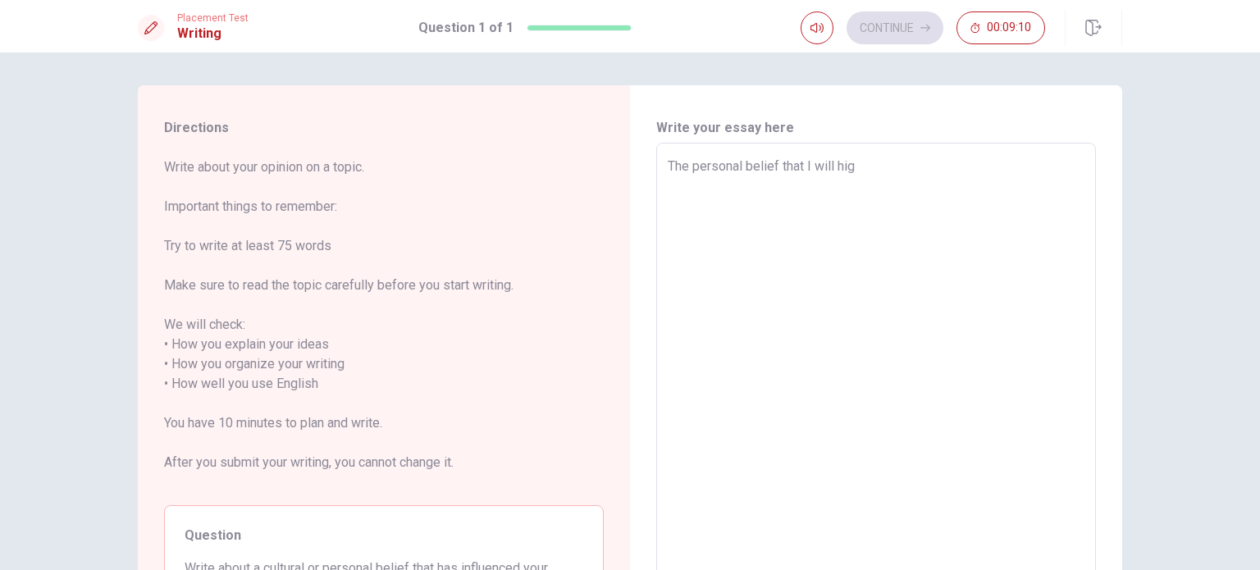
type textarea "x"
type textarea "The personal belief that I will high"
type textarea "x"
type textarea "The personal belief that I will highl"
type textarea "x"
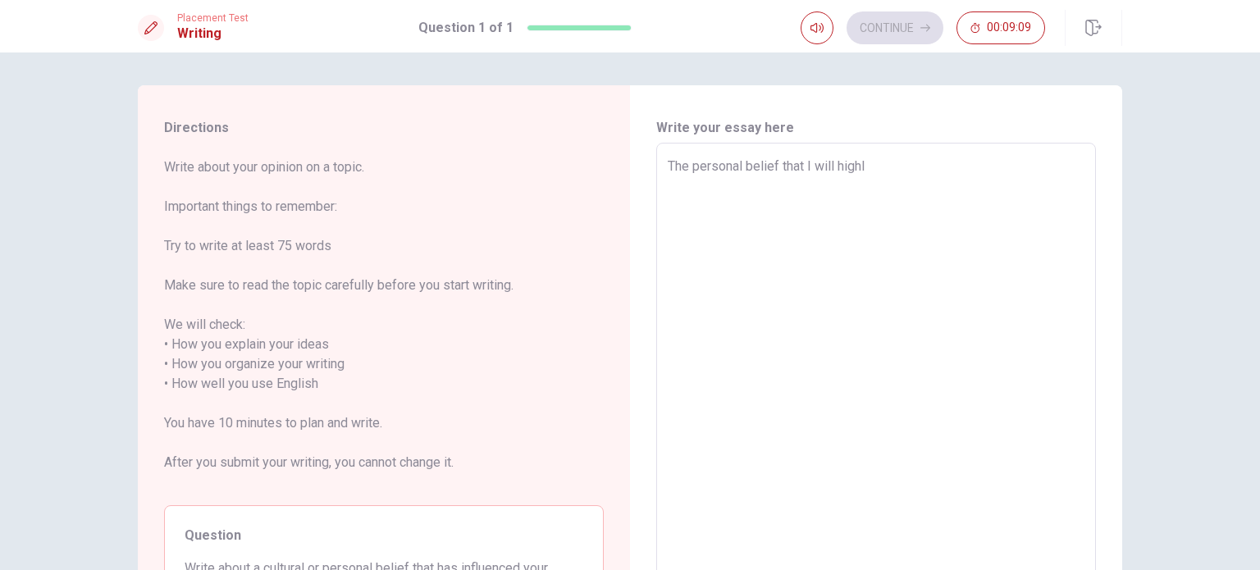
type textarea "The personal belief that I will highli"
type textarea "x"
type textarea "The personal belief that I will highlig"
type textarea "x"
type textarea "The personal belief that I will highligh"
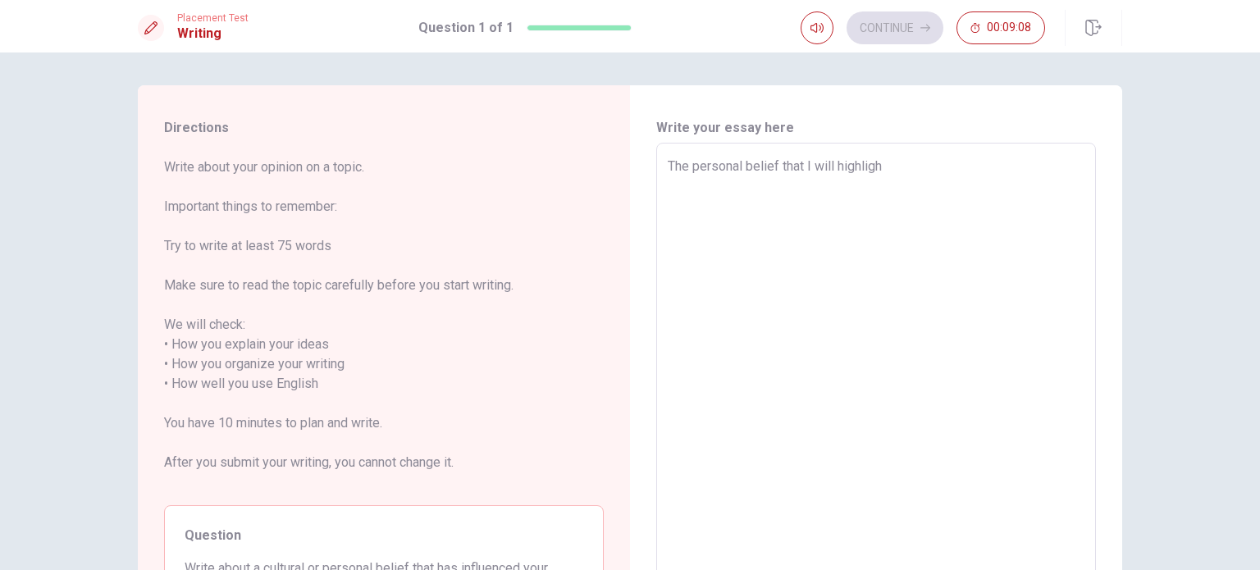
type textarea "x"
type textarea "The personal belief that I will highlight"
type textarea "x"
type textarea "The personal belief that I will highlight"
type textarea "x"
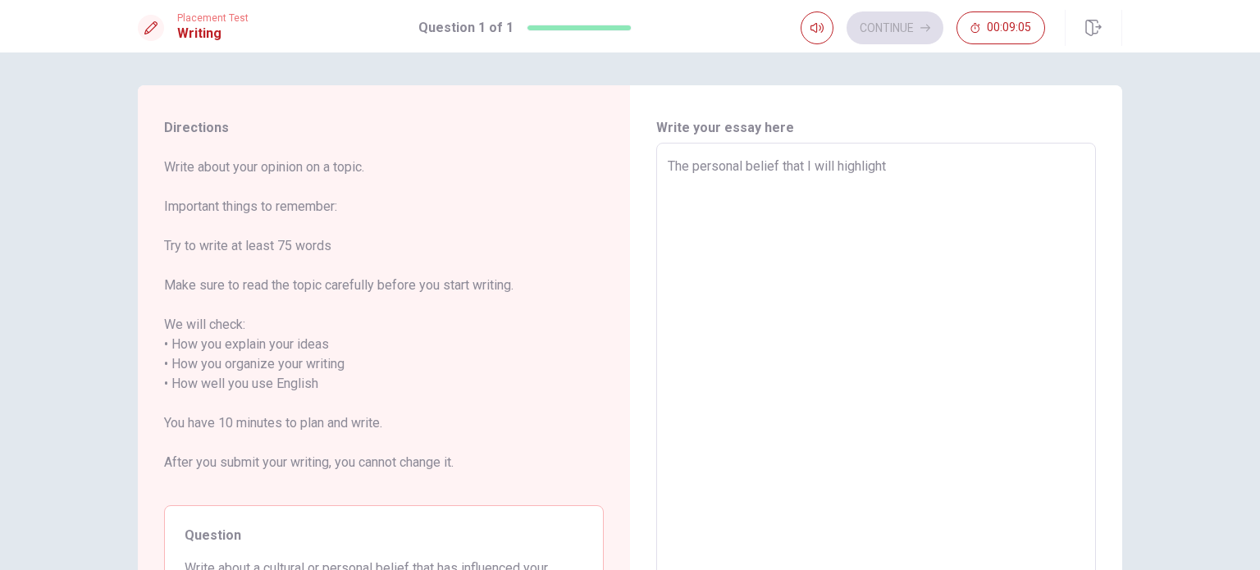
type textarea "The personal belief that I will highlight i"
type textarea "x"
type textarea "The personal belief that I will highlight i"
type textarea "x"
type textarea "The personal belief that I will highlight i"
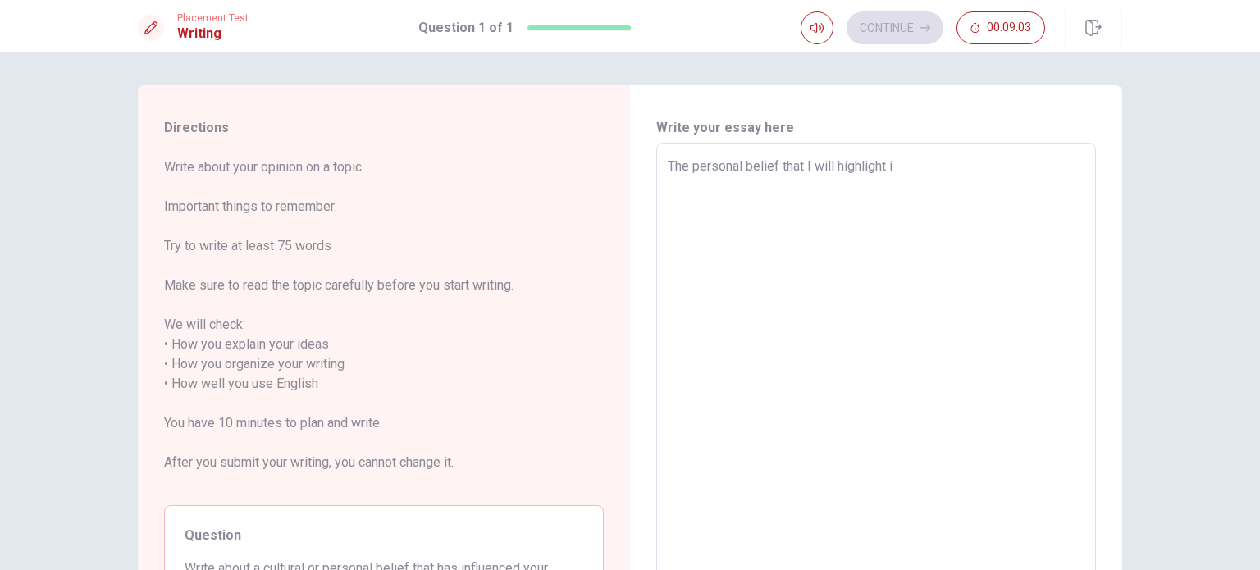
type textarea "x"
type textarea "The personal belief that I will highlight in"
type textarea "x"
type textarea "The personal belief that I will highlight in"
type textarea "x"
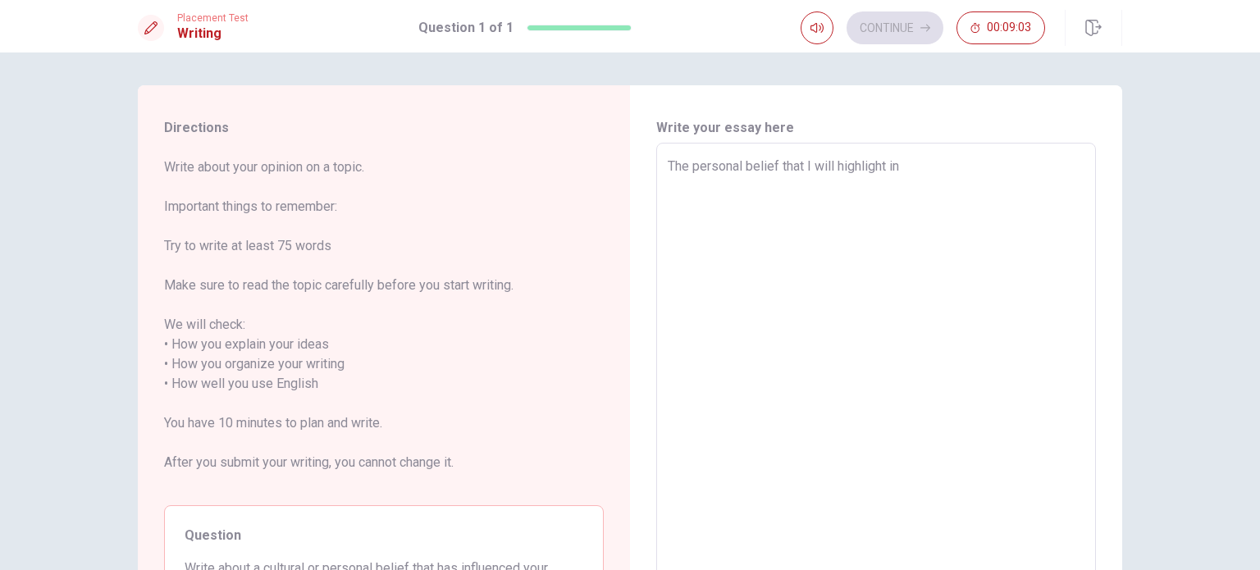
type textarea "The personal belief that I will highlight in t"
type textarea "x"
type textarea "The personal belief that I will highlight in th"
type textarea "x"
type textarea "The personal belief that I will highlight in thi"
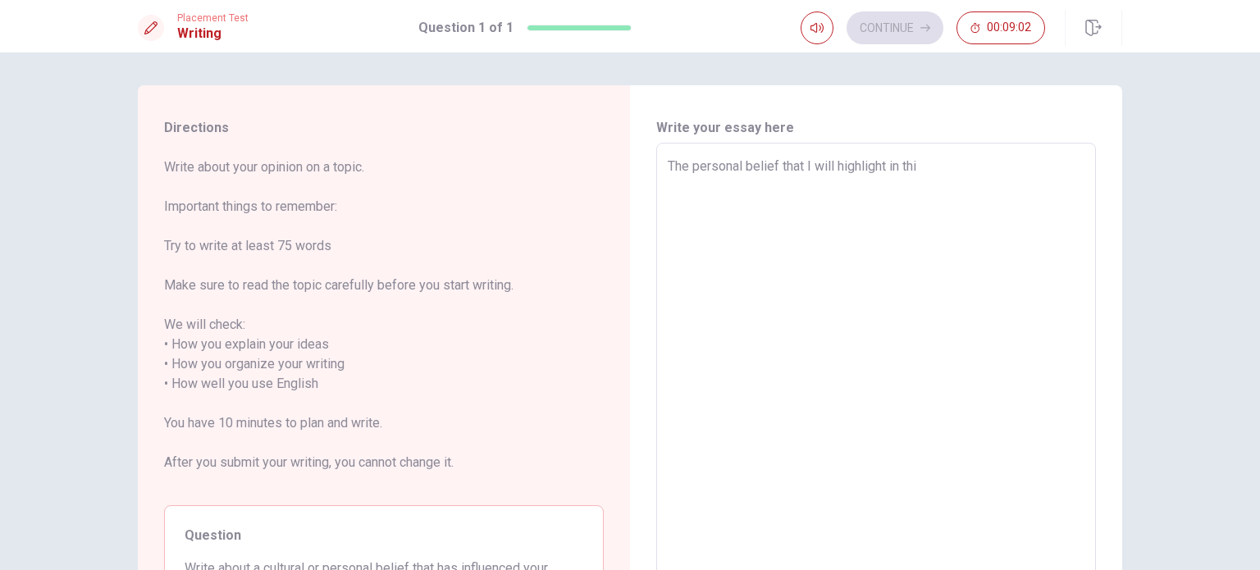
type textarea "x"
type textarea "The personal belief that I will highlight in this"
type textarea "x"
type textarea "The personal belief that I will highlight in this"
type textarea "x"
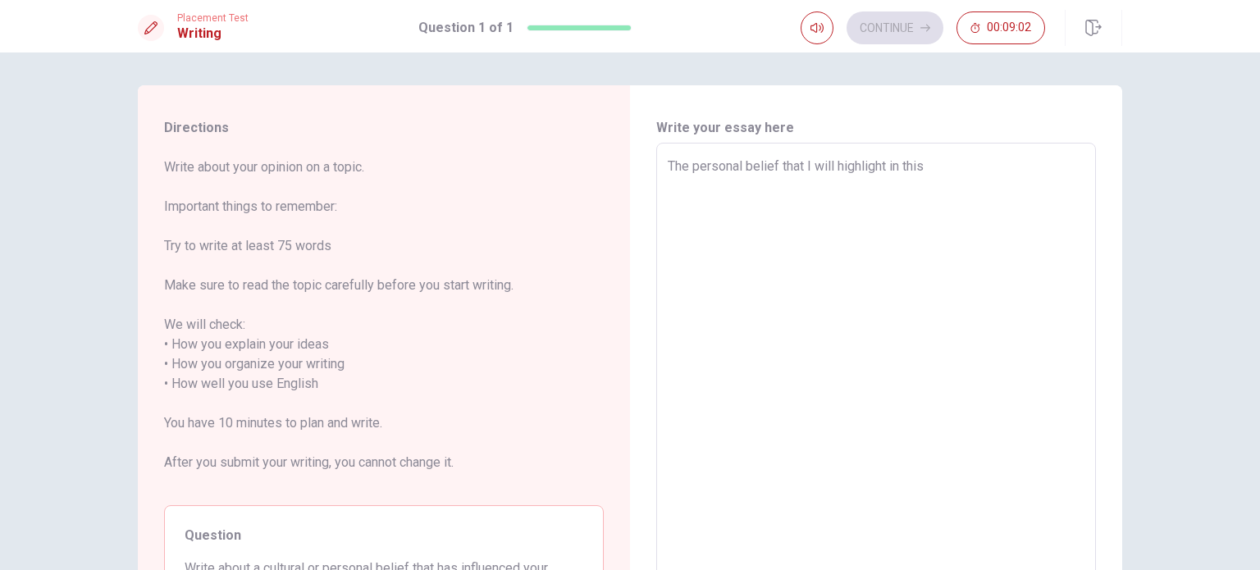
type textarea "The personal belief that I will highlight in this s"
type textarea "x"
type textarea "The personal belief that I will highlight in this se"
type textarea "x"
type textarea "The personal belief that I will highlight in this sec"
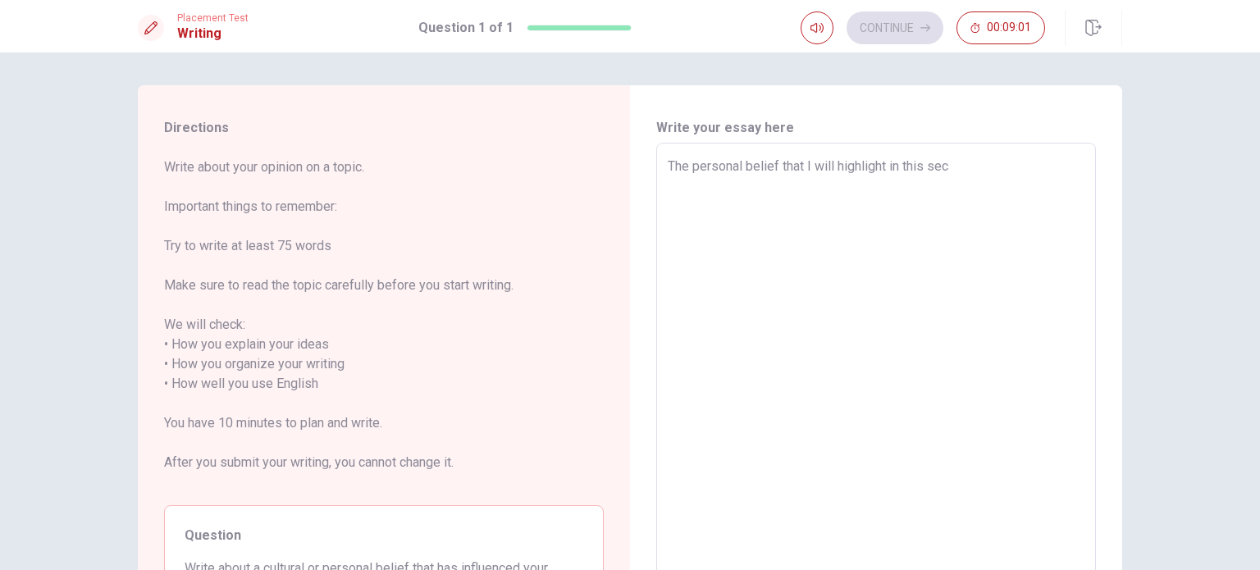
type textarea "x"
type textarea "The personal belief that I will highlight in this sect"
type textarea "x"
type textarea "The personal belief that I will highlight in this secti"
type textarea "x"
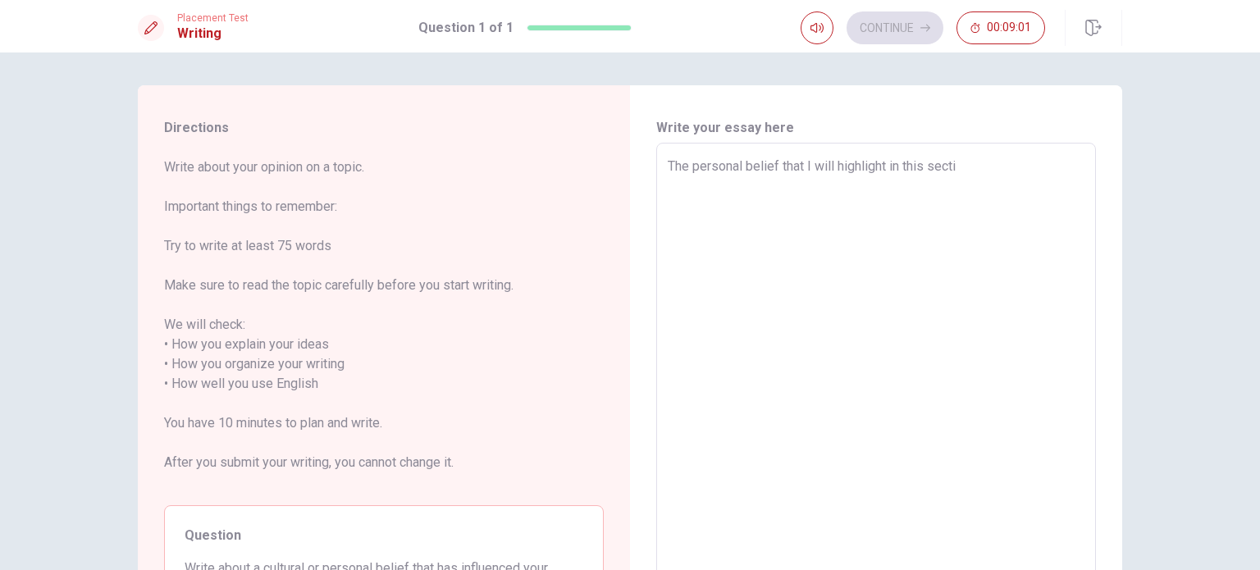
type textarea "The personal belief that I will highlight in this sectio"
type textarea "x"
type textarea "The personal belief that I will highlight in this section"
type textarea "x"
type textarea "The personal belief that I will highlight in this section"
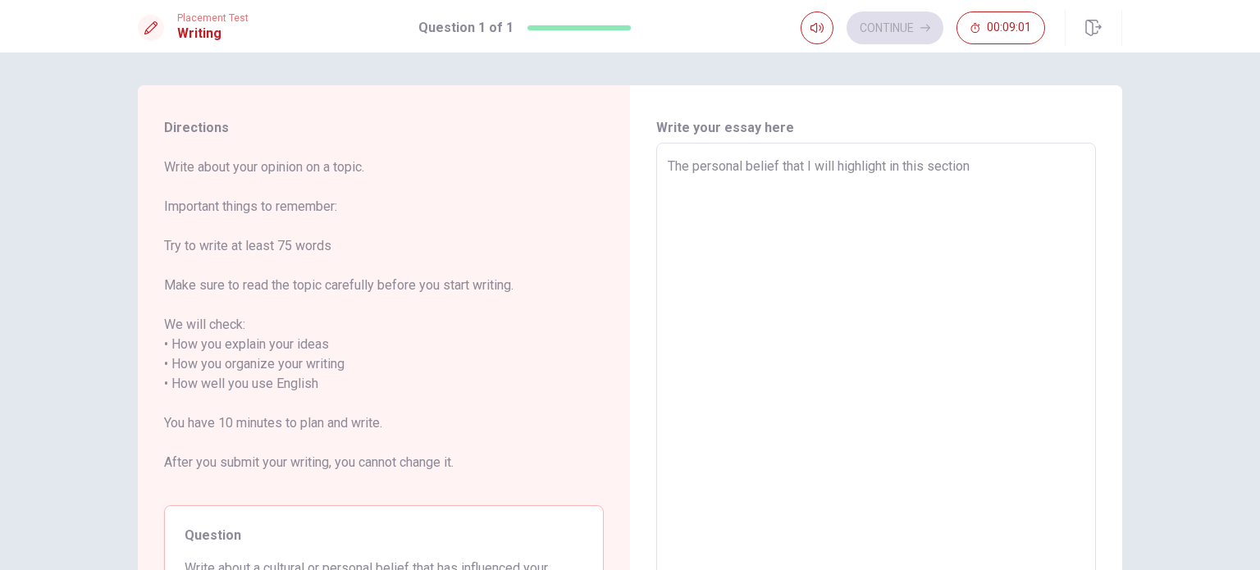
type textarea "x"
type textarea "The personal belief that I will highlight in this section e"
type textarea "x"
type textarea "The personal belief that I will highlight in this section e"
type textarea "x"
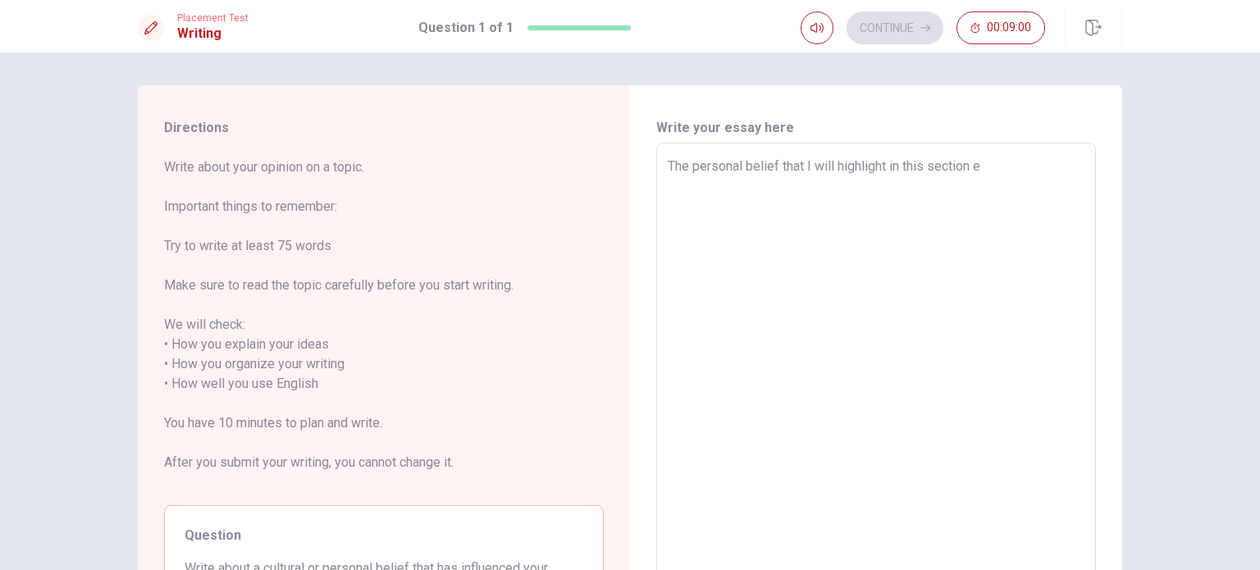
type textarea "The personal belief that I will highlight in this section e"
type textarea "x"
type textarea "The personal belief that I will highlight in this section"
type textarea "x"
type textarea "The personal belief that I will highlight in this section i"
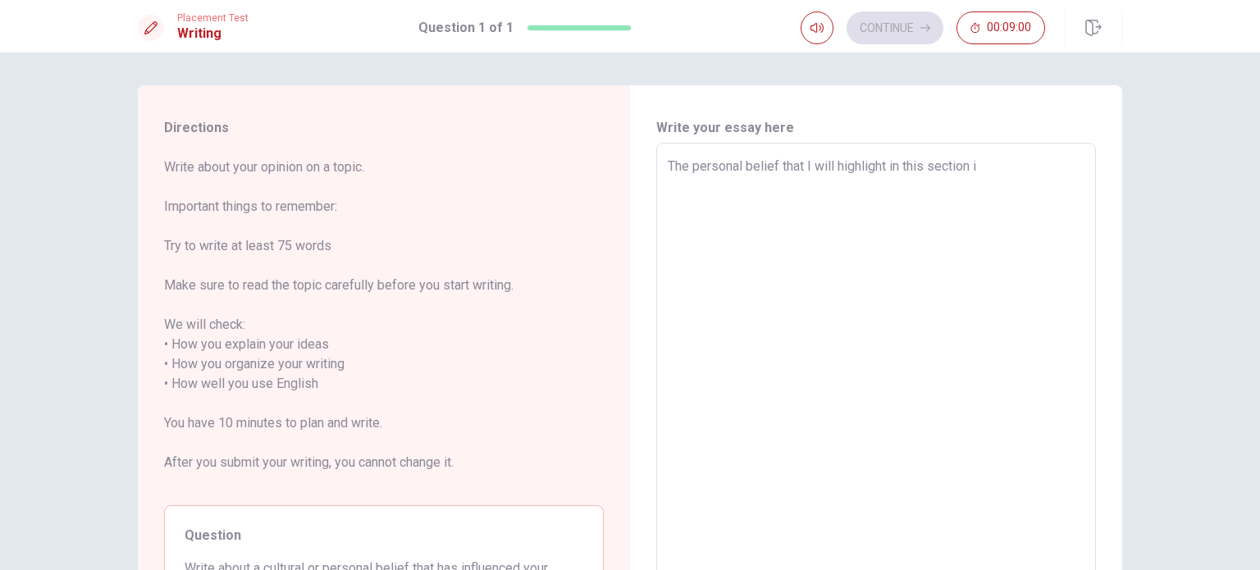
type textarea "x"
type textarea "The personal belief that I will highlight in this section is"
type textarea "x"
type textarea "The personal belief that I will highlight in this section is"
type textarea "x"
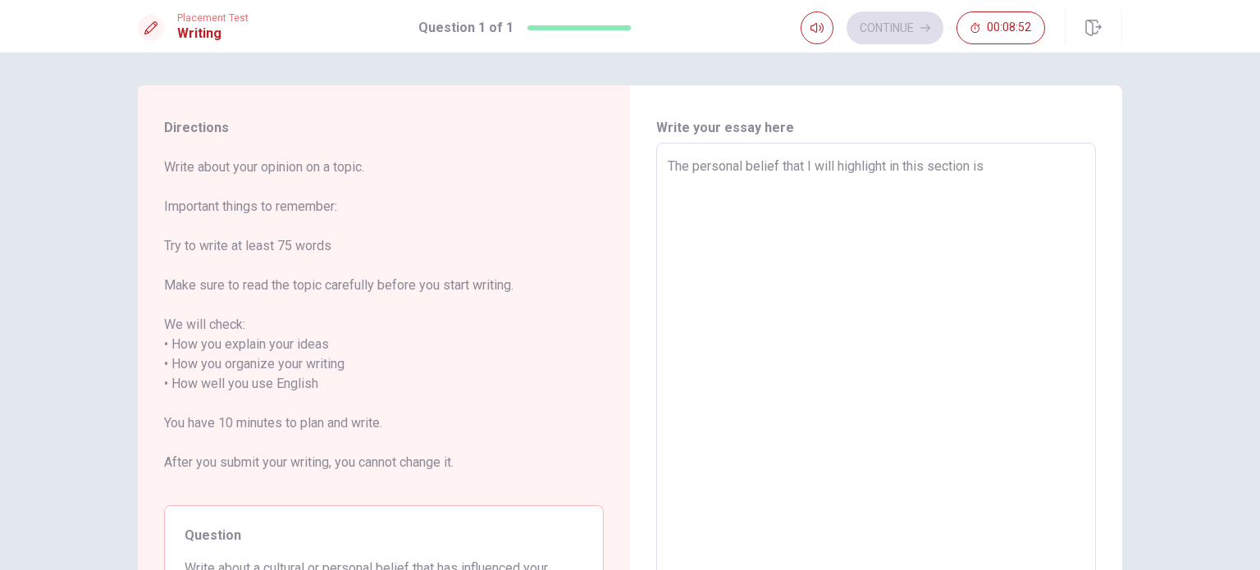
type textarea "The personal belief that I will highlight in this section is ""
type textarea "x"
type textarea "The personal belief that I will highlight in this section is "L"
type textarea "x"
type textarea "The personal belief that I will highlight in this section is "Le"
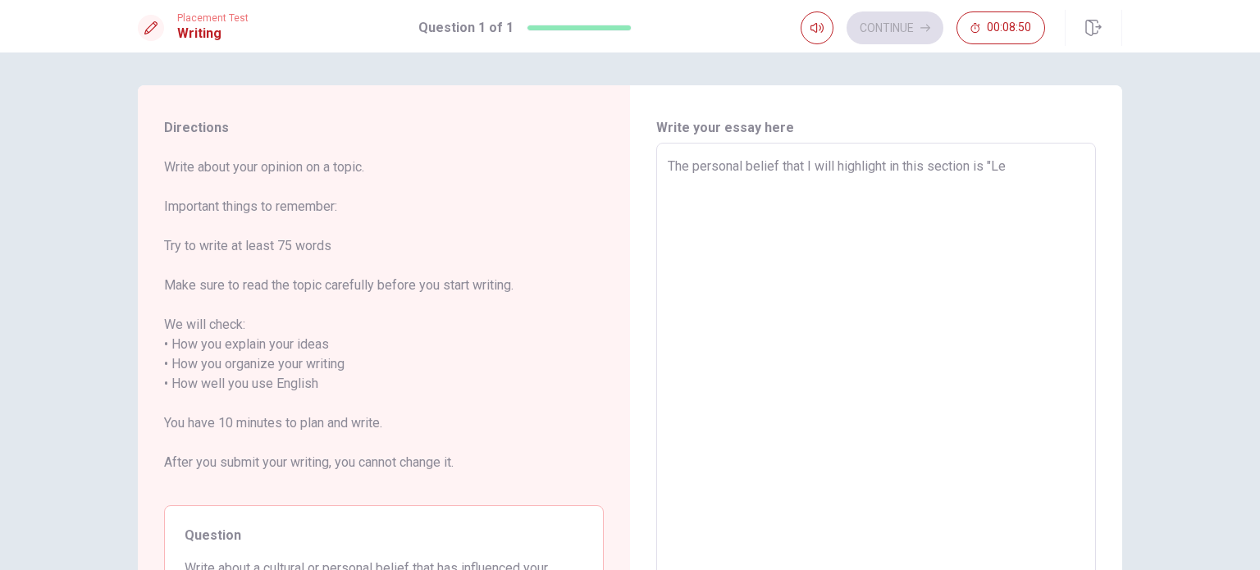
type textarea "x"
type textarea "The personal belief that I will highlight in this section is "Lea"
type textarea "x"
type textarea "The personal belief that I will highlight in this section is "[PERSON_NAME]"
type textarea "x"
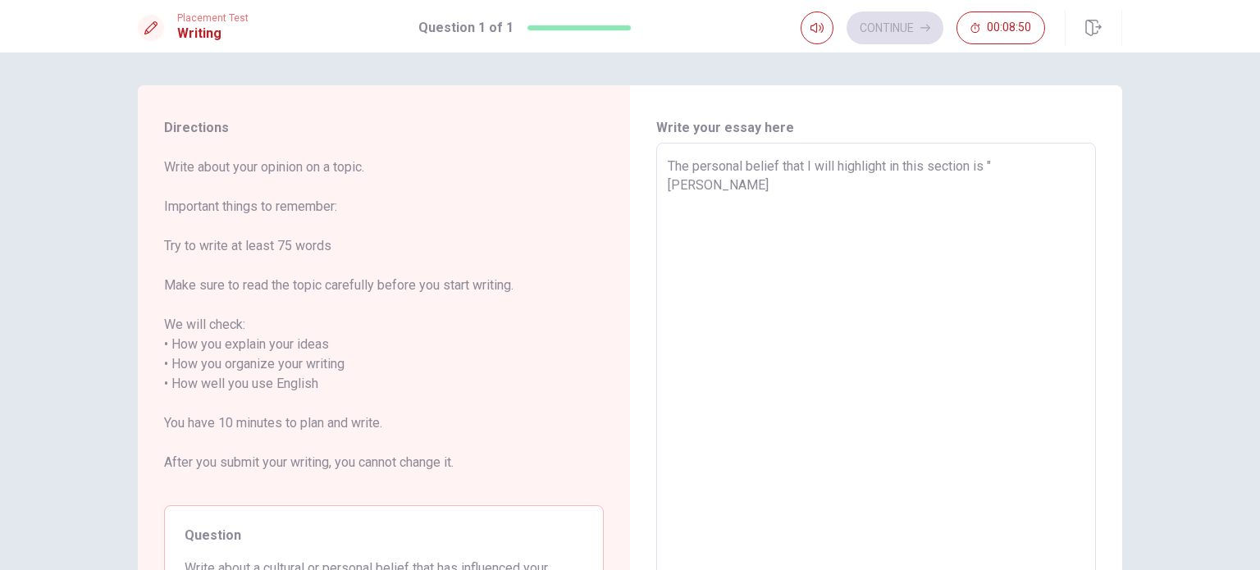
type textarea "The personal belief that I will highlight in this section is "Leari"
type textarea "x"
type textarea "The personal belief that I will highlight in this section is "[PERSON_NAME]"
type textarea "x"
type textarea "The personal belief that I will highlight in this section is "Learn"
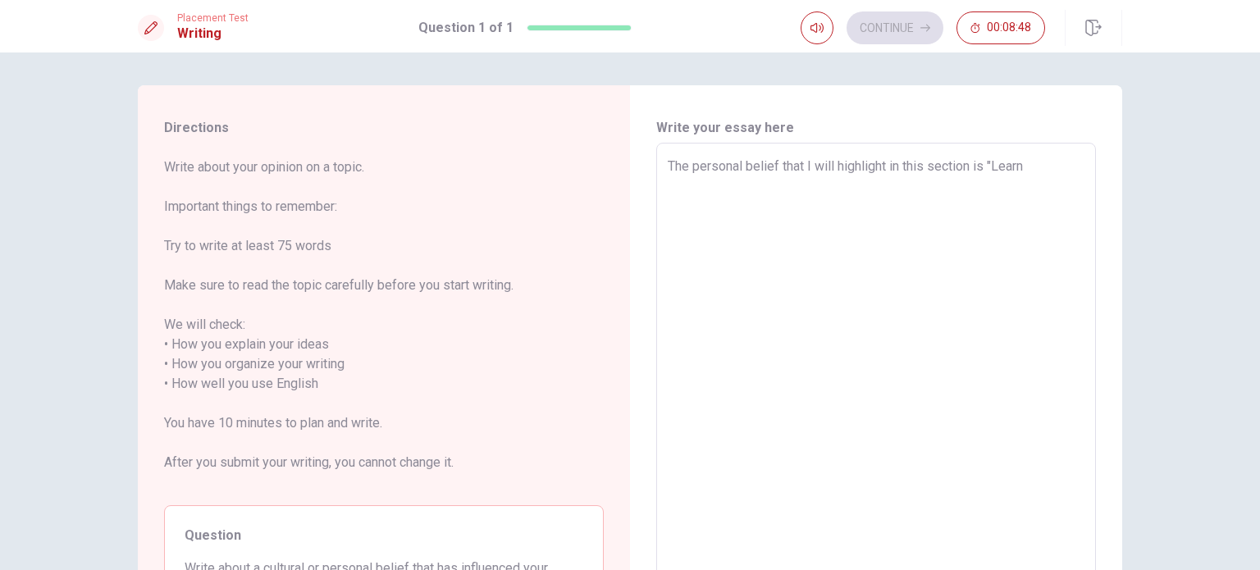
type textarea "x"
type textarea "The personal belief that I will highlight in this section is "Learni"
type textarea "x"
type textarea "The personal belief that I will highlight in this section is "Learnin"
type textarea "x"
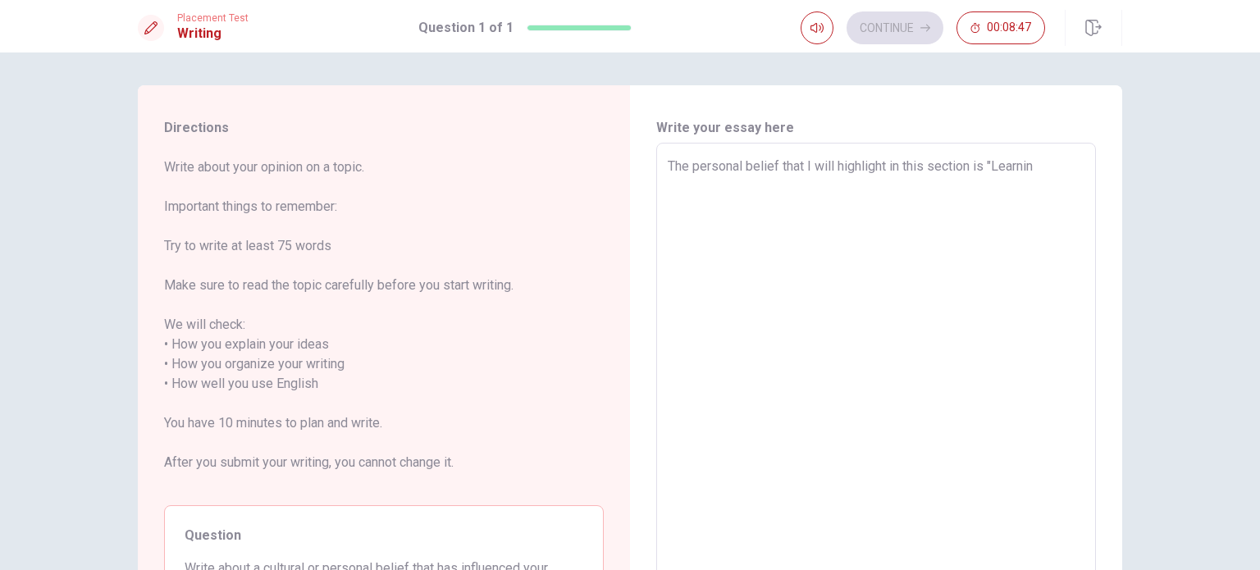
type textarea "The personal belief that I will highlight in this section is "Learning"
type textarea "x"
type textarea "The personal belief that I will highlight in this section is "Learning"
type textarea "x"
type textarea "The personal belief that I will highlight in this section is "Learning t"
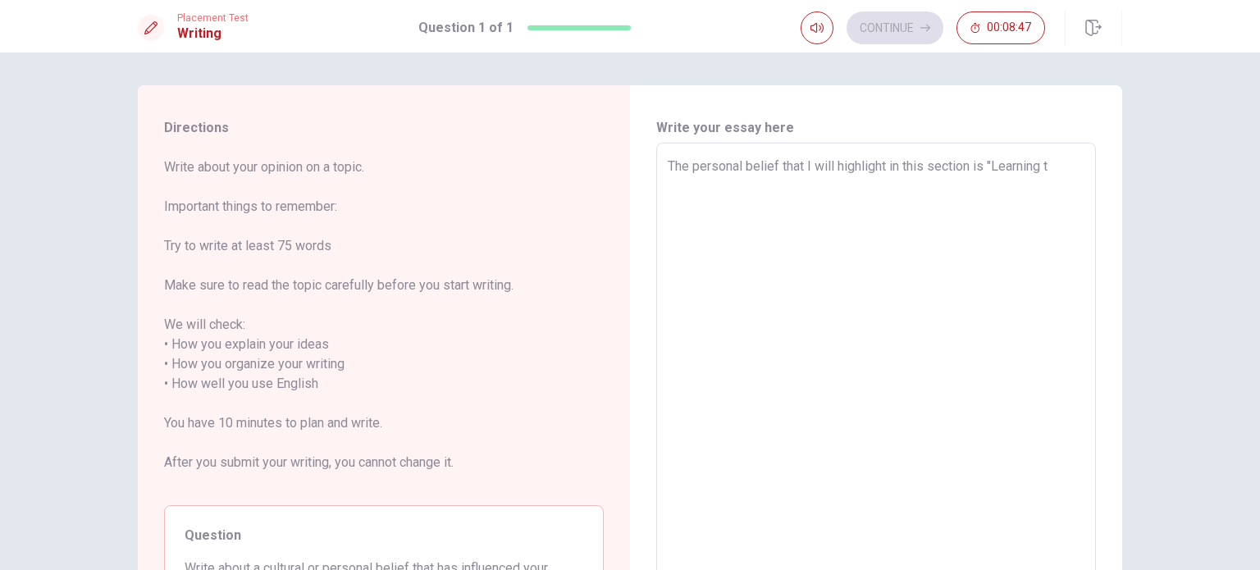
type textarea "x"
type textarea "The personal belief that I will highlight in this section is "Learning to"
type textarea "x"
type textarea "The personal belief that I will highlight in this section is "Learning to"
type textarea "x"
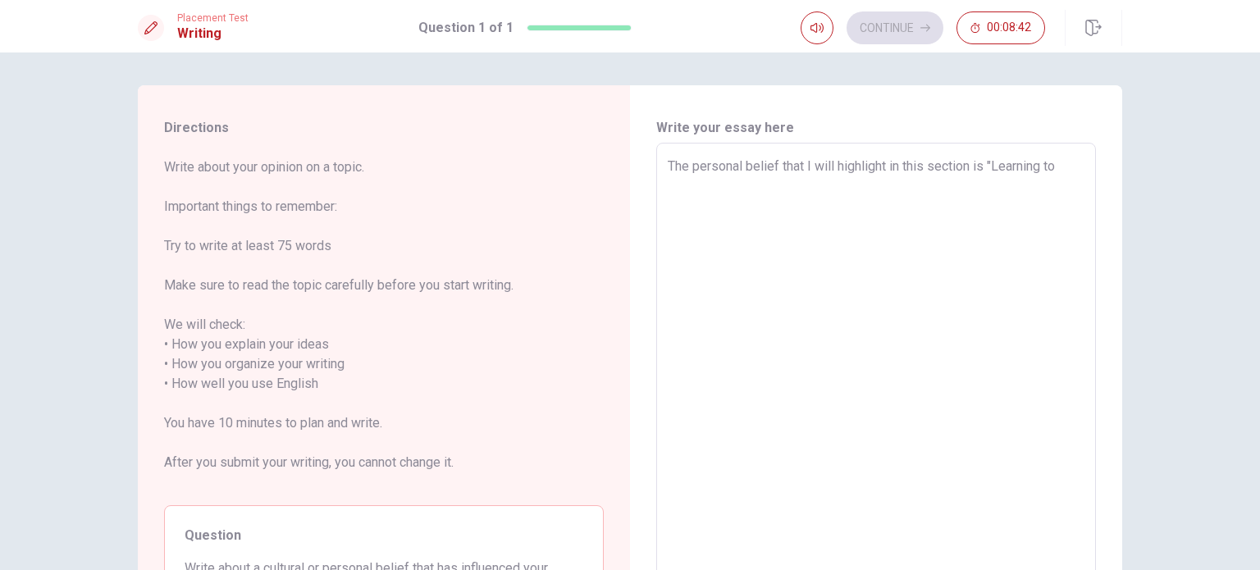
type textarea "The personal belief that I will highlight in this section is "Learning to"
type textarea "x"
type textarea "The personal belief that I will highlight in this section is "Learning t"
type textarea "x"
type textarea "The personal belief that I will highlight in this section is "Learning"
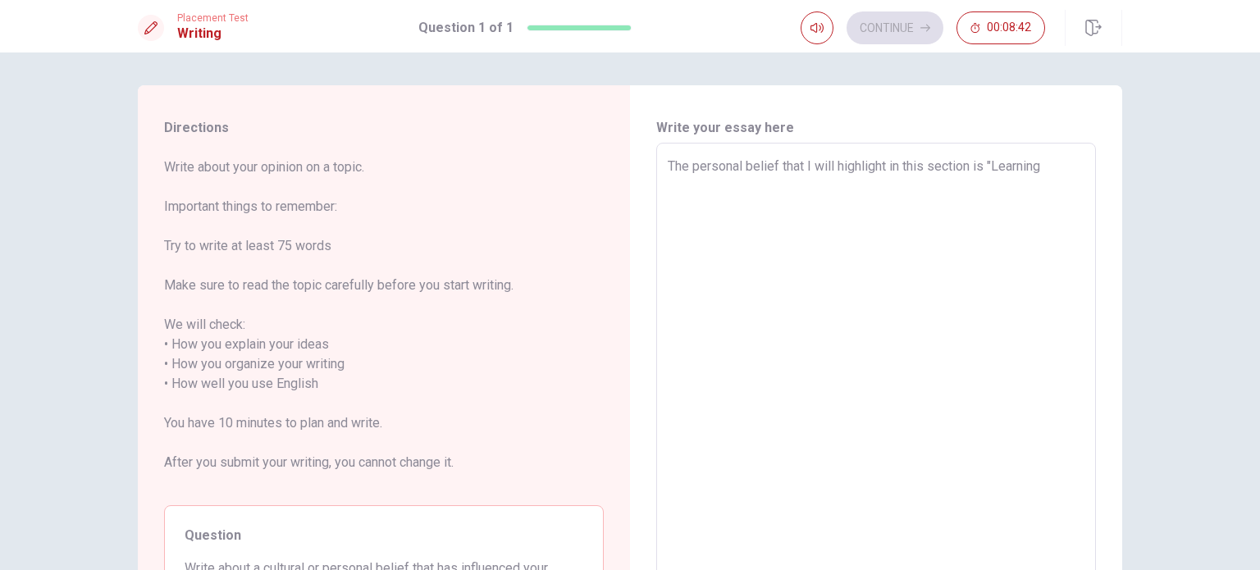
type textarea "x"
type textarea "The personal belief that I will highlight in this section is "Learning"
type textarea "x"
type textarea "The personal belief that I will highlight in this section is "Learnin"
type textarea "x"
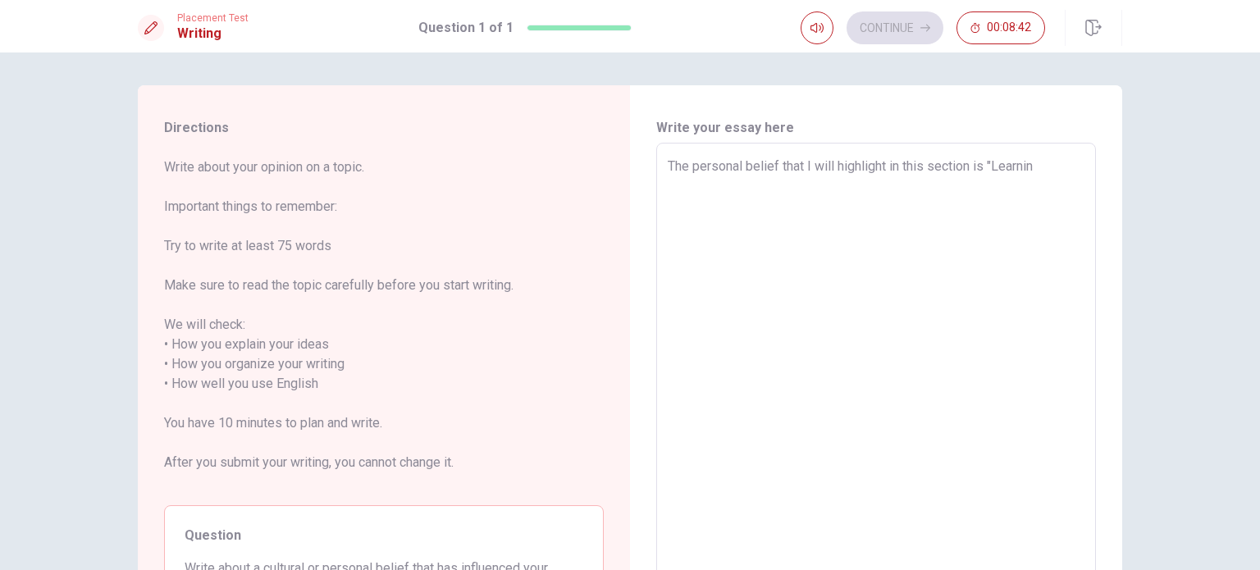
type textarea "The personal belief that I will highlight in this section is "Learni"
type textarea "x"
type textarea "The personal belief that I will highlight in this section is "Learn"
type textarea "x"
type textarea "The personal belief that I will highlight in this section is "[PERSON_NAME]"
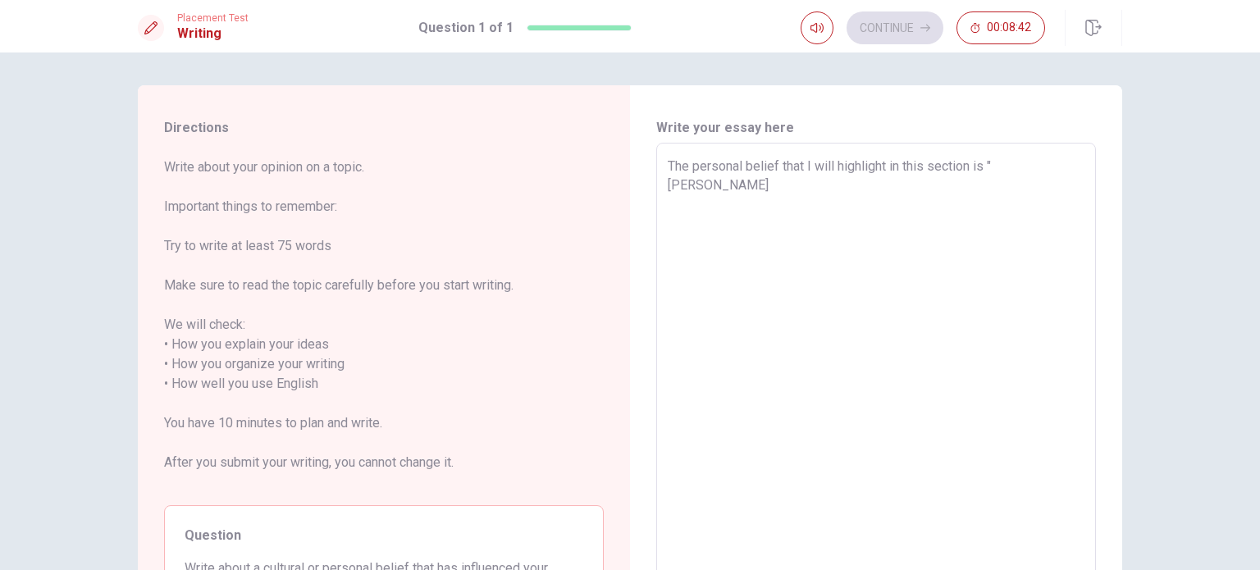
type textarea "x"
type textarea "The personal belief that I will highlight in this section is "Lea"
type textarea "x"
type textarea "The personal belief that I will highlight in this section is "Le"
type textarea "x"
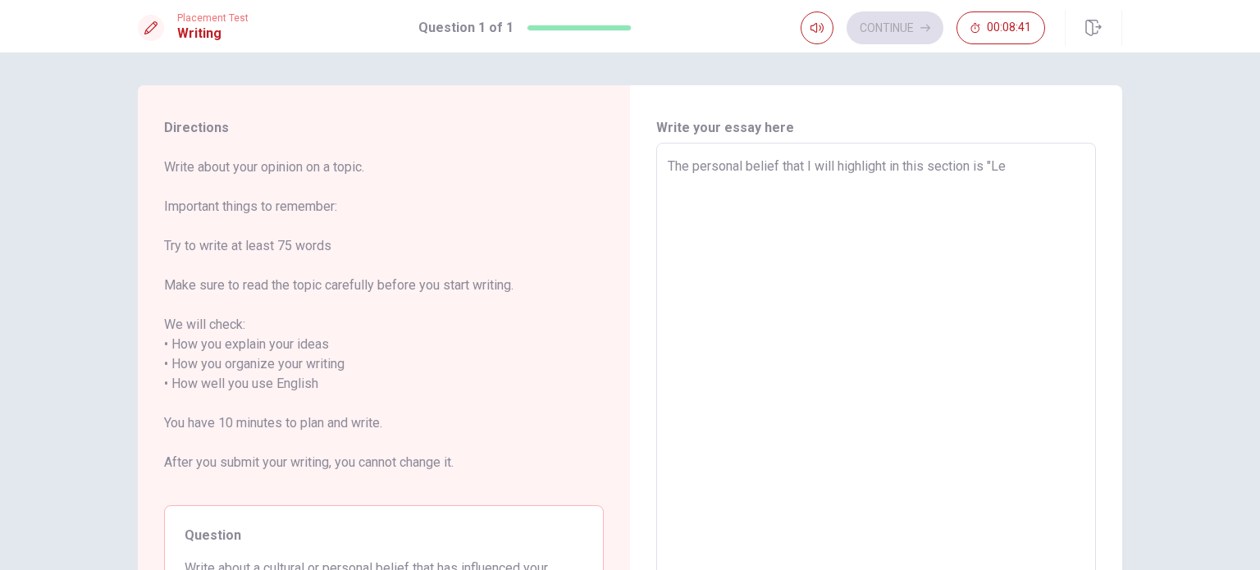
type textarea "The personal belief that I will highlight in this section is "L"
type textarea "x"
type textarea "The personal belief that I will highlight in this section is ""
type textarea "x"
type textarea "The personal belief that I will highlight in this section is "P"
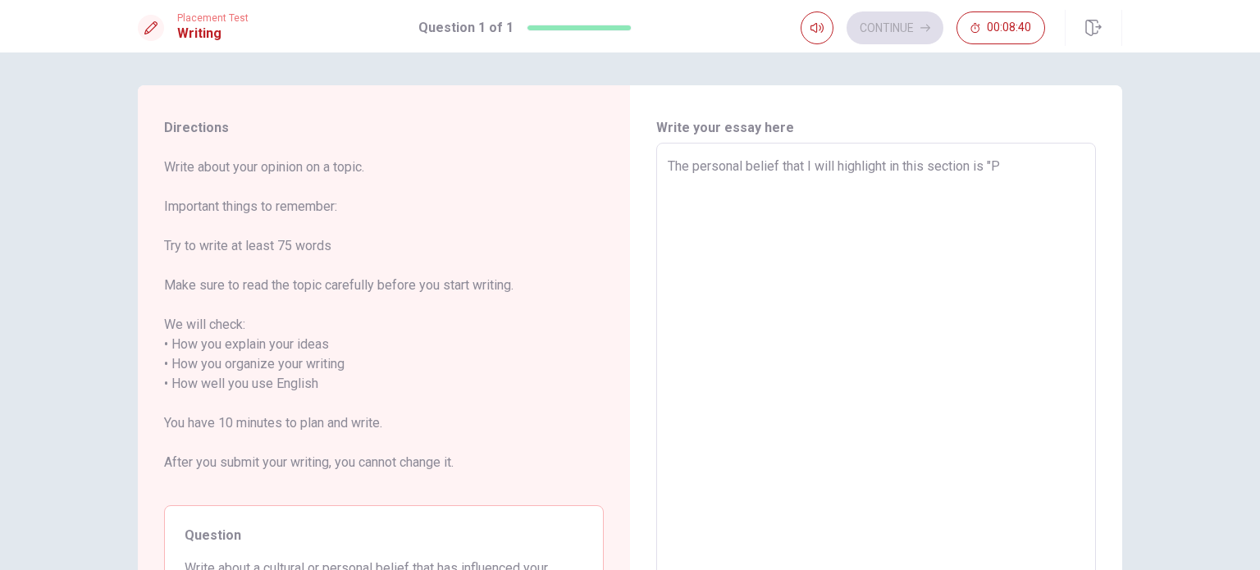
type textarea "x"
type textarea "The personal belief that I will highlight in this section is "Pr"
type textarea "x"
type textarea "The personal belief that I will highlight in this section is "Pri"
type textarea "x"
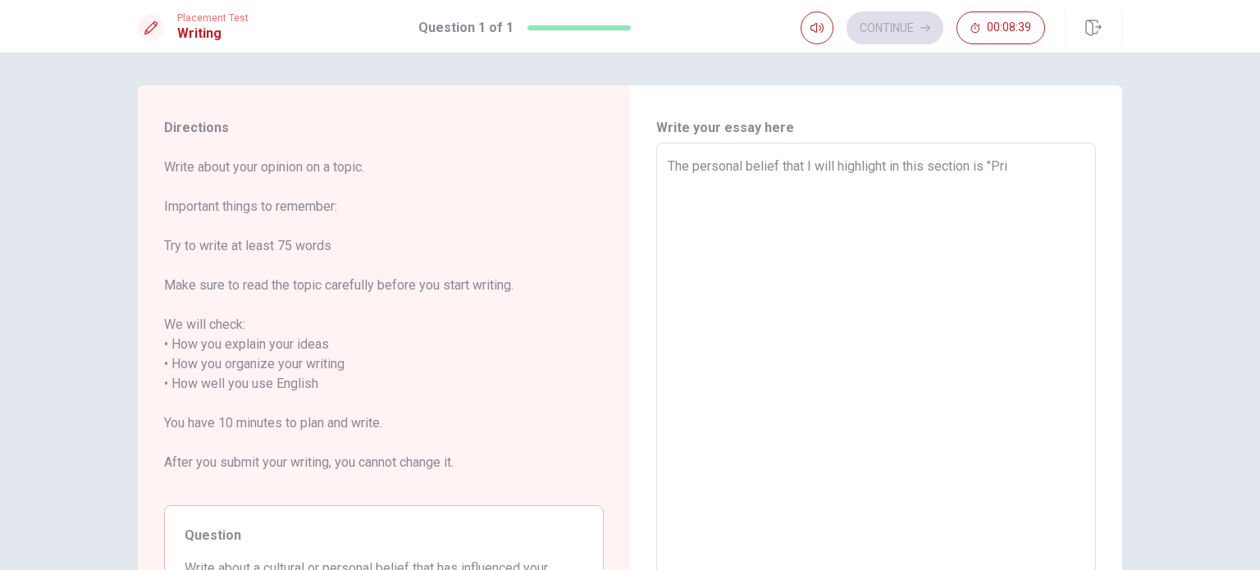
type textarea "The personal belief that I will highlight in this section is "Prio"
type textarea "x"
type textarea "The personal belief that I will highlight in this section is "Prior"
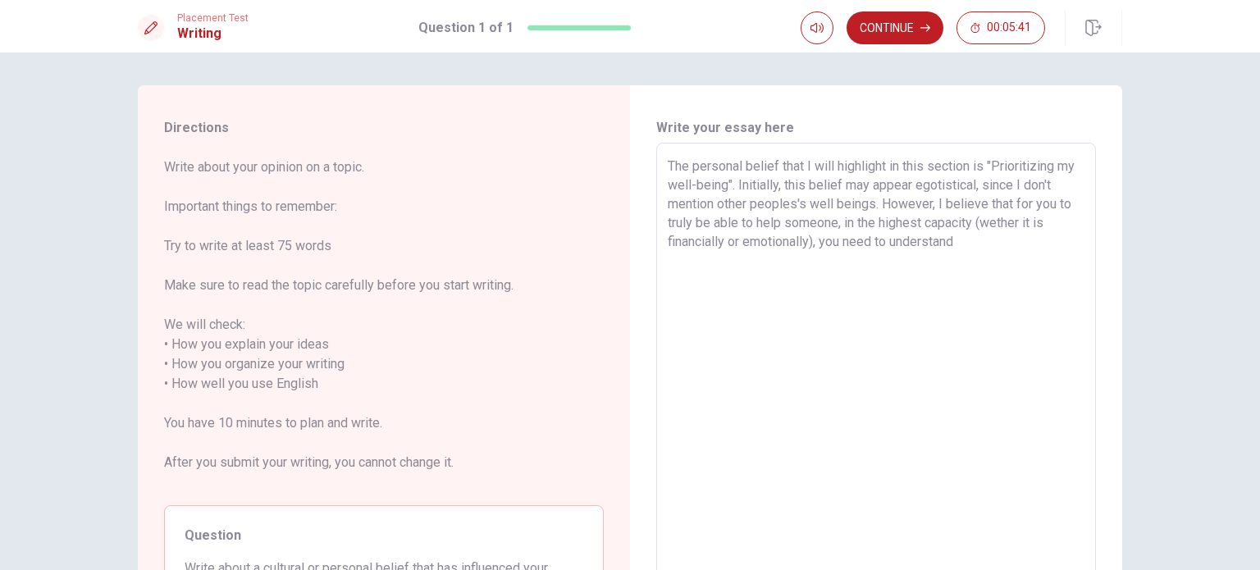
click at [834, 211] on textarea "The personal belief that I will highlight in this section is "Prioritizing my w…" at bounding box center [876, 384] width 417 height 455
click at [981, 247] on textarea "The personal belief that I will highlight in this section is "Prioritizing my w…" at bounding box center [876, 384] width 417 height 455
click at [902, 263] on textarea "The personal belief that I will highlight in this section is "Prioritizing my w…" at bounding box center [876, 384] width 417 height 455
click at [873, 263] on textarea "The personal belief that I will highlight in this section is "Prioritizing my w…" at bounding box center [876, 384] width 417 height 455
drag, startPoint x: 816, startPoint y: 281, endPoint x: 661, endPoint y: 290, distance: 155.3
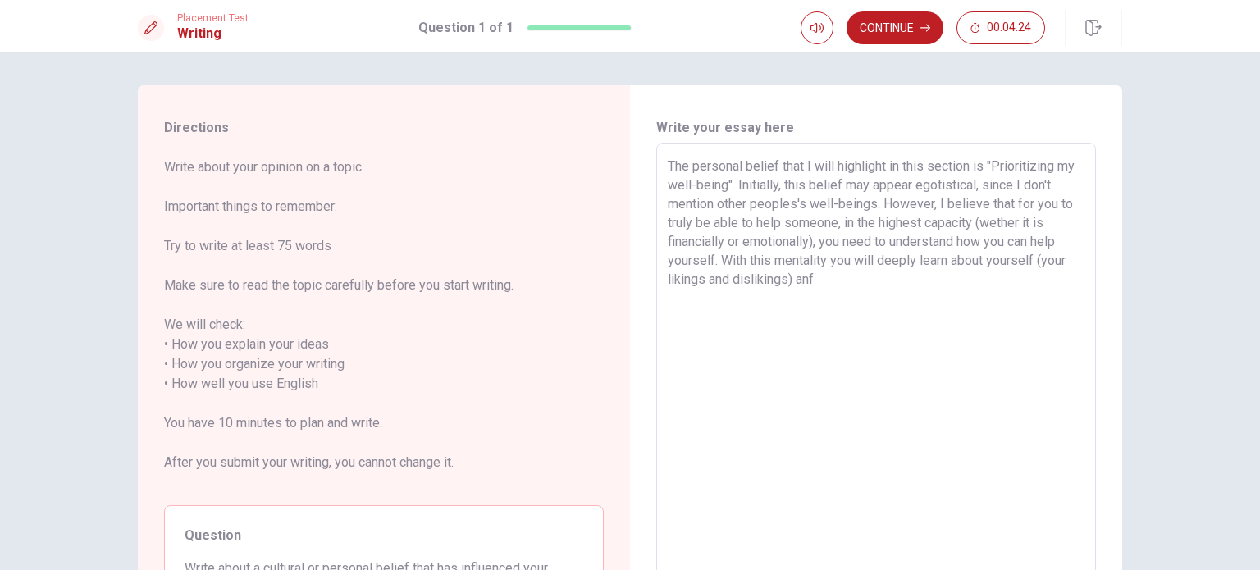
click at [661, 290] on div "The personal belief that I will highlight in this section is "Prioritizing my w…" at bounding box center [876, 384] width 440 height 482
drag, startPoint x: 1036, startPoint y: 262, endPoint x: 1034, endPoint y: 281, distance: 19.0
click at [1034, 281] on textarea "The personal belief that I will highlight in this section is "Prioritizing my w…" at bounding box center [876, 384] width 417 height 455
drag, startPoint x: 748, startPoint y: 278, endPoint x: 876, endPoint y: 292, distance: 129.6
click at [876, 292] on textarea "The personal belief that I will highlight in this section is "Prioritizing my w…" at bounding box center [876, 384] width 417 height 455
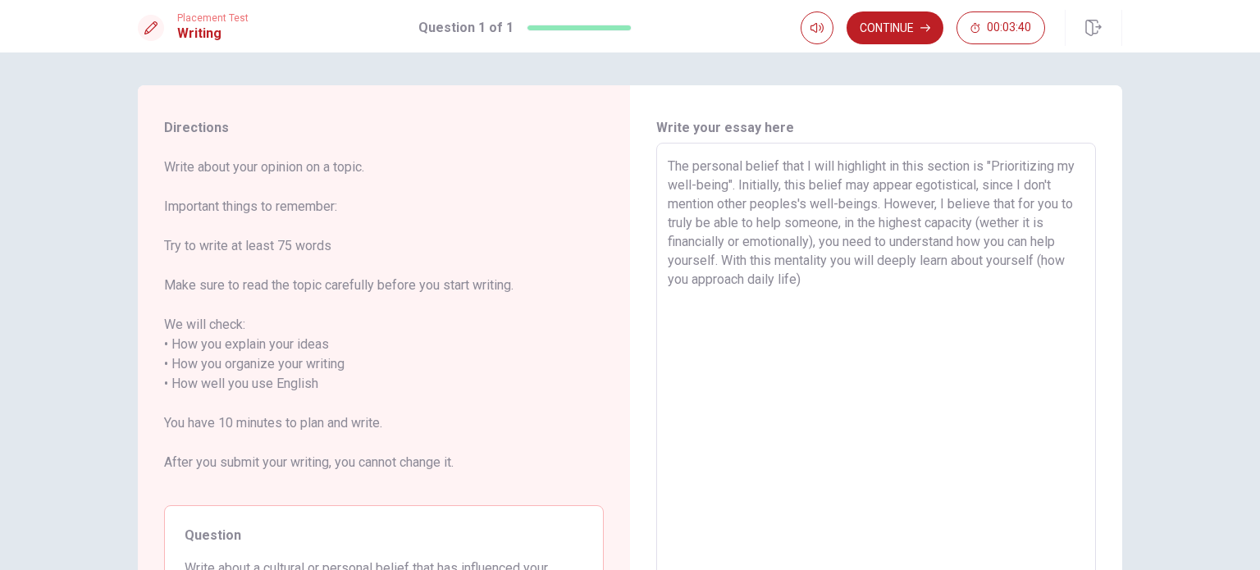
click at [976, 280] on textarea "The personal belief that I will highlight in this section is "Prioritizing my w…" at bounding box center [876, 384] width 417 height 455
click at [837, 223] on textarea "The personal belief that I will highlight in this section is "Prioritizing my w…" at bounding box center [876, 384] width 417 height 455
click at [994, 223] on textarea "The personal belief that I will highlight in this section is "Prioritizing my w…" at bounding box center [876, 384] width 417 height 455
click at [992, 226] on textarea "The personal belief that I will highlight in this section is "Prioritizing my w…" at bounding box center [876, 384] width 417 height 455
click at [997, 226] on textarea "The personal belief that I will highlight in this section is "Prioritizing my w…" at bounding box center [876, 384] width 417 height 455
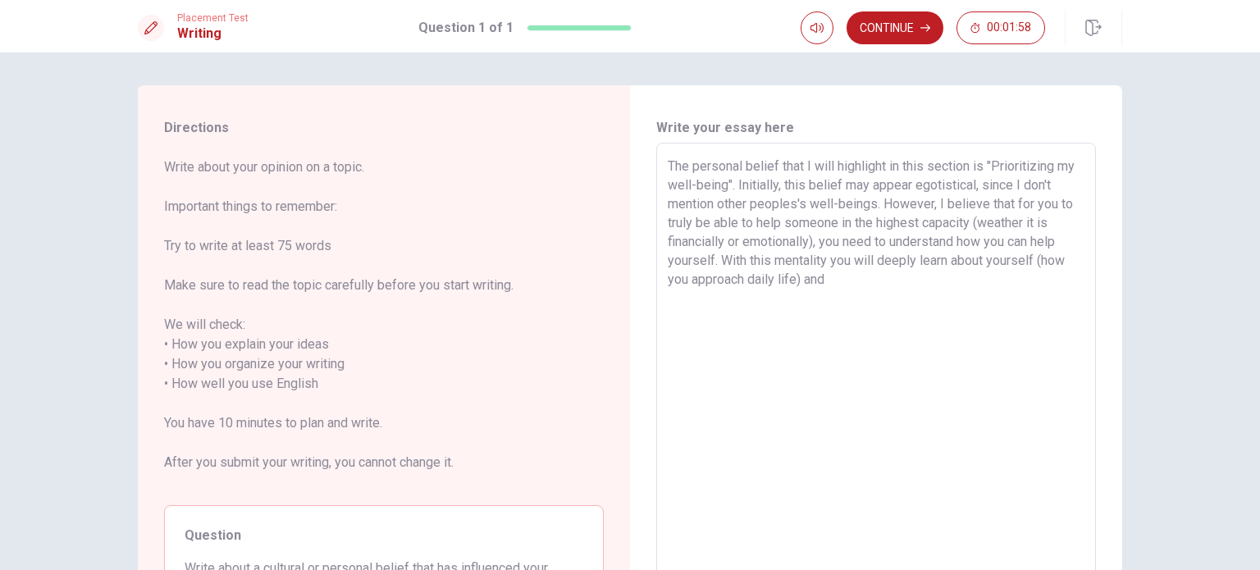
click at [997, 226] on textarea "The personal belief that I will highlight in this section is "Prioritizing my w…" at bounding box center [876, 384] width 417 height 455
click at [1001, 226] on textarea "The personal belief that I will highlight in this section is "Prioritizing my w…" at bounding box center [876, 384] width 417 height 455
click at [843, 286] on textarea "The personal belief that I will highlight in this section is "Prioritizing my w…" at bounding box center [876, 384] width 417 height 455
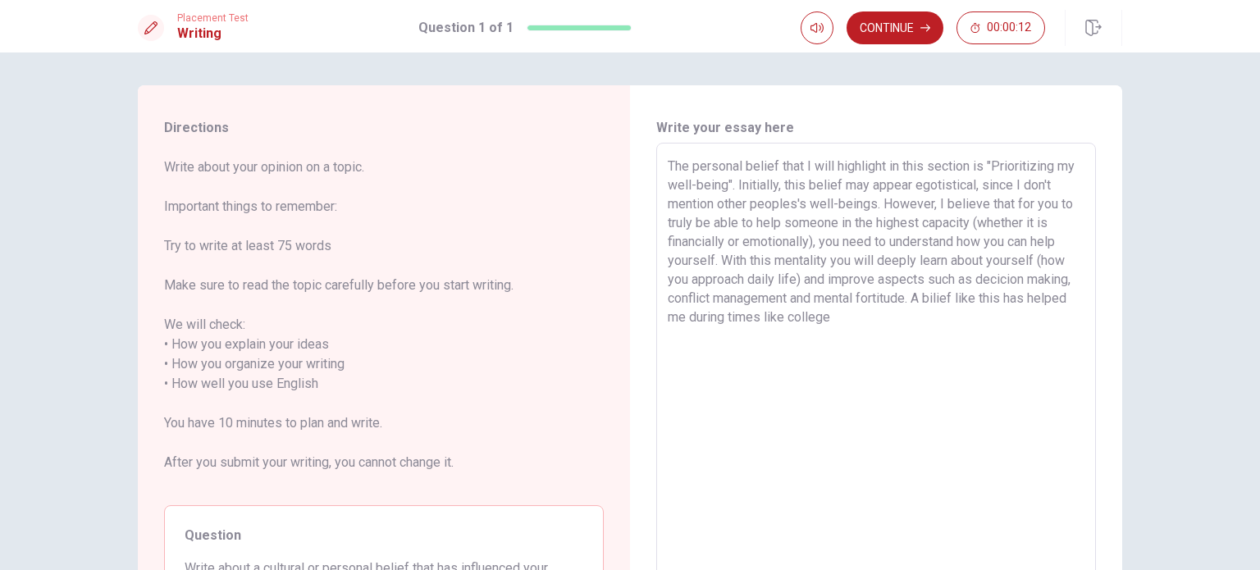
click at [937, 303] on textarea "The personal belief that I will highlight in this section is "Prioritizing my w…" at bounding box center [876, 384] width 417 height 455
click at [875, 318] on textarea "The personal belief that I will highlight in this section is "Prioritizing my w…" at bounding box center [876, 384] width 417 height 455
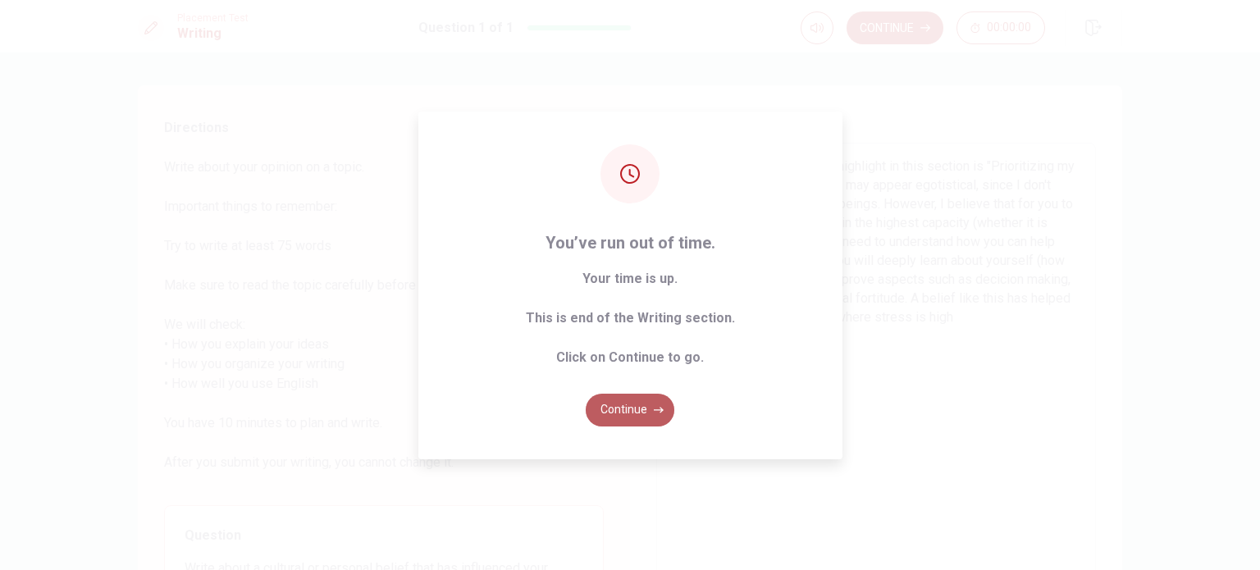
click at [655, 414] on icon "button" at bounding box center [659, 410] width 10 height 10
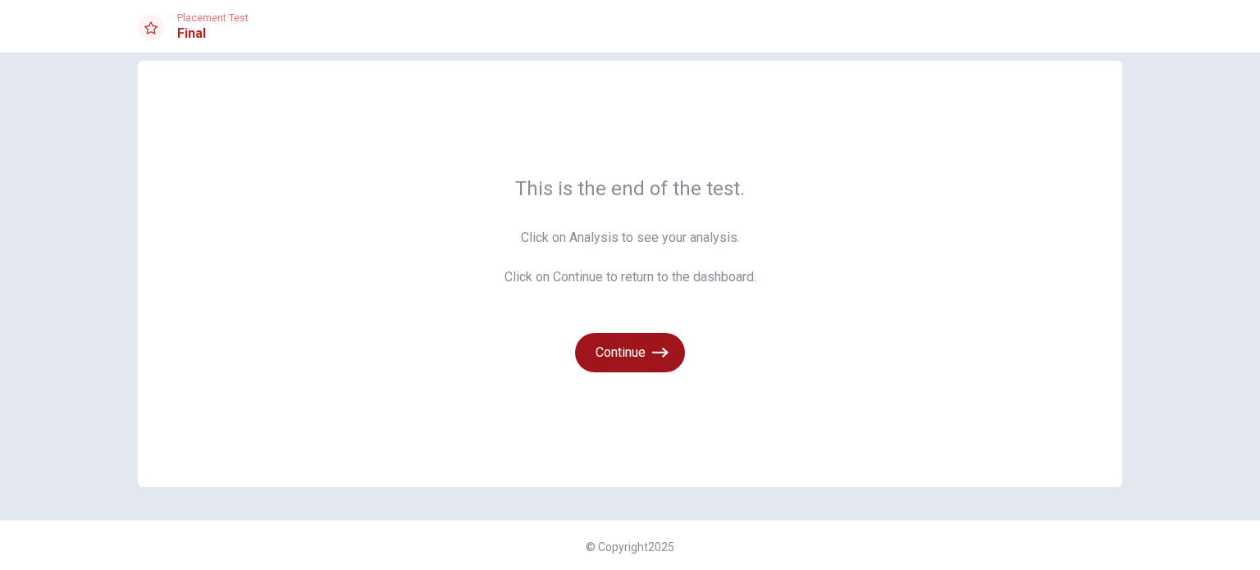
scroll to position [26, 0]
click at [656, 354] on icon "button" at bounding box center [660, 351] width 16 height 16
